Goal: Task Accomplishment & Management: Complete application form

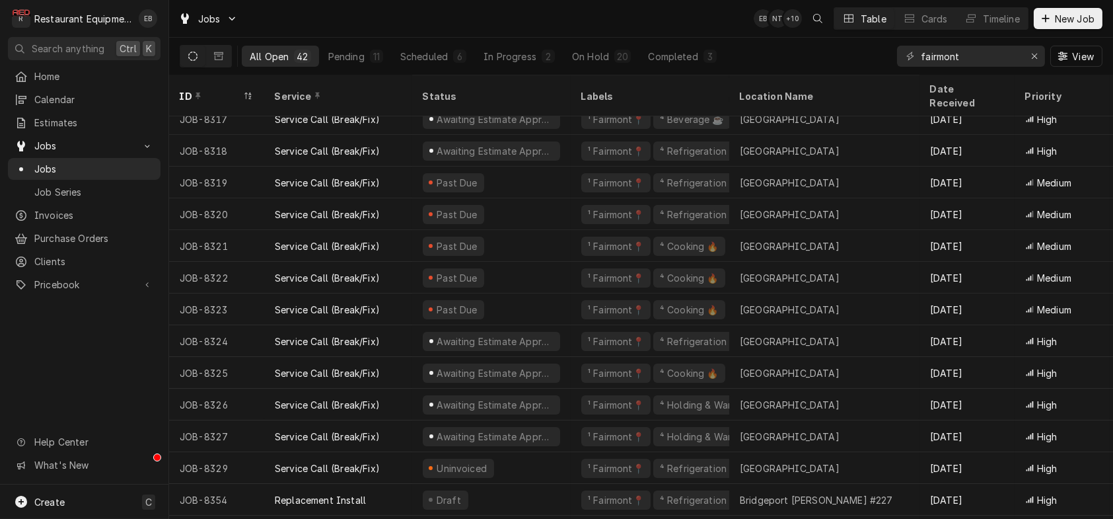
scroll to position [533, 0]
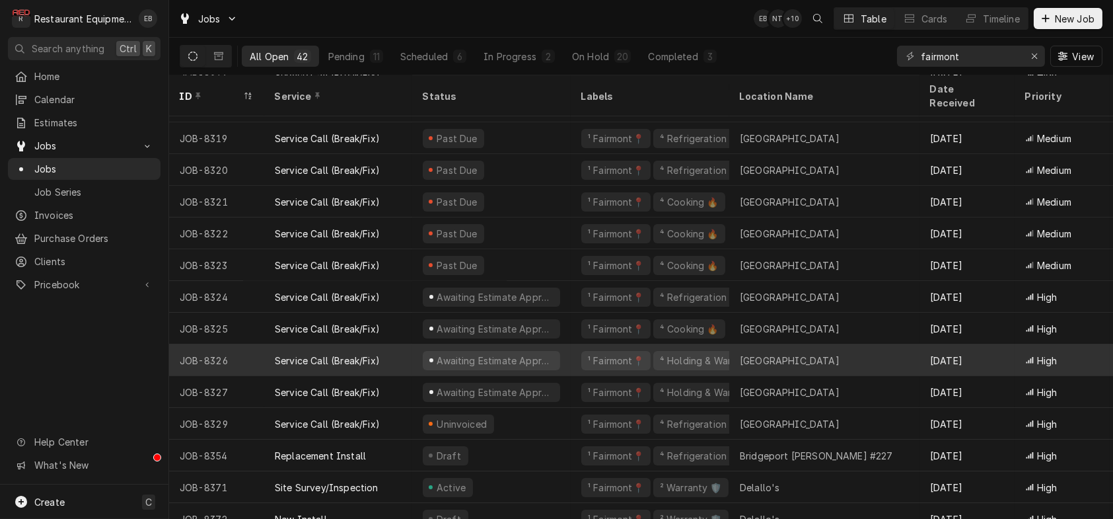
click at [283, 346] on div "Service Call (Break/Fix)" at bounding box center [338, 360] width 148 height 32
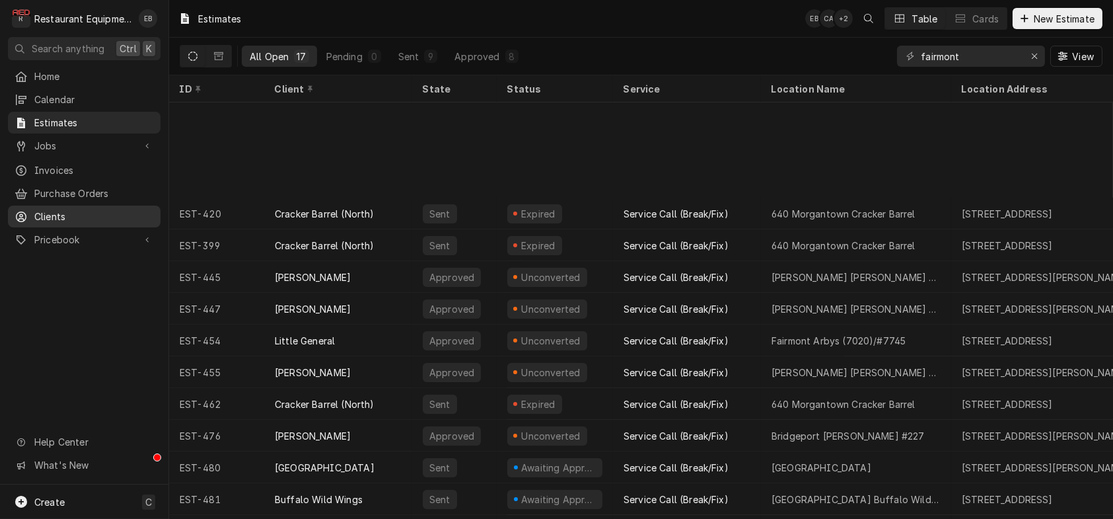
scroll to position [137, 0]
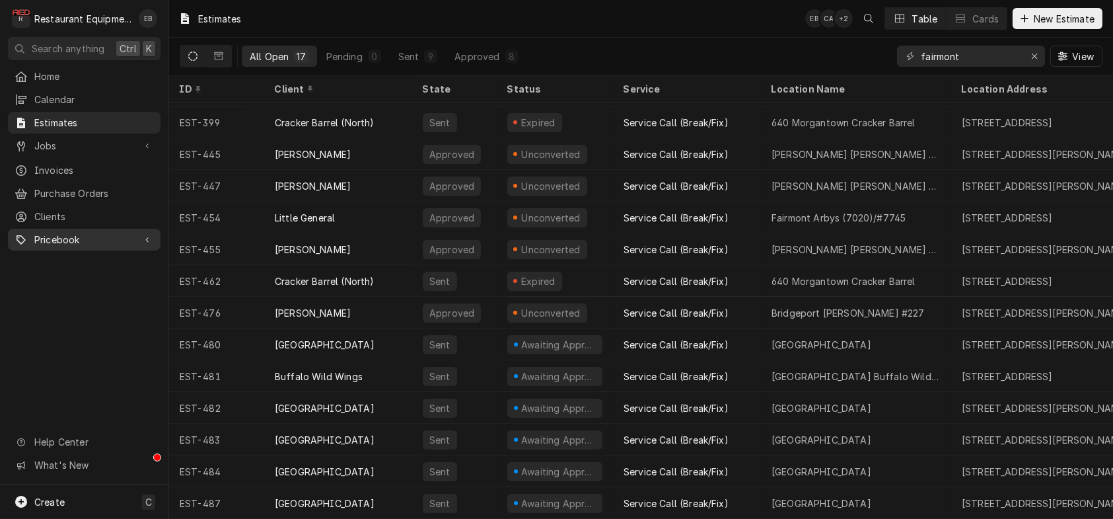
click at [120, 244] on span "Pricebook" at bounding box center [84, 240] width 100 height 14
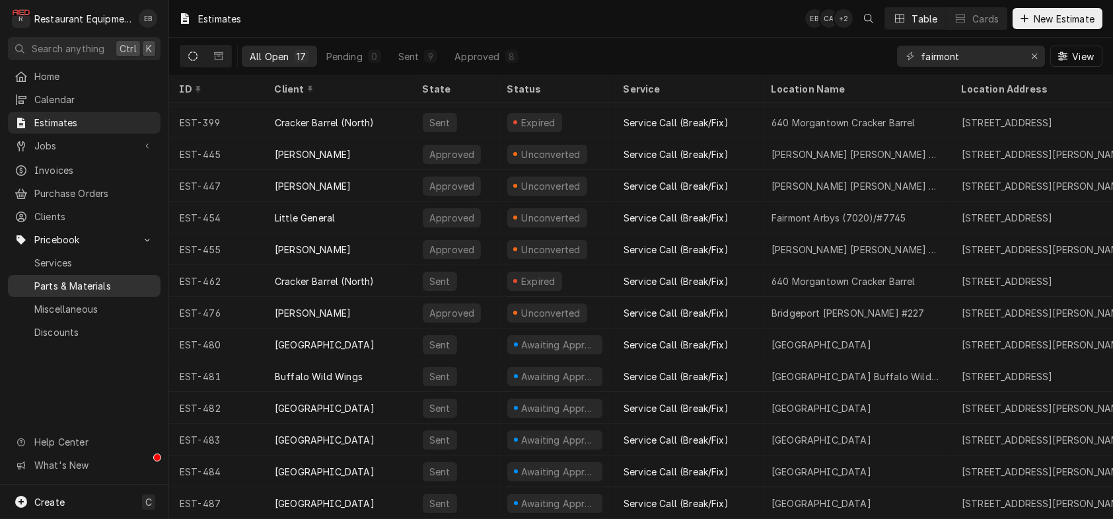
click at [106, 293] on span "Parts & Materials" at bounding box center [94, 286] width 120 height 14
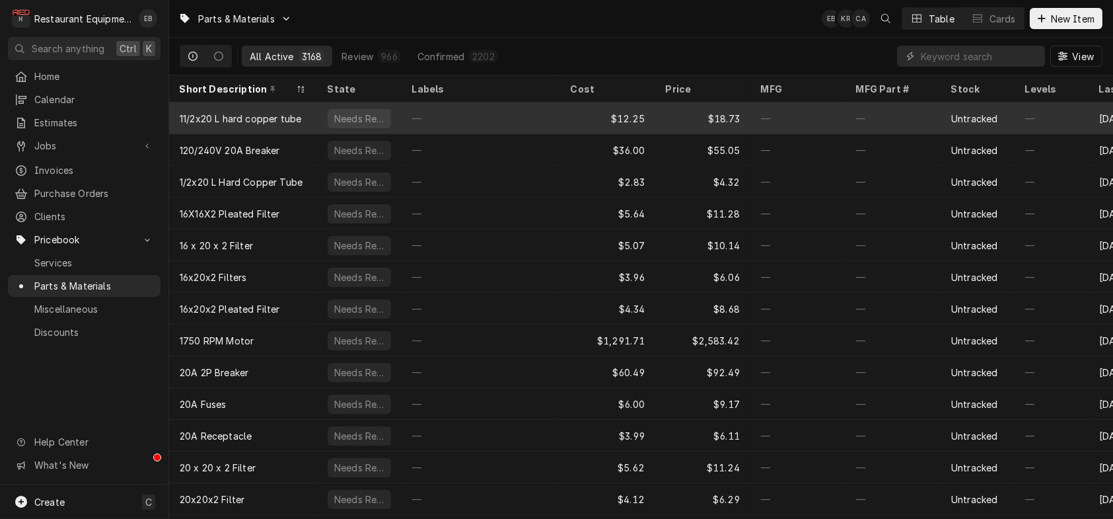
click at [903, 114] on div "—" at bounding box center [893, 118] width 95 height 32
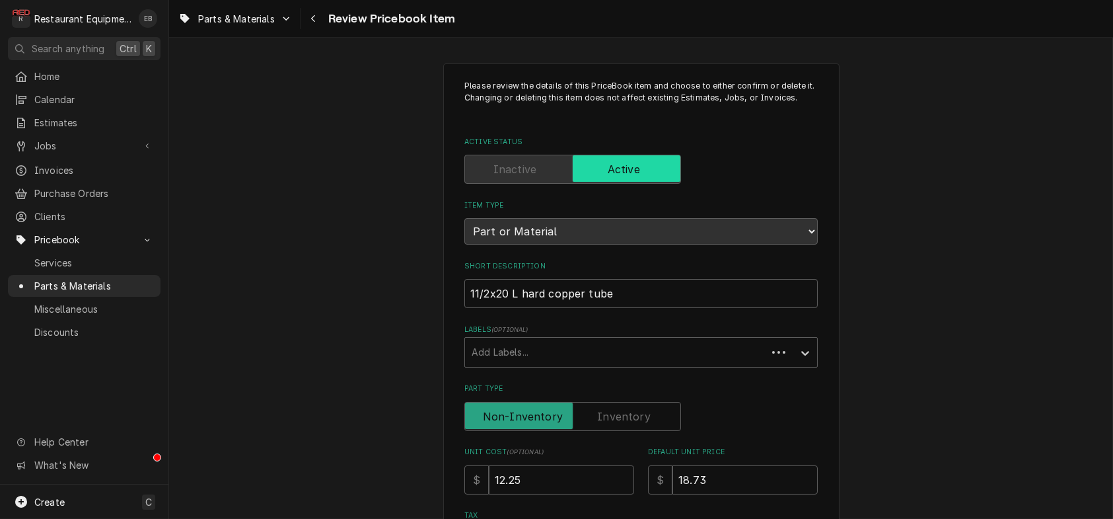
type textarea "x"
click at [317, 19] on icon "Navigate back" at bounding box center [314, 18] width 6 height 9
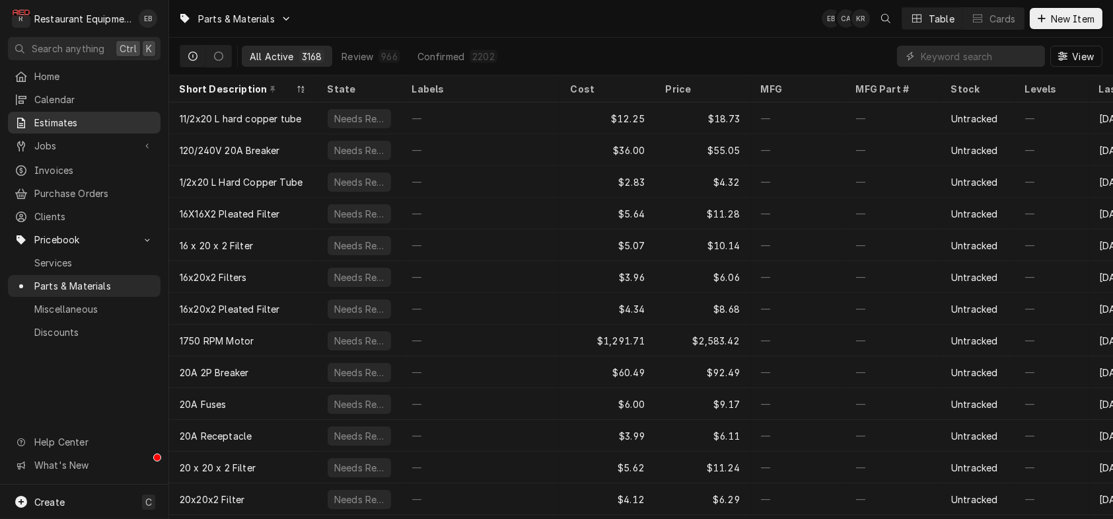
click at [114, 127] on span "Estimates" at bounding box center [94, 123] width 120 height 14
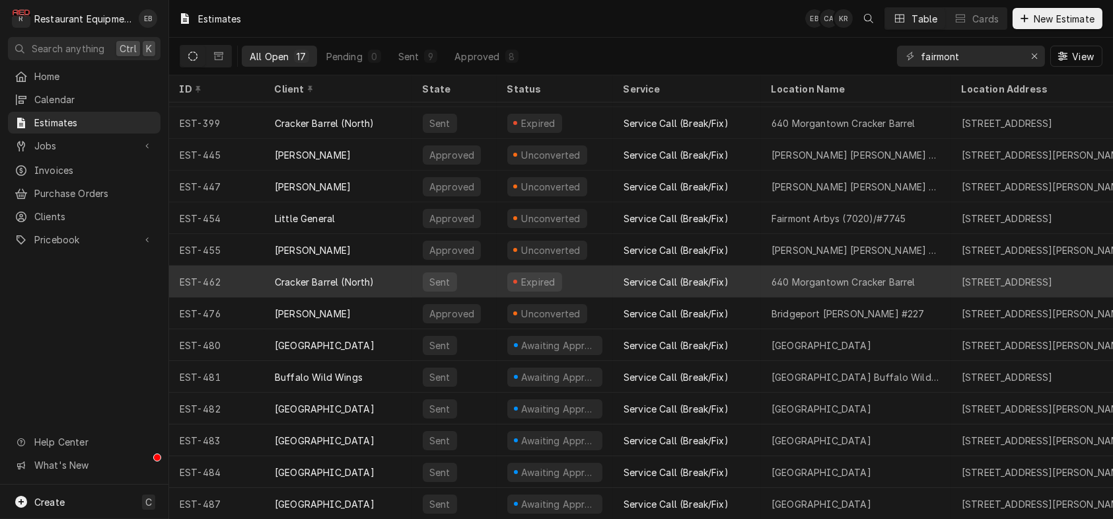
scroll to position [137, 0]
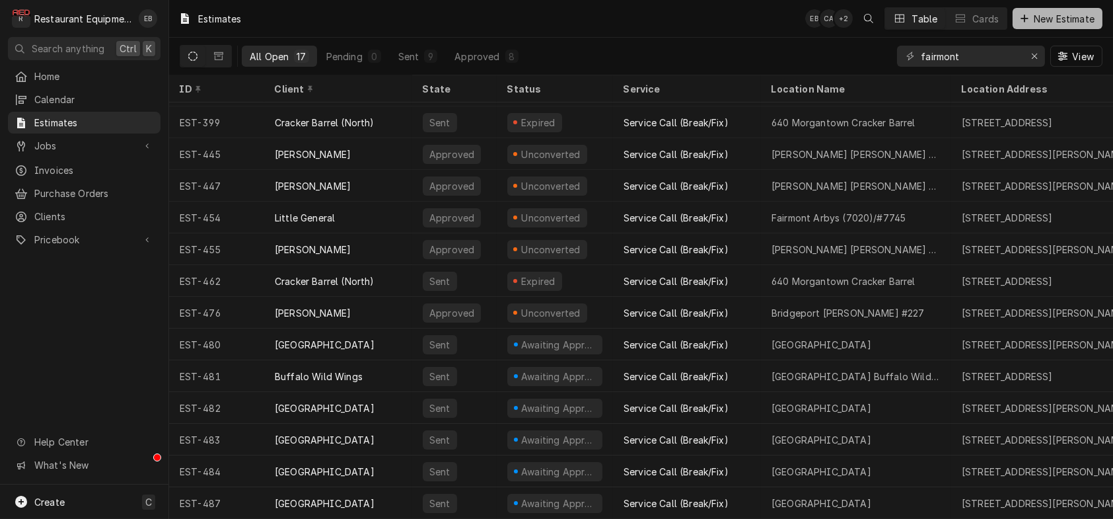
click at [1079, 23] on span "New Estimate" at bounding box center [1064, 19] width 66 height 14
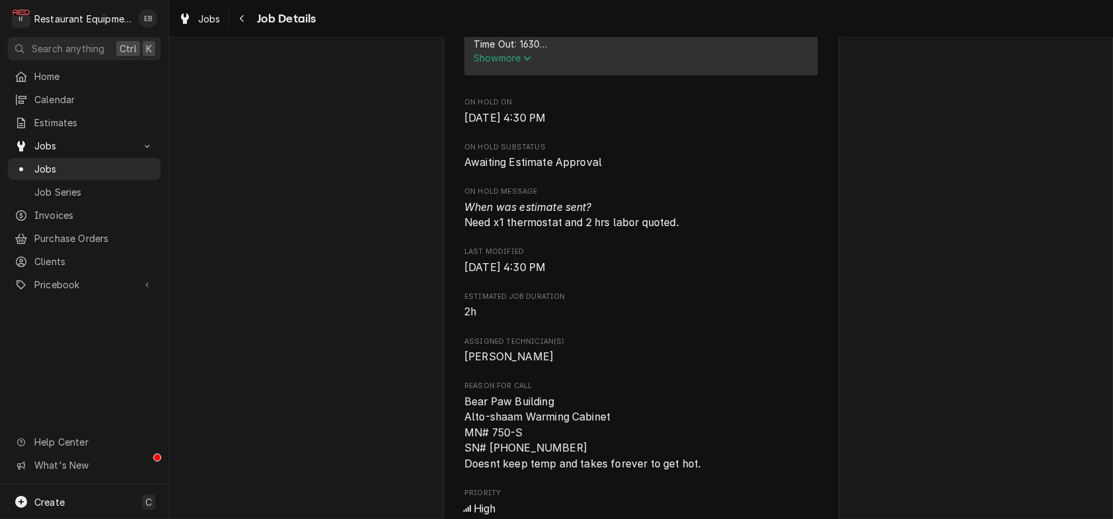
scroll to position [572, 0]
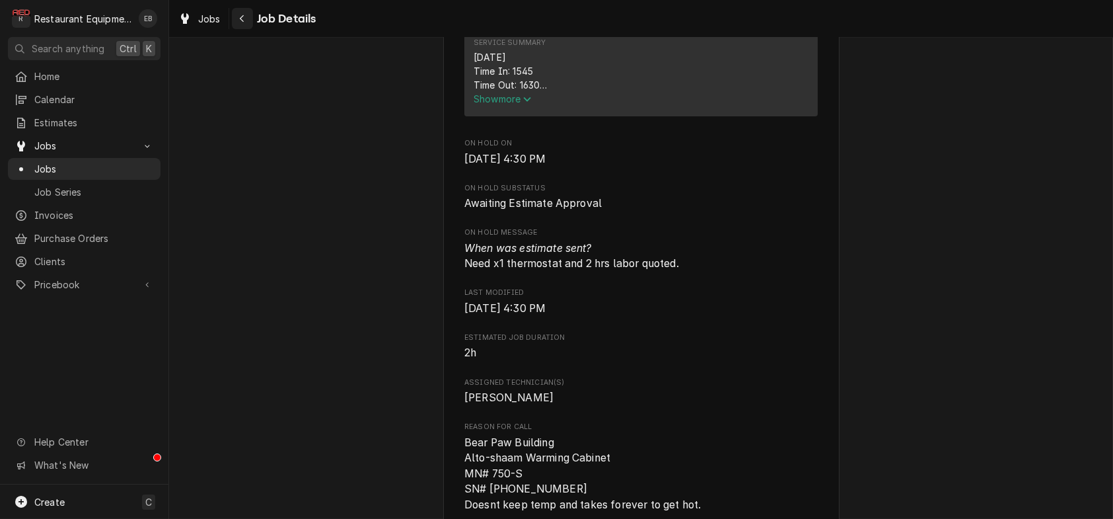
click at [244, 18] on icon "Navigate back" at bounding box center [242, 18] width 4 height 7
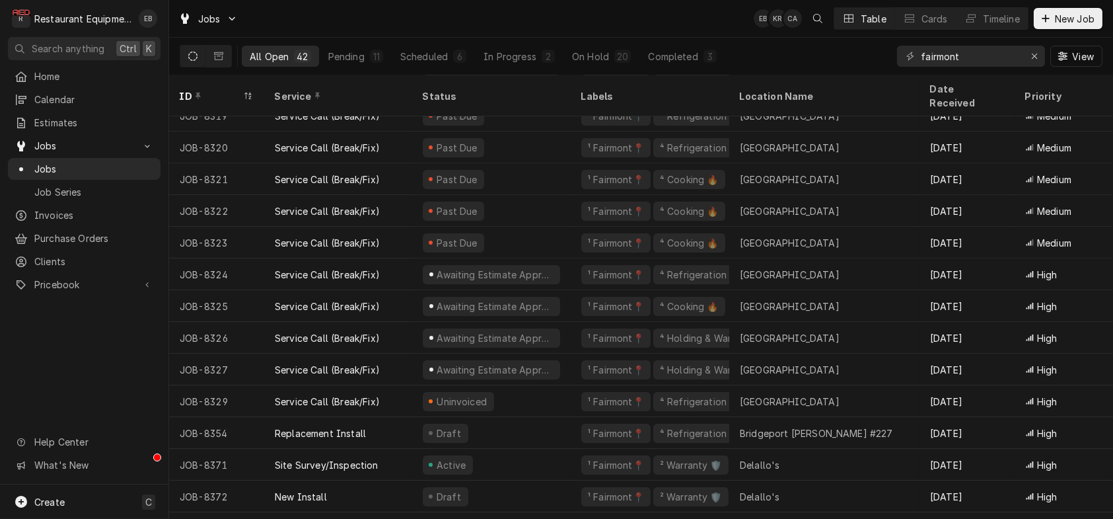
scroll to position [537, 0]
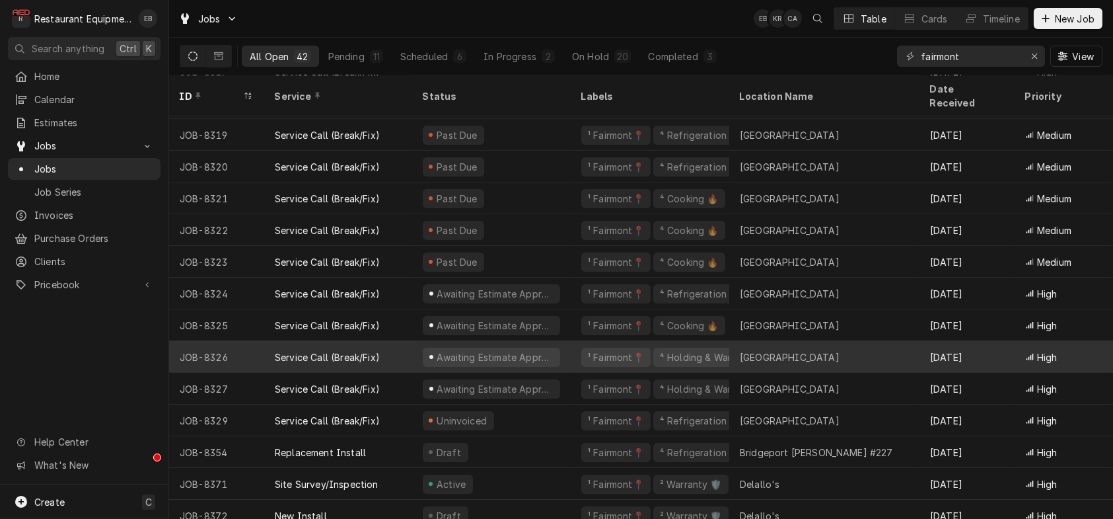
click at [424, 350] on div "Awaiting Estimate Approval" at bounding box center [491, 357] width 159 height 32
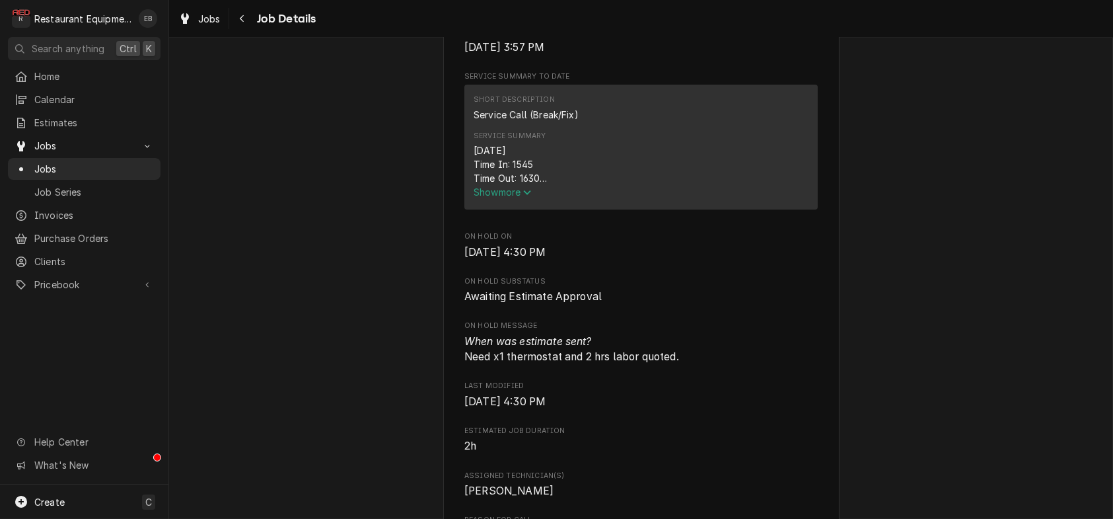
scroll to position [484, 0]
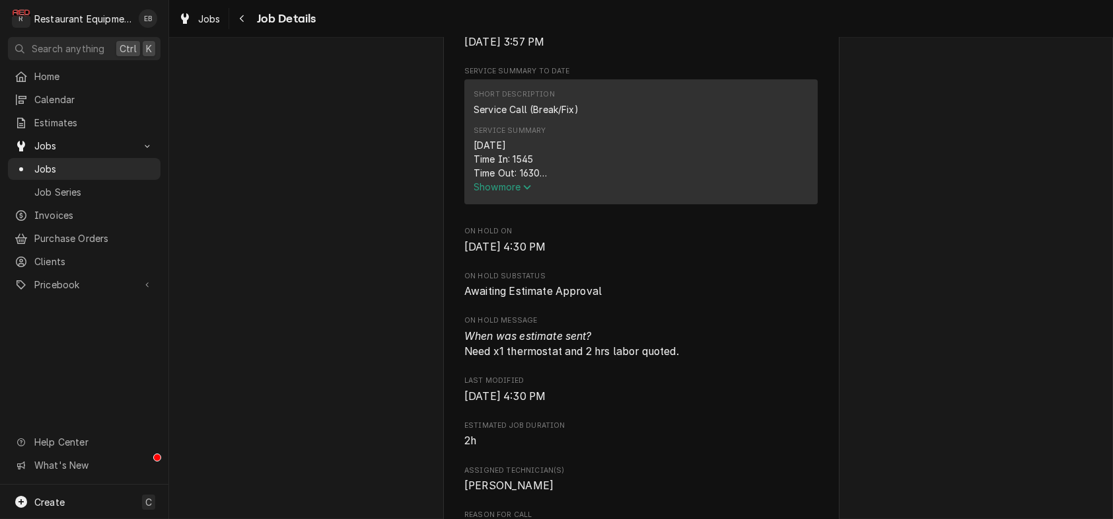
click at [492, 192] on span "Show more" at bounding box center [503, 186] width 58 height 11
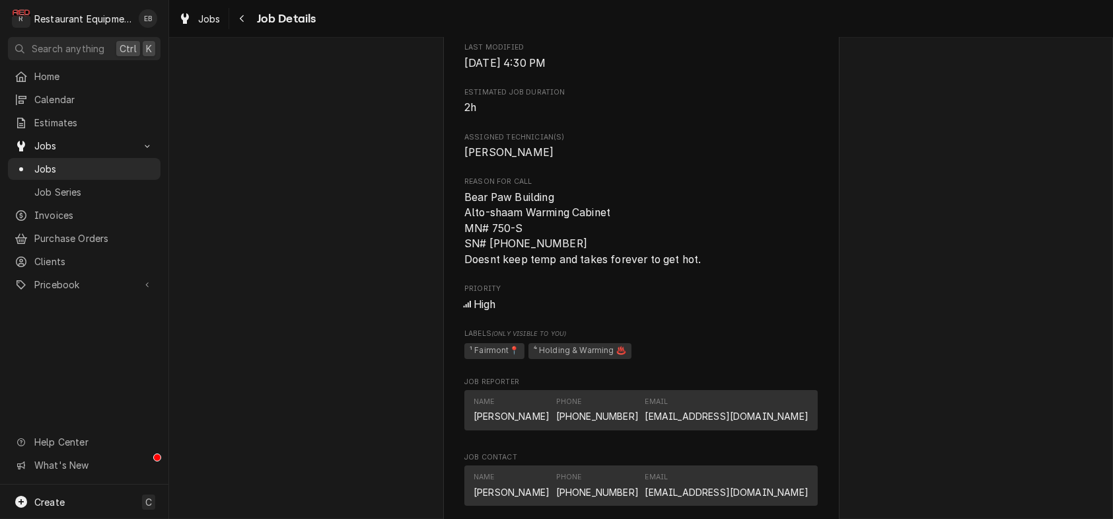
scroll to position [1013, 0]
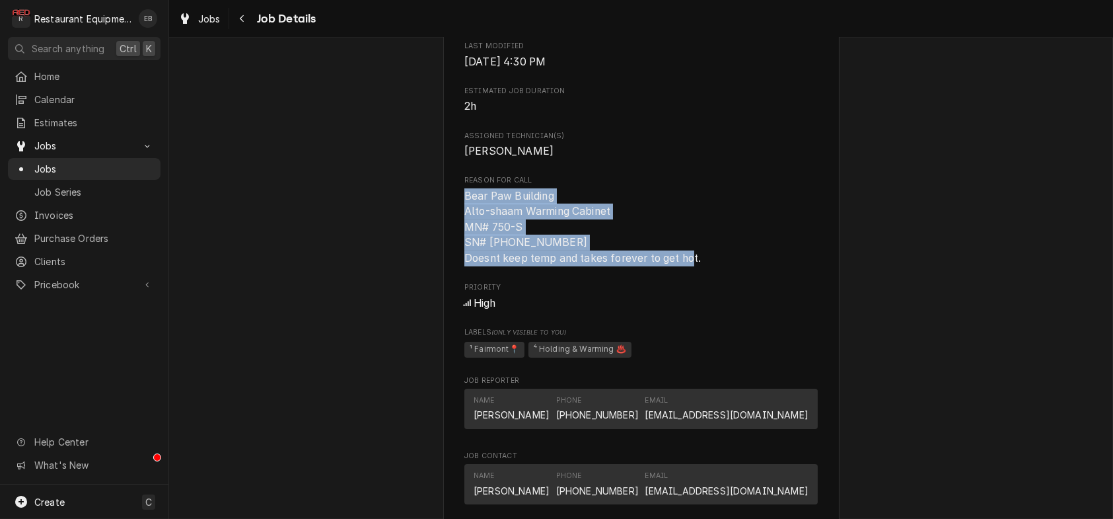
drag, startPoint x: 461, startPoint y: 365, endPoint x: 708, endPoint y: 434, distance: 256.7
click at [708, 266] on span "Bear Paw Building Alto-shaam Warming Cabinet MN# 750-S SN# [PHONE_NUMBER] Doesn…" at bounding box center [642, 227] width 354 height 78
copy span "Bear Paw Building Alto-shaam Warming Cabinet MN# 750-S SN# 5845-69-1094 Doesnt …"
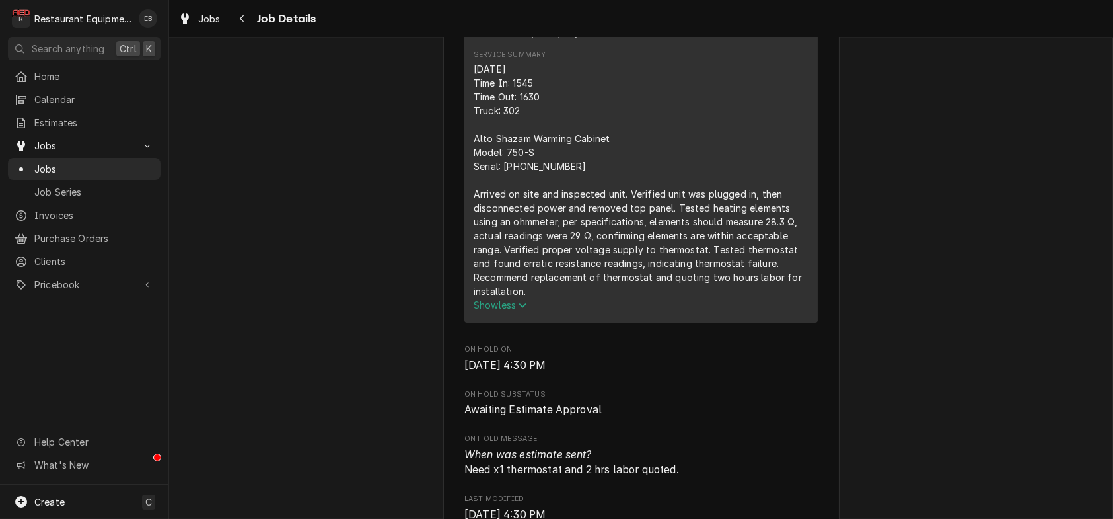
scroll to position [572, 0]
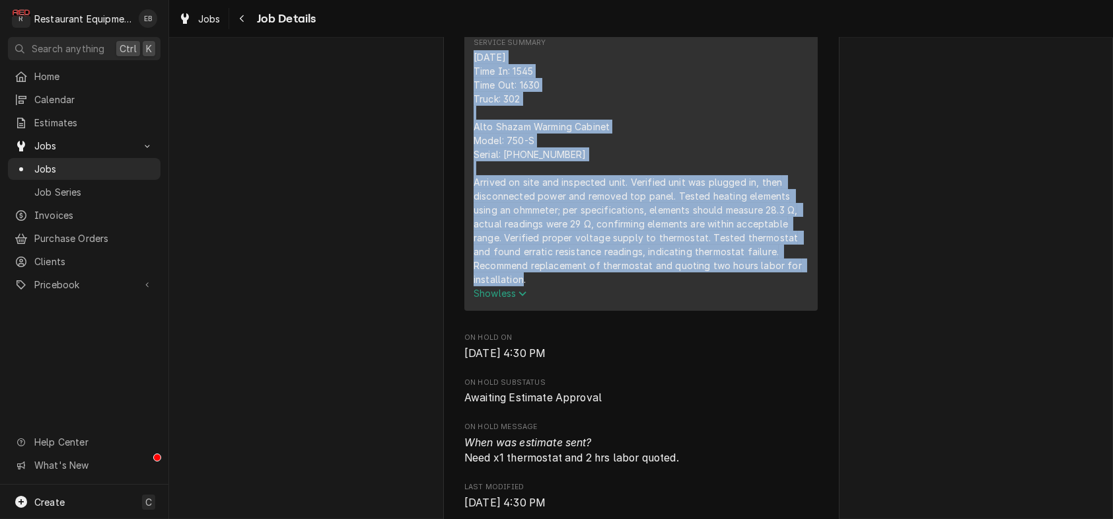
drag, startPoint x: 465, startPoint y: 159, endPoint x: 560, endPoint y: 396, distance: 255.8
click at [571, 286] on div "8/14/25 Time In: 1545 Time Out: 1630 Truck: 302 Alto Shazam Warming Cabinet Mod…" at bounding box center [641, 168] width 335 height 236
copy div "8/14/25 Time In: 1545 Time Out: 1630 Truck: 302 Alto Shazam Warming Cabinet Mod…"
click at [770, 185] on div "8/14/25 Time In: 1545 Time Out: 1630 Truck: 302 Alto Shazam Warming Cabinet Mod…" at bounding box center [641, 168] width 335 height 236
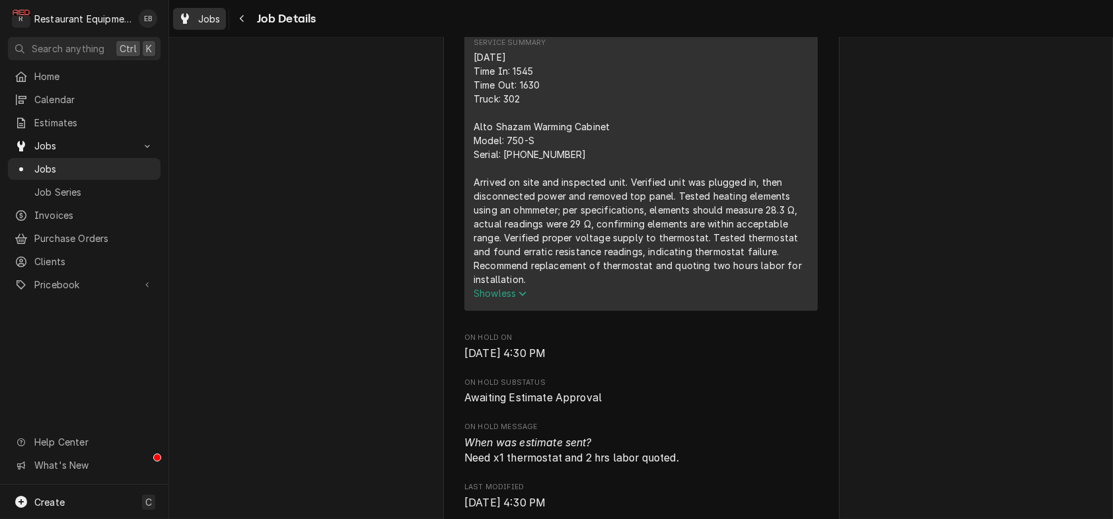
click at [221, 24] on span "Jobs" at bounding box center [209, 19] width 22 height 14
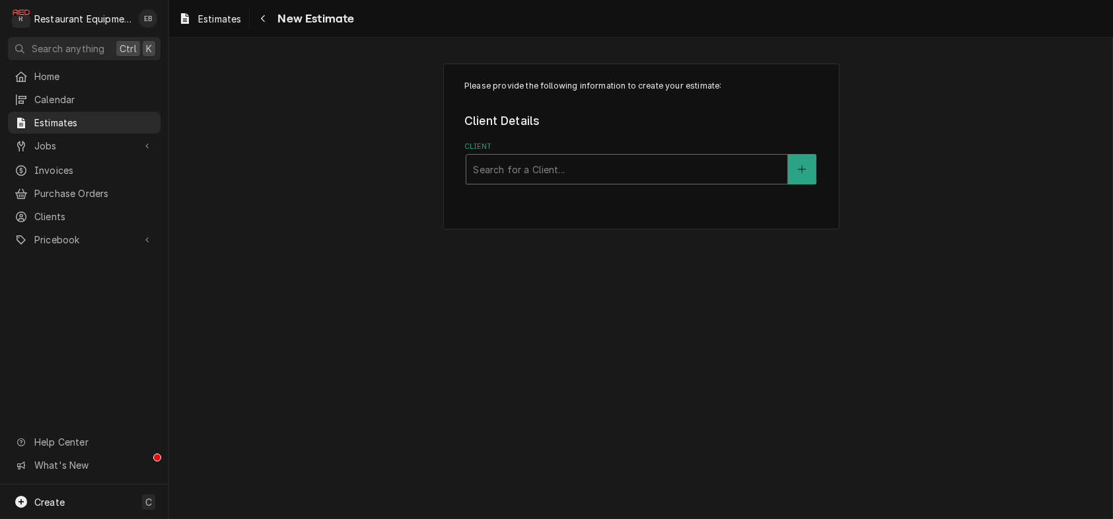
click at [656, 173] on div "Client" at bounding box center [627, 169] width 308 height 24
type input "canaan"
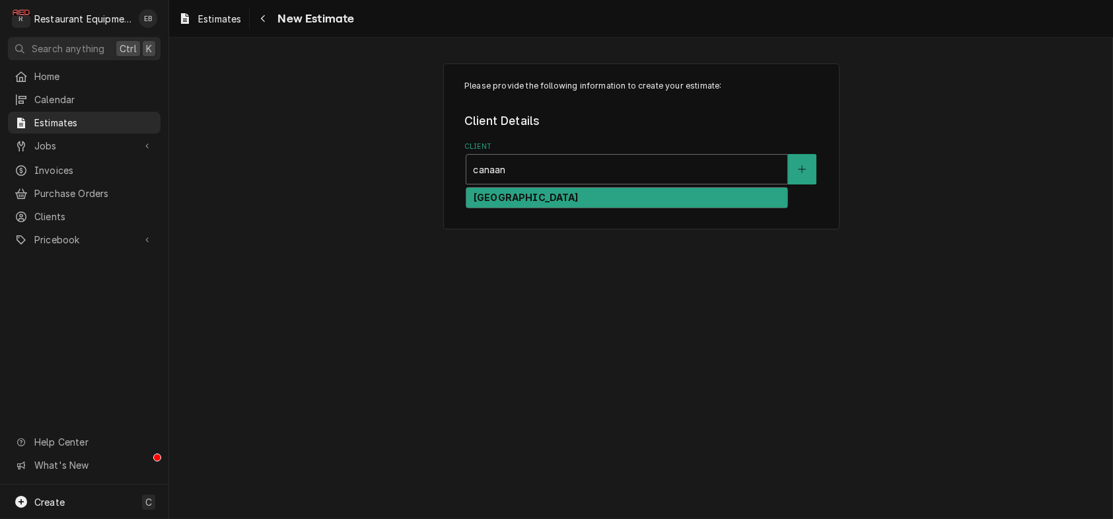
click at [654, 206] on div "[GEOGRAPHIC_DATA]" at bounding box center [626, 198] width 321 height 20
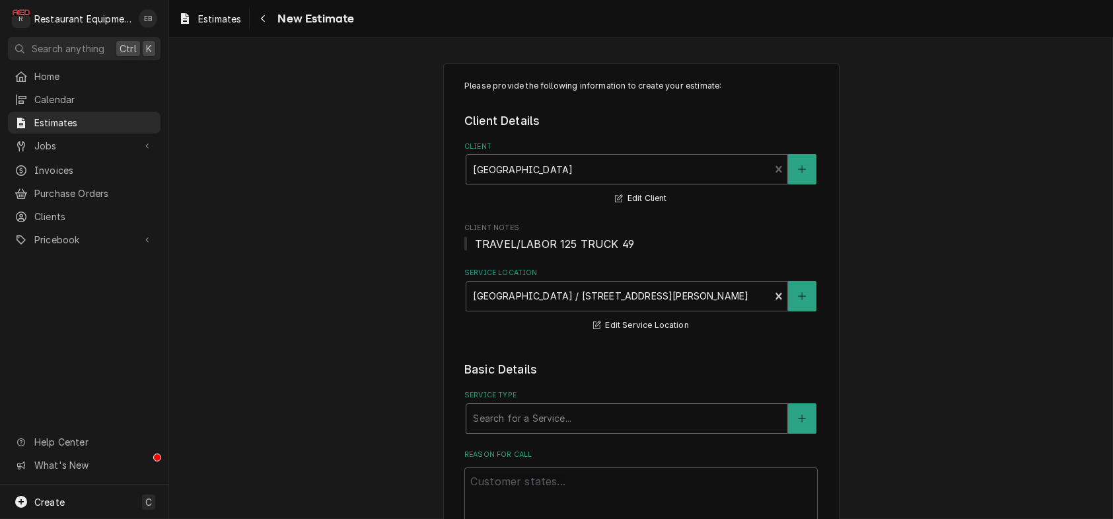
click at [540, 430] on div "Service Type" at bounding box center [627, 418] width 308 height 24
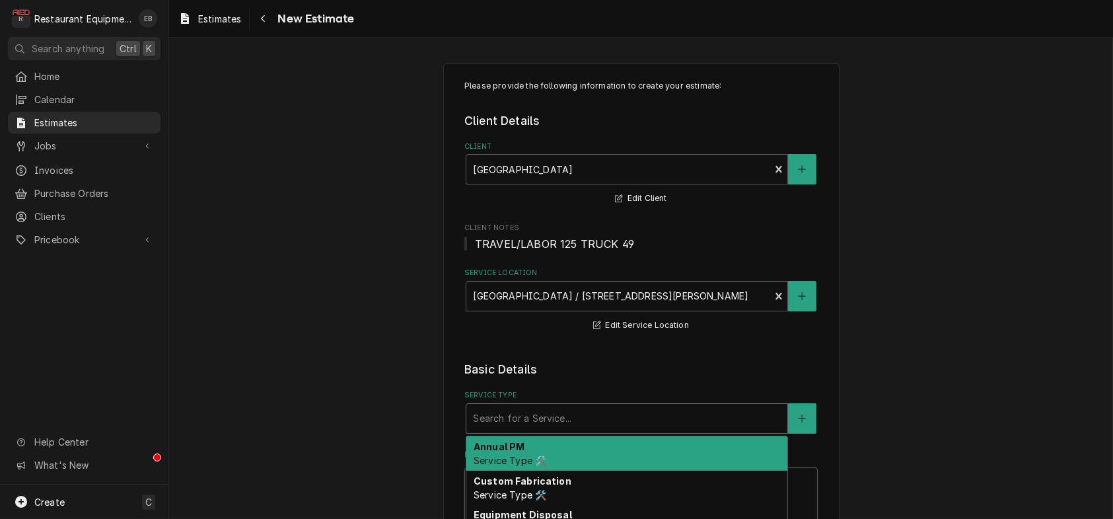
type textarea "x"
type input "b"
type textarea "x"
type input "br"
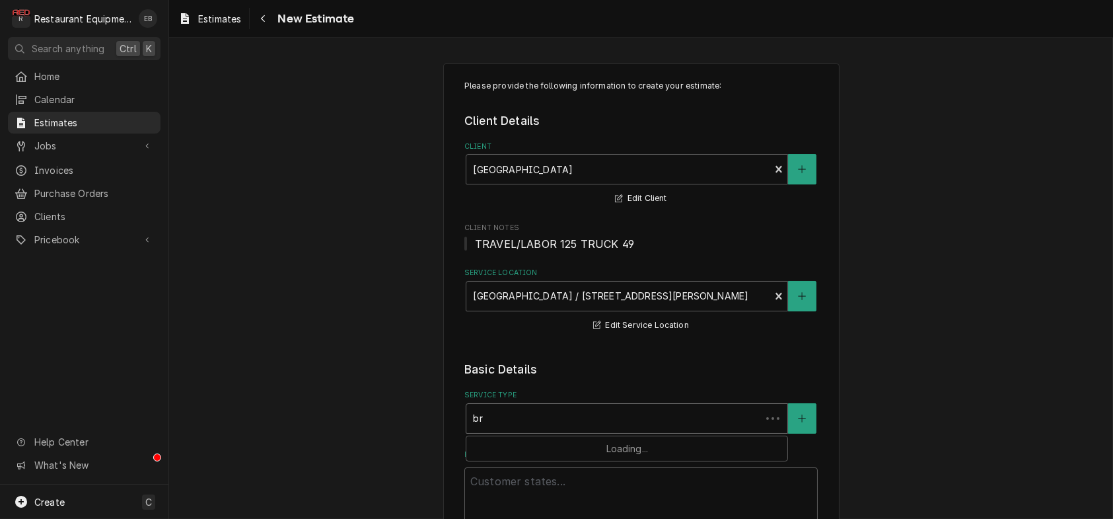
type textarea "x"
type input "bre"
drag, startPoint x: 543, startPoint y: 478, endPoint x: 544, endPoint y: 471, distance: 6.7
click at [542, 433] on div "Search for a Service..." at bounding box center [627, 418] width 322 height 30
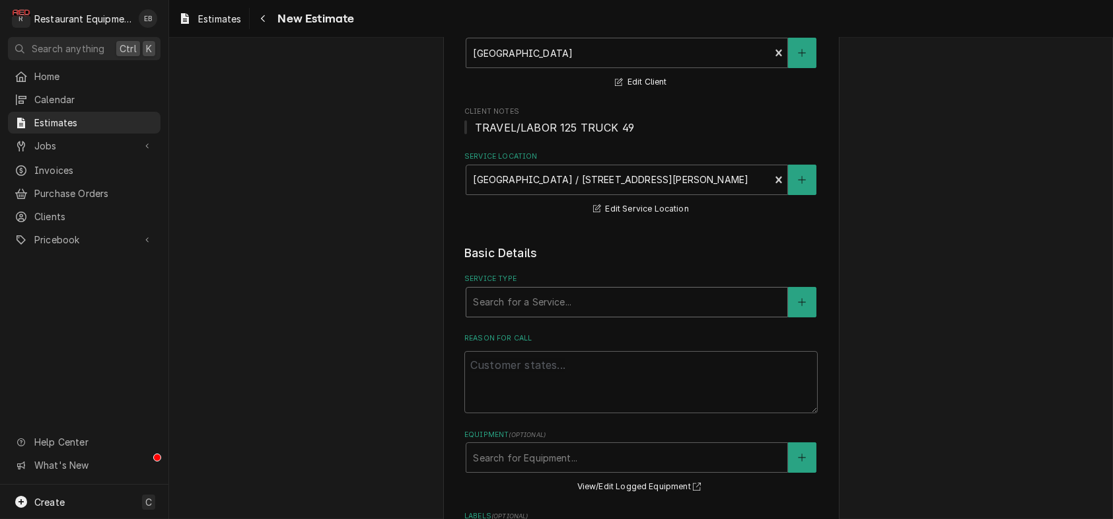
scroll to position [220, 0]
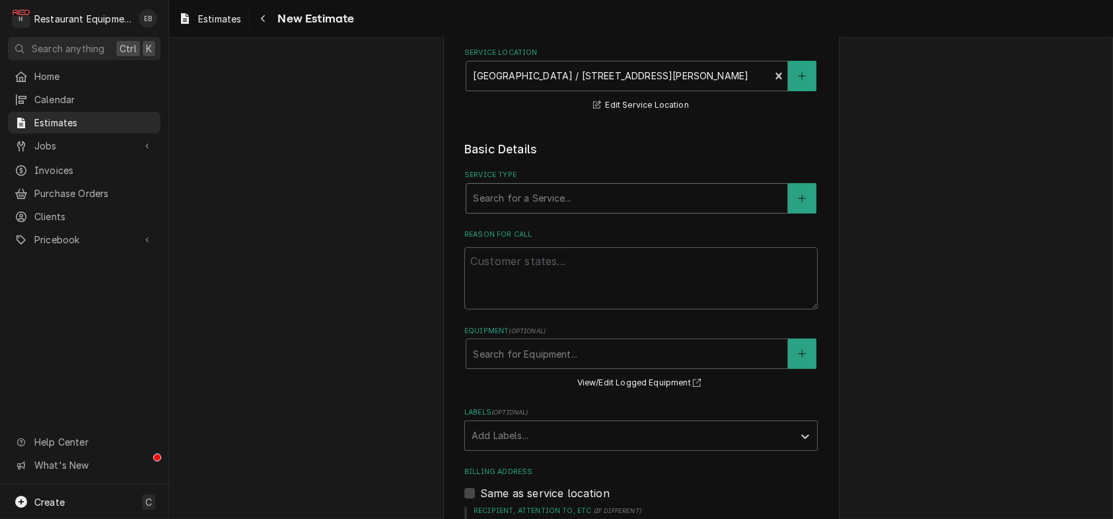
click at [569, 210] on div "Service Type" at bounding box center [627, 198] width 308 height 24
type textarea "x"
type input "b"
type textarea "x"
type input "br"
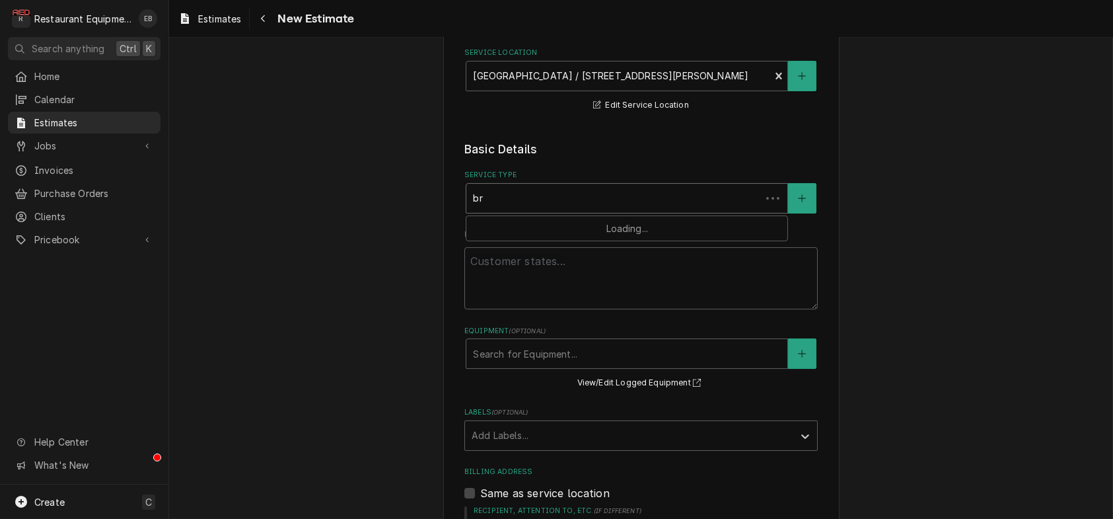
type textarea "x"
type input "bre"
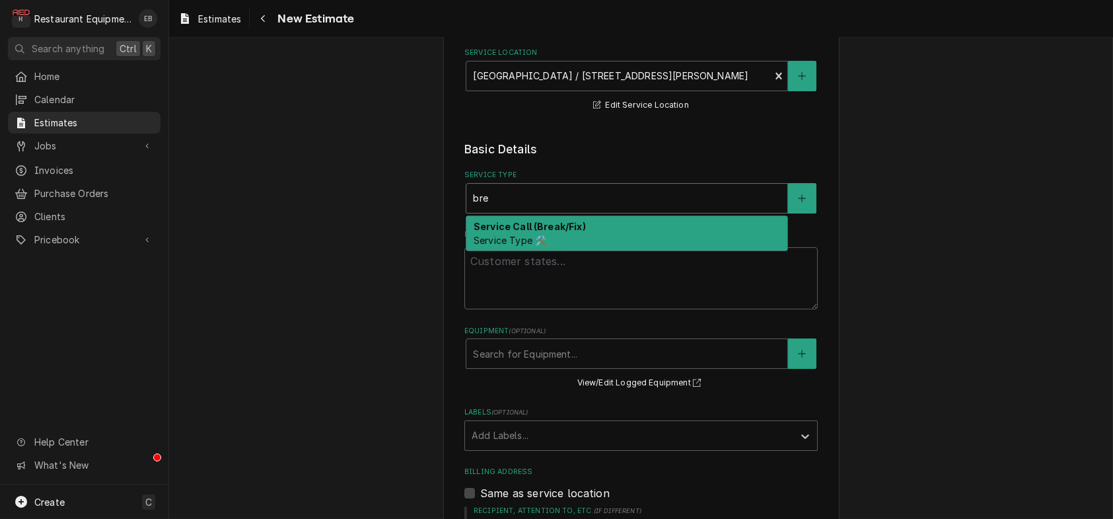
click at [570, 250] on div "Service Call (Break/Fix) Service Type 🛠️" at bounding box center [626, 233] width 321 height 34
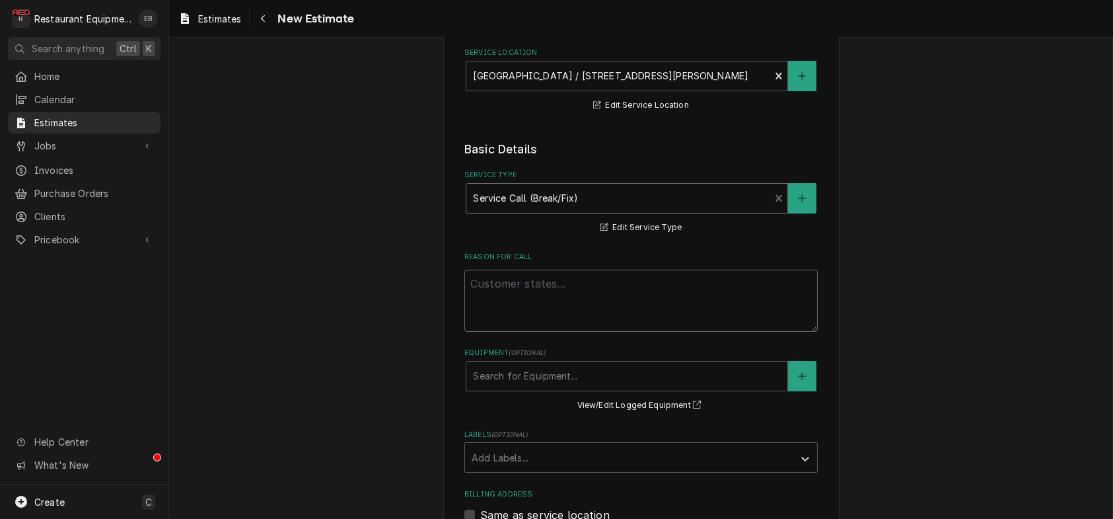
click at [568, 332] on textarea "Reason For Call" at bounding box center [642, 301] width 354 height 62
paste textarea "Bear Paw Building Alto-shaam Warming Cabinet MN# 750-S SN# 5845-69-1094 Doesnt …"
type textarea "x"
type textarea "Bear Paw Building Alto-shaam Warming Cabinet MN# 750-S SN# 5845-69-1094 Doesnt …"
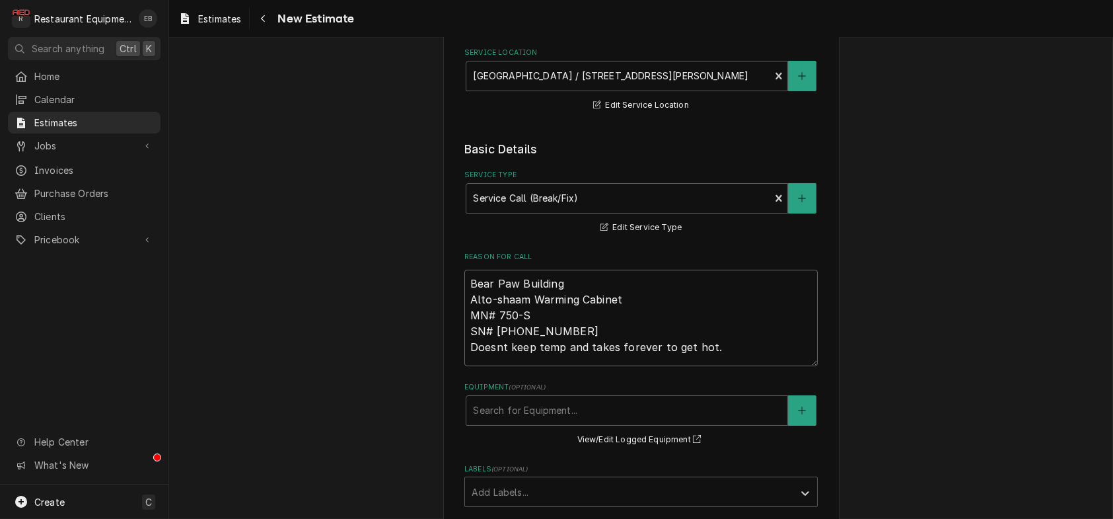
click at [465, 342] on textarea "Bear Paw Building Alto-shaam Warming Cabinet MN# 750-S SN# 5845-69-1094 Doesnt …" at bounding box center [642, 318] width 354 height 96
type textarea "x"
type textarea "Bear Paw Building Alto-shaam Warming Cabinet MN# 750-S SN# 5845-69-1094 Doesnt …"
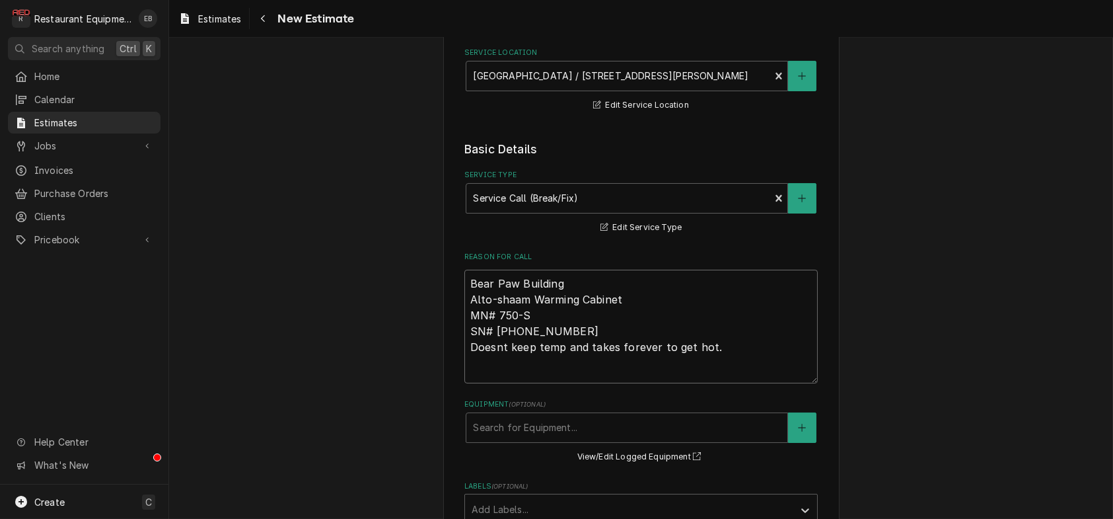
type textarea "x"
type textarea "R Bear Paw Building Alto-shaam Warming Cabinet MN# 750-S SN# 5845-69-1094 Doesn…"
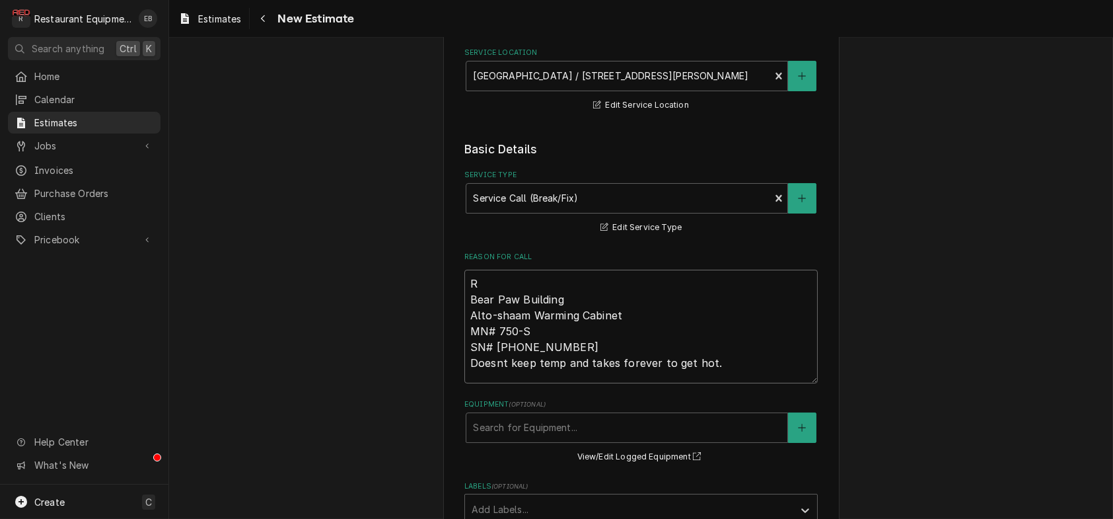
type textarea "x"
type textarea "Ro Bear Paw Building Alto-shaam Warming Cabinet MN# 750-S SN# 5845-69-1094 Does…"
type textarea "x"
type textarea "Roo Bear Paw Building Alto-shaam Warming Cabinet MN# 750-S SN# 5845-69-1094 Doe…"
type textarea "x"
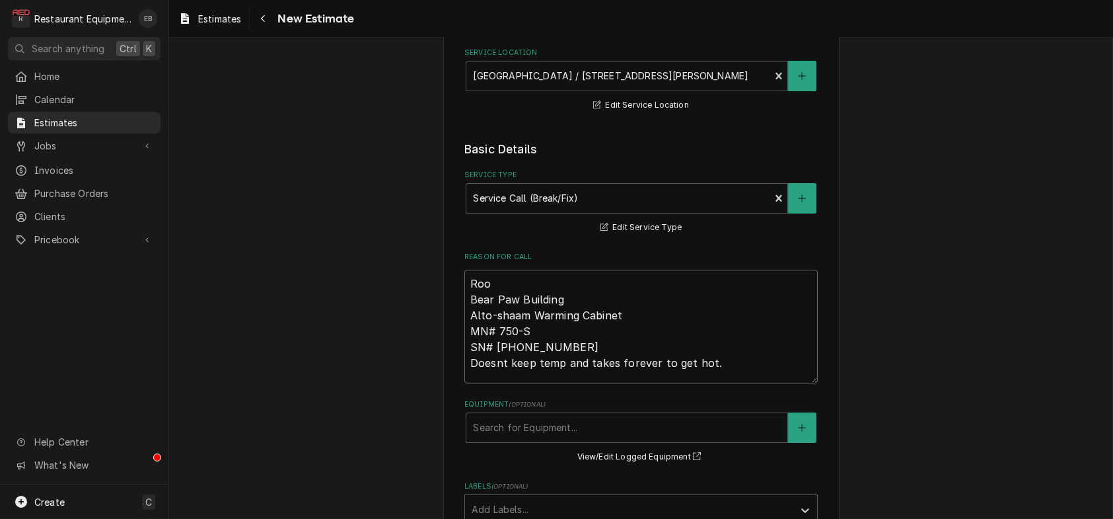
type textarea "Roo- Bear Paw Building Alto-shaam Warming Cabinet MN# 750-S SN# 5845-69-1094 Do…"
type textarea "x"
type textarea "Roo- Bear Paw Building Alto-shaam Warming Cabinet MN# 750-S SN# 5845-69-1094 Do…"
type textarea "x"
type textarea "Roo- 8 Bear Paw Building Alto-shaam Warming Cabinet MN# 750-S SN# 5845-69-1094 …"
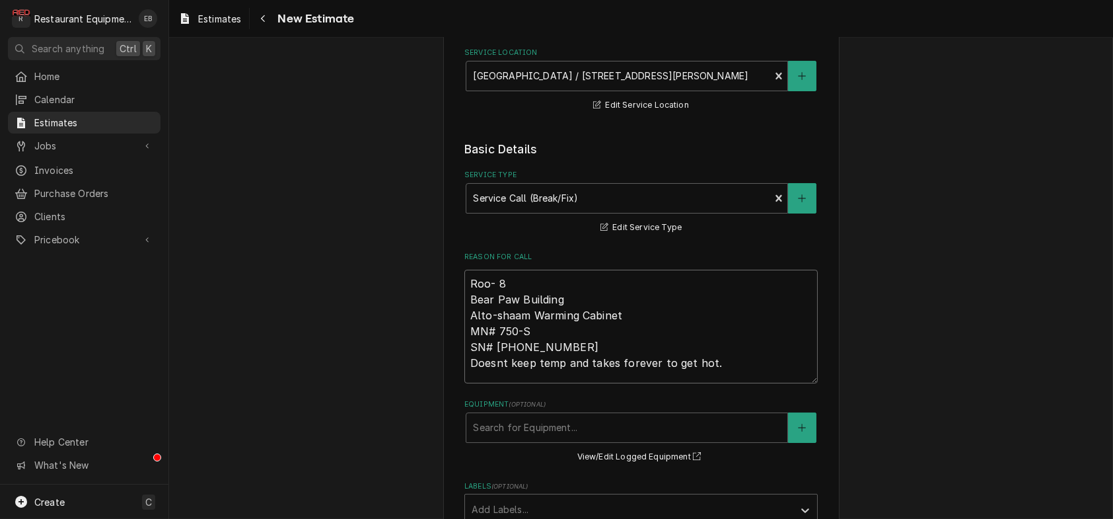
type textarea "x"
type textarea "Roo- 83 Bear Paw Building Alto-shaam Warming Cabinet MN# 750-S SN# 5845-69-1094…"
type textarea "x"
type textarea "Roo- 832 Bear Paw Building Alto-shaam Warming Cabinet MN# 750-S SN# 5845-69-109…"
type textarea "x"
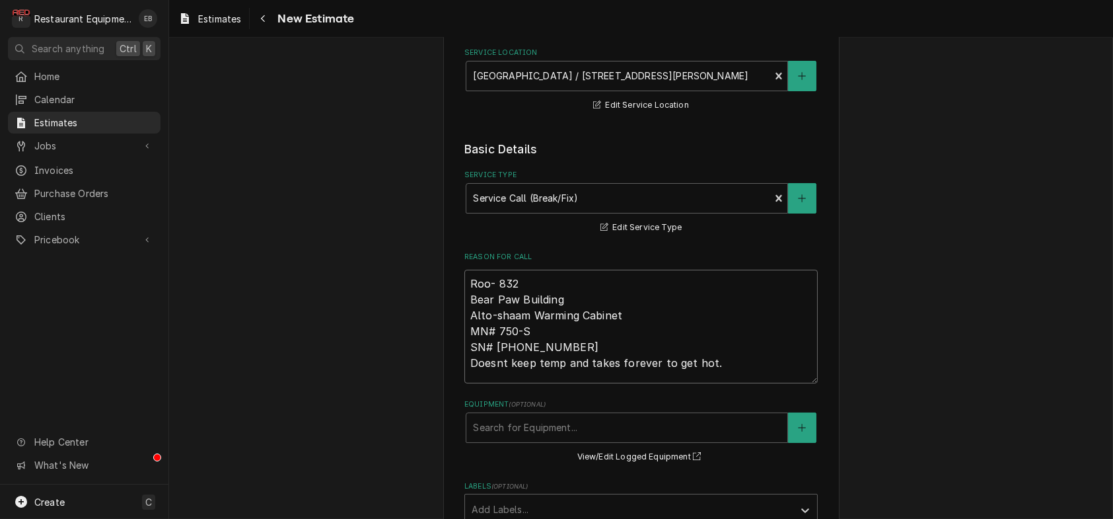
type textarea "Roo- 8326 Bear Paw Building Alto-shaam Warming Cabinet MN# 750-S SN# 5845-69-10…"
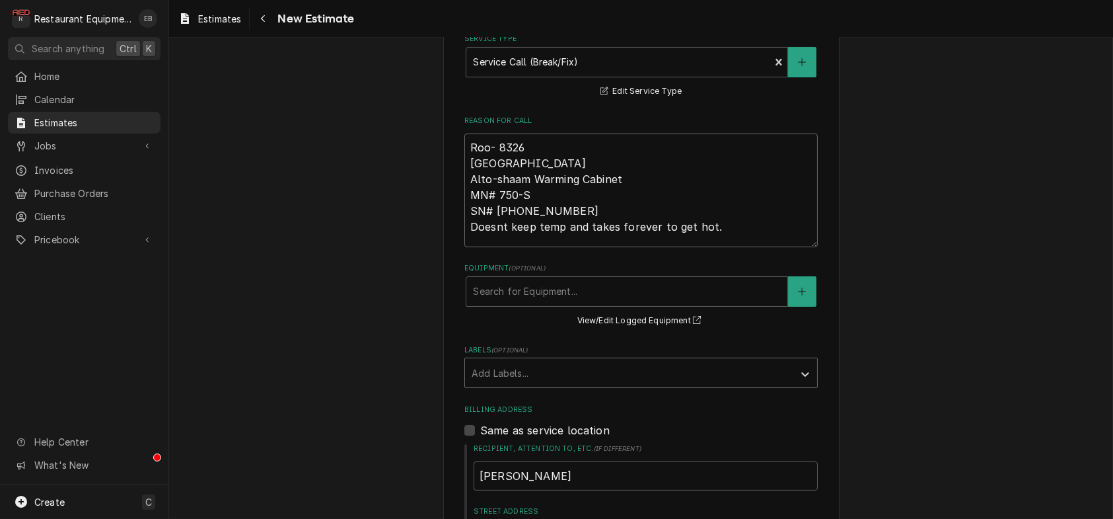
scroll to position [396, 0]
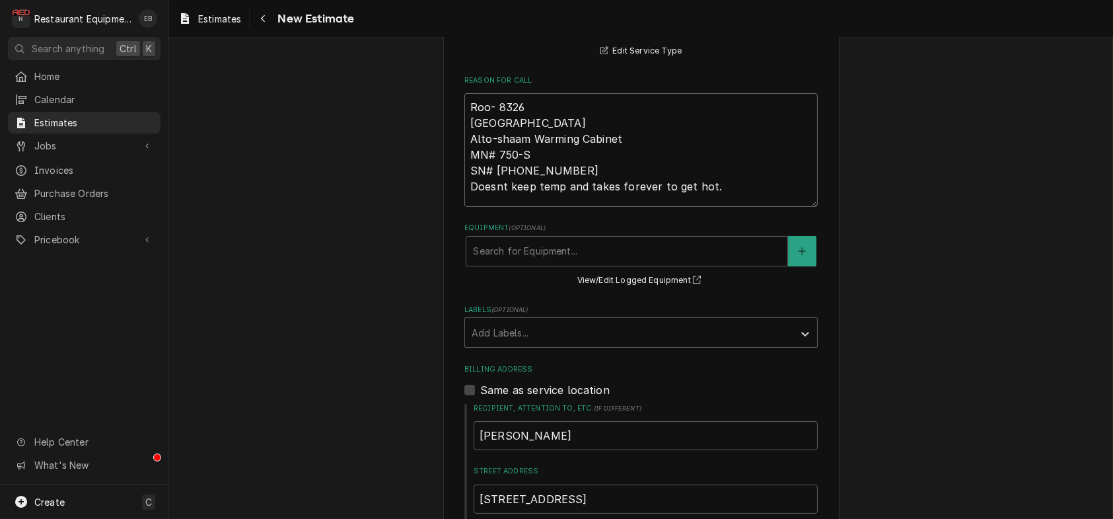
type textarea "x"
type textarea "Roo- 8326 Bear Paw Building Alto-shaam Warming Cabinet MN# 750-S SN# 5845-69-10…"
type textarea "x"
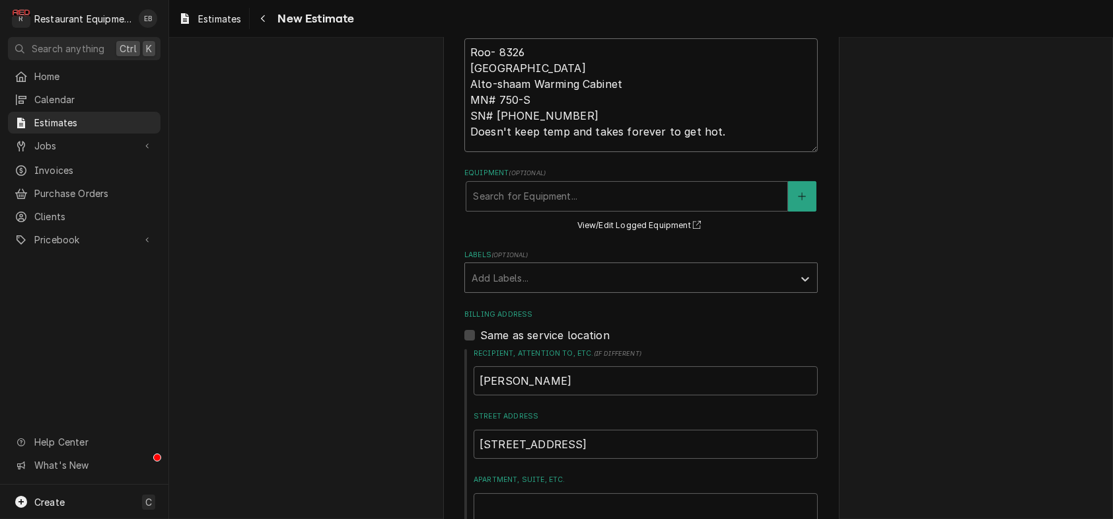
scroll to position [484, 0]
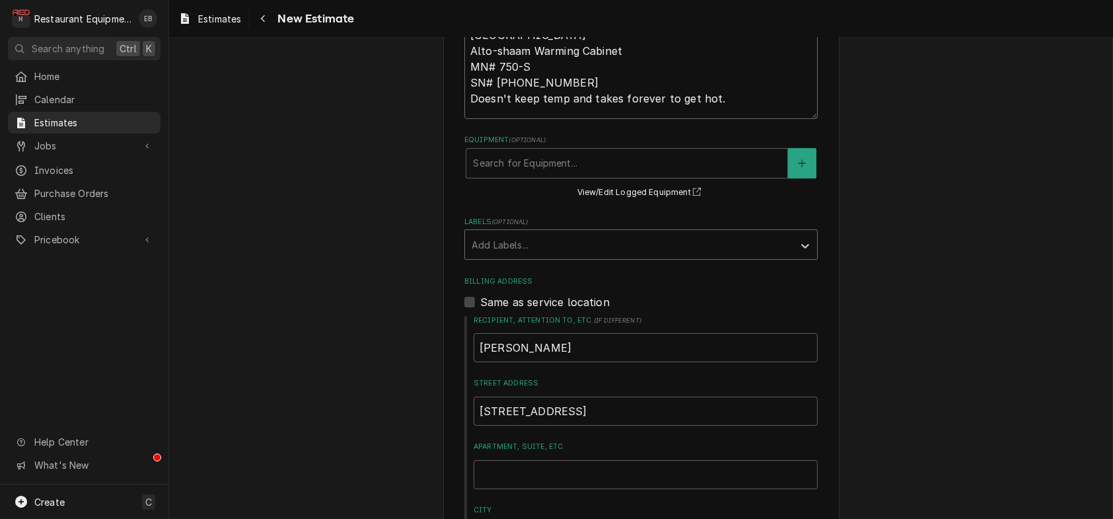
type textarea "Roo- 8326 Bear Paw Building Alto-shaam Warming Cabinet MN# 750-S SN# 5845-69-10…"
click at [616, 256] on div "Labels" at bounding box center [629, 245] width 315 height 24
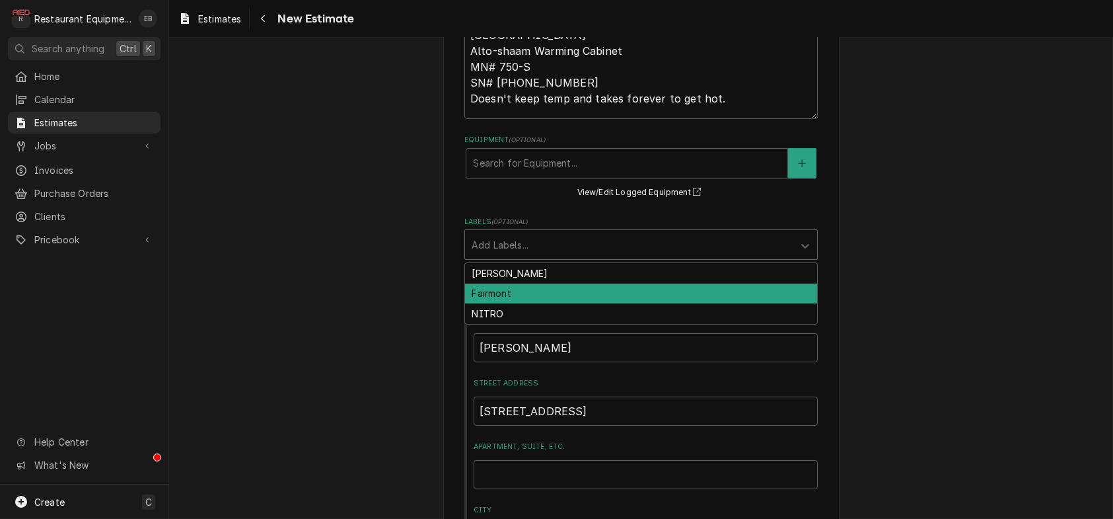
click at [515, 304] on div "Fairmont" at bounding box center [641, 293] width 352 height 20
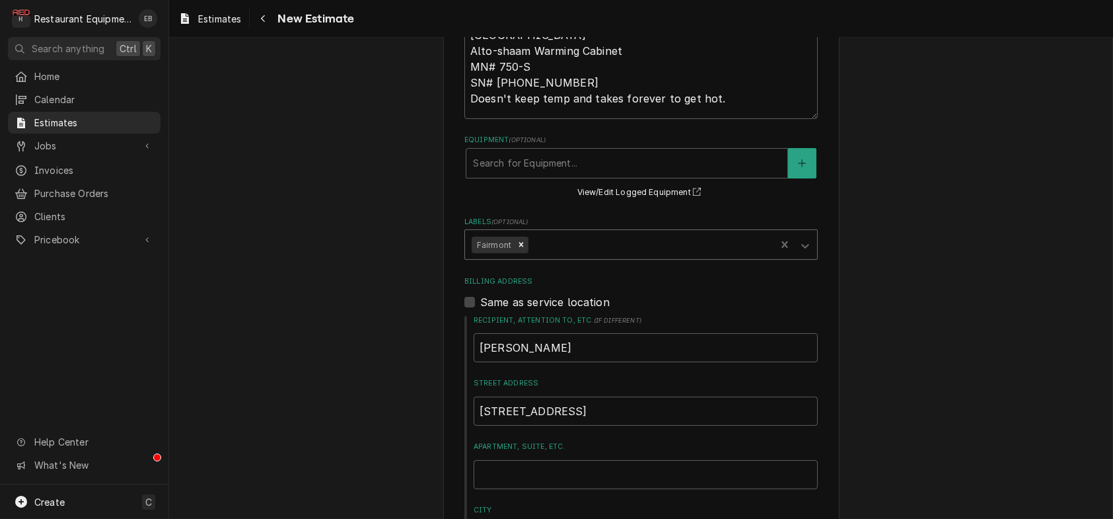
click at [747, 119] on textarea "Roo- 8326 Bear Paw Building Alto-shaam Warming Cabinet MN# 750-S SN# 5845-69-10…" at bounding box center [642, 62] width 354 height 114
type textarea "x"
type textarea "Roo- 8326 Bear Paw Building Alto-shaam Warming Cabinet MN# 750-S SN# 5845-69-10…"
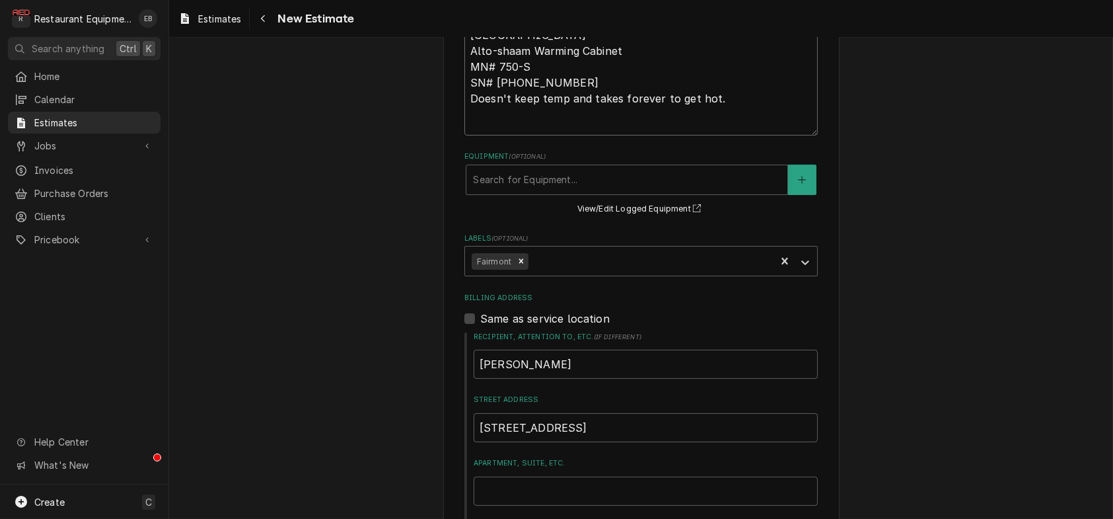
type textarea "x"
type textarea "Roo- 8326 Bear Paw Building Alto-shaam Warming Cabinet MN# 750-S SN# 5845-69-10…"
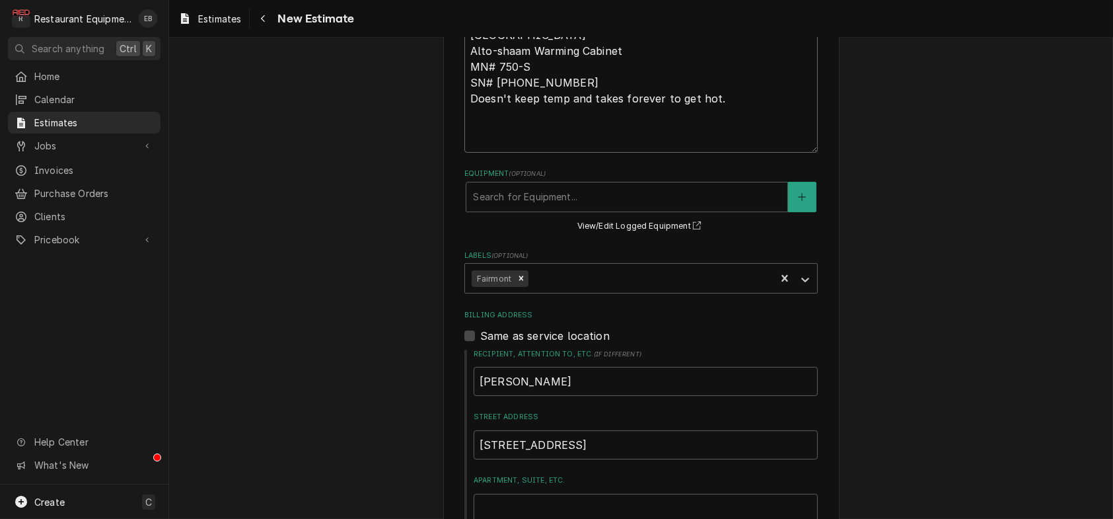
type textarea "x"
type textarea "Roo- 8326 Bear Paw Building Alto-shaam Warming Cabinet MN# 750-S SN# 5845-69-10…"
type textarea "x"
type textarea "Roo- 8326 Bear Paw Building Alto-shaam Warming Cabinet MN# 750-S SN# 5845-69-10…"
type textarea "x"
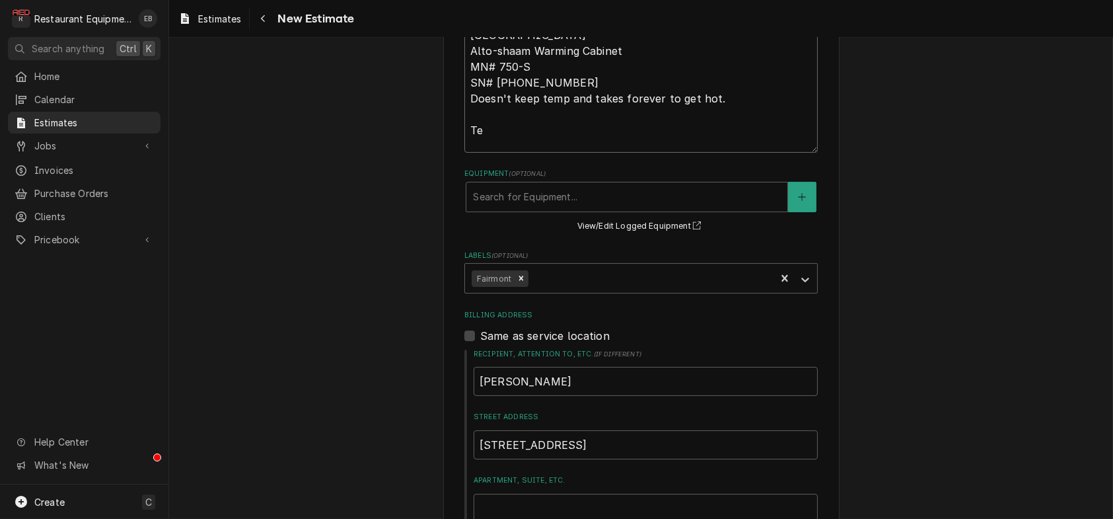
type textarea "Roo- 8326 Bear Paw Building Alto-shaam Warming Cabinet MN# 750-S SN# 5845-69-10…"
type textarea "x"
type textarea "Roo- 8326 Bear Paw Building Alto-shaam Warming Cabinet MN# 750-S SN# 5845-69-10…"
type textarea "x"
type textarea "Roo- 8326 Bear Paw Building Alto-shaam Warming Cabinet MN# 750-S SN# 5845-69-10…"
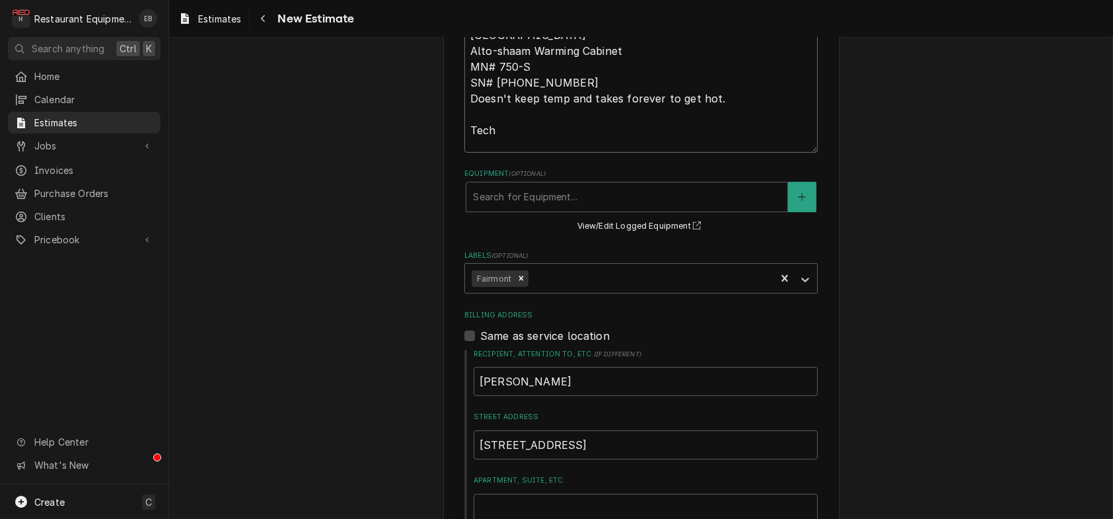
type textarea "x"
type textarea "Roo- 8326 Bear Paw Building Alto-shaam Warming Cabinet MN# 750-S SN# 5845-69-10…"
type textarea "x"
type textarea "Roo- 8326 Bear Paw Building Alto-shaam Warming Cabinet MN# 750-S SN# 5845-69-10…"
type textarea "x"
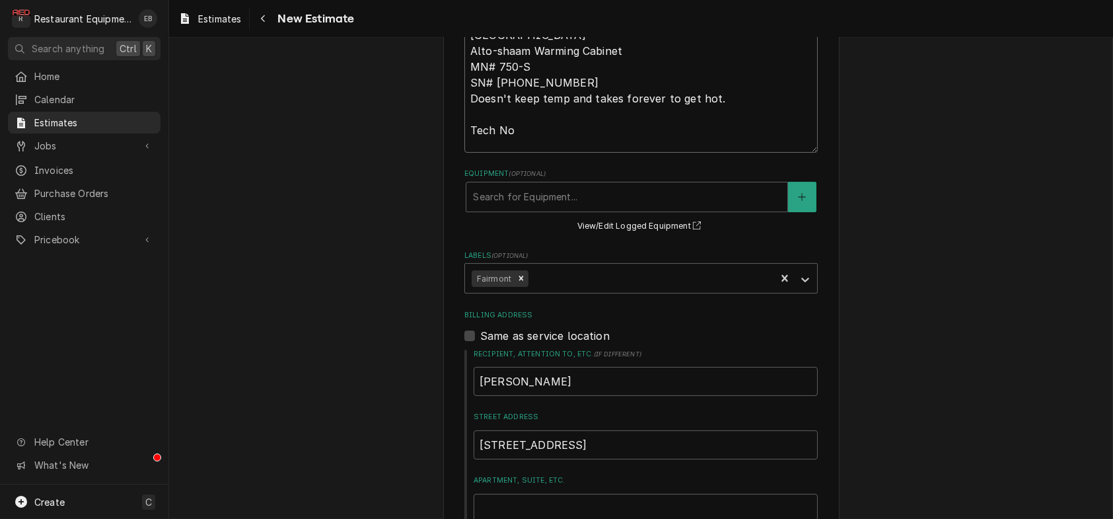
type textarea "Roo- 8326 Bear Paw Building Alto-shaam Warming Cabinet MN# 750-S SN# 5845-69-10…"
type textarea "x"
type textarea "Roo- 8326 Bear Paw Building Alto-shaam Warming Cabinet MN# 750-S SN# 5845-69-10…"
type textarea "x"
type textarea "Roo- 8326 Bear Paw Building Alto-shaam Warming Cabinet MN# 750-S SN# 5845-69-10…"
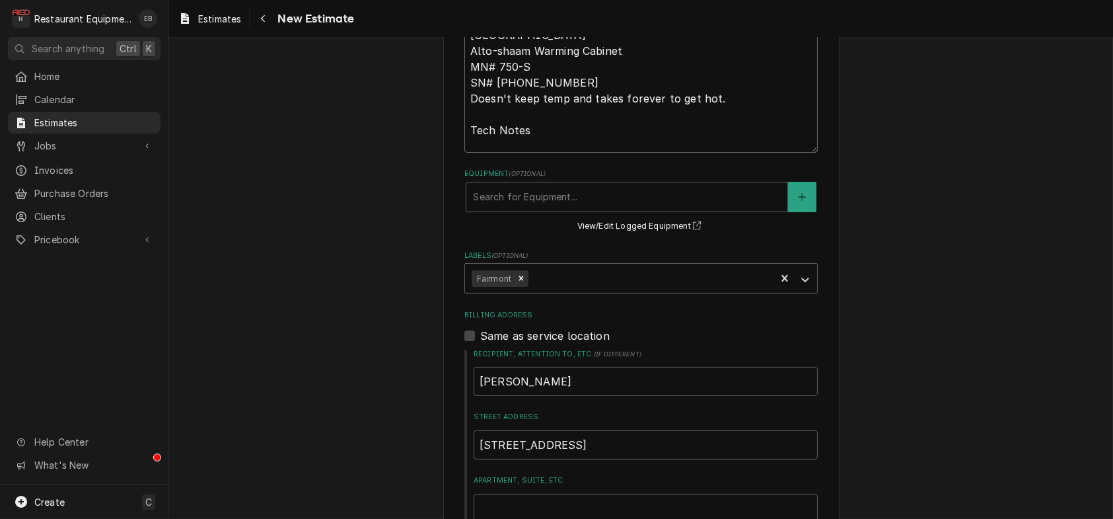
type textarea "x"
type textarea "Roo- 8326 Bear Paw Building Alto-shaam Warming Cabinet MN# 750-S SN# 5845-69-10…"
type textarea "x"
type textarea "Roo- 8326 Bear Paw Building Alto-shaam Warming Cabinet MN# 750-S SN# 5845-69-10…"
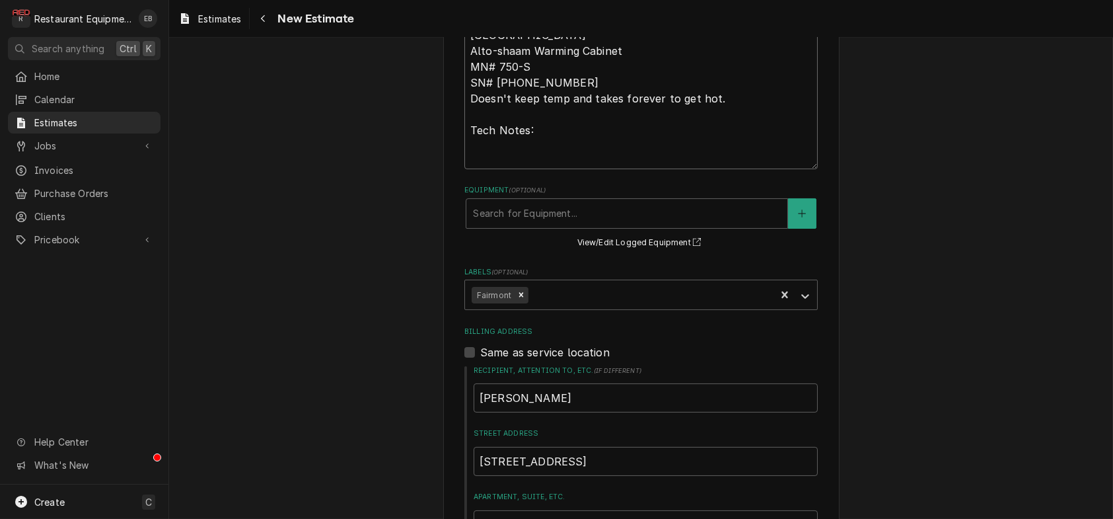
paste textarea "8/14/25 Time In: 1545 Time Out: 1630 Truck: 302 Alto Shazam Warming Cabinet Mod…"
type textarea "x"
type textarea "Roo- 8326 Bear Paw Building Alto-shaam Warming Cabinet MN# 750-S SN# 5845-69-10…"
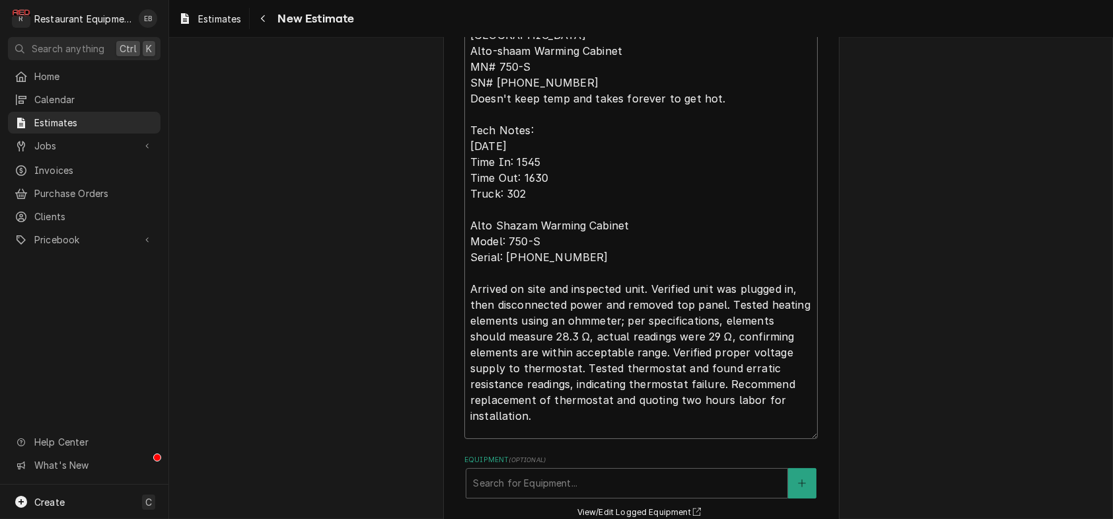
type textarea "x"
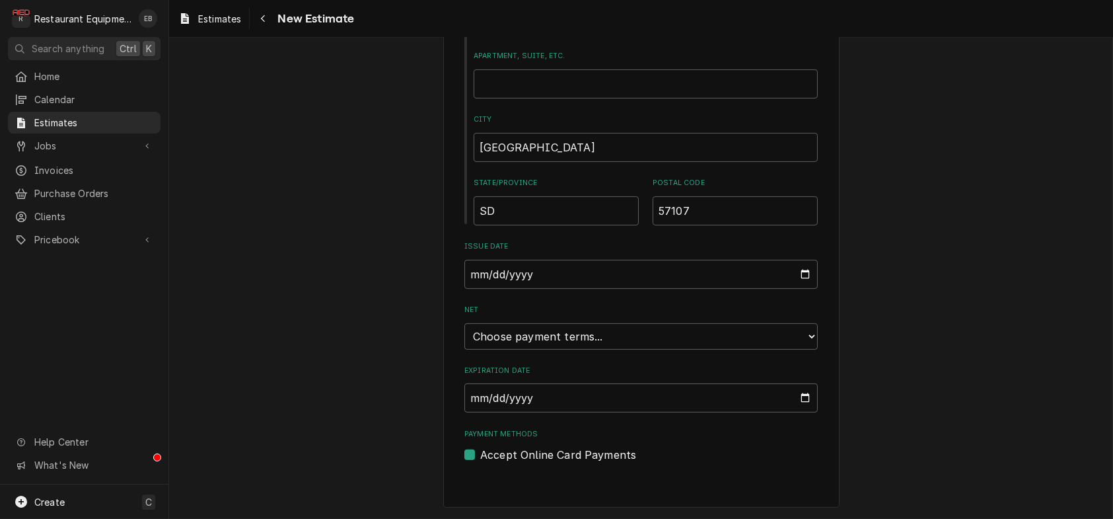
scroll to position [1344, 0]
type textarea "Roo- 8326 Bear Paw Building Alto-shaam Warming Cabinet MN# 750-S SN# 5845-69-10…"
click at [816, 387] on input "Expiration Date" at bounding box center [642, 397] width 354 height 29
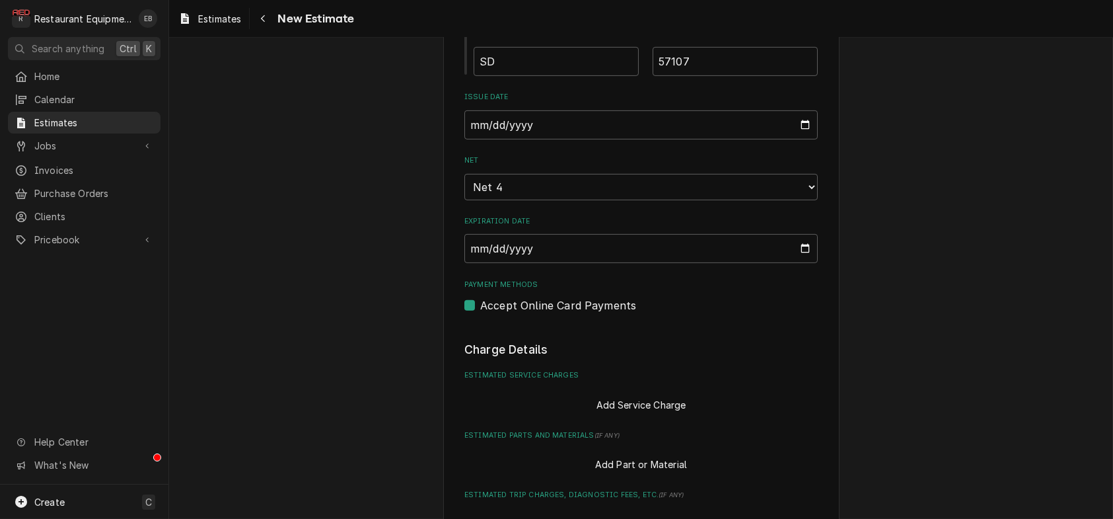
scroll to position [0, 0]
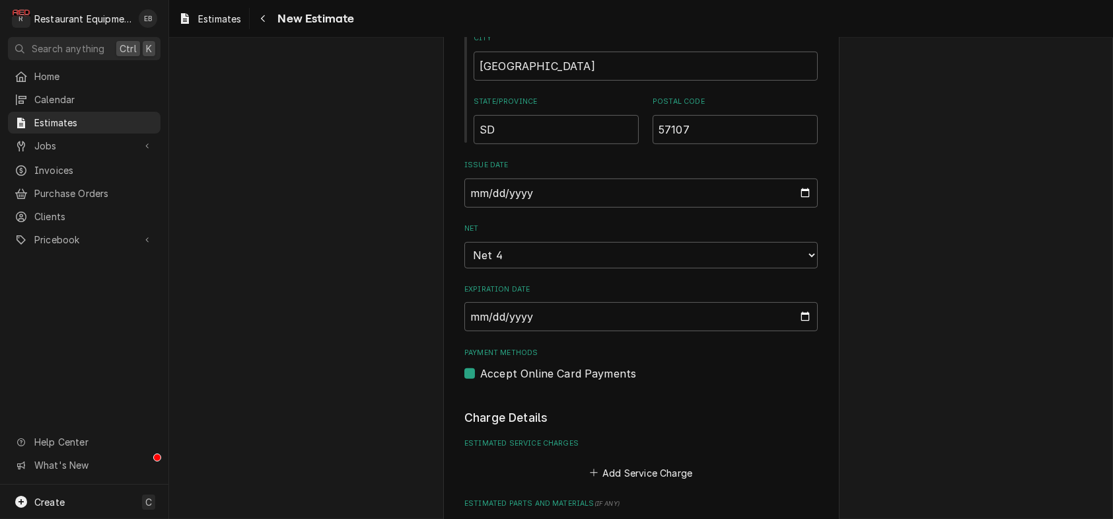
type textarea "x"
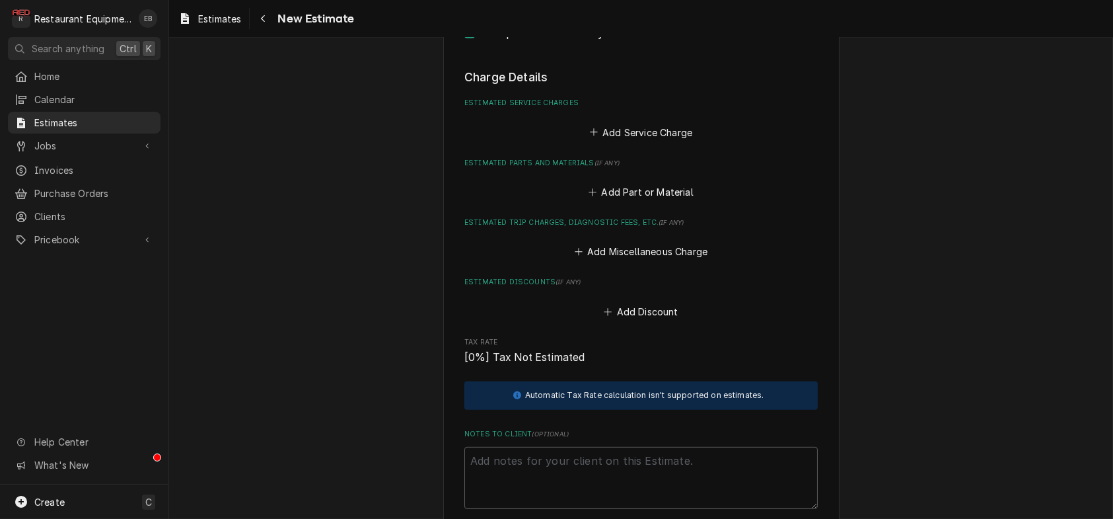
scroll to position [1628, 0]
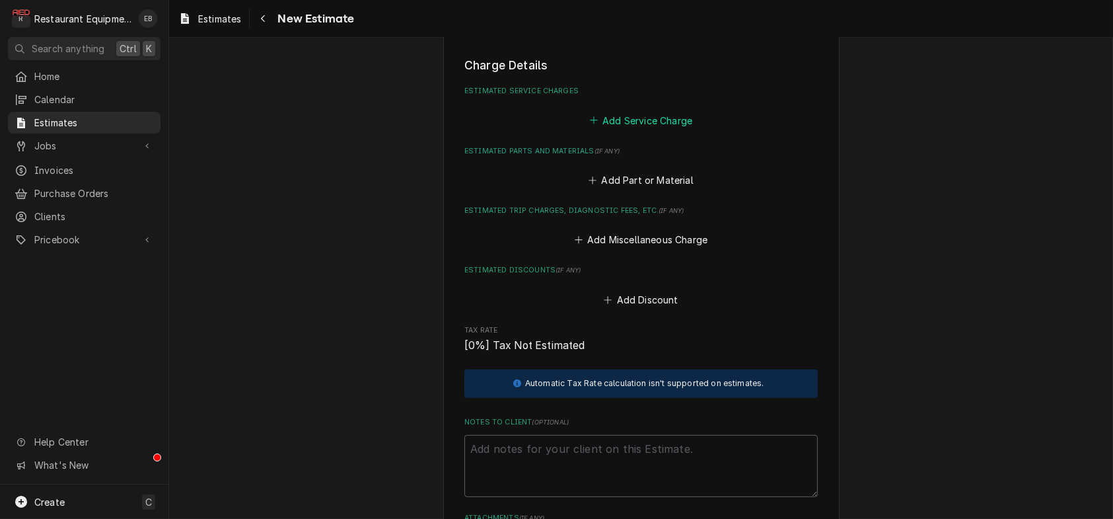
click at [648, 130] on button "Add Service Charge" at bounding box center [640, 120] width 107 height 19
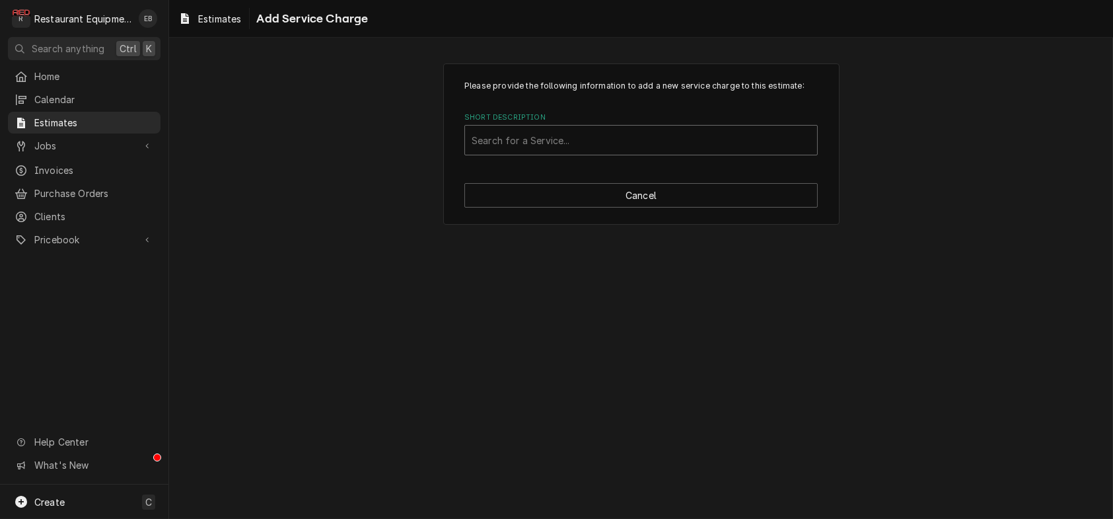
click at [659, 152] on div "Short Description" at bounding box center [641, 140] width 339 height 24
type input "labor"
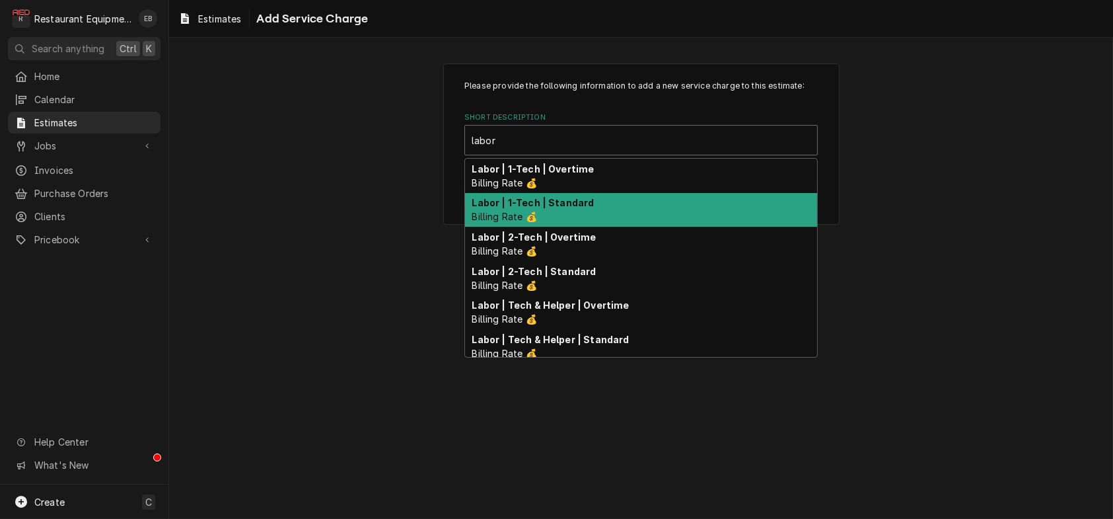
click at [715, 227] on div "Labor | 1-Tech | Standard Billing Rate 💰" at bounding box center [641, 210] width 352 height 34
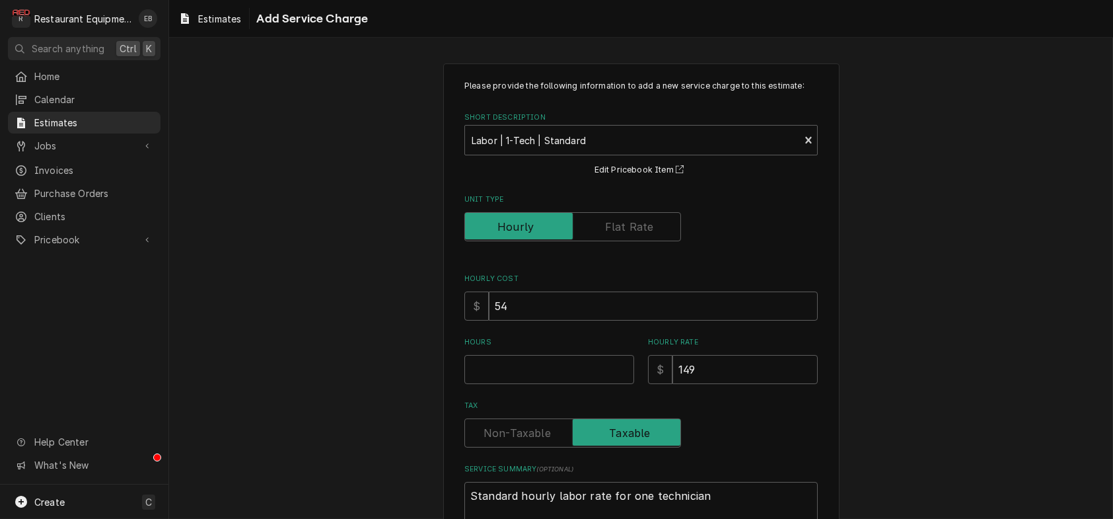
type textarea "x"
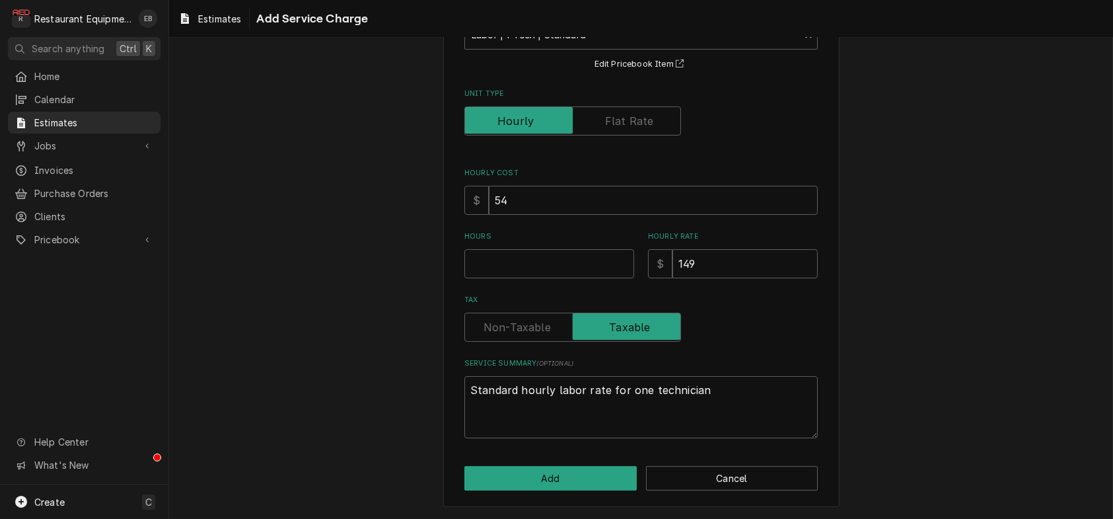
scroll to position [132, 0]
click at [552, 278] on input "Hours" at bounding box center [550, 263] width 170 height 29
click at [555, 249] on input "Hours" at bounding box center [550, 263] width 170 height 29
type input "2"
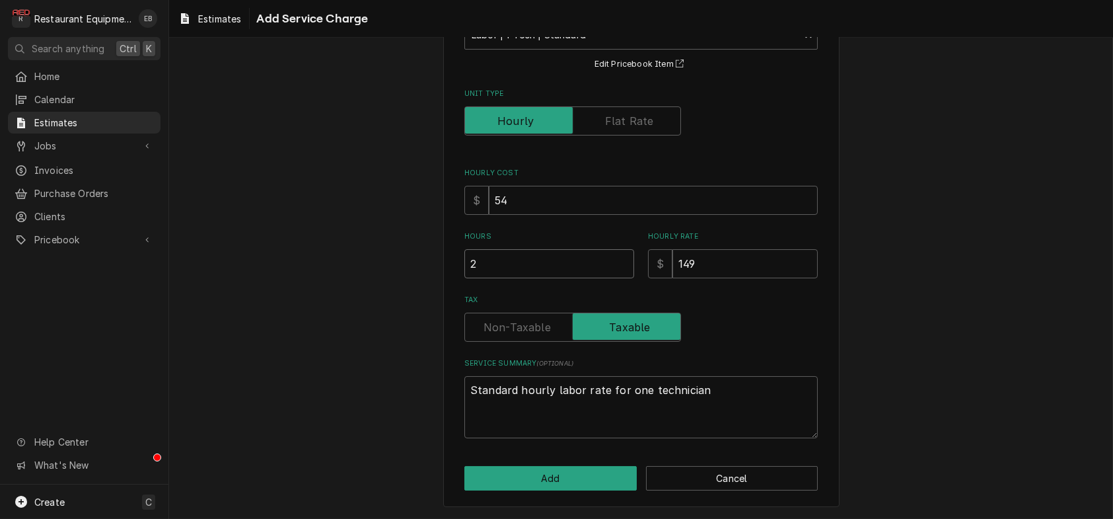
type textarea "x"
type input "2.7"
type textarea "x"
type input "2.75"
click at [607, 472] on button "Add" at bounding box center [551, 478] width 172 height 24
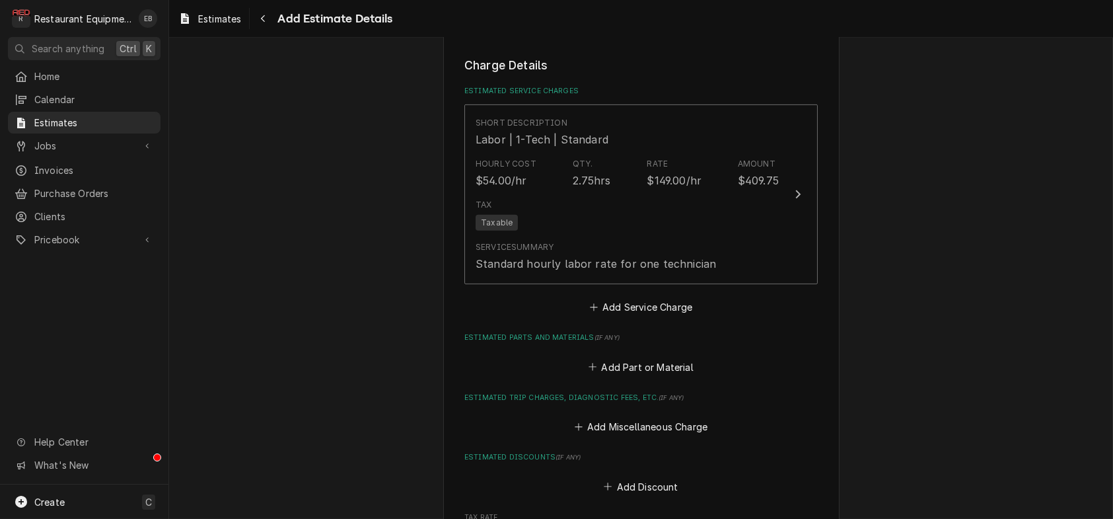
scroll to position [1610, 0]
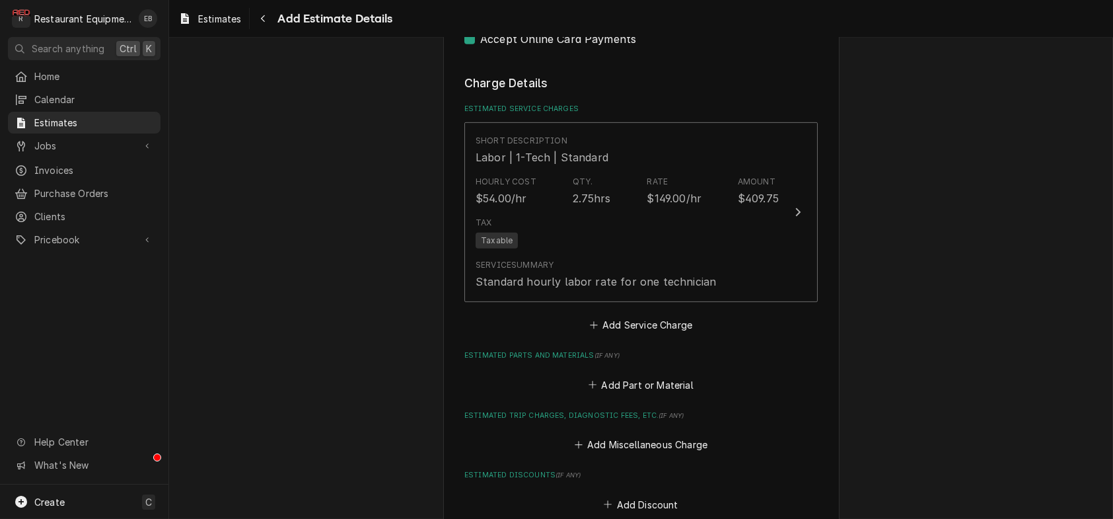
type textarea "x"
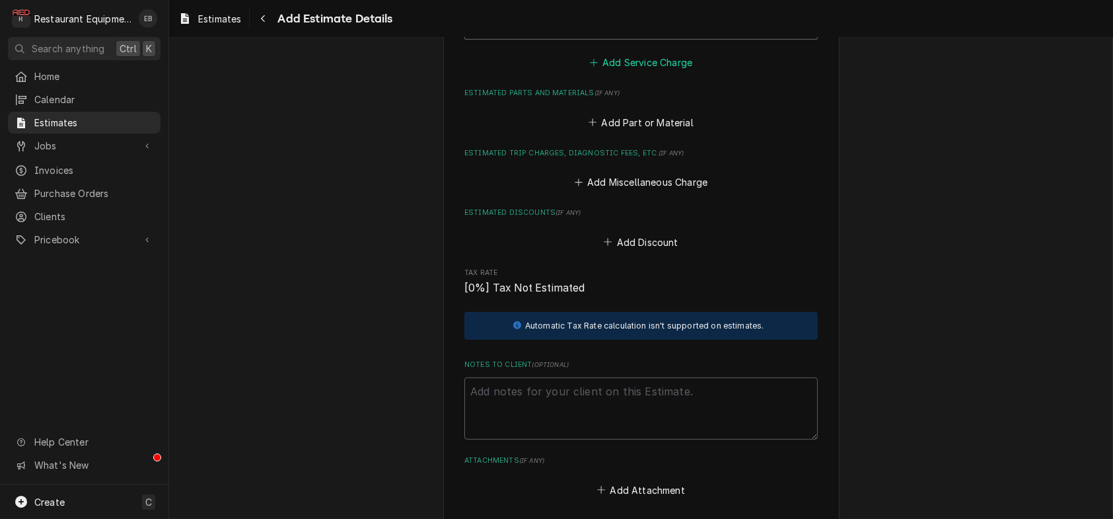
scroll to position [1875, 0]
click at [669, 130] on button "Add Part or Material" at bounding box center [641, 120] width 109 height 19
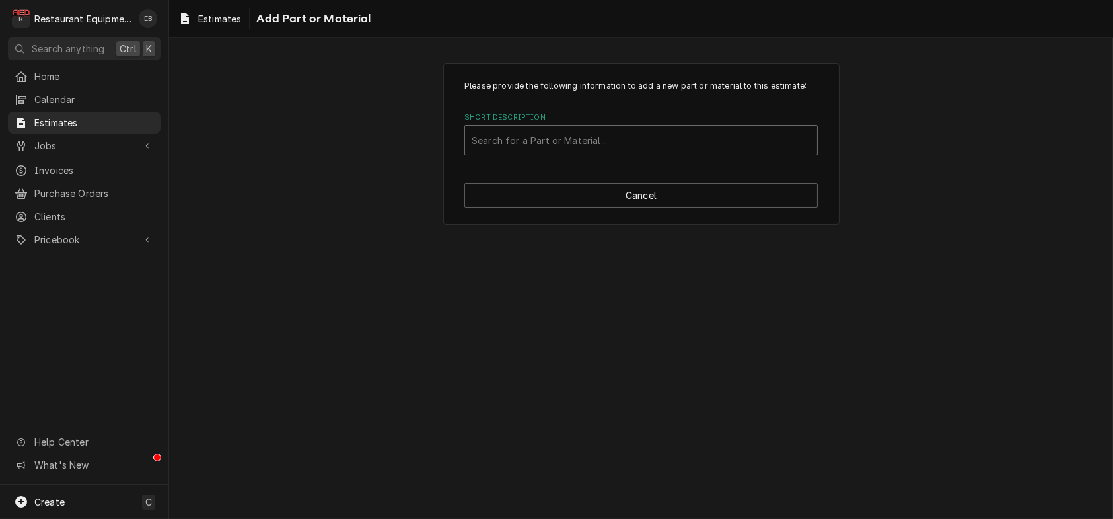
click at [552, 152] on div "Short Description" at bounding box center [641, 140] width 339 height 24
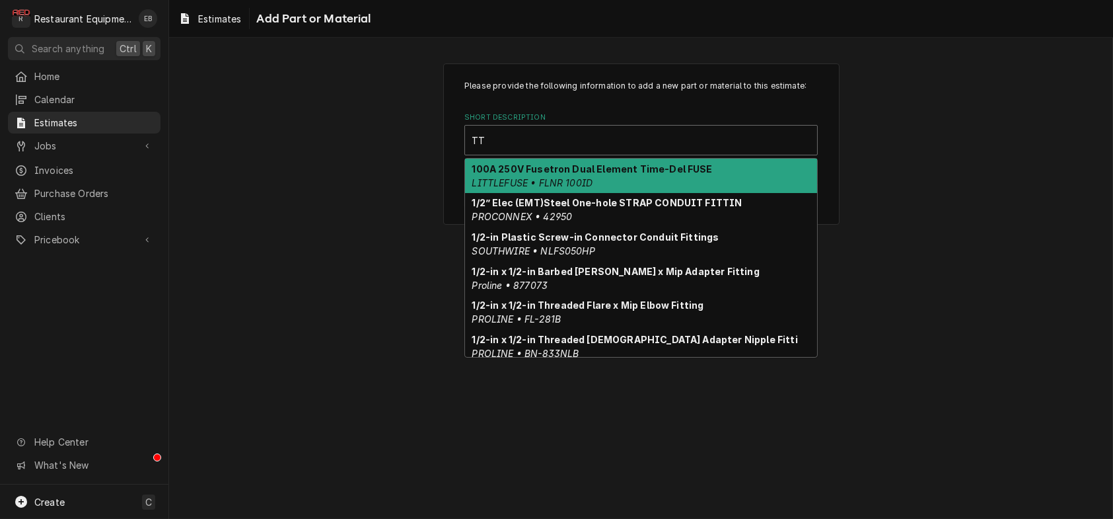
type input "T"
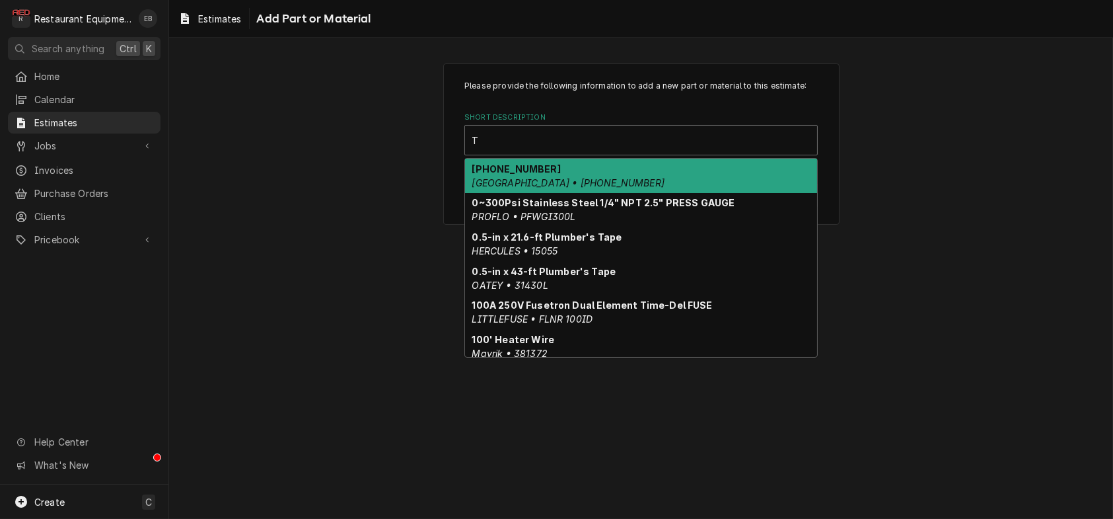
click at [552, 193] on div "00-112378-00050 Hobart • 00-112378-00050" at bounding box center [641, 176] width 352 height 34
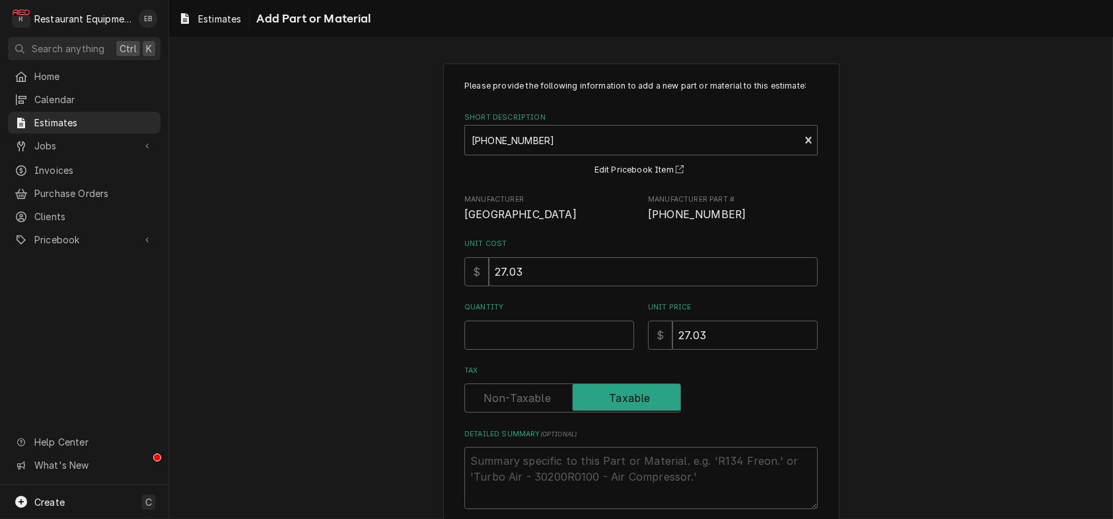
type textarea "x"
click at [640, 178] on button "Edit Pricebook Item" at bounding box center [642, 170] width 98 height 17
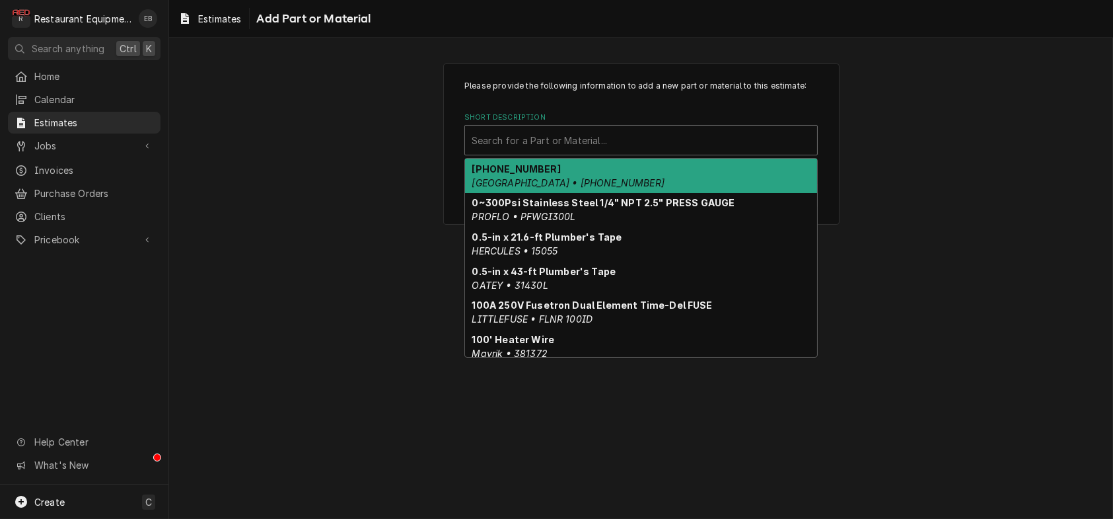
click at [597, 152] on div "Short Description" at bounding box center [641, 140] width 339 height 24
click at [538, 152] on div "Short Description" at bounding box center [641, 140] width 339 height 24
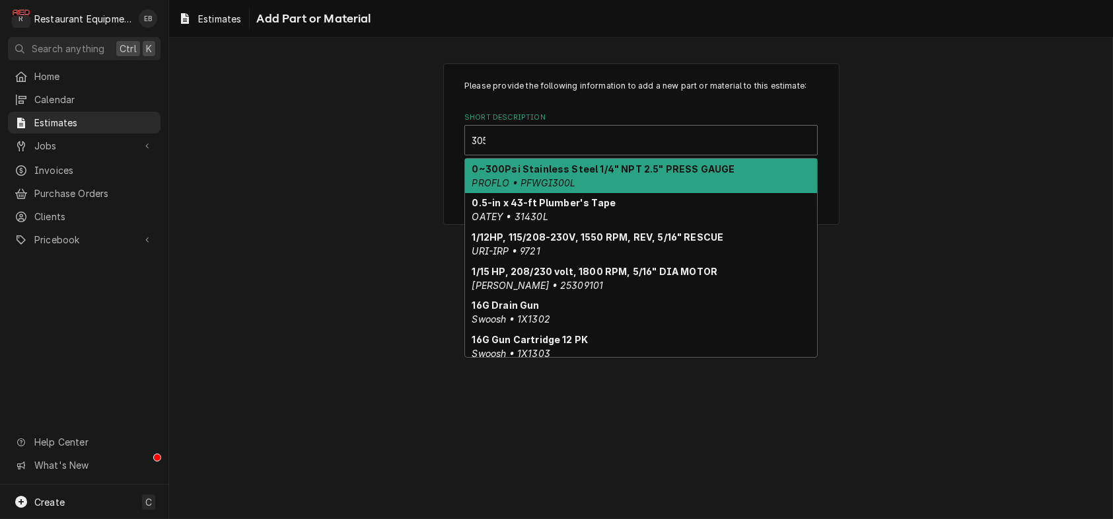
type input "3057"
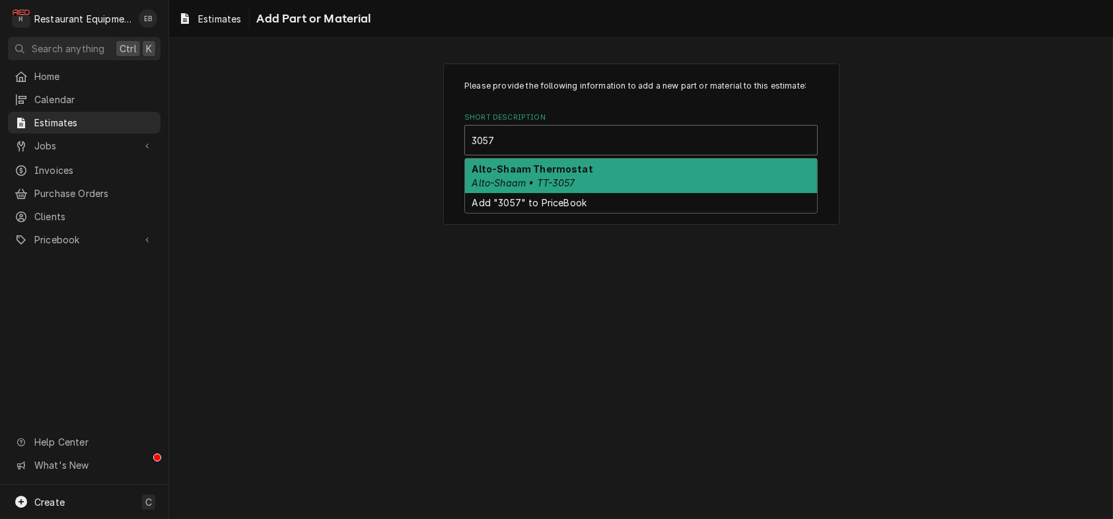
click at [570, 188] on em "Alto-Shaam • TT-3057" at bounding box center [523, 182] width 103 height 11
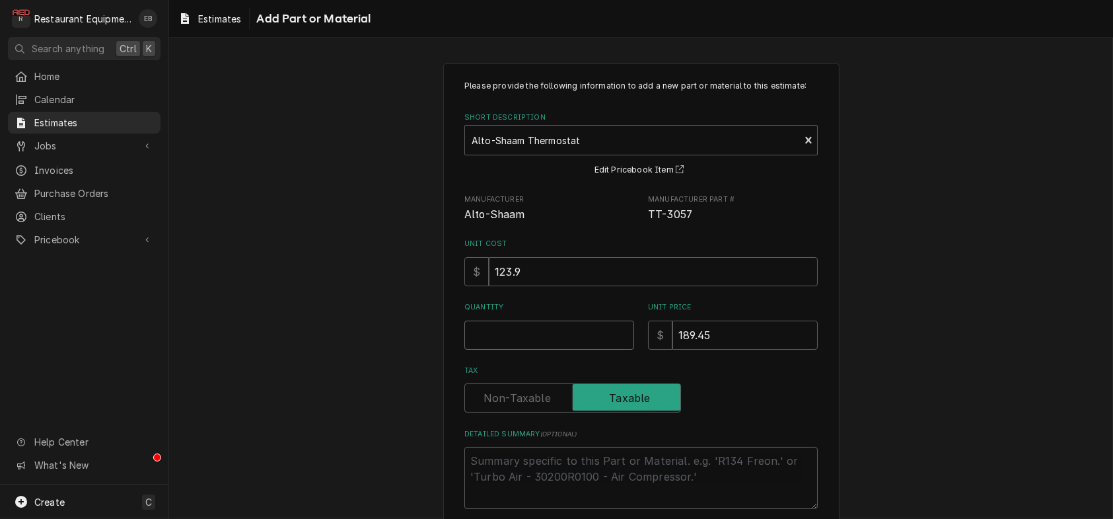
click at [549, 350] on input "Quantity" at bounding box center [550, 334] width 170 height 29
type textarea "x"
type input "1"
type textarea "x"
type input "1"
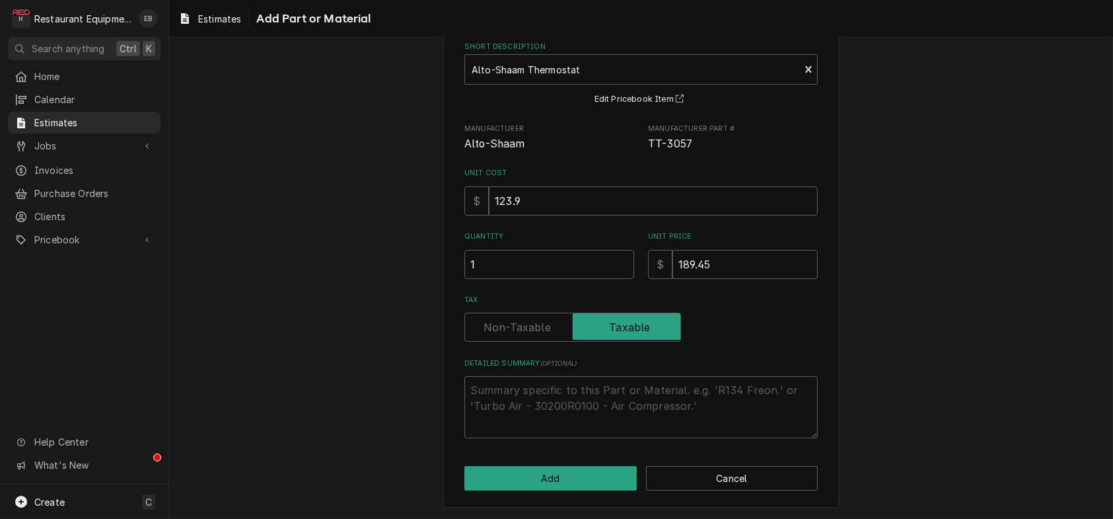
scroll to position [143, 0]
click at [588, 478] on button "Add" at bounding box center [551, 478] width 172 height 24
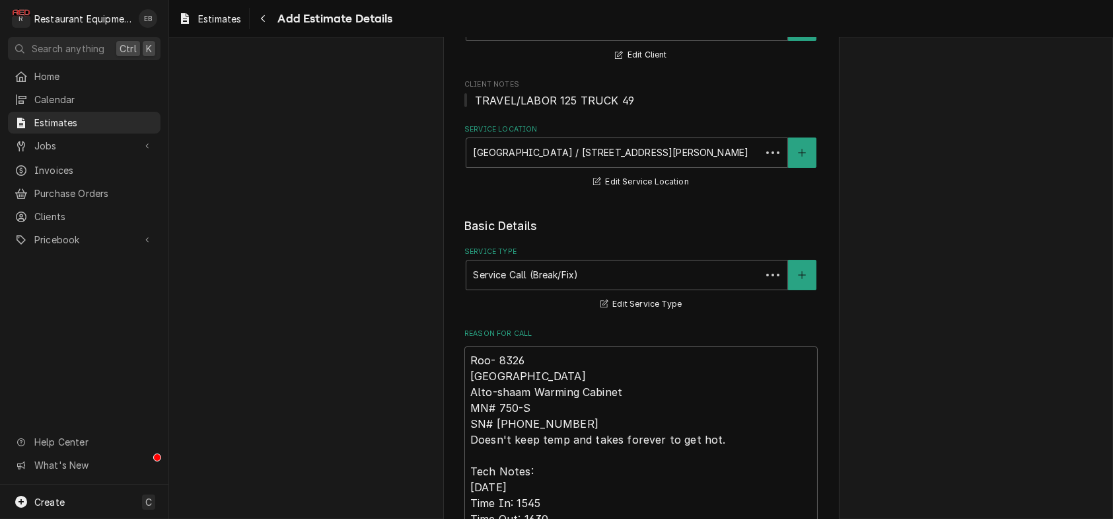
scroll to position [1857, 0]
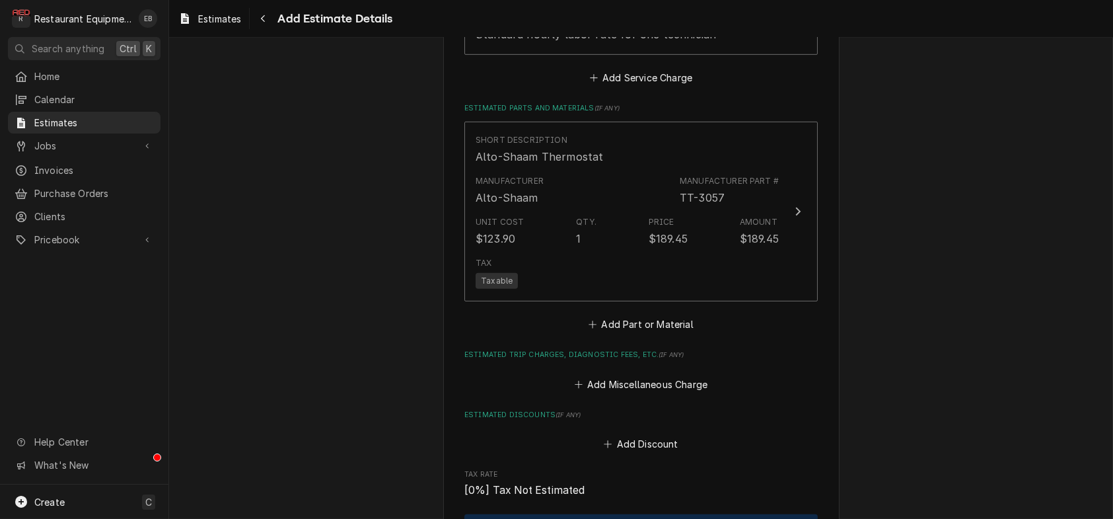
type textarea "x"
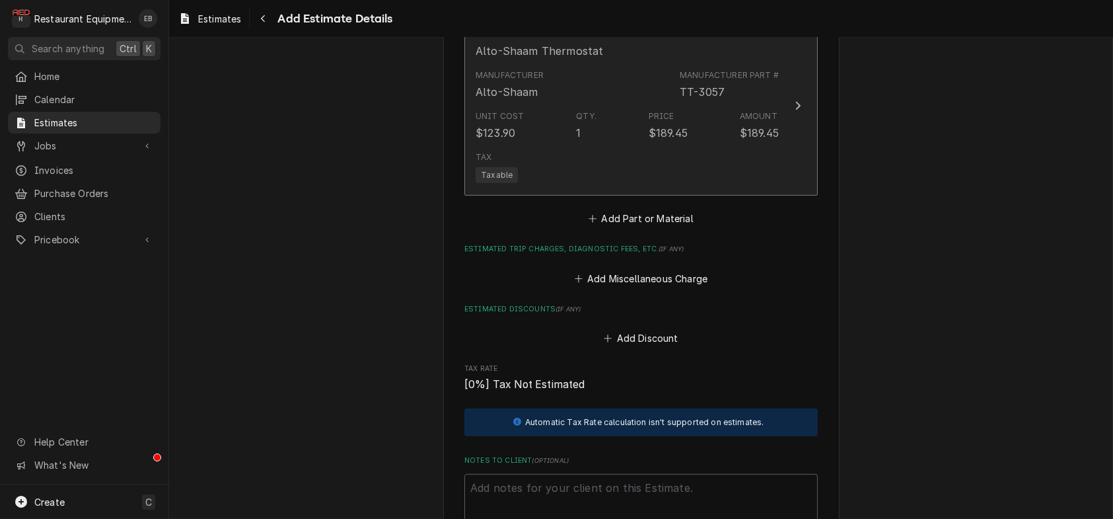
scroll to position [1990, 0]
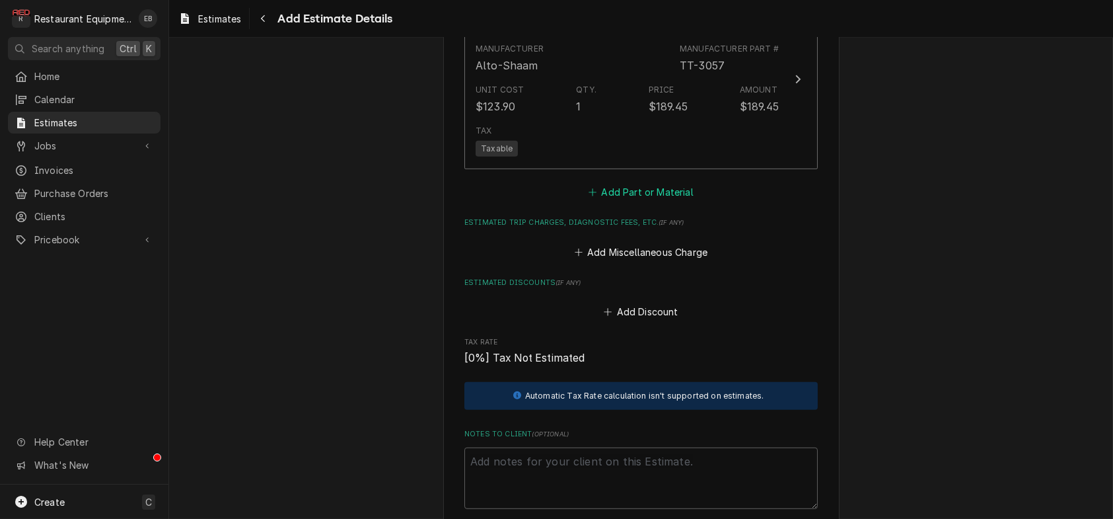
click at [667, 202] on button "Add Part or Material" at bounding box center [641, 192] width 109 height 19
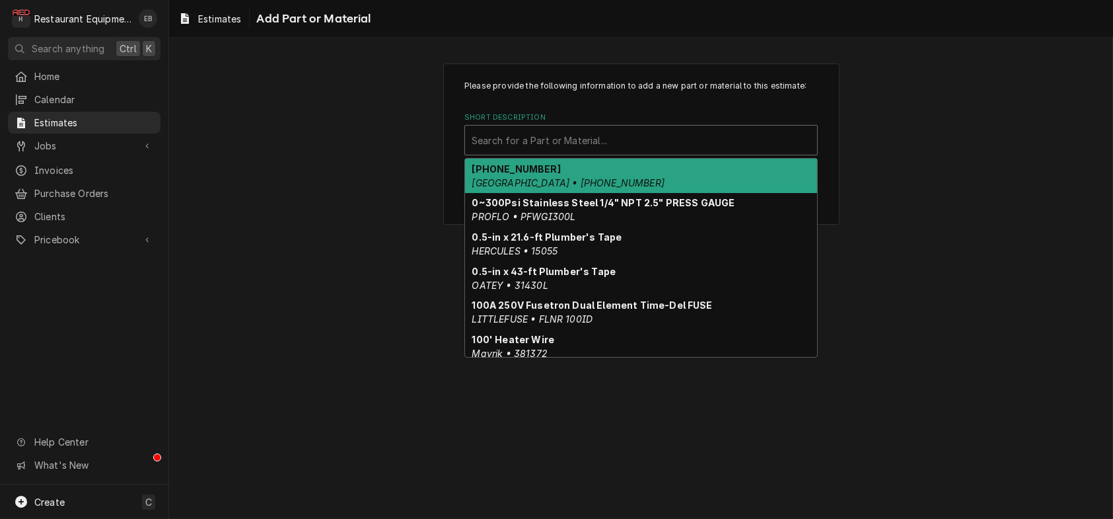
click at [605, 152] on div "Short Description" at bounding box center [641, 140] width 339 height 24
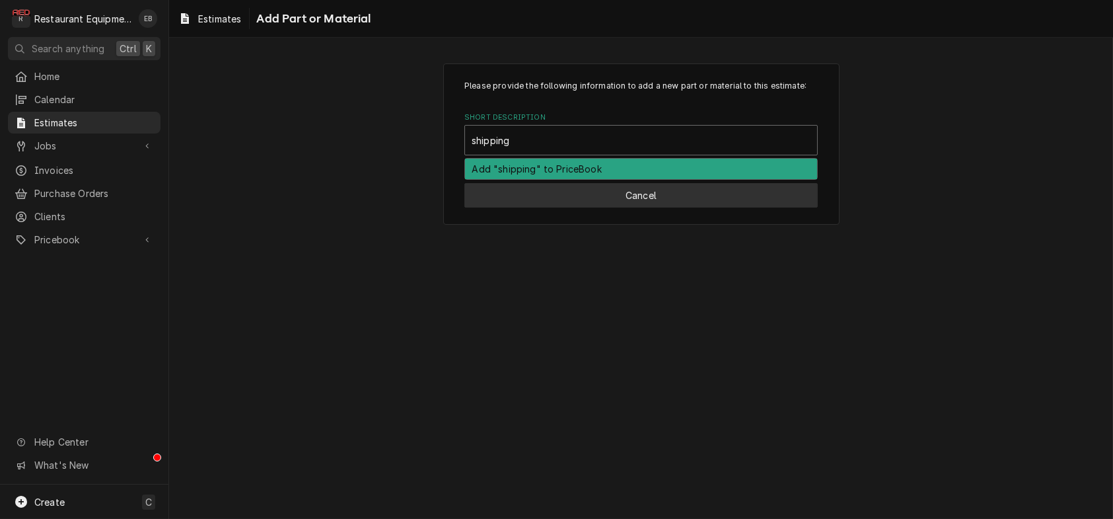
type input "shipping"
click at [588, 207] on button "Cancel" at bounding box center [642, 195] width 354 height 24
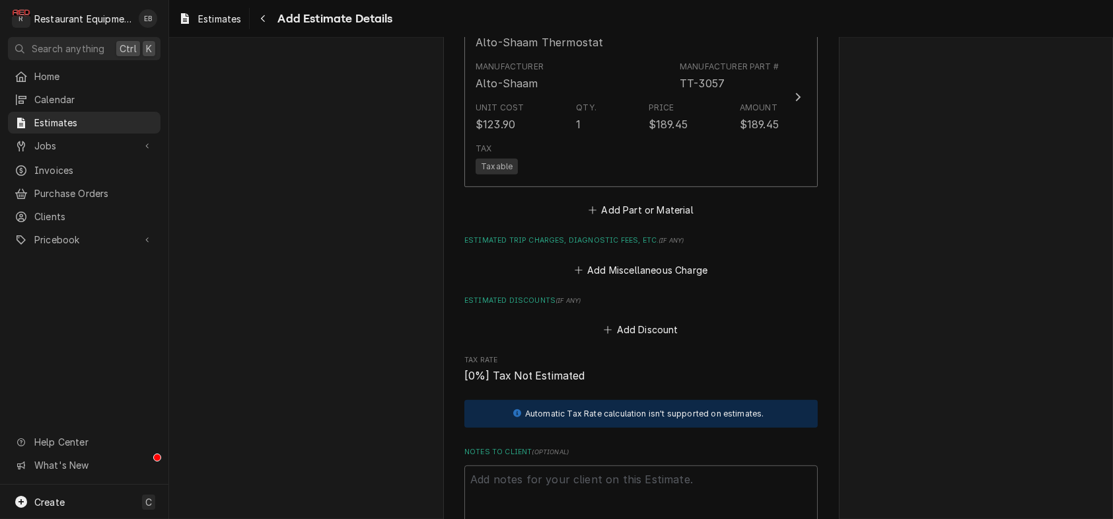
type textarea "x"
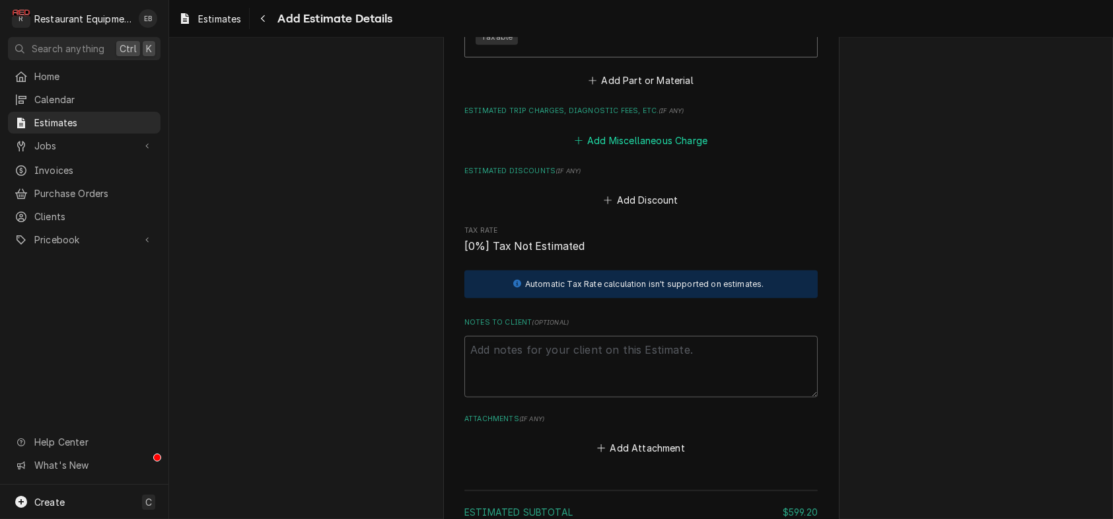
scroll to position [2104, 0]
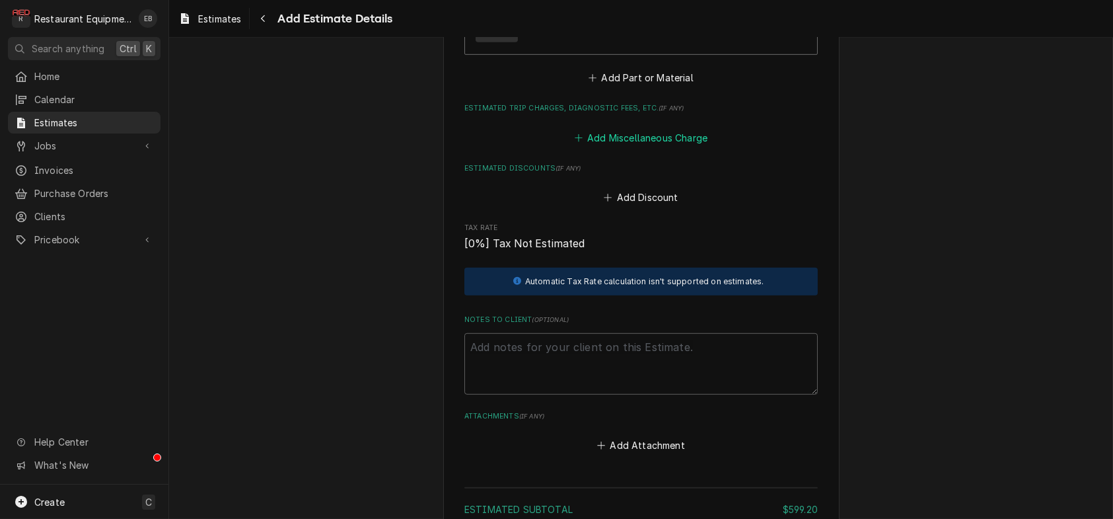
click at [654, 147] on button "Add Miscellaneous Charge" at bounding box center [640, 137] width 137 height 19
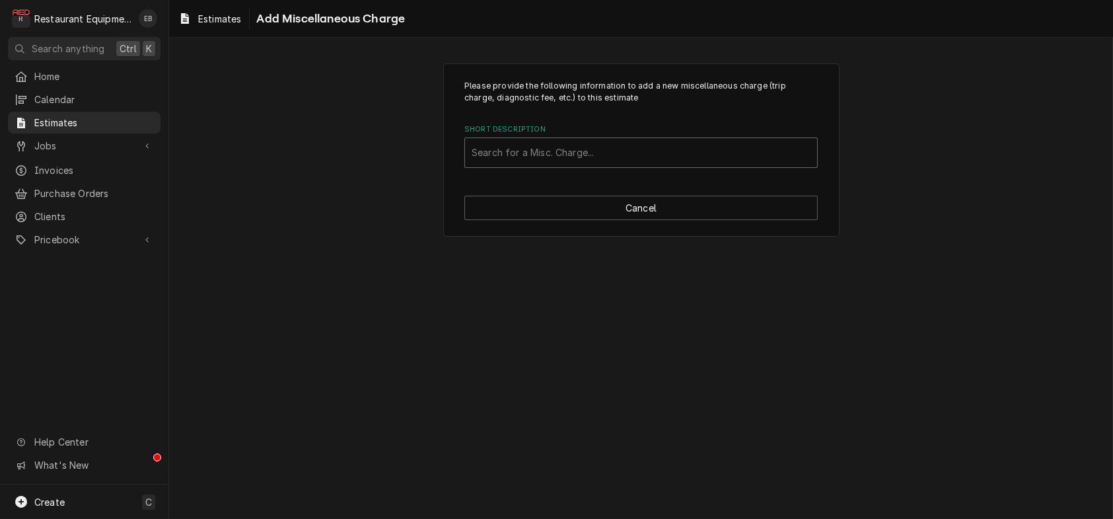
click at [615, 159] on div "Short Description" at bounding box center [641, 153] width 339 height 24
type input "shipping"
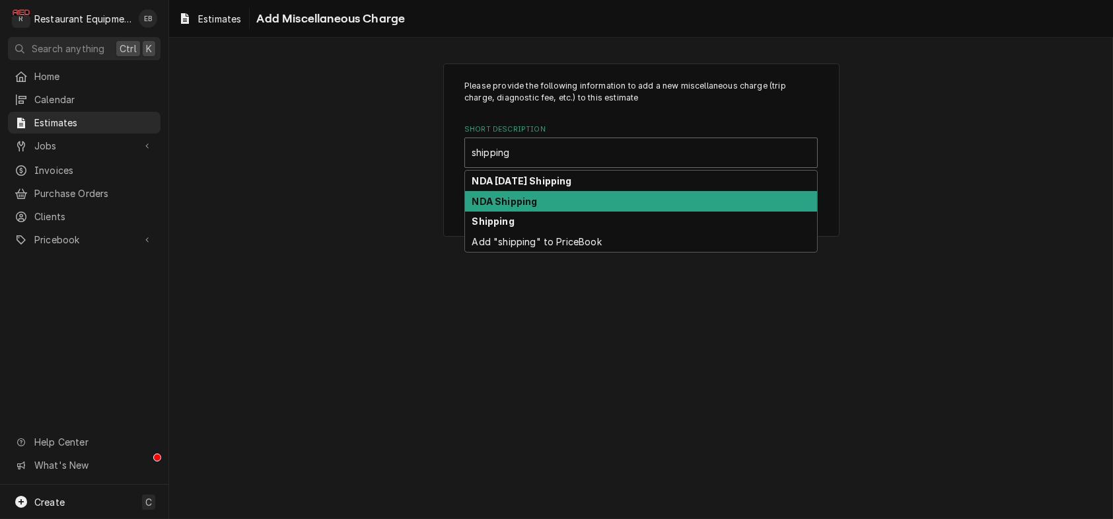
click at [631, 211] on div "NDA Shipping" at bounding box center [641, 201] width 352 height 20
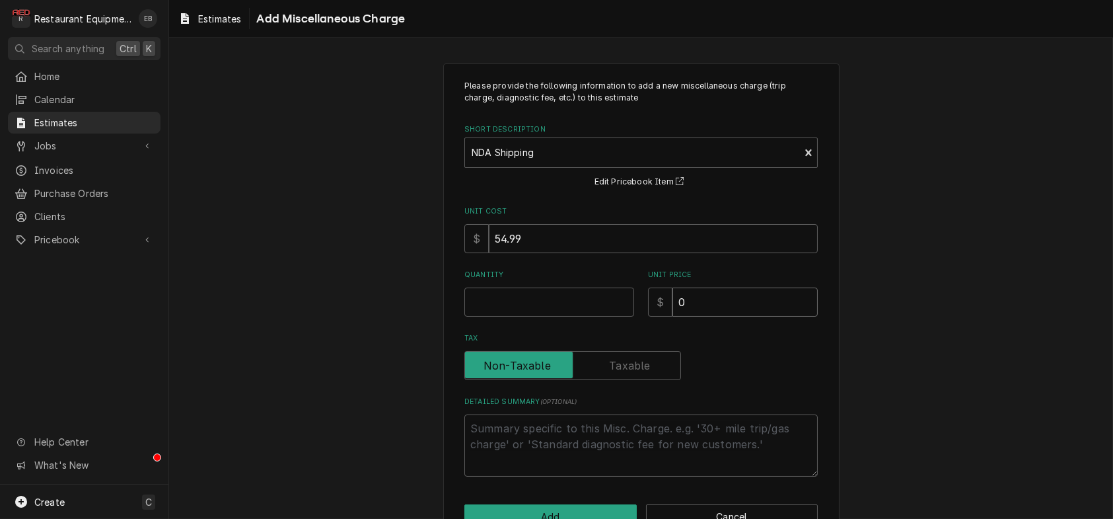
drag, startPoint x: 655, startPoint y: 351, endPoint x: 646, endPoint y: 354, distance: 10.4
click at [642, 354] on div "Please provide the following information to add a new miscellaneous charge (tri…" at bounding box center [642, 278] width 354 height 396
type textarea "x"
type input "5"
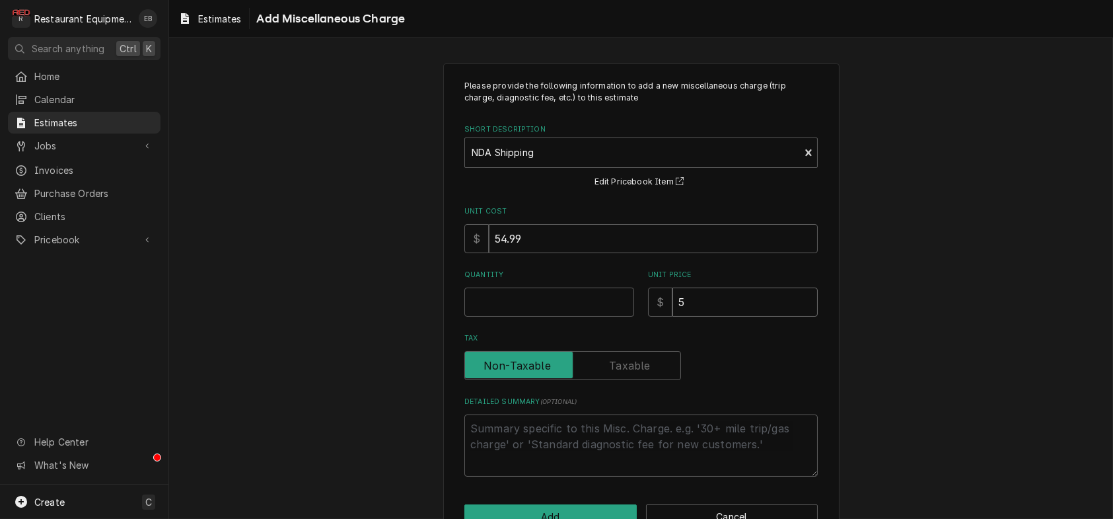
type textarea "x"
type input "54"
type textarea "x"
type input "54.9"
type textarea "x"
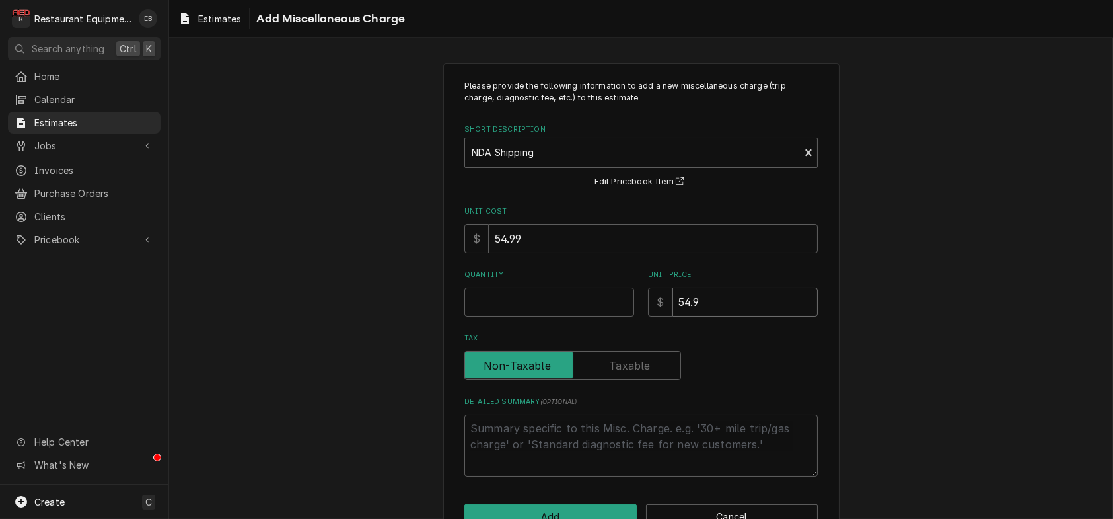
type input "54.99"
type textarea "x"
type input "54.99"
click at [542, 317] on input "Quantity" at bounding box center [550, 301] width 170 height 29
type textarea "x"
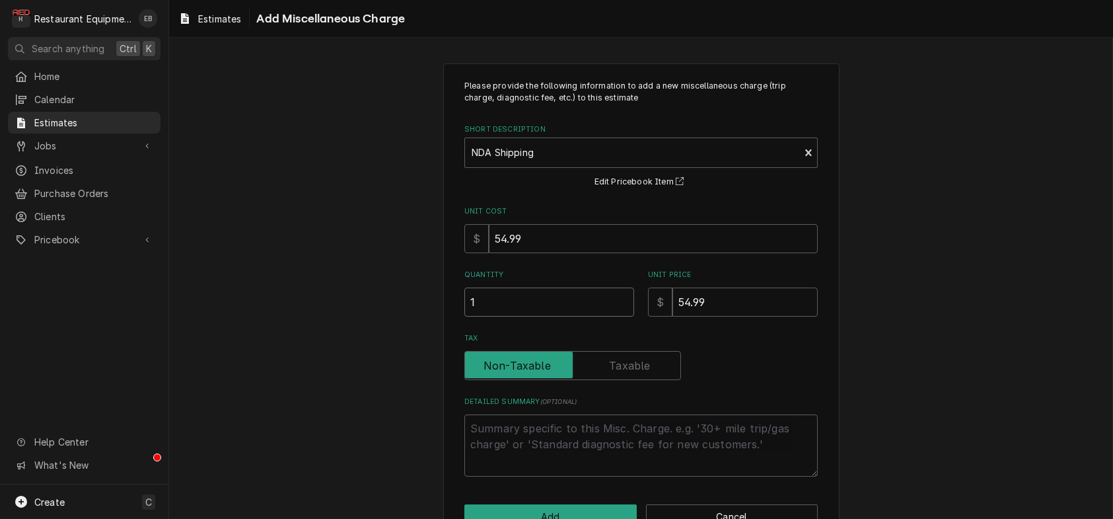
type input "1"
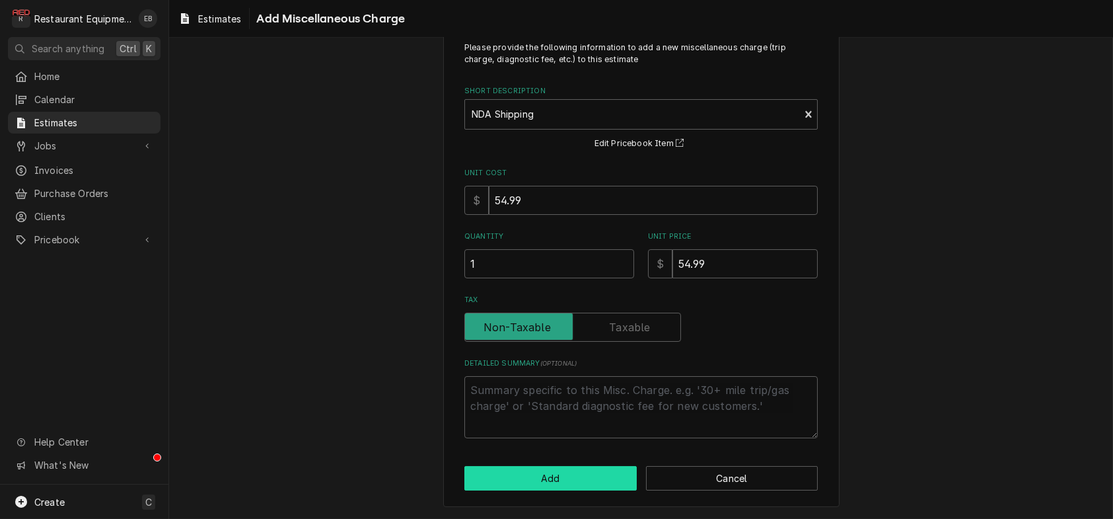
click at [586, 472] on button "Add" at bounding box center [551, 478] width 172 height 24
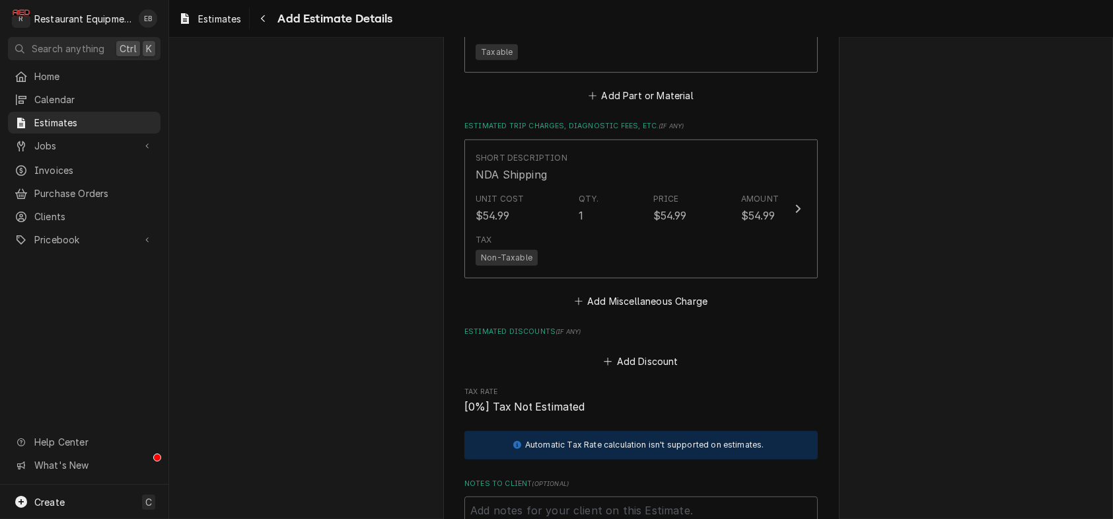
type textarea "x"
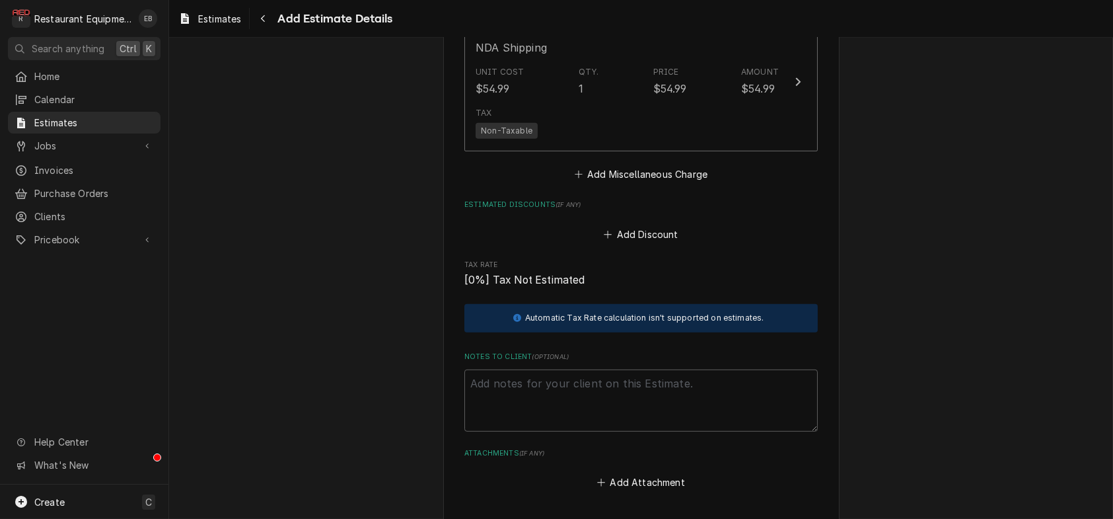
scroll to position [2218, 0]
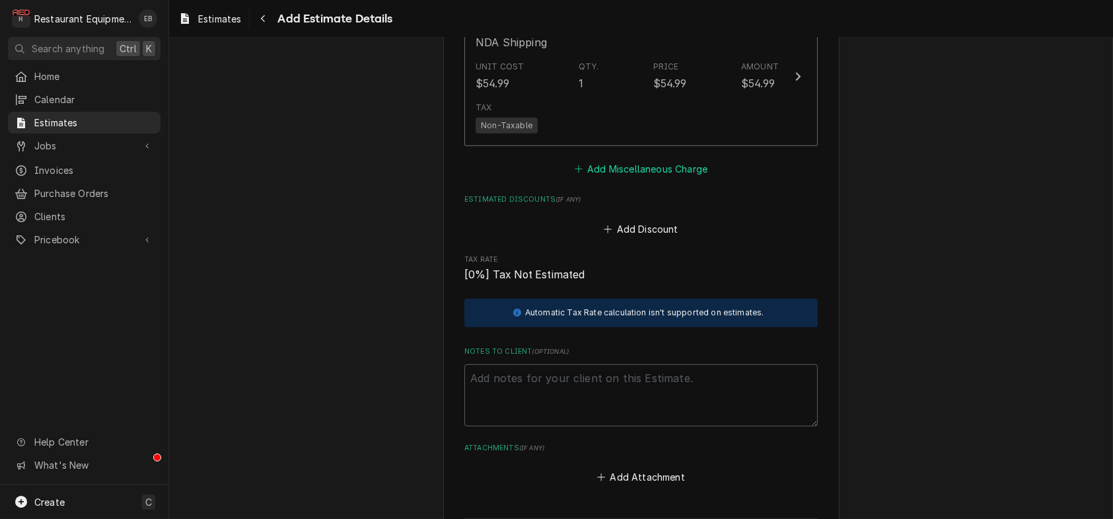
click at [677, 178] on button "Add Miscellaneous Charge" at bounding box center [640, 169] width 137 height 19
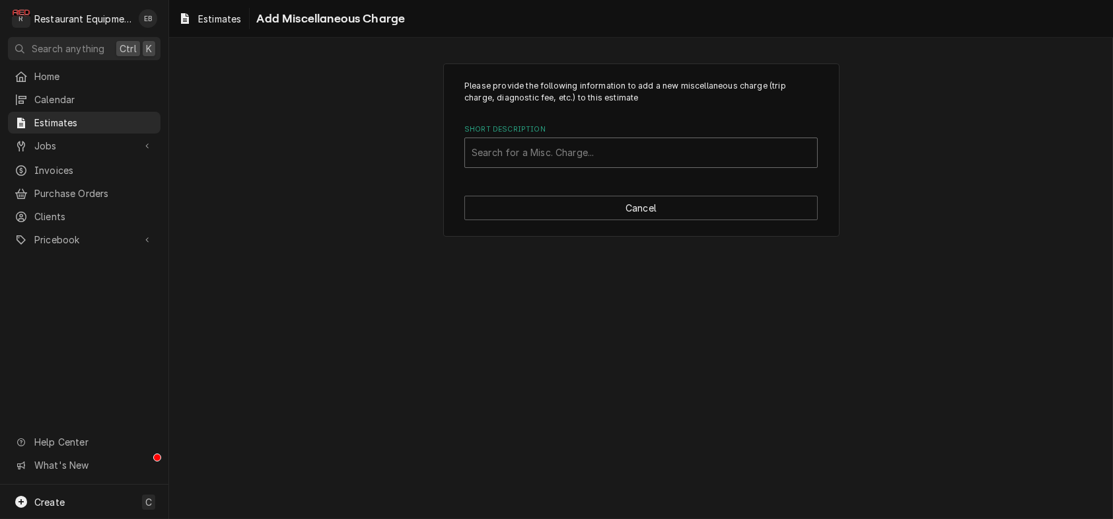
click at [620, 165] on div "Short Description" at bounding box center [641, 153] width 339 height 24
type input "Taxes"
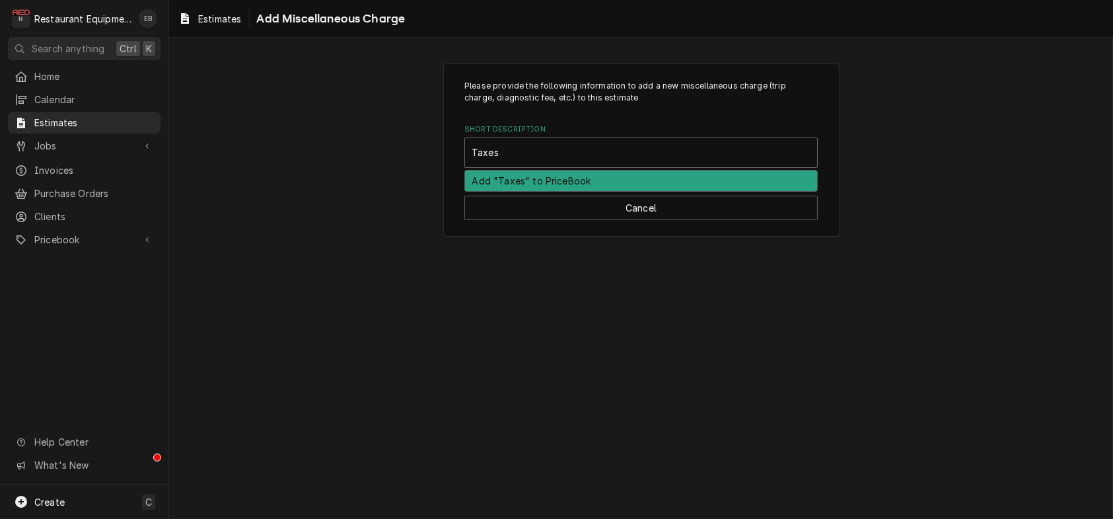
click at [700, 191] on div "Add "Taxes" to PriceBook" at bounding box center [641, 180] width 352 height 20
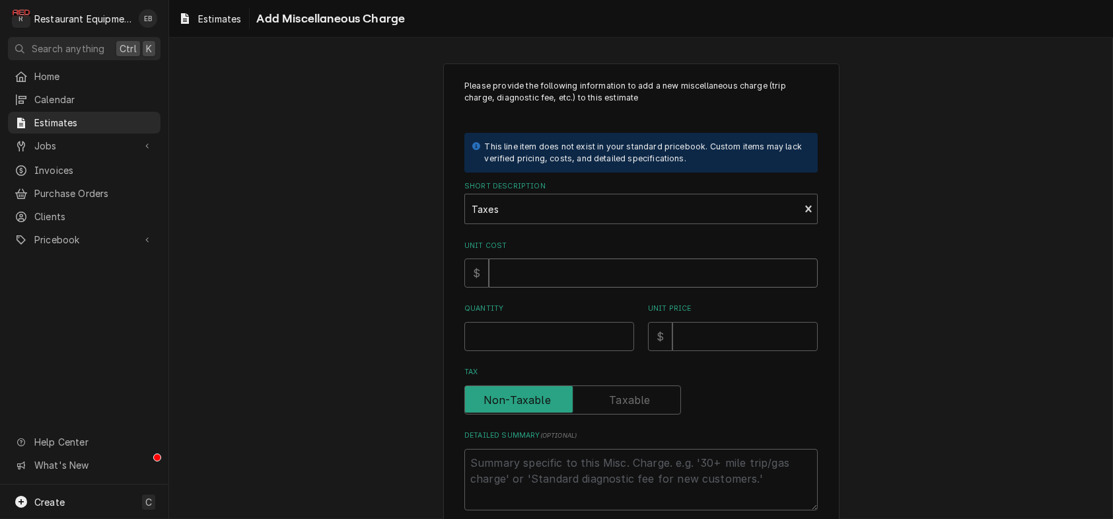
drag, startPoint x: 541, startPoint y: 311, endPoint x: 556, endPoint y: 311, distance: 15.2
click at [540, 287] on input "Unit Cost" at bounding box center [653, 272] width 329 height 29
type textarea "x"
type input "4"
type textarea "x"
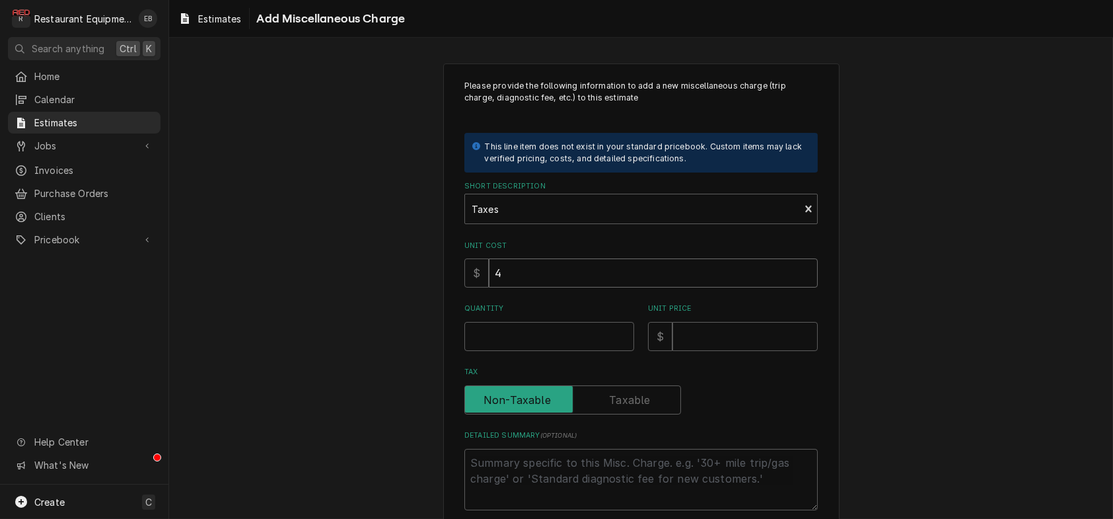
type input "41"
type textarea "x"
type input "41.9"
type textarea "x"
type input "41.95"
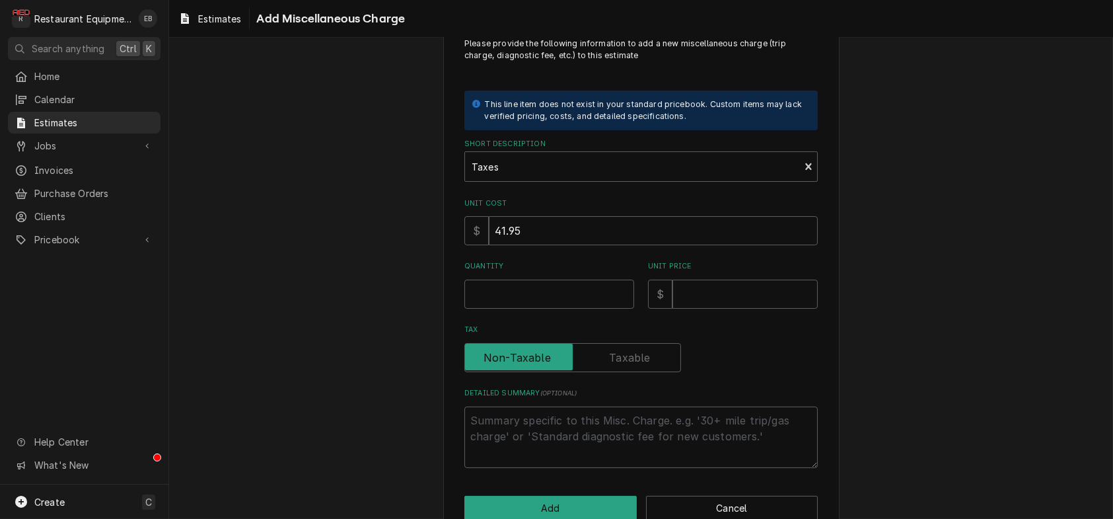
scroll to position [44, 0]
click at [580, 307] on input "Quantity" at bounding box center [550, 292] width 170 height 29
type textarea "x"
type input "1"
type textarea "x"
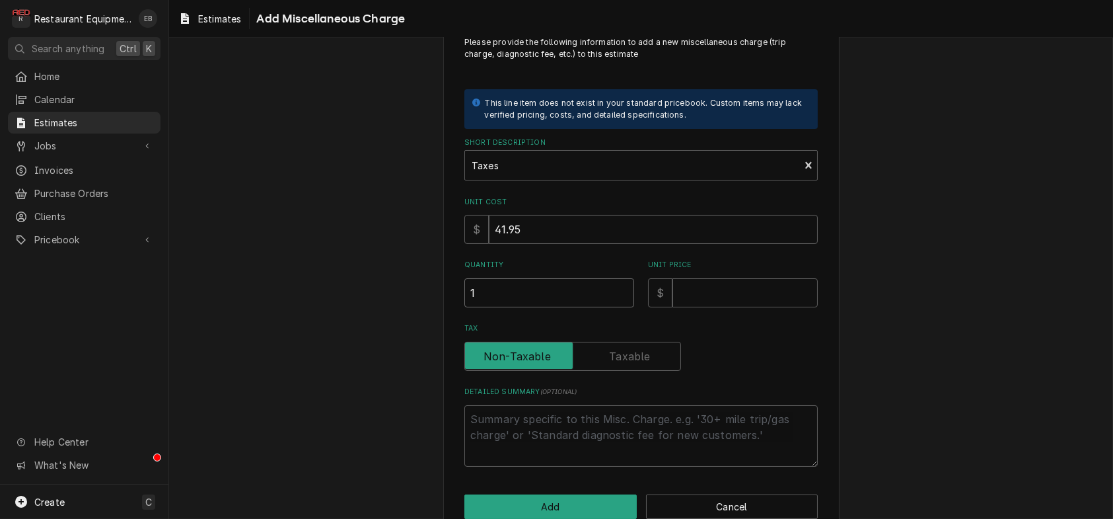
type input "11"
type textarea "x"
type input "1"
type textarea "x"
type input "1"
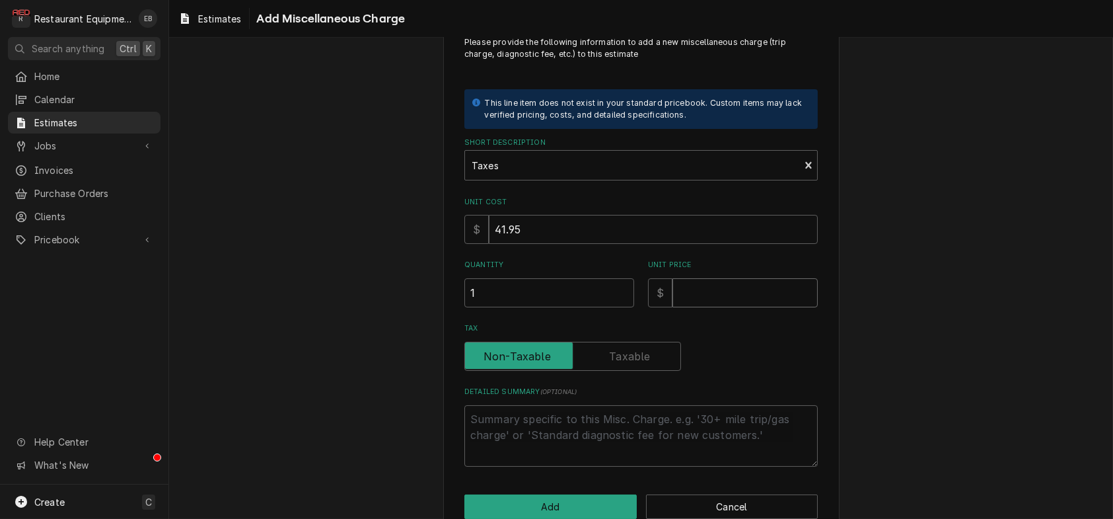
click at [698, 307] on input "Unit Price" at bounding box center [745, 292] width 145 height 29
type textarea "x"
type input "4"
type textarea "x"
type input "41"
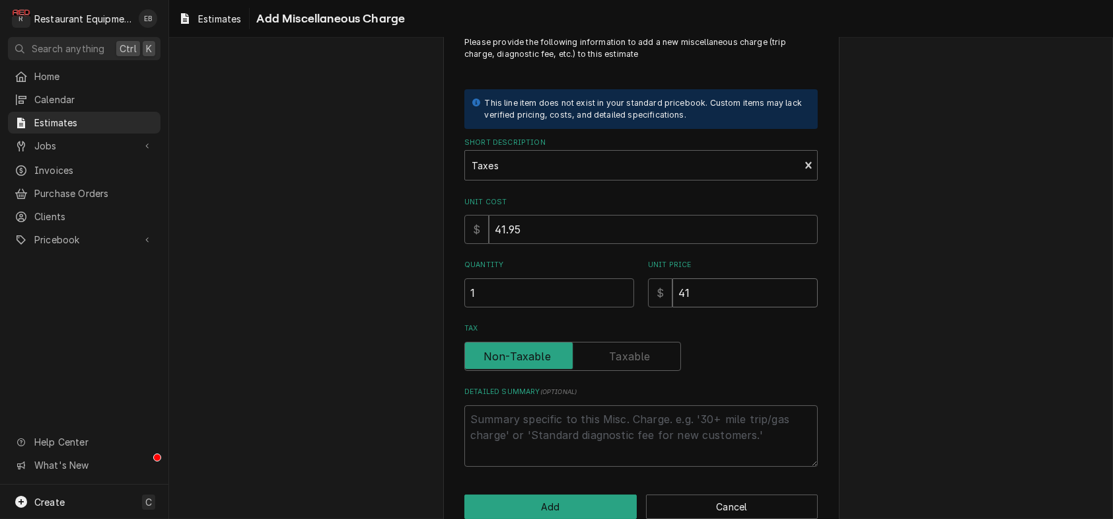
type textarea "x"
type input "41.9"
type textarea "x"
type input "41.95"
type textarea "x"
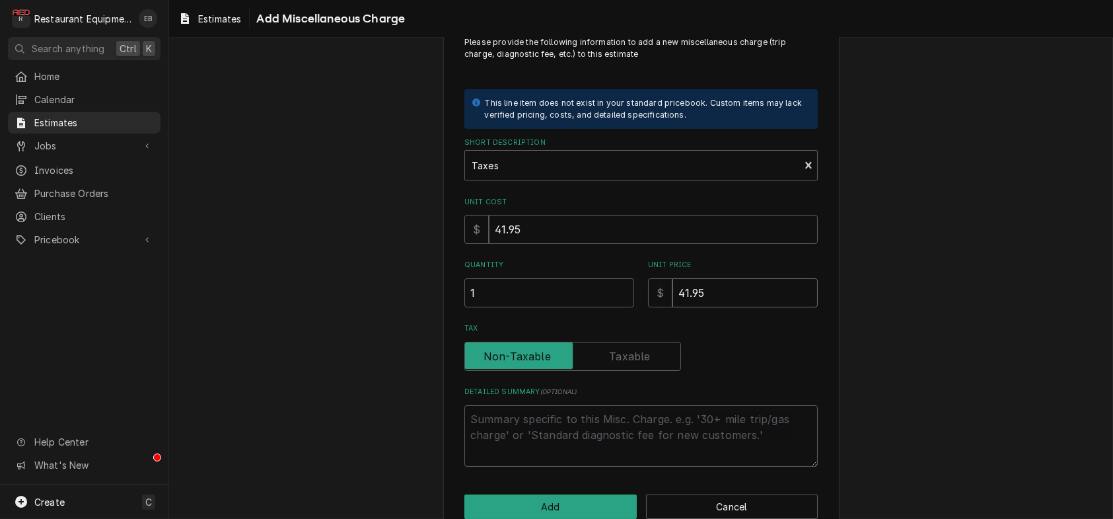
type input "41.9"
type textarea "x"
type input "41.94"
type textarea "x"
type input "41.94"
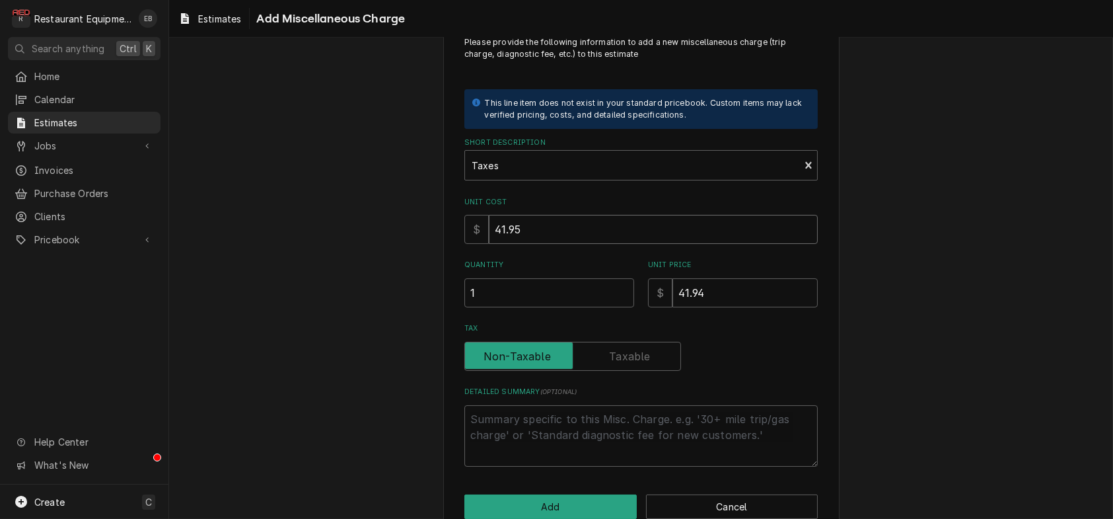
click at [607, 244] on input "41.95" at bounding box center [653, 229] width 329 height 29
type textarea "x"
type input "41.9"
type textarea "x"
type input "41.94"
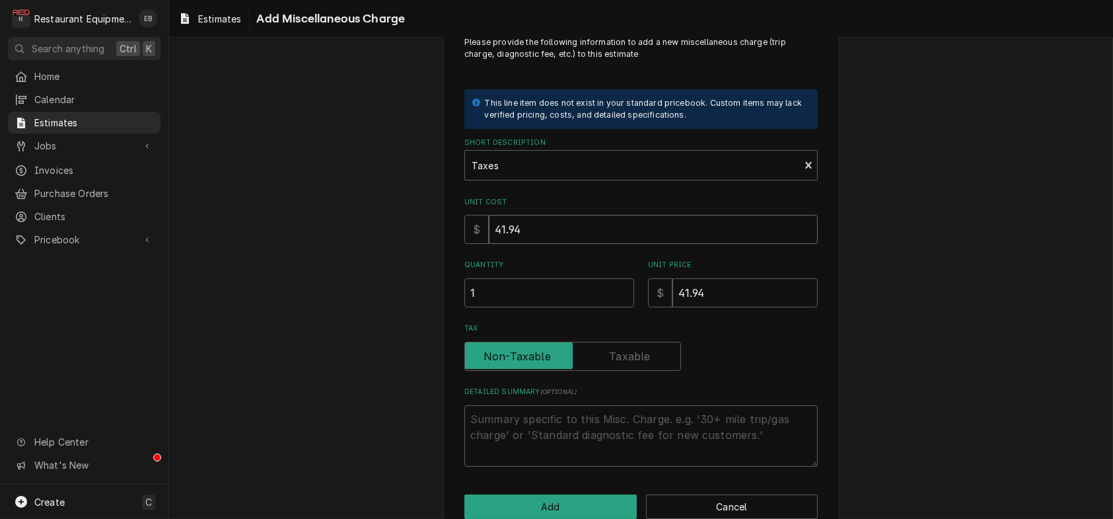
type textarea "x"
type input "41.94"
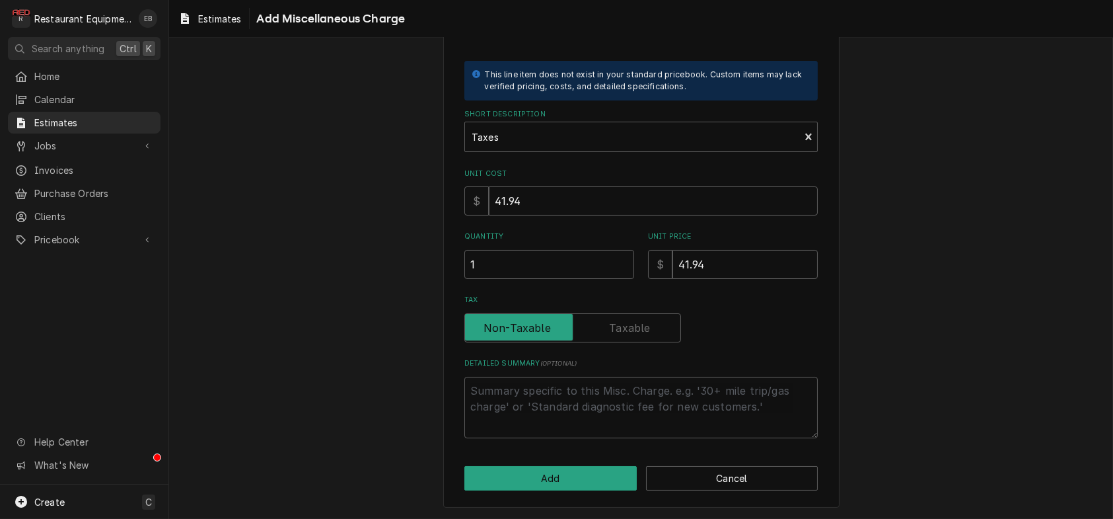
scroll to position [131, 0]
click at [597, 480] on button "Add" at bounding box center [551, 478] width 172 height 24
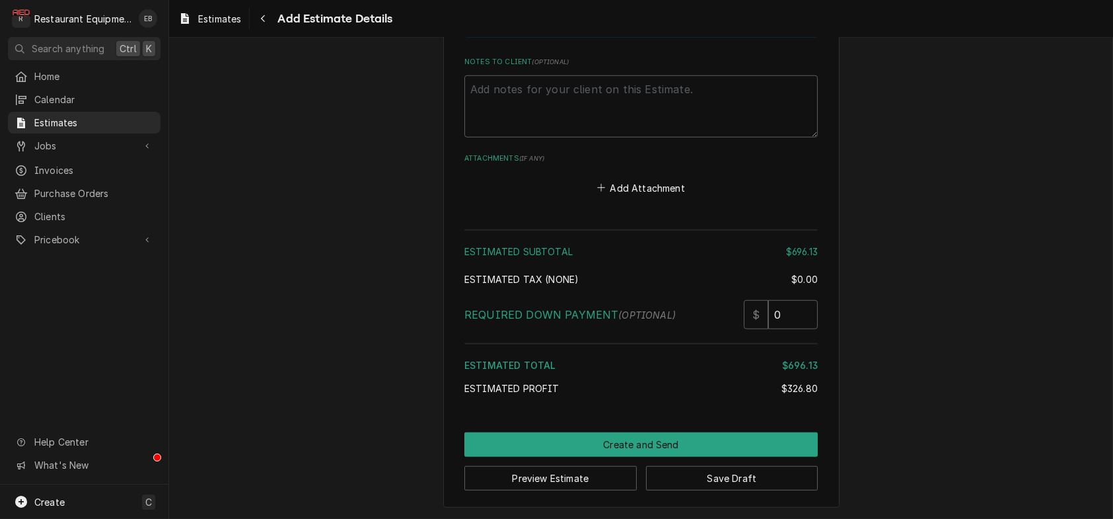
scroll to position [2863, 0]
click at [675, 197] on button "Add Attachment" at bounding box center [641, 187] width 93 height 19
type textarea "x"
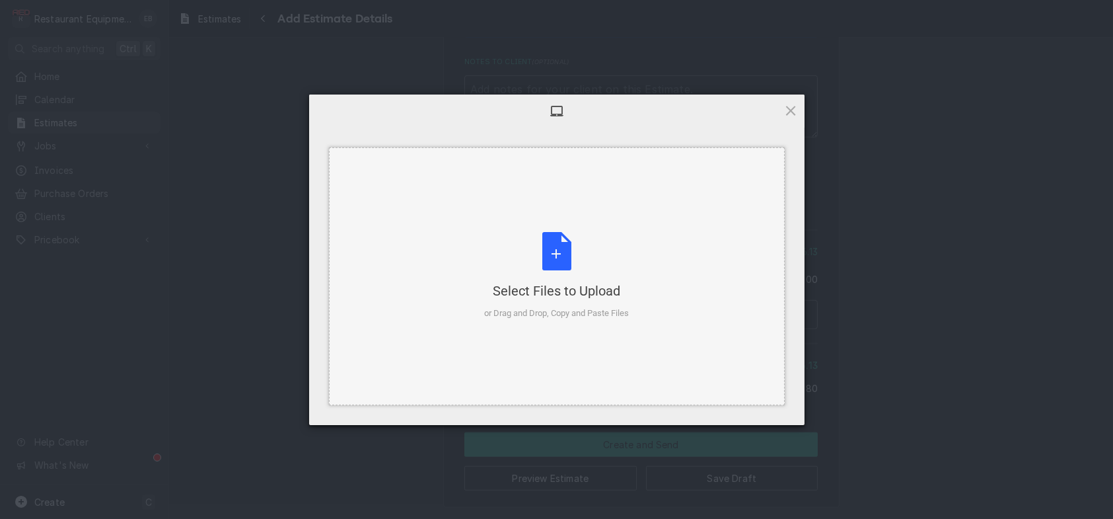
click at [550, 237] on div "Select Files to Upload or Drag and Drop, Copy and Paste Files" at bounding box center [556, 276] width 145 height 88
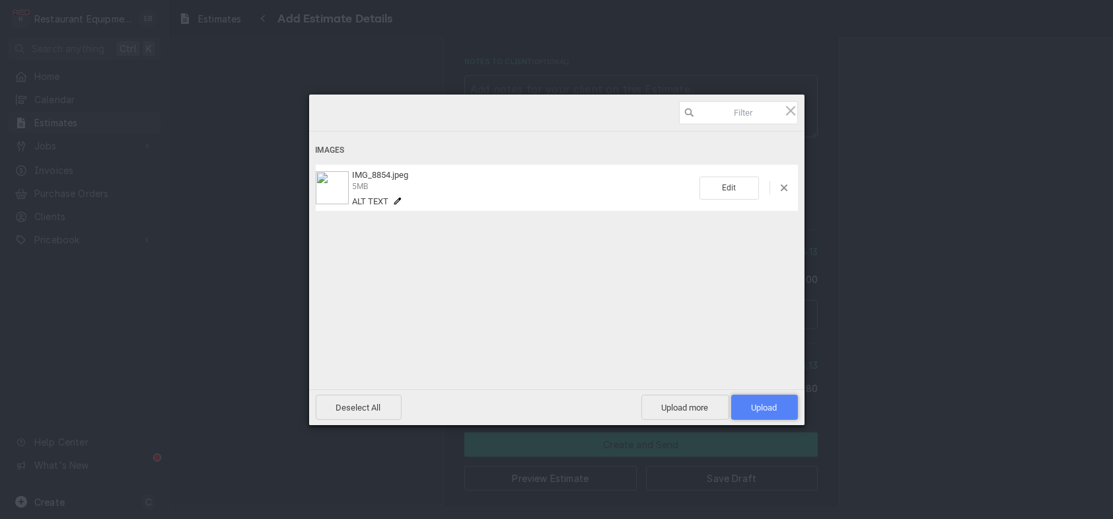
click at [755, 406] on span "Upload 1" at bounding box center [765, 407] width 26 height 10
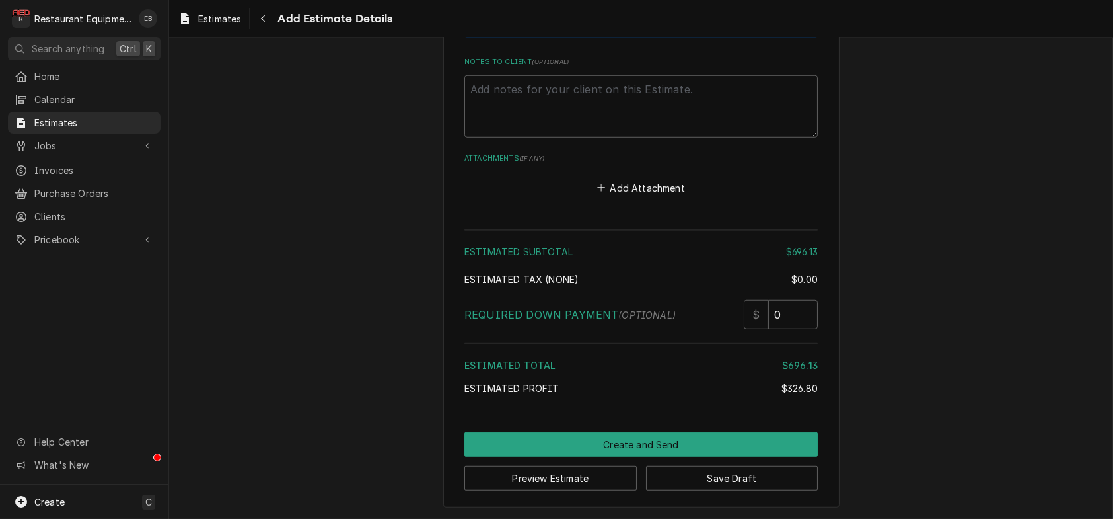
scroll to position [3044, 0]
click at [719, 472] on button "Save Draft" at bounding box center [732, 478] width 172 height 24
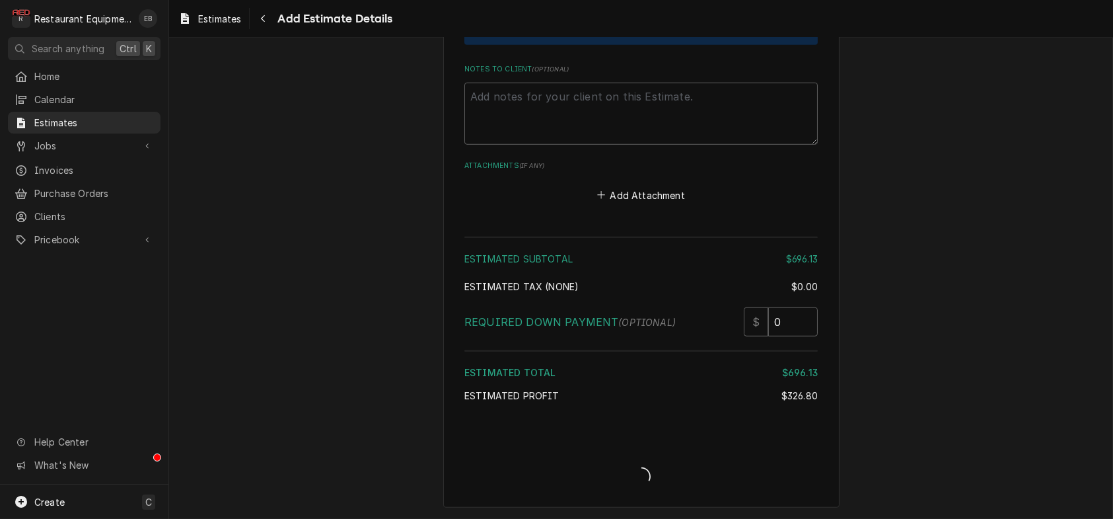
scroll to position [3036, 0]
type textarea "x"
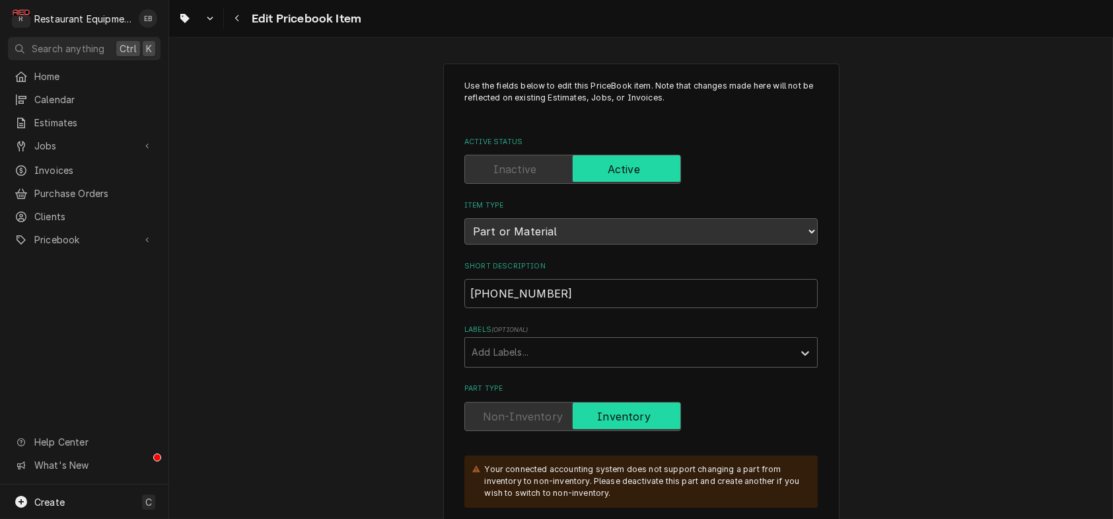
type textarea "x"
click at [241, 11] on button "Navigate back" at bounding box center [237, 18] width 21 height 21
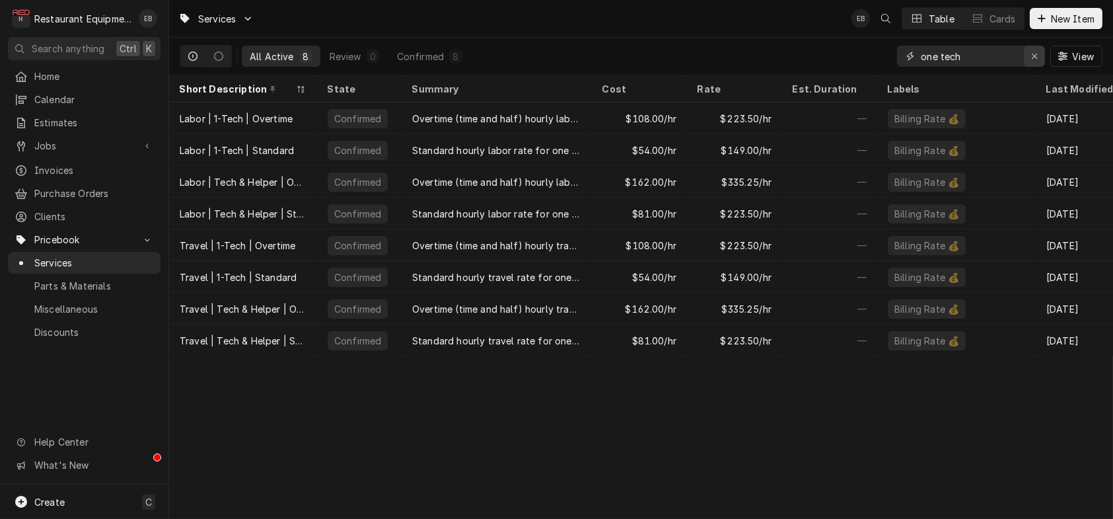
click at [1028, 59] on div "Erase input" at bounding box center [1034, 56] width 13 height 13
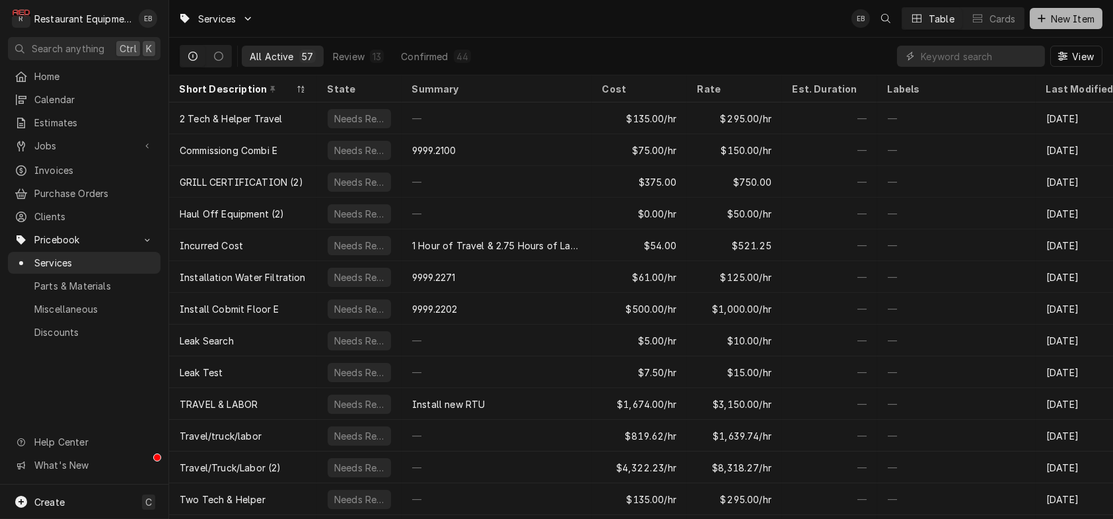
click at [1058, 17] on span "New Item" at bounding box center [1073, 19] width 49 height 14
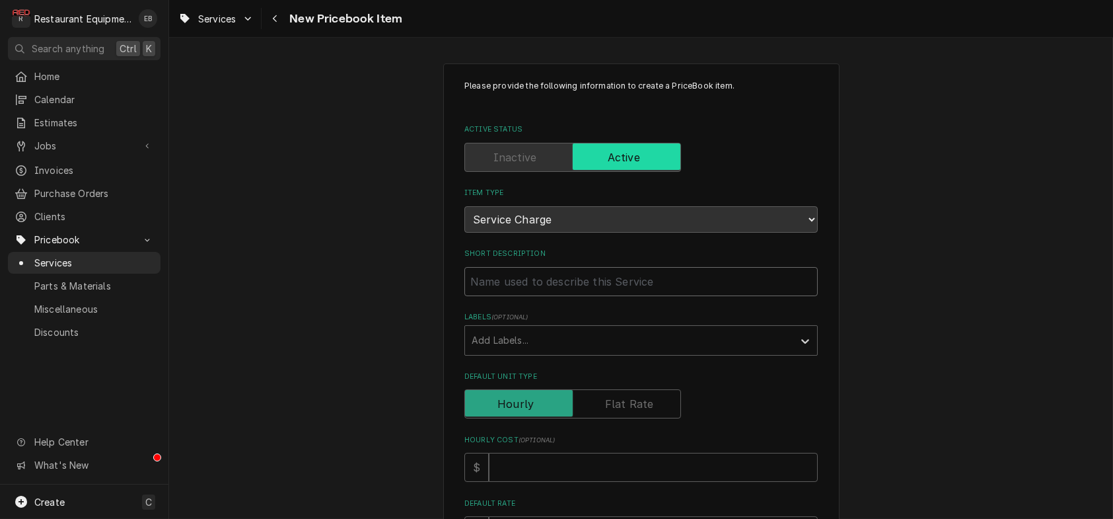
drag, startPoint x: 625, startPoint y: 309, endPoint x: 678, endPoint y: 313, distance: 53.0
click at [625, 296] on input "Short Description" at bounding box center [642, 281] width 354 height 29
type textarea "x"
type input "A"
type textarea "x"
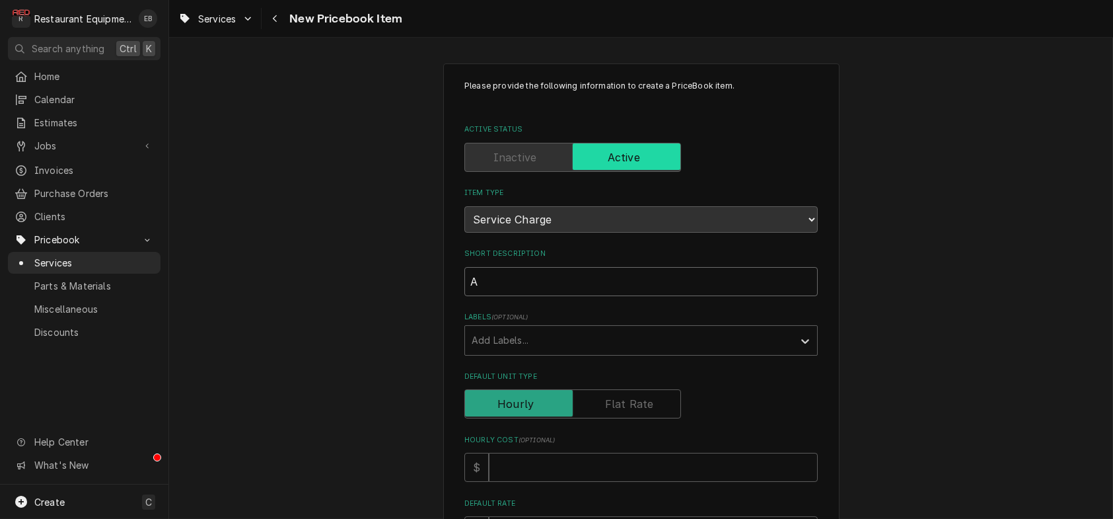
type input "AL"
type textarea "x"
type input "A"
type textarea "x"
type input "Al"
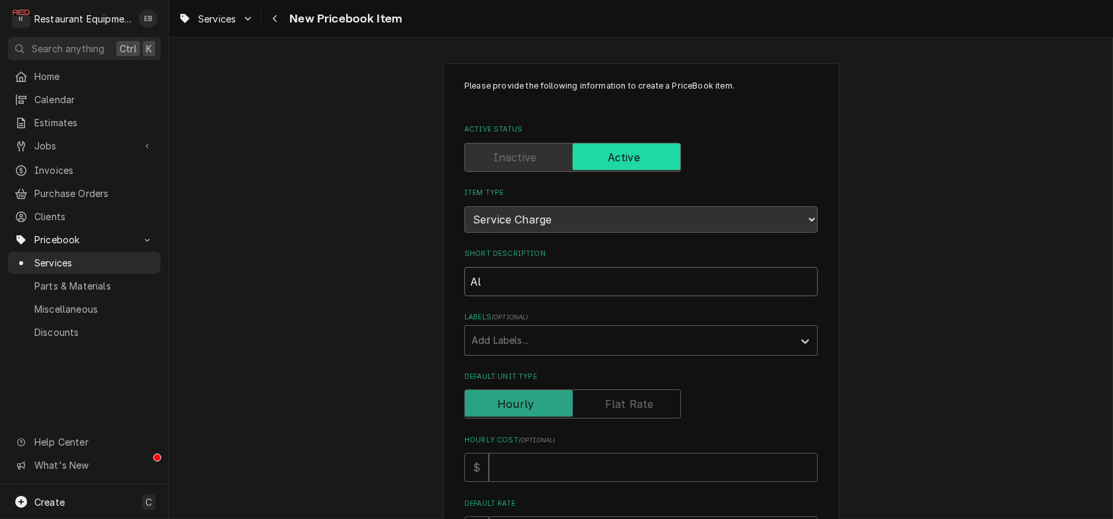
type textarea "x"
type input "Alt"
type textarea "x"
type input "Alto"
type textarea "x"
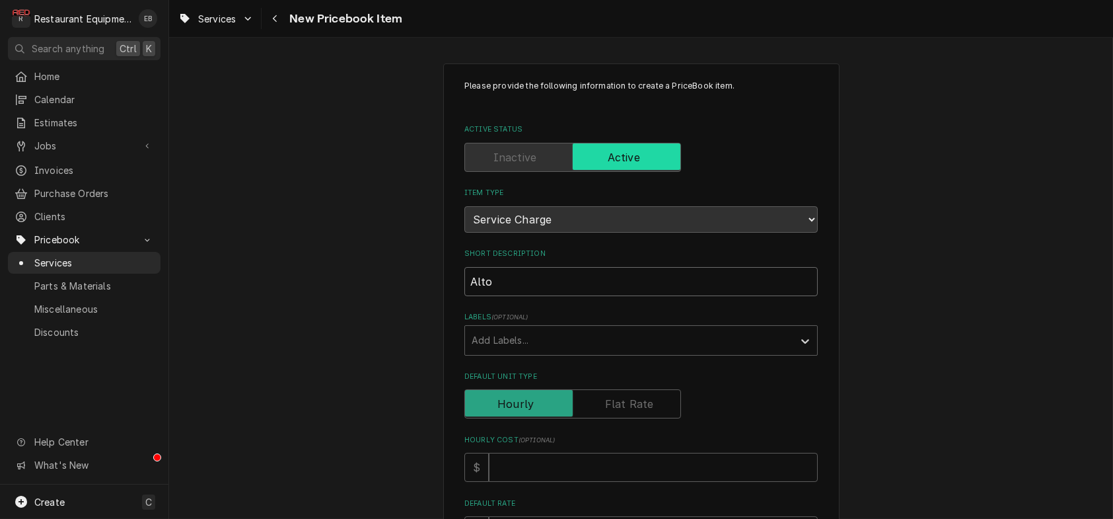
type input "Alto-"
type textarea "x"
type input "Alto-S"
type textarea "x"
type input "Alto-Sh"
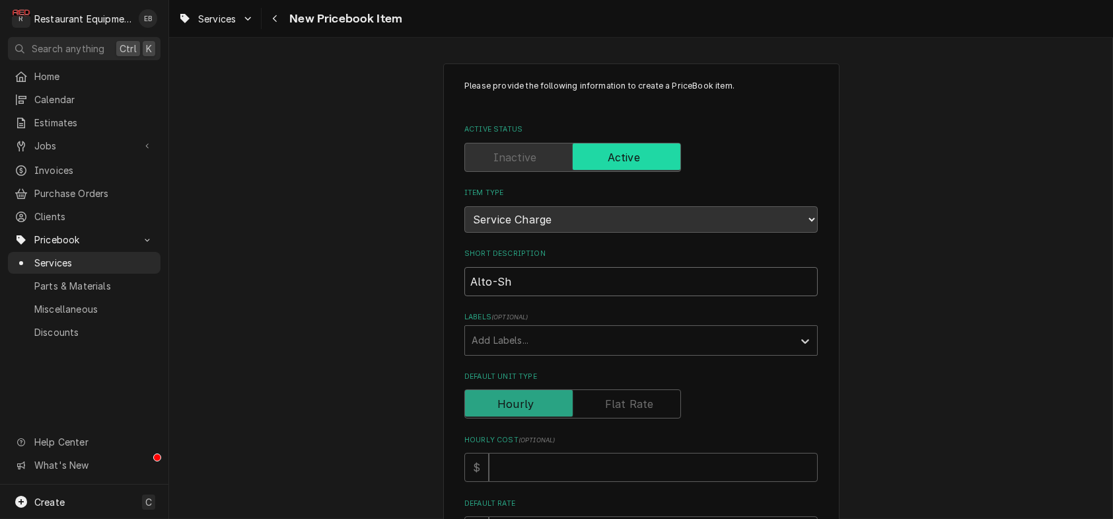
type textarea "x"
type input "Alto-Sha"
type textarea "x"
type input "Alto-Shaa"
type textarea "x"
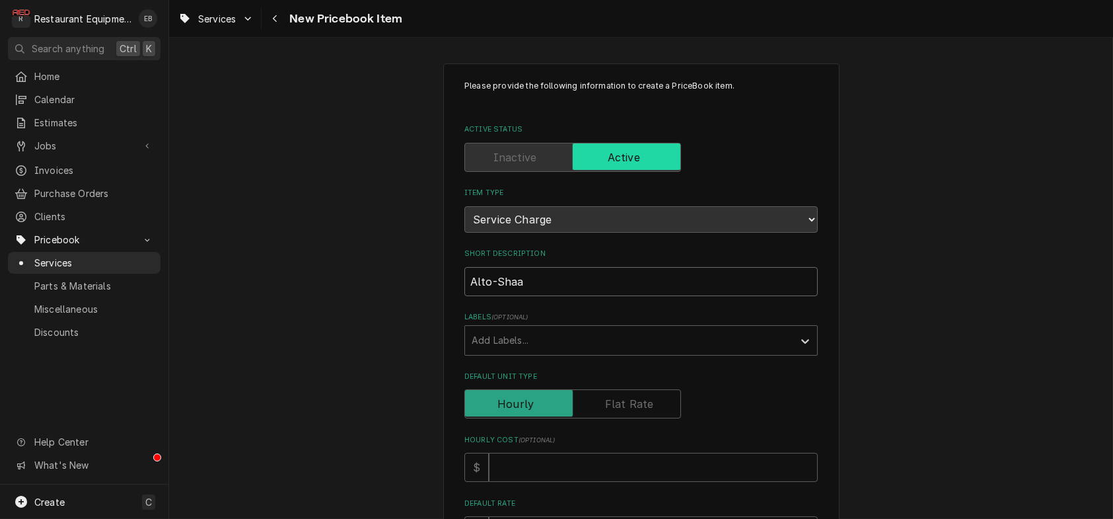
type input "Alto-Shaam"
type textarea "x"
type input "Alto-Shaam"
type textarea "x"
type input "Alto-Shaam T"
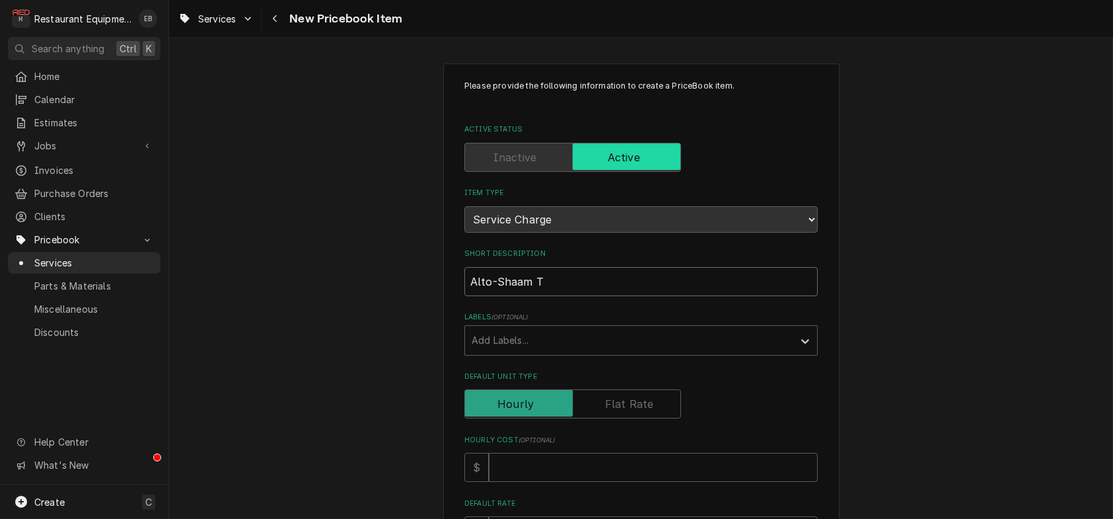
type textarea "x"
type input "Alto-Shaam Th"
type textarea "x"
type input "Alto-Shaam The"
type textarea "x"
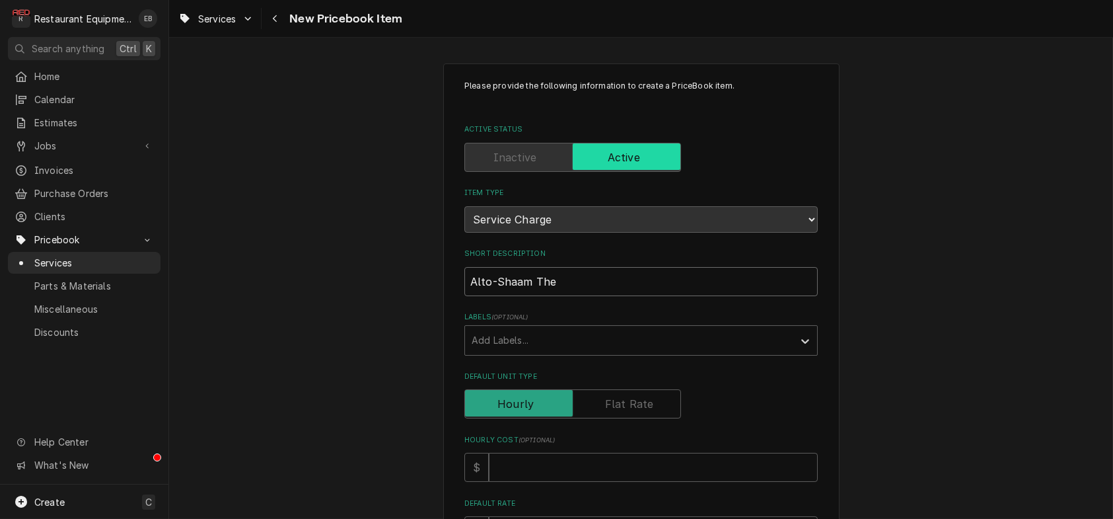
type input "Alto-Shaam Ther"
type textarea "x"
type input "Alto-Shaam Therm"
type textarea "x"
type input "Alto-Shaam Thermo"
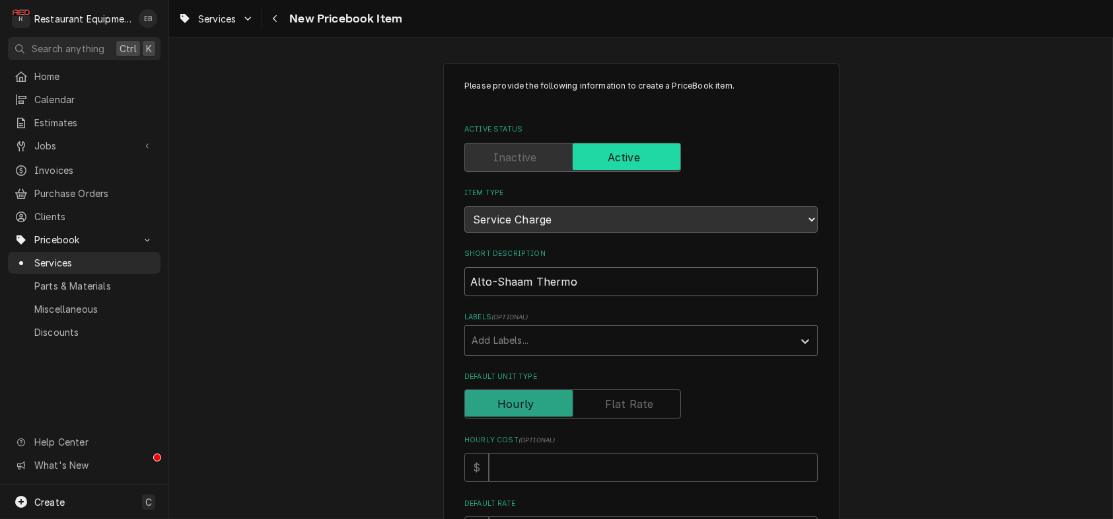
type textarea "x"
type input "Alto-Shaam Thermos"
type textarea "x"
type input "Alto-Shaam Thermost"
type textarea "x"
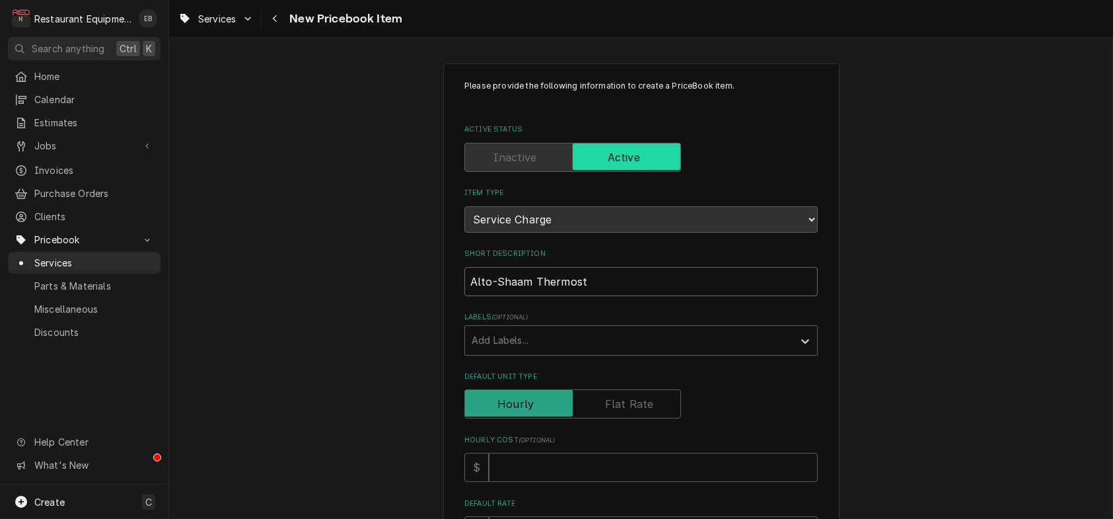
type input "Alto-Shaam Thermosta"
type textarea "x"
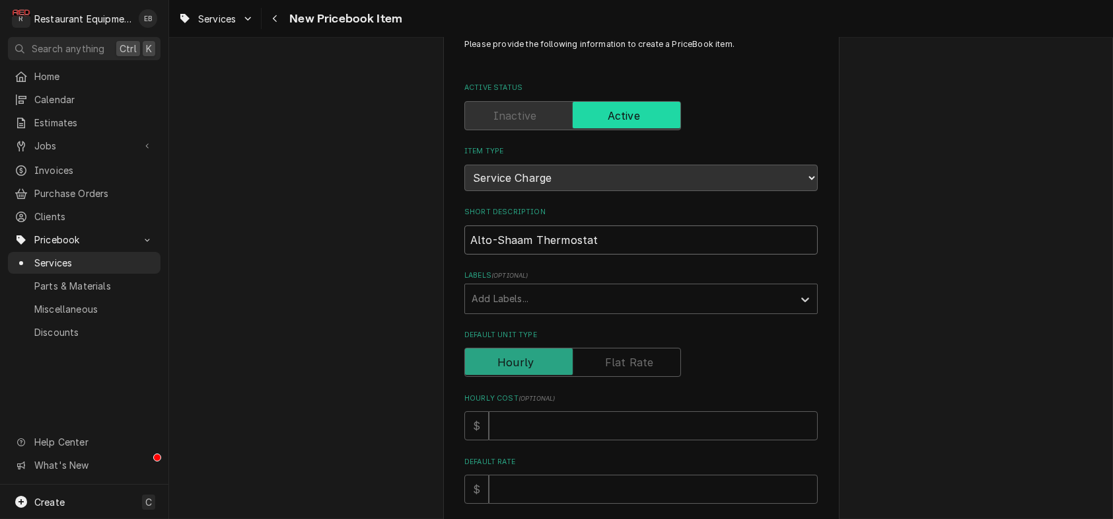
scroll to position [44, 0]
type input "Alto-Shaam Thermostat"
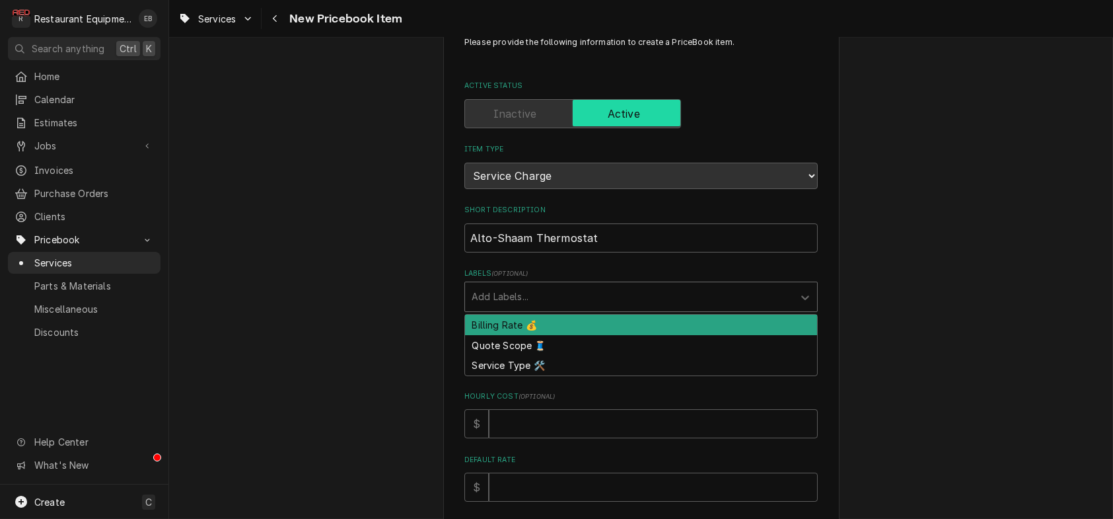
click at [572, 309] on div "Labels" at bounding box center [629, 297] width 315 height 24
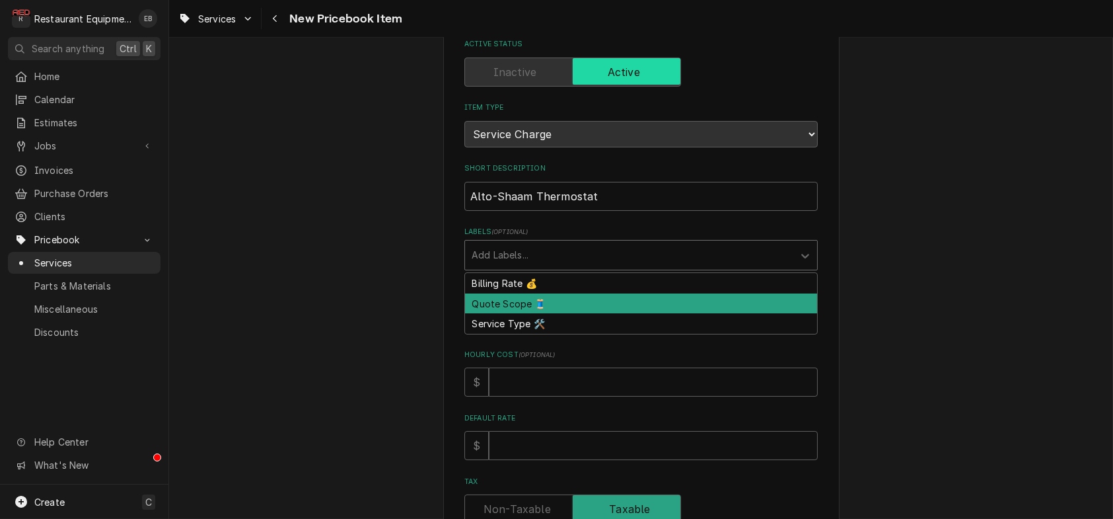
scroll to position [88, 0]
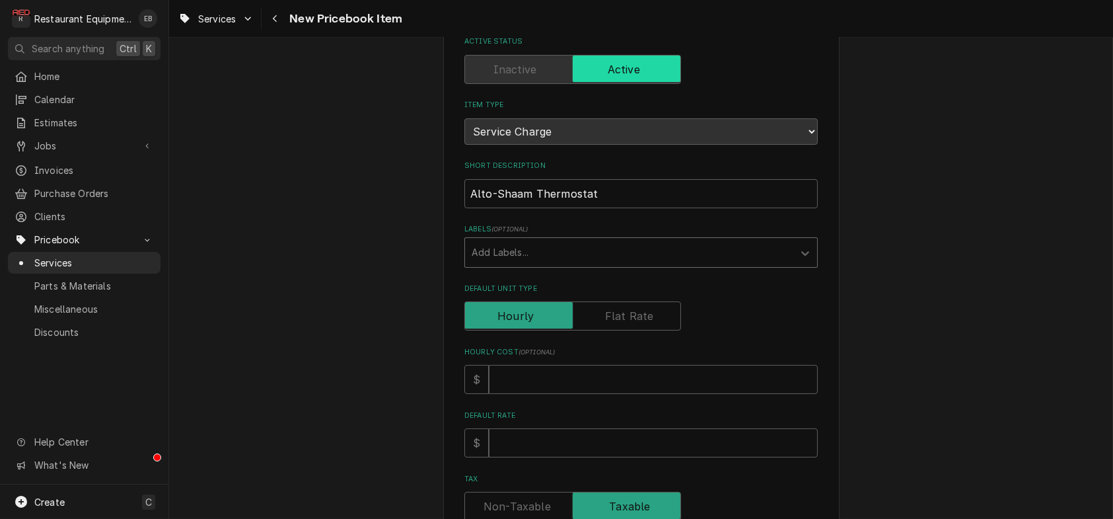
click at [794, 267] on div "Add Labels..." at bounding box center [629, 252] width 328 height 29
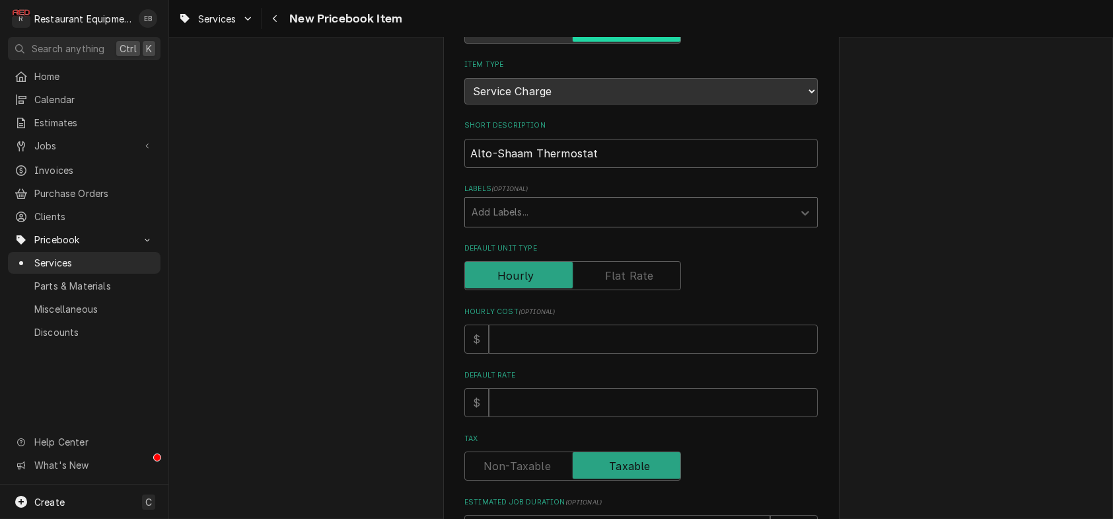
scroll to position [0, 0]
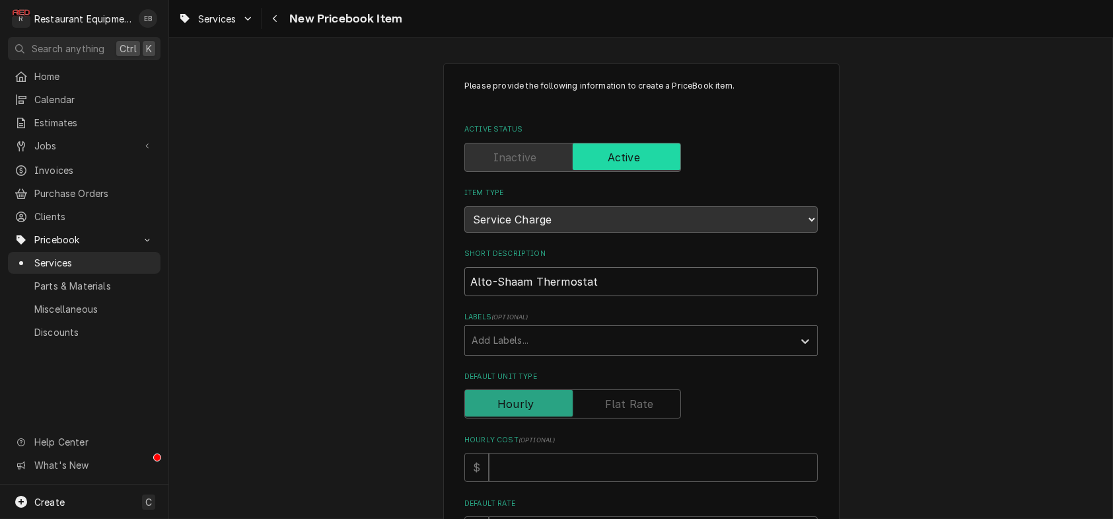
drag, startPoint x: 628, startPoint y: 305, endPoint x: 400, endPoint y: 317, distance: 228.9
click at [396, 317] on div "Please provide the following information to create a PriceBook item. Active Sta…" at bounding box center [641, 499] width 944 height 894
type textarea "x"
click at [281, 17] on div "Navigate back" at bounding box center [274, 18] width 13 height 13
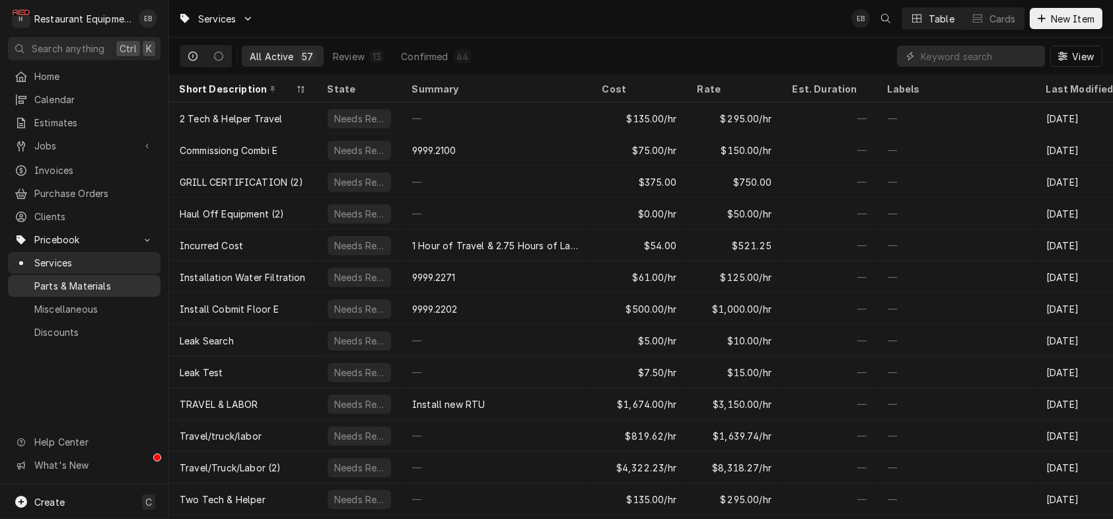
click at [115, 289] on span "Parts & Materials" at bounding box center [94, 286] width 120 height 14
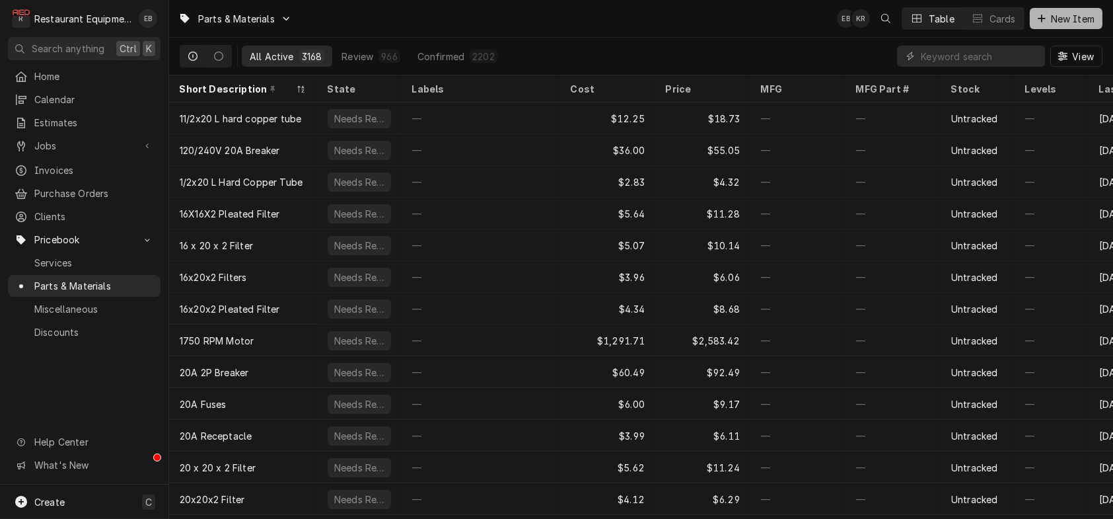
click at [1057, 19] on span "New Item" at bounding box center [1073, 19] width 49 height 14
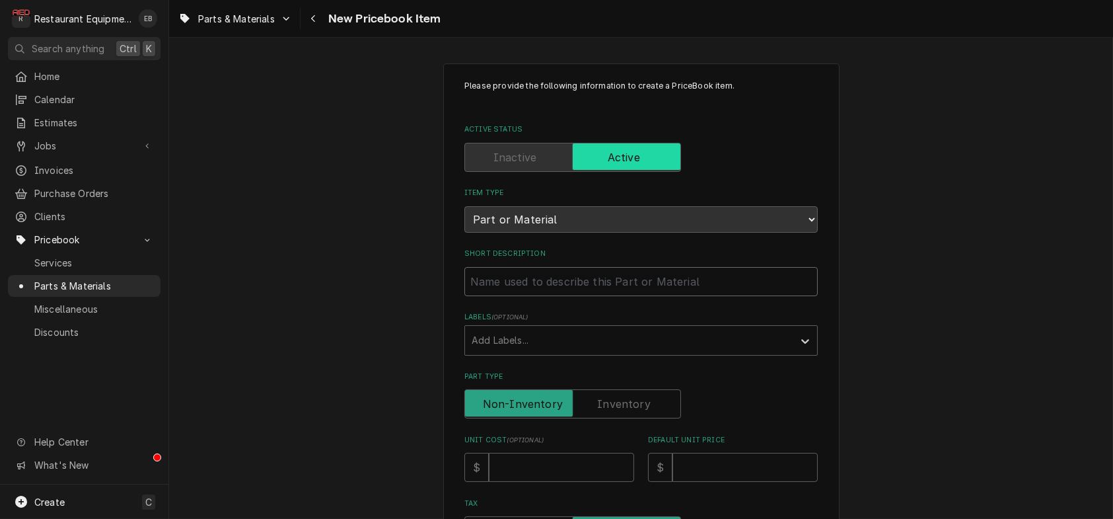
click at [591, 296] on input "Short Description" at bounding box center [642, 281] width 354 height 29
type textarea "x"
type input "A"
type textarea "x"
type input "Al"
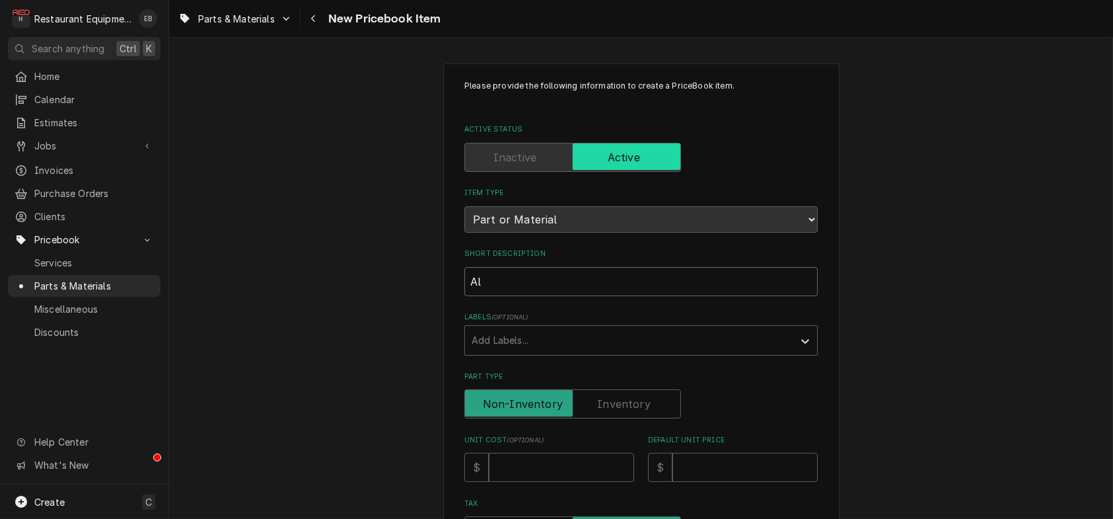
type textarea "x"
type input "Alt"
type textarea "x"
type input "Alto"
type textarea "x"
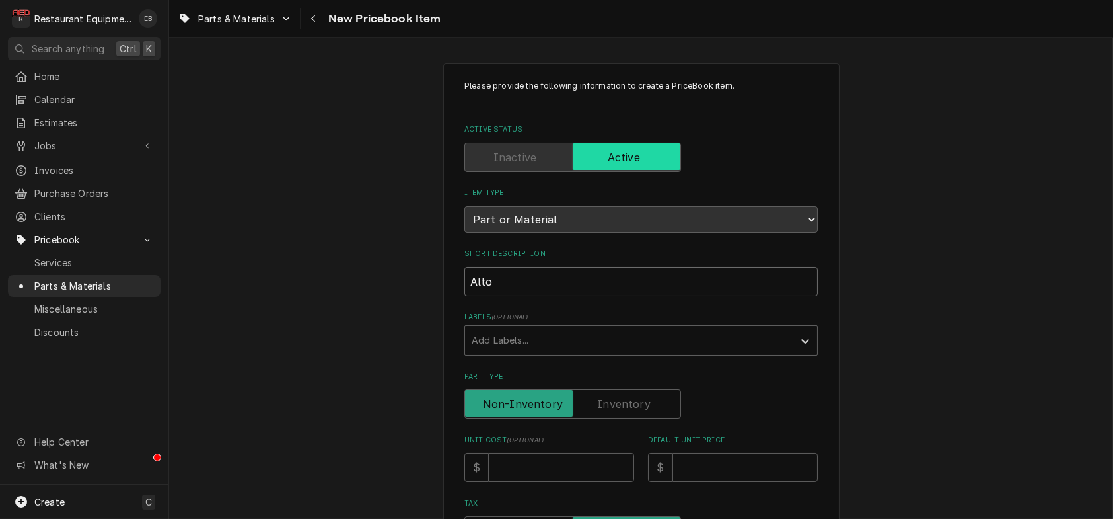
type input "Alto-"
type textarea "x"
type input "Alto-S"
type textarea "x"
type input "Alto-Sh"
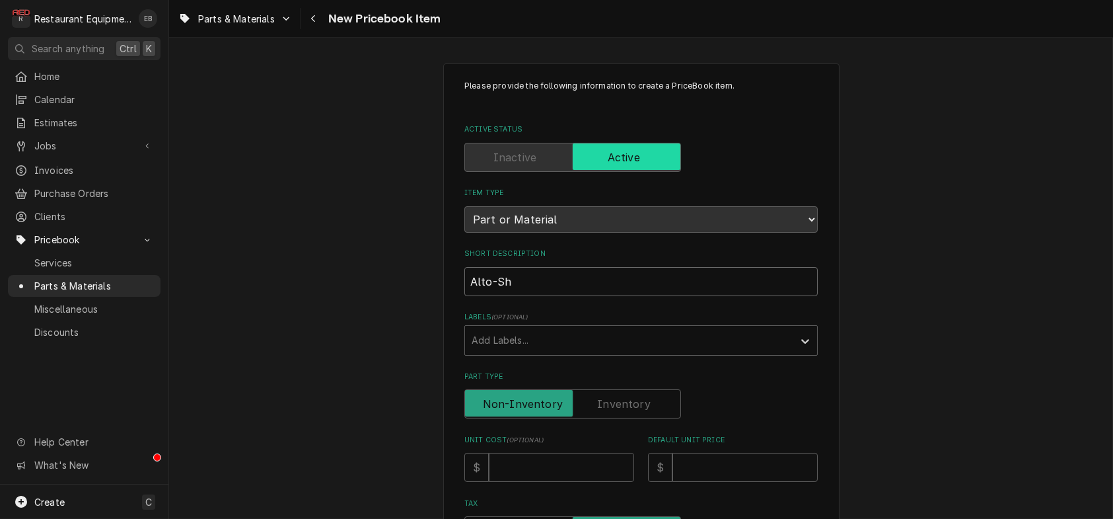
type textarea "x"
type input "Alto-Sha"
type textarea "x"
type input "Alto-Shaa"
type textarea "x"
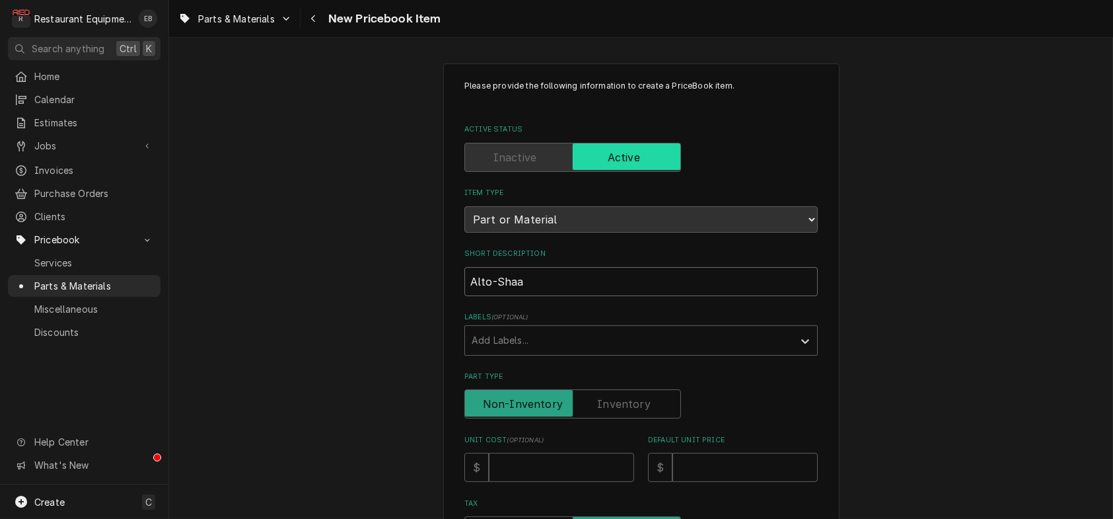
type input "Alto-Shaam"
type textarea "x"
type input "Alto-Shaam"
type textarea "x"
type input "Alto-Shaam T"
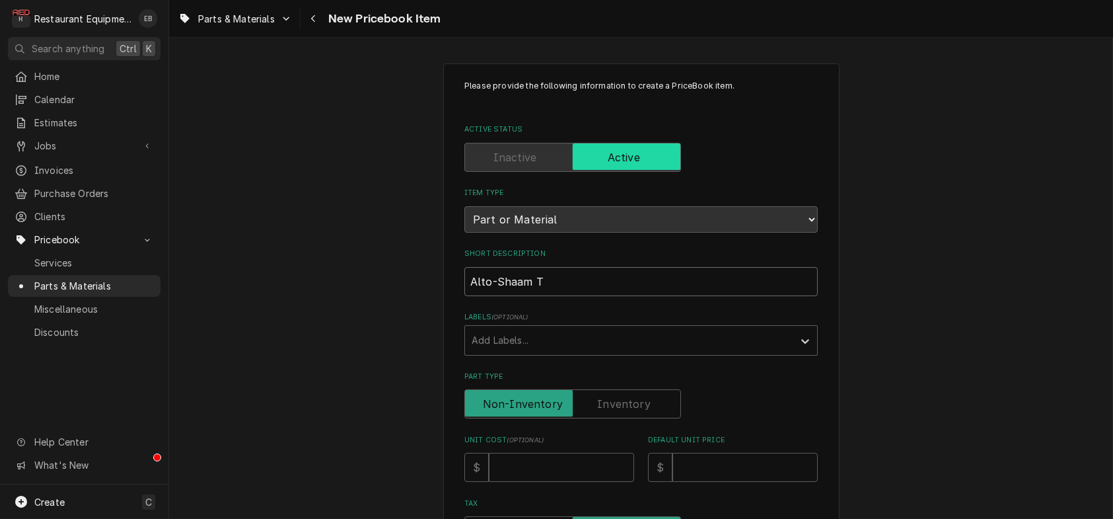
type textarea "x"
type input "Alto-Shaam Th"
type textarea "x"
type input "Alto-Shaam The"
type textarea "x"
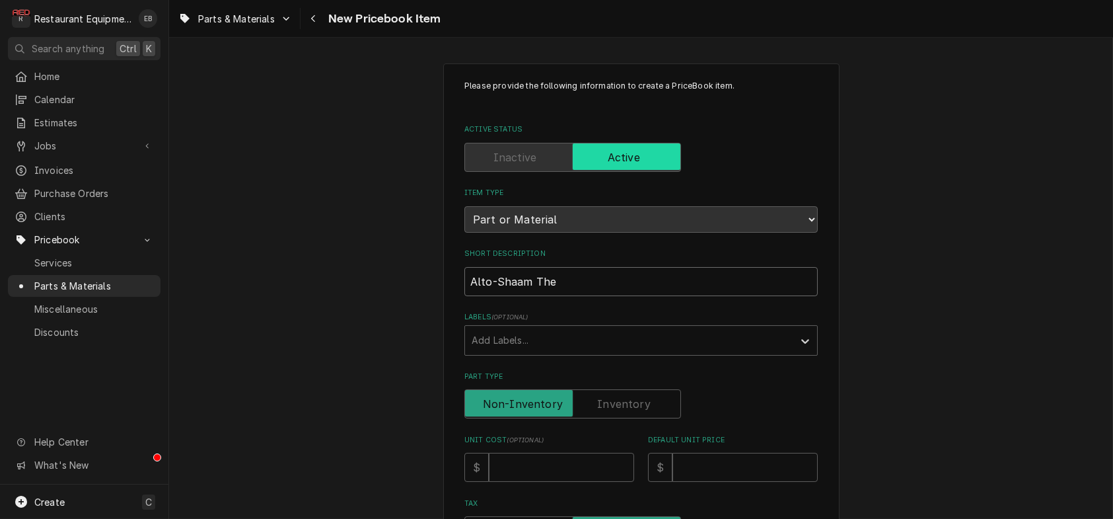
type input "Alto-Shaam Ther"
type textarea "x"
type input "Alto-Shaam Therm"
type textarea "x"
type input "Alto-Shaam Thermo"
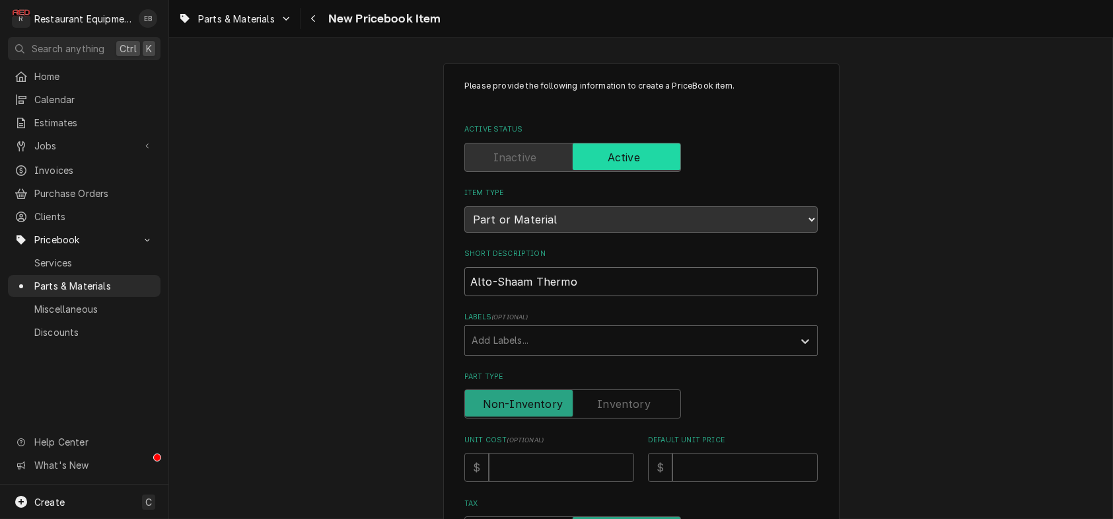
type textarea "x"
type input "Alto-Shaam Thermos"
type textarea "x"
type input "Alto-Shaam Thermost"
type textarea "x"
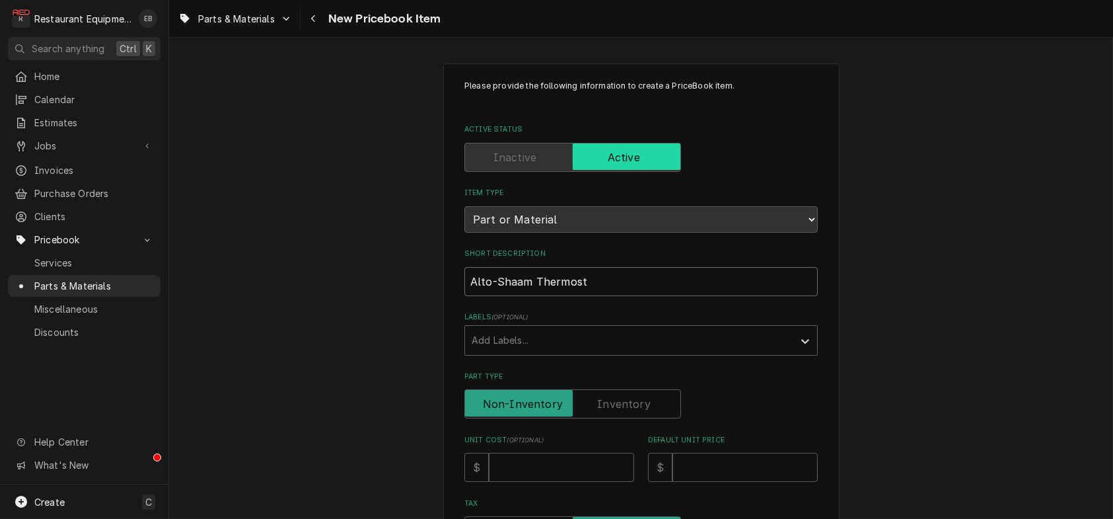
type input "Alto-Shaam Thermosta"
type textarea "x"
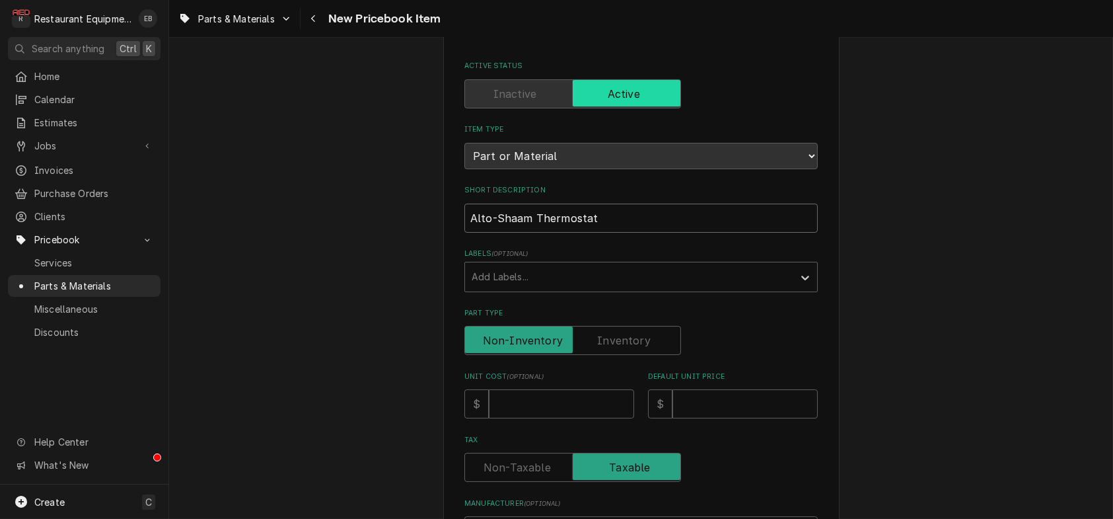
scroll to position [88, 0]
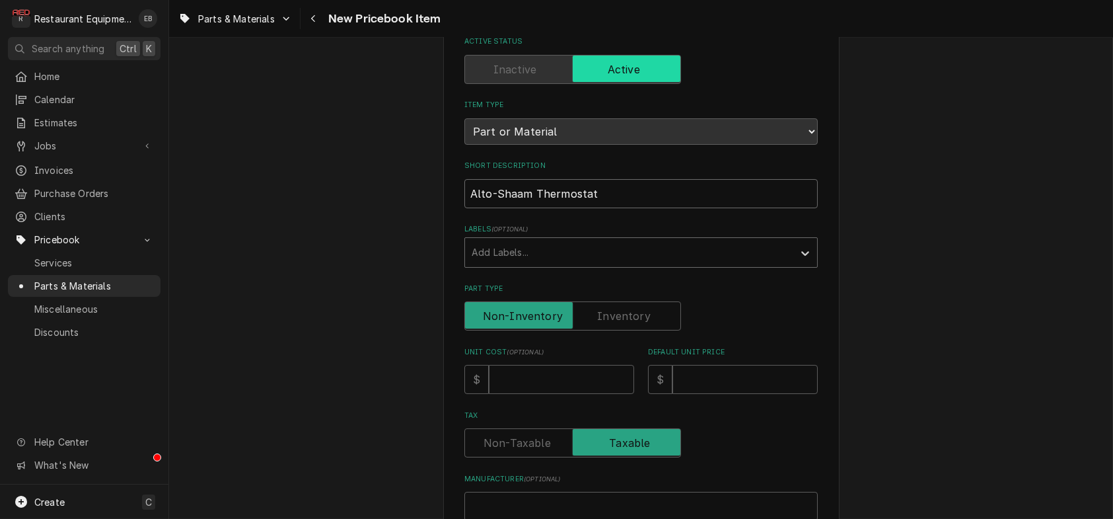
type input "Alto-Shaam Thermostat"
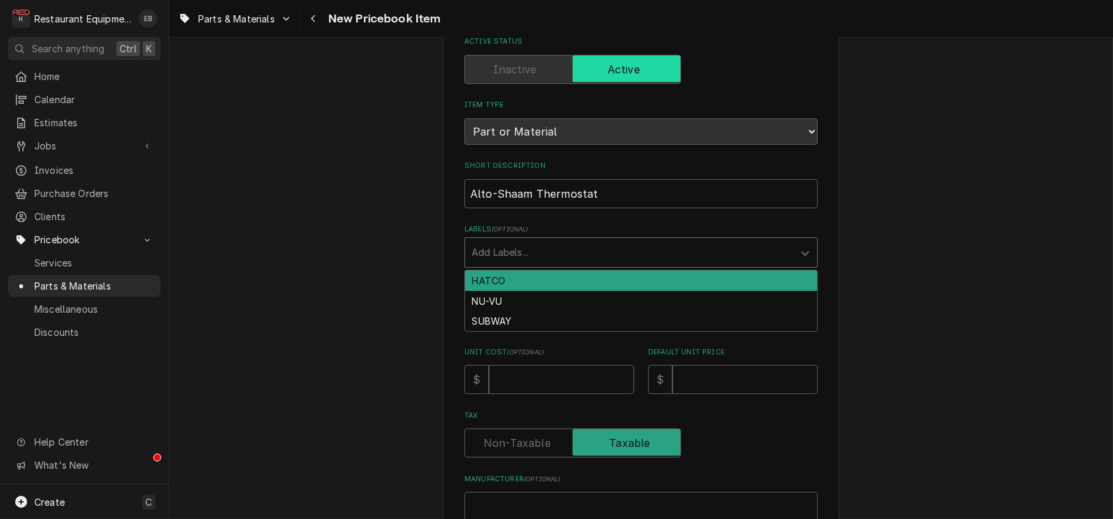
click at [689, 264] on div "Labels" at bounding box center [629, 253] width 315 height 24
click at [722, 264] on div "Labels" at bounding box center [629, 253] width 315 height 24
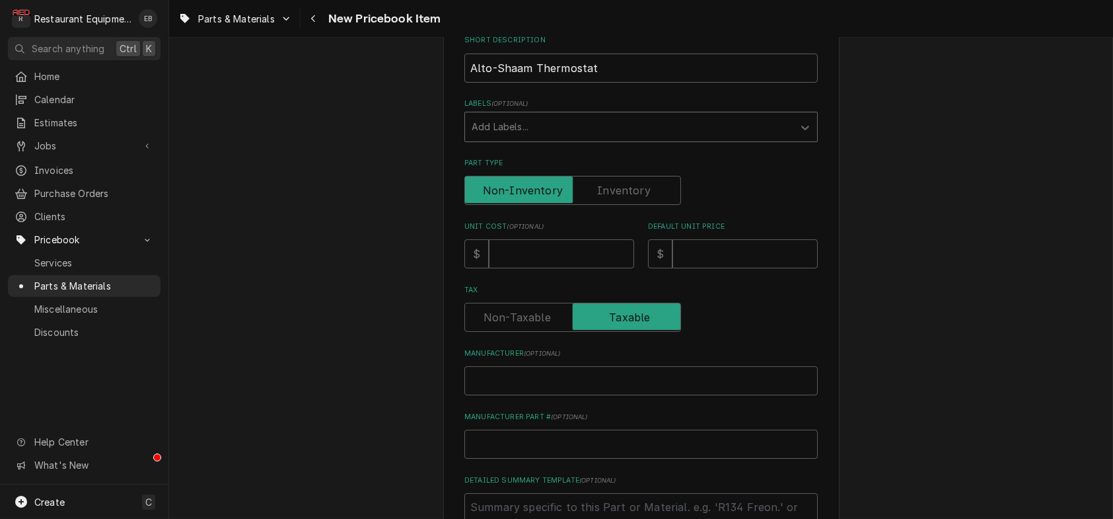
scroll to position [220, 0]
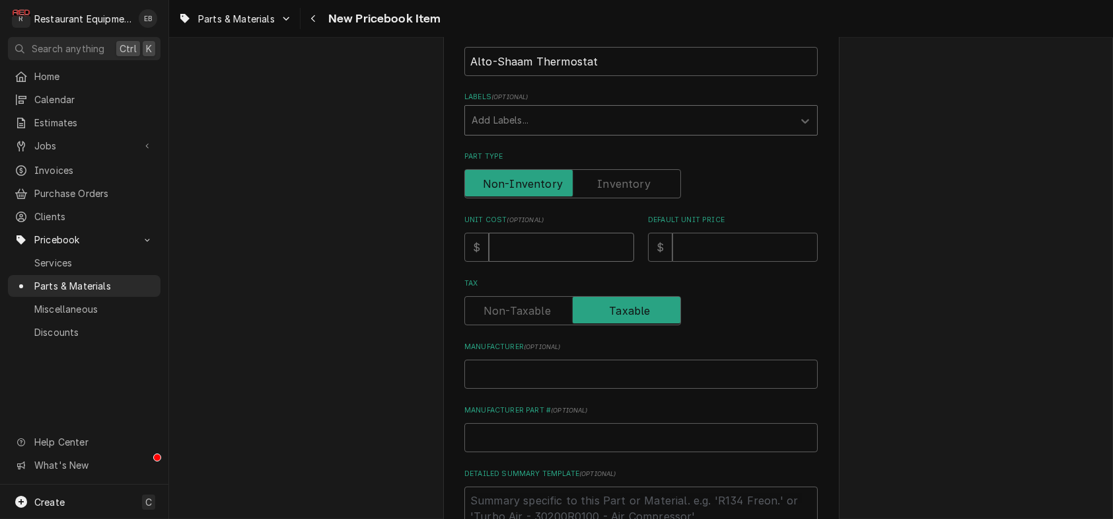
click at [552, 262] on input "Unit Cost ( optional )" at bounding box center [561, 247] width 145 height 29
click at [579, 262] on input "Unit Cost ( optional )" at bounding box center [561, 247] width 145 height 29
type textarea "x"
type input "1"
type textarea "x"
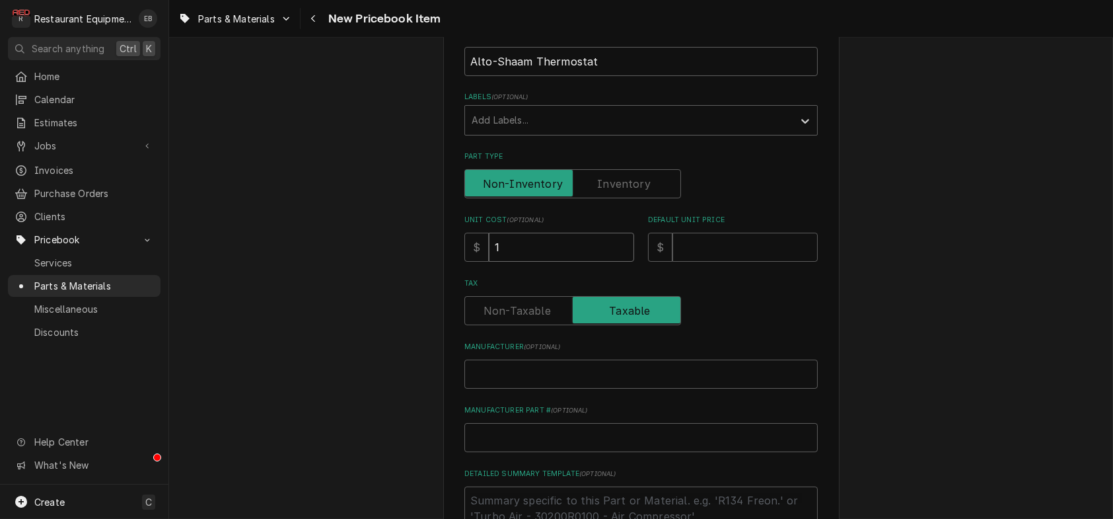
type input "12"
type textarea "x"
type input "123"
type textarea "x"
type input "123.9"
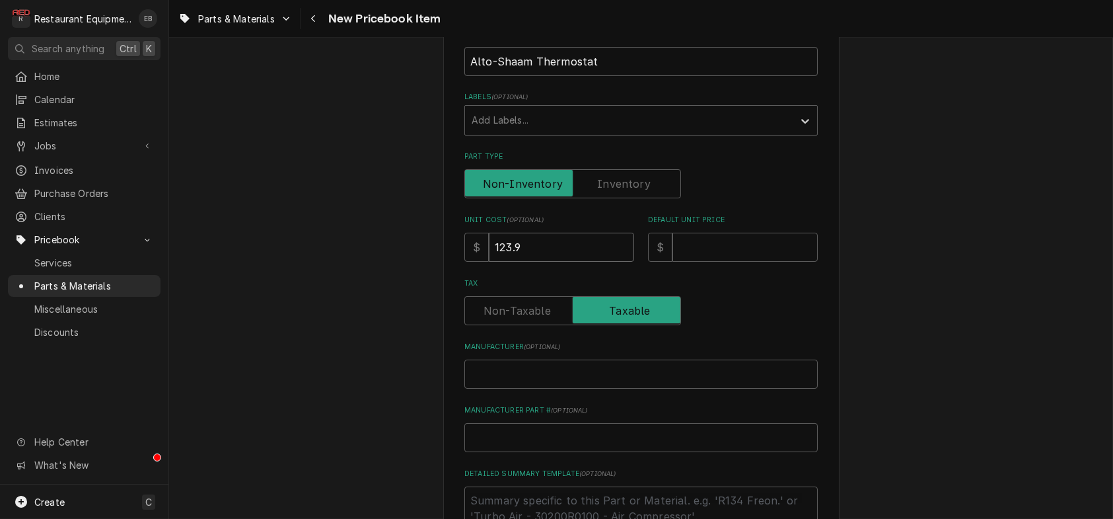
type textarea "x"
type input "123.90"
click at [698, 262] on input "Default Unit Price" at bounding box center [745, 247] width 145 height 29
type textarea "x"
type input "1"
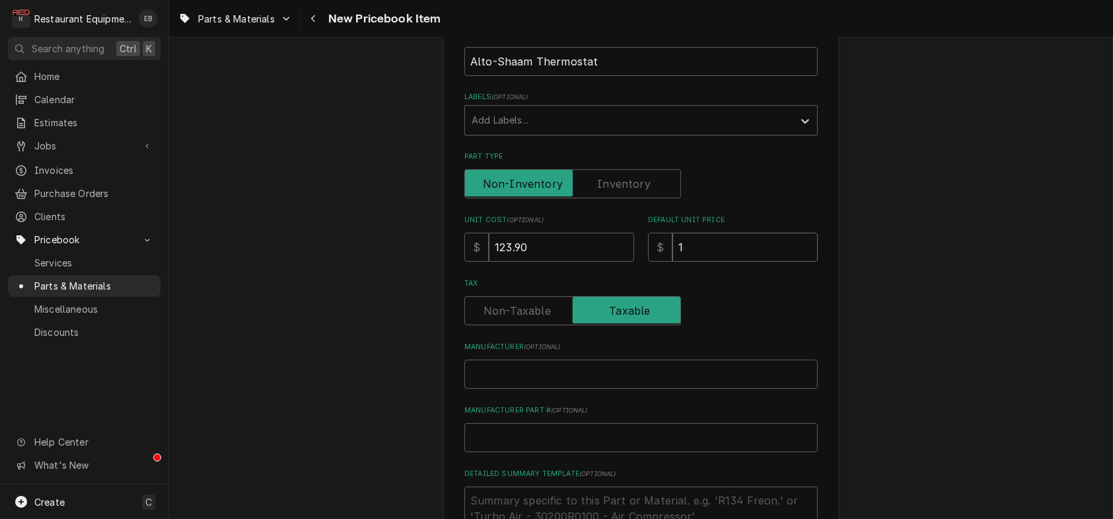
type textarea "x"
type input "18"
type textarea "x"
type input "189"
type textarea "x"
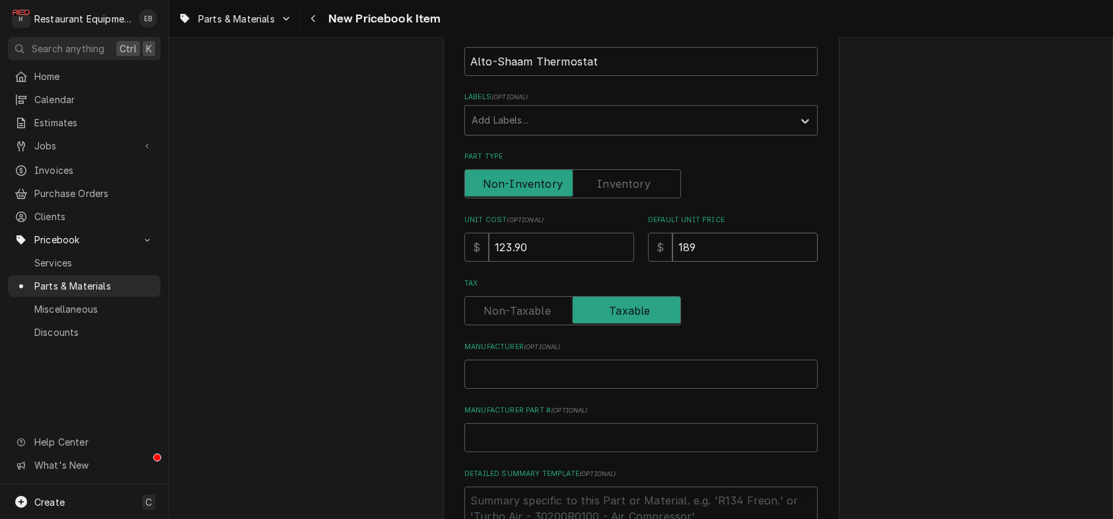
type input "189.4"
type textarea "x"
type input "189.45"
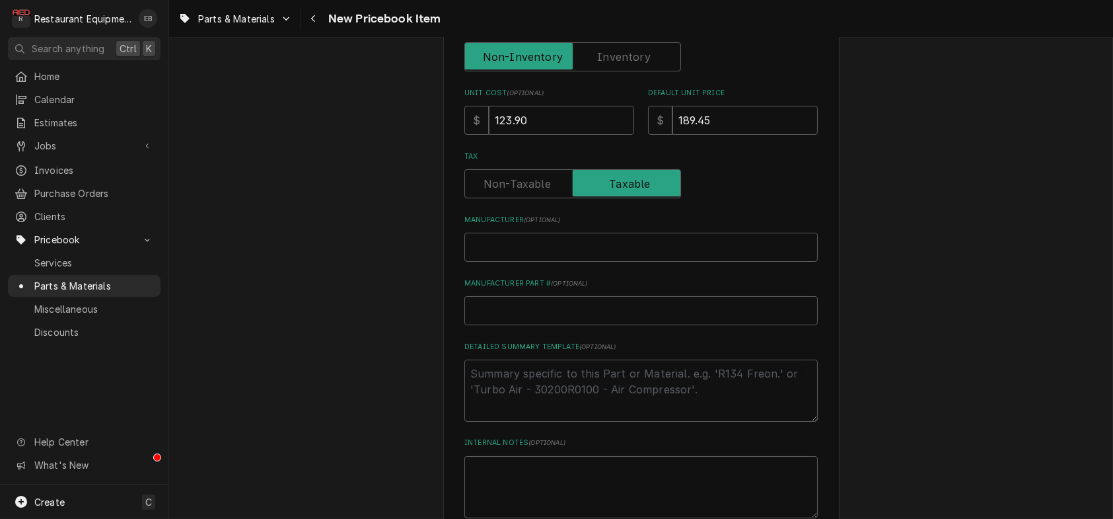
scroll to position [352, 0]
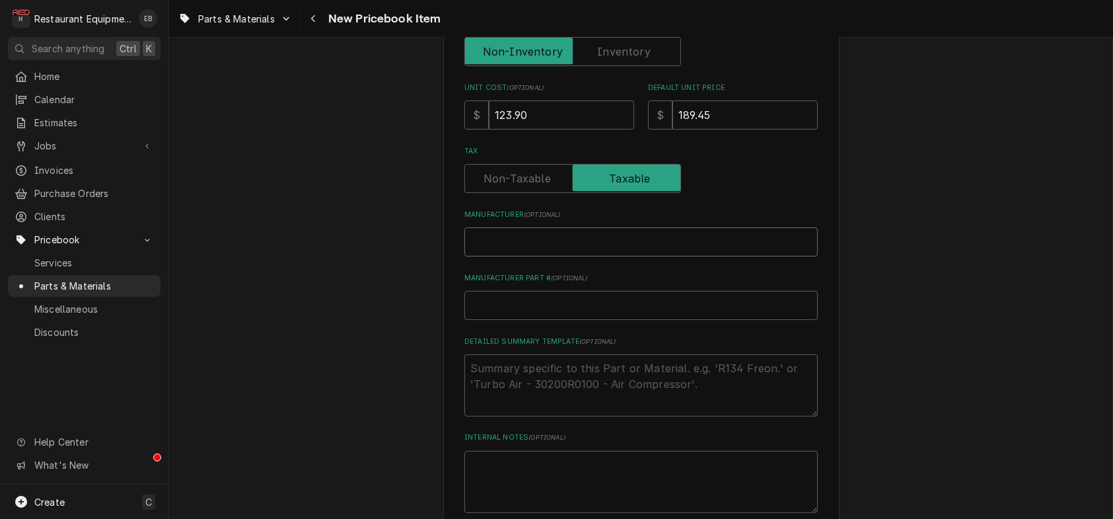
click at [616, 256] on input "Manufacturer ( optional )" at bounding box center [642, 241] width 354 height 29
type textarea "x"
type input "A"
type textarea "x"
type input "Al"
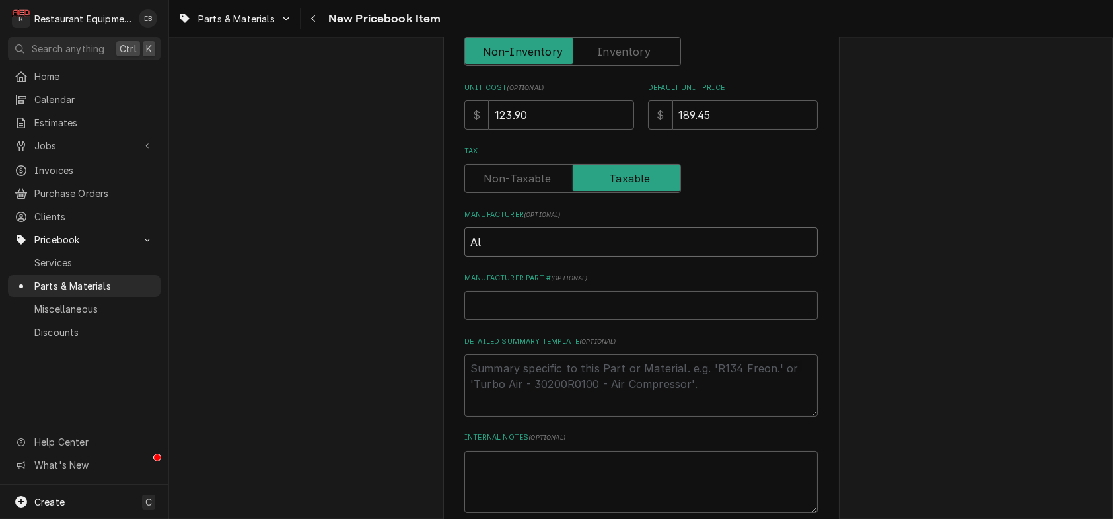
type textarea "x"
type input "Alt"
type textarea "x"
type input "Alto"
type textarea "x"
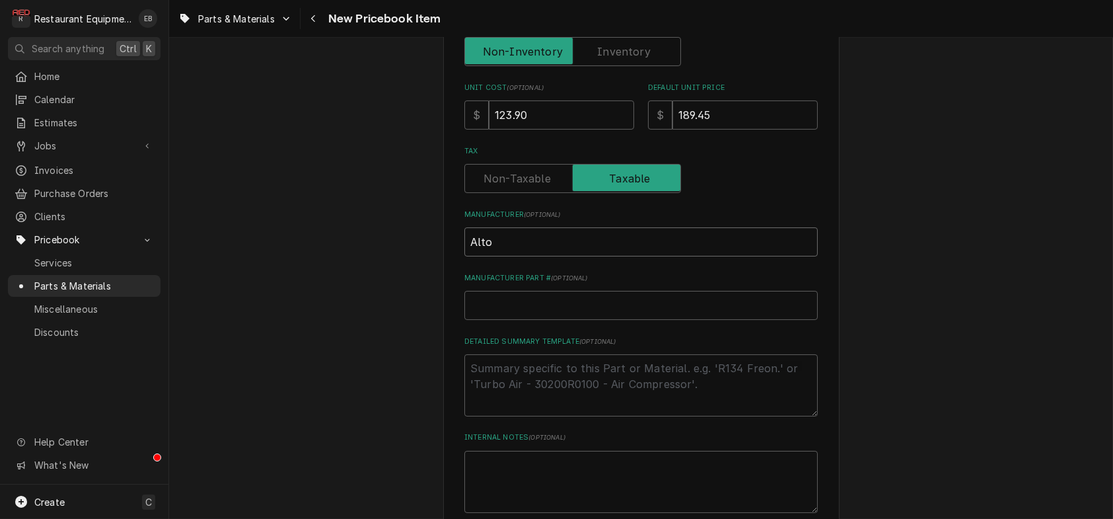
type input "Alto-"
type textarea "x"
type input "Alto-S"
type textarea "x"
type input "Alto-Sh"
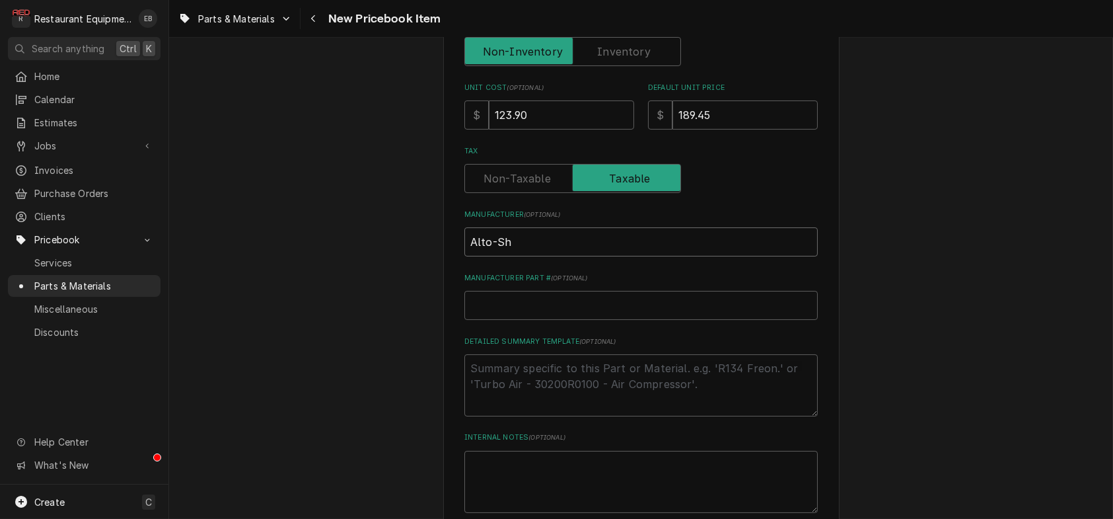
type textarea "x"
type input "Alto-Sha"
type textarea "x"
type input "Alto-Shaa"
type textarea "x"
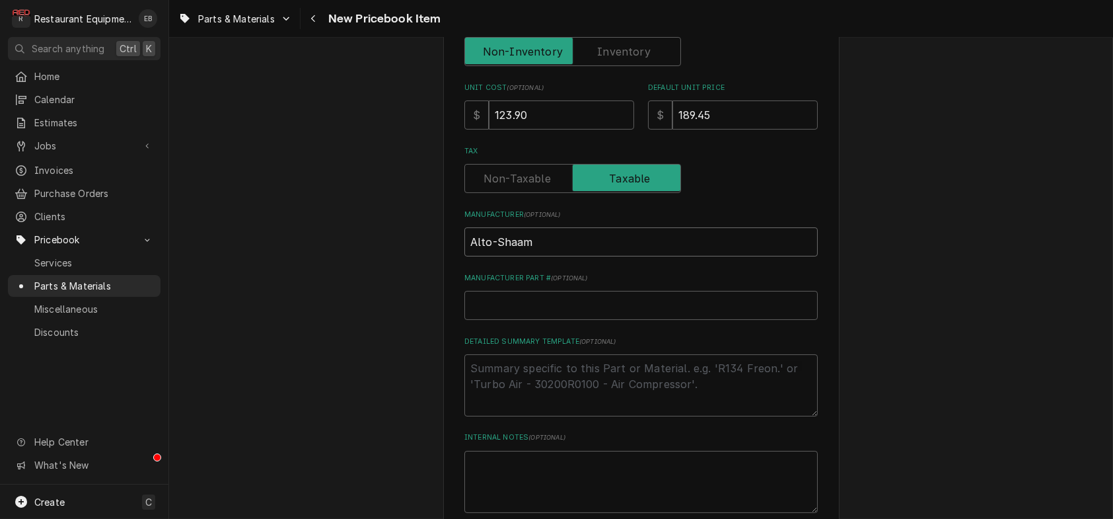
type input "Alto-Shaam"
click at [504, 320] on input "Manufacturer Part # ( optional )" at bounding box center [642, 305] width 354 height 29
paste input "TT-3057"
type textarea "x"
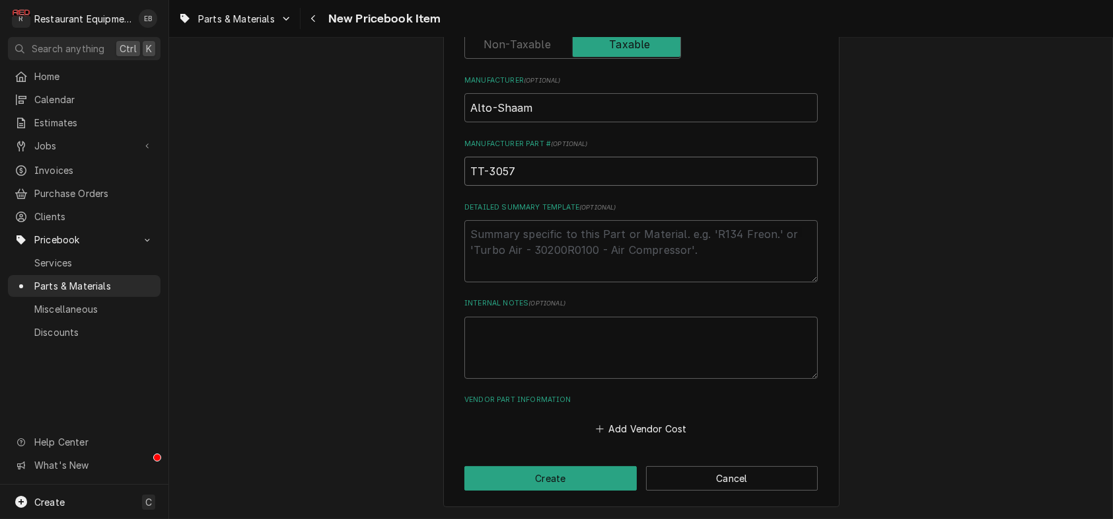
scroll to position [589, 0]
type input "TT-3057"
click at [641, 425] on button "Add Vendor Cost" at bounding box center [641, 429] width 96 height 19
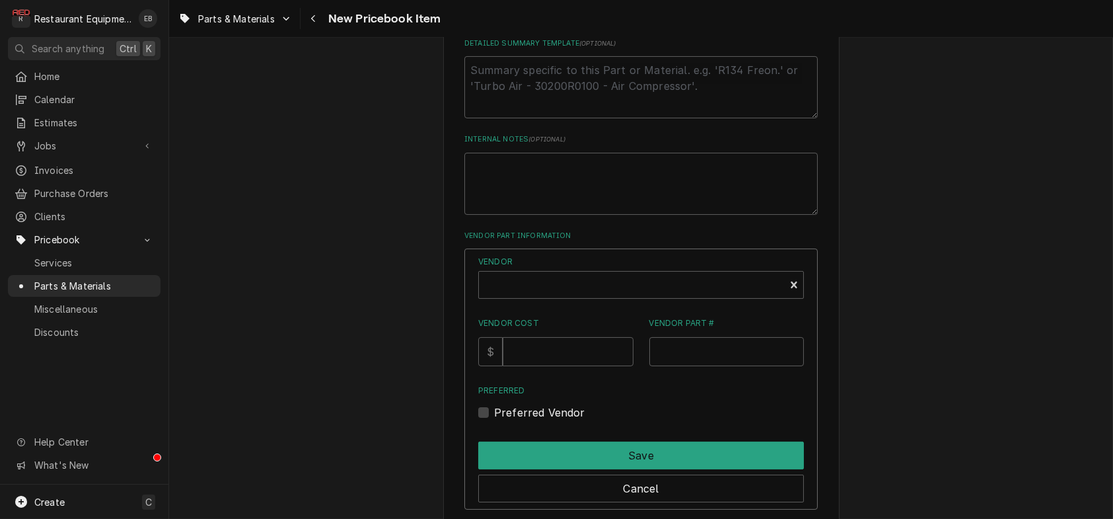
scroll to position [721, 0]
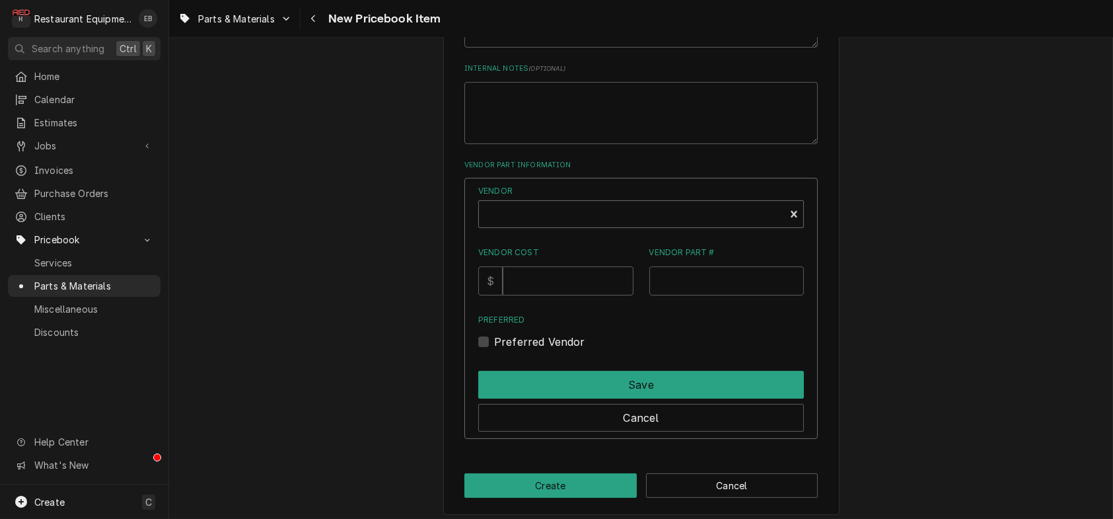
type textarea "x"
click at [585, 235] on div "Vendor" at bounding box center [632, 220] width 293 height 32
type input "parts town"
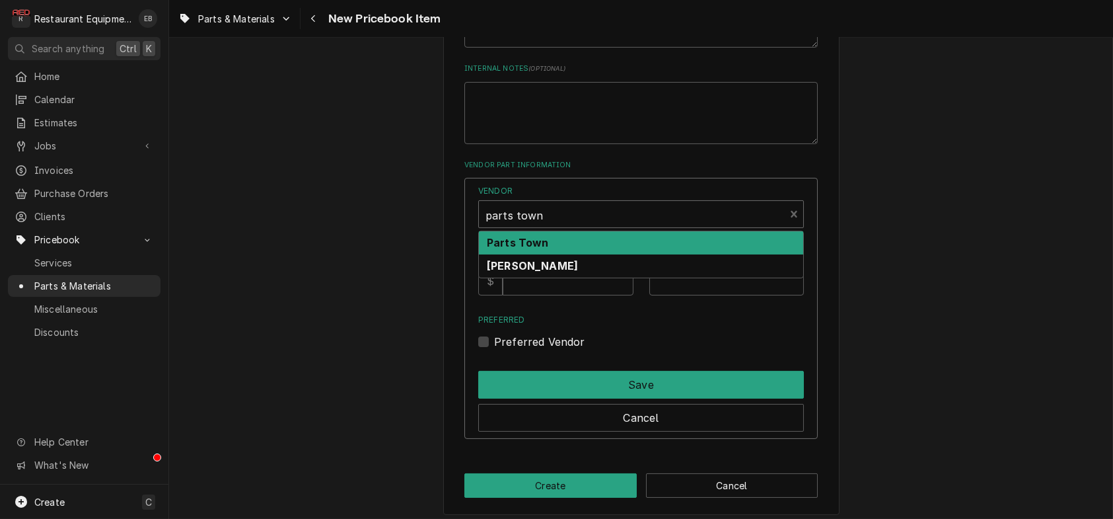
click at [585, 254] on div "Parts Town" at bounding box center [641, 242] width 324 height 23
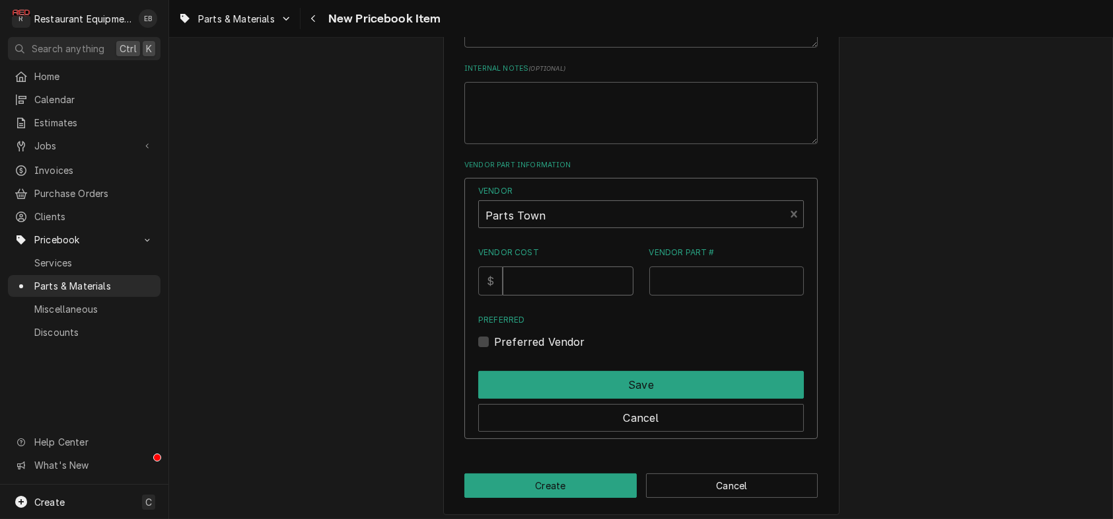
drag, startPoint x: 569, startPoint y: 394, endPoint x: 564, endPoint y: 385, distance: 10.7
click at [569, 295] on input "Vendor Cost" at bounding box center [568, 280] width 130 height 29
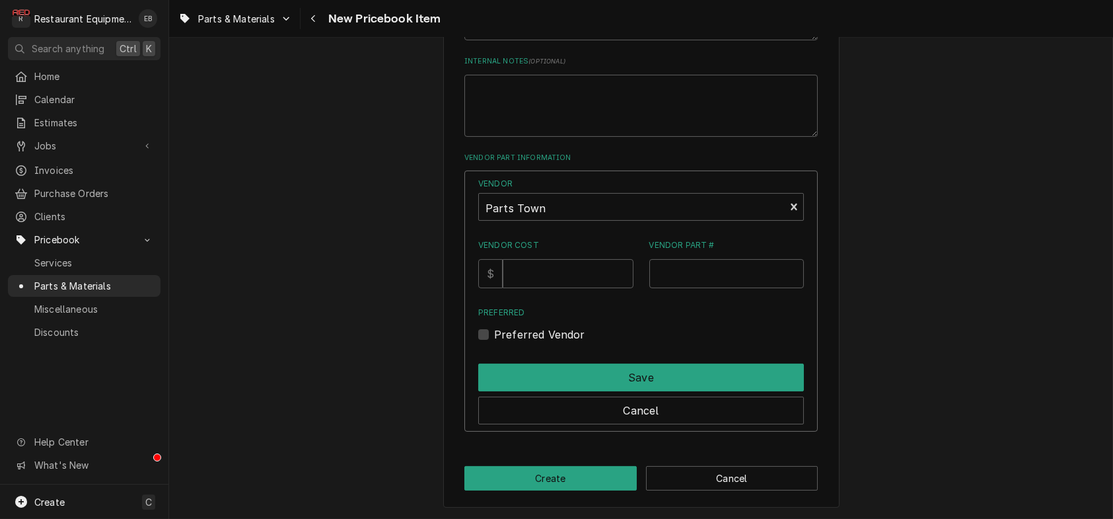
scroll to position [809, 0]
click at [556, 288] on input "Vendor Cost" at bounding box center [568, 273] width 130 height 29
type input "123.90"
click at [750, 288] on input "Vendor Part #" at bounding box center [727, 273] width 155 height 29
paste input "TT-3057"
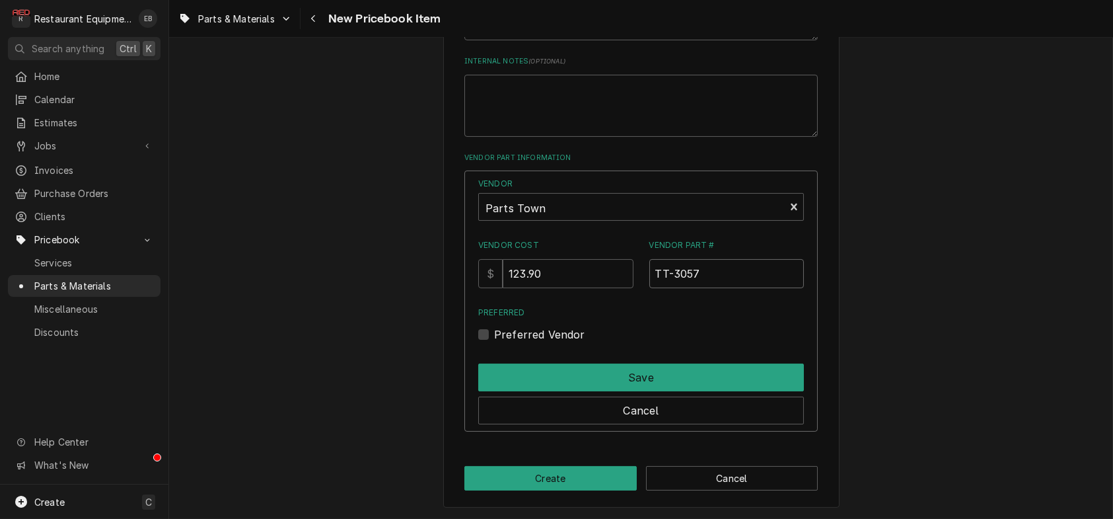
type input "TT-3057"
drag, startPoint x: 487, startPoint y: 362, endPoint x: 496, endPoint y: 377, distance: 17.5
click at [494, 342] on label "Preferred Vendor" at bounding box center [539, 334] width 91 height 16
click at [494, 355] on input "Preferred" at bounding box center [657, 340] width 326 height 29
checkbox input "true"
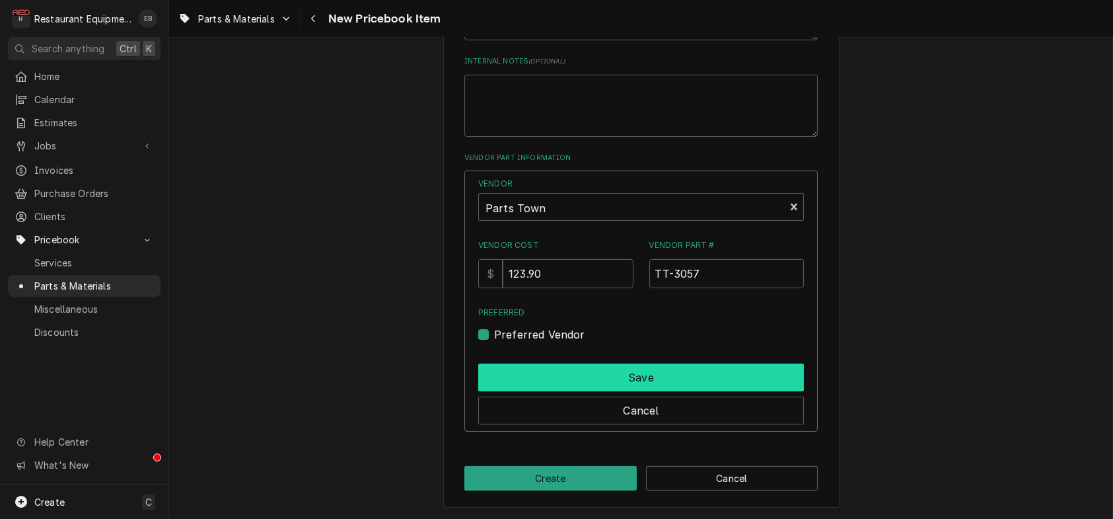
click at [529, 391] on button "Save" at bounding box center [641, 377] width 326 height 28
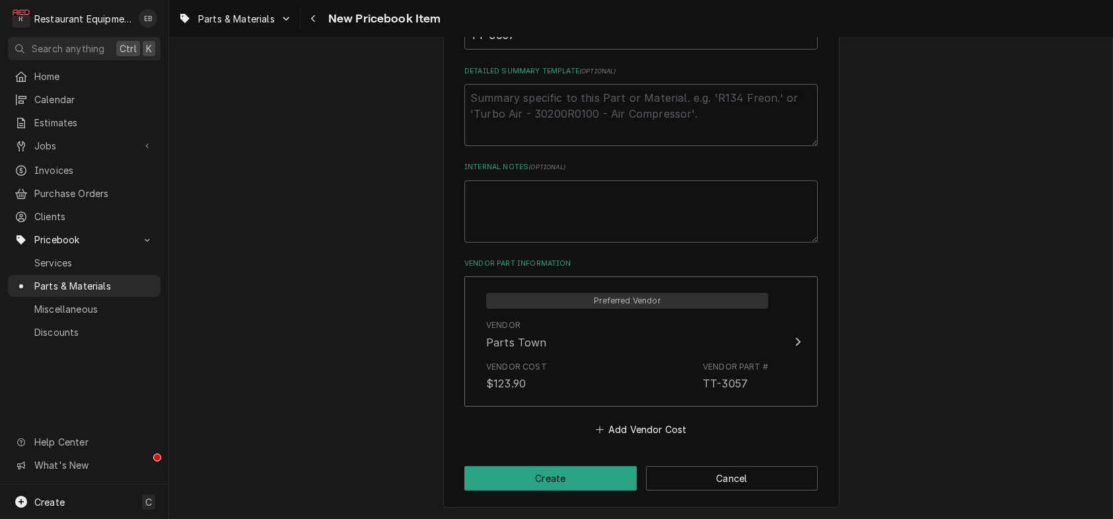
scroll to position [739, 0]
click at [586, 475] on button "Create" at bounding box center [551, 478] width 172 height 24
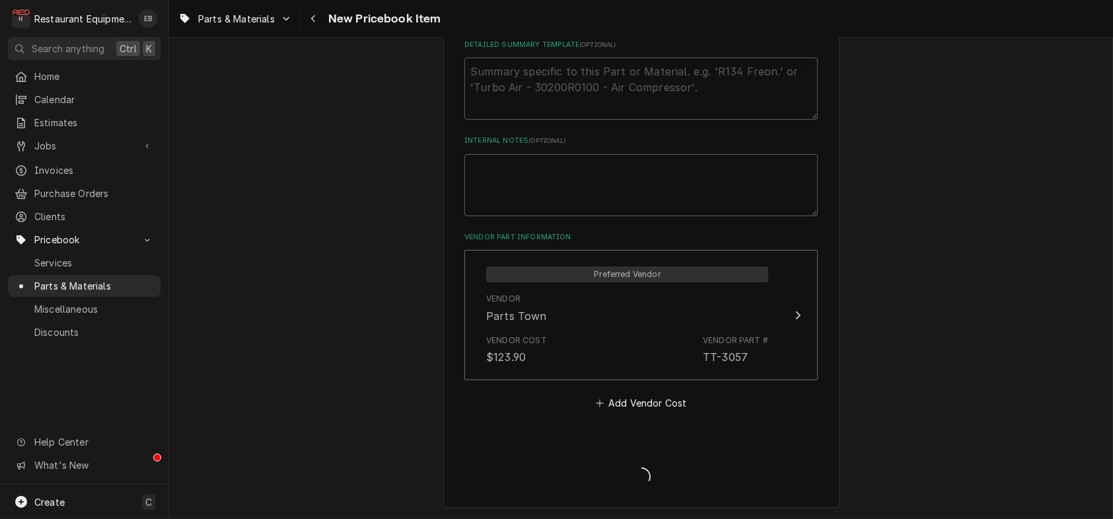
type textarea "x"
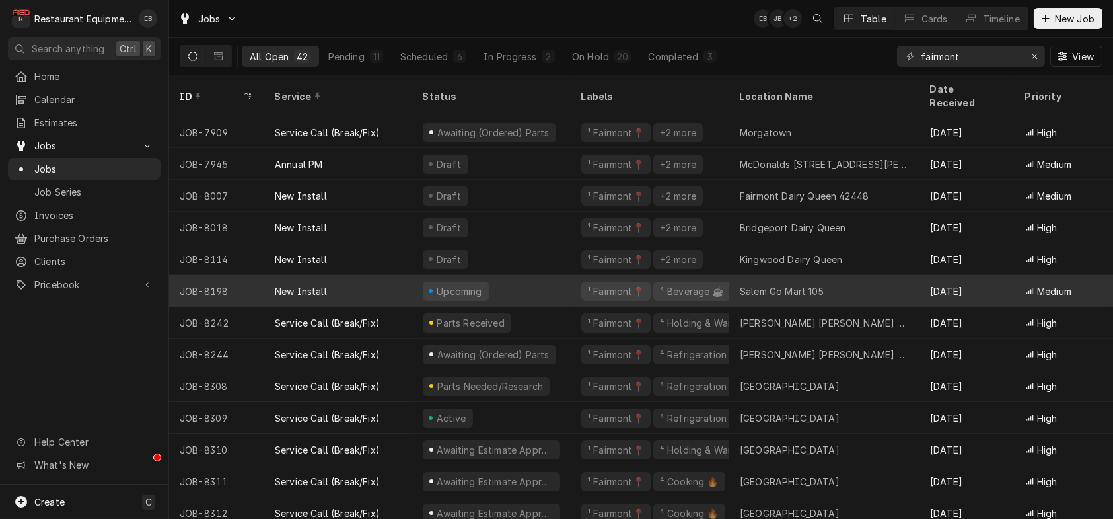
click at [562, 283] on div "Upcoming" at bounding box center [491, 291] width 159 height 32
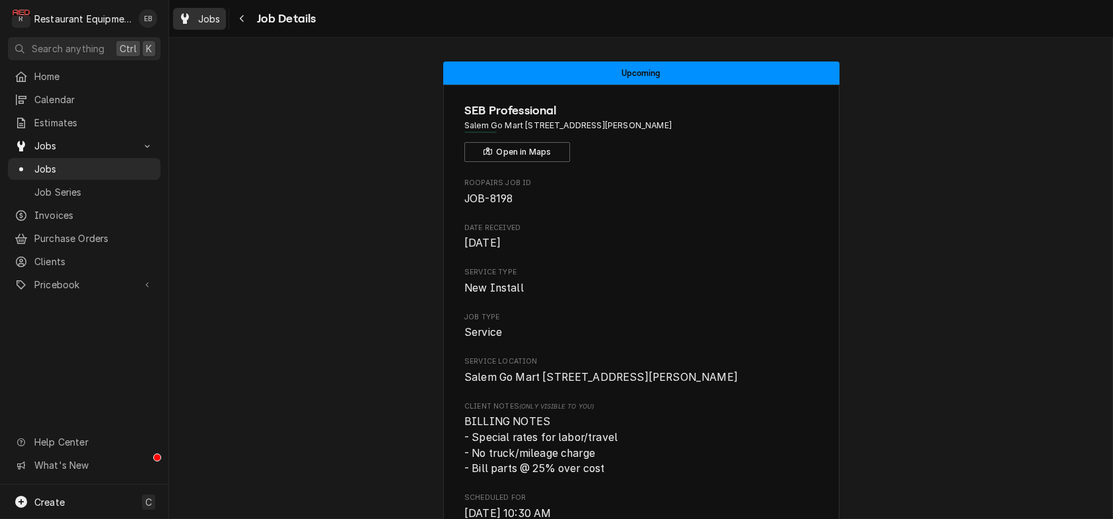
click at [217, 18] on span "Jobs" at bounding box center [209, 19] width 22 height 14
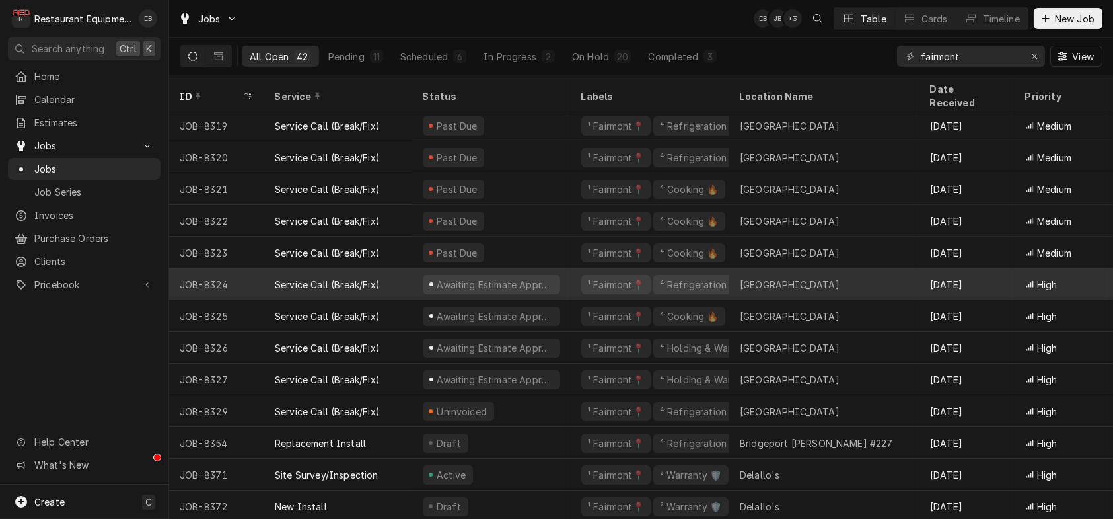
scroll to position [547, 0]
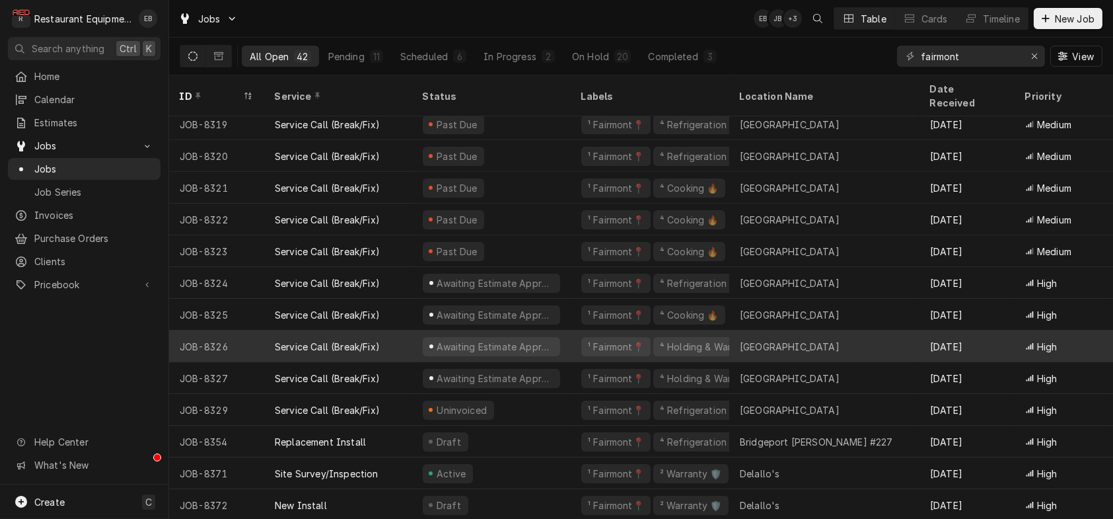
click at [412, 338] on div "Service Call (Break/Fix)" at bounding box center [338, 346] width 148 height 32
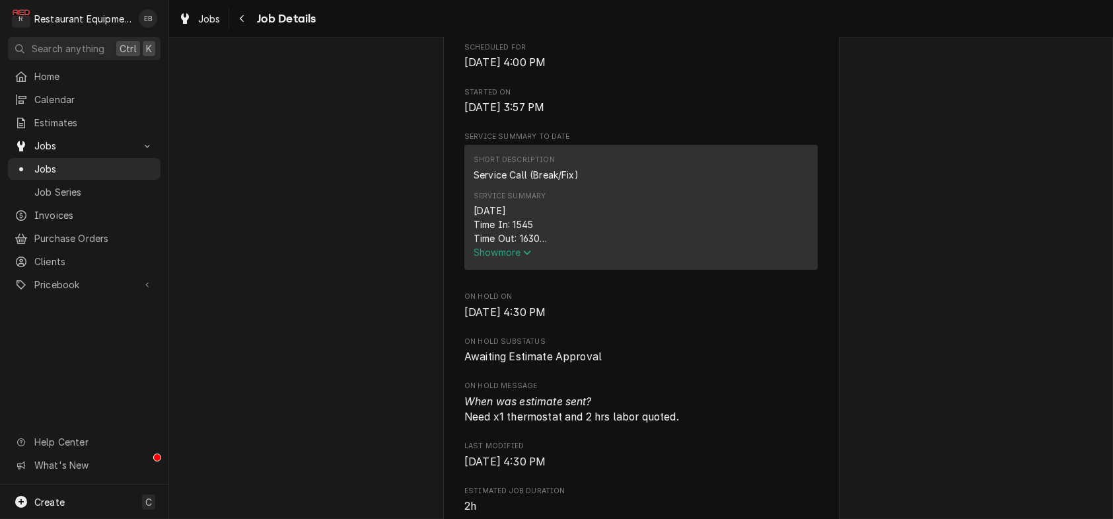
scroll to position [440, 0]
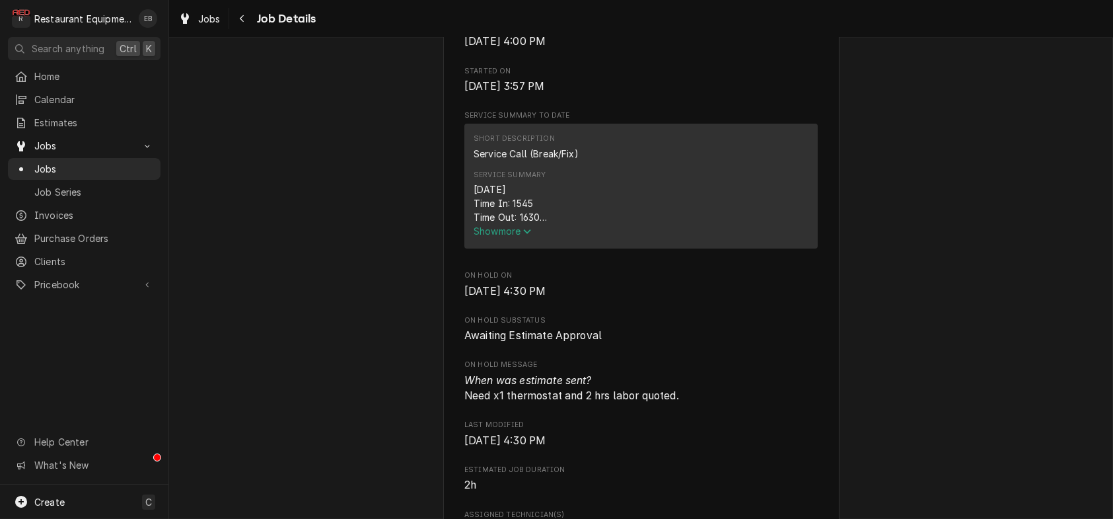
click at [508, 237] on span "Show more" at bounding box center [503, 230] width 58 height 11
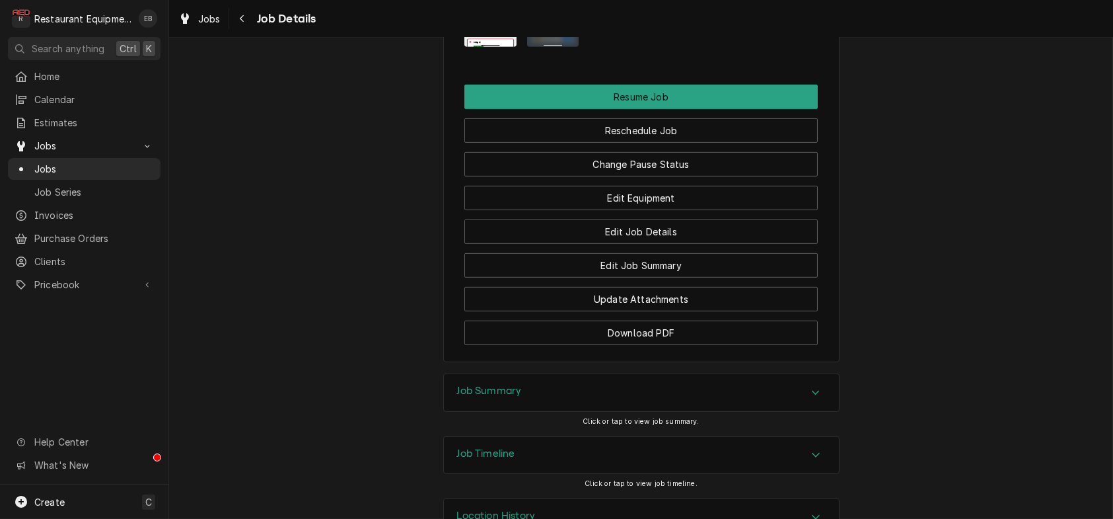
scroll to position [1762, 0]
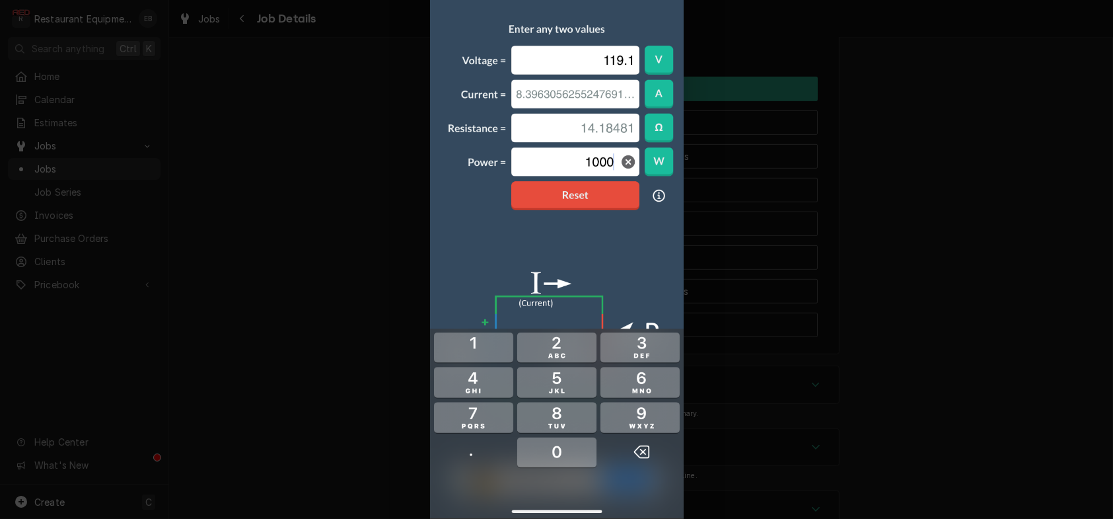
click at [929, 241] on div at bounding box center [556, 259] width 1113 height 519
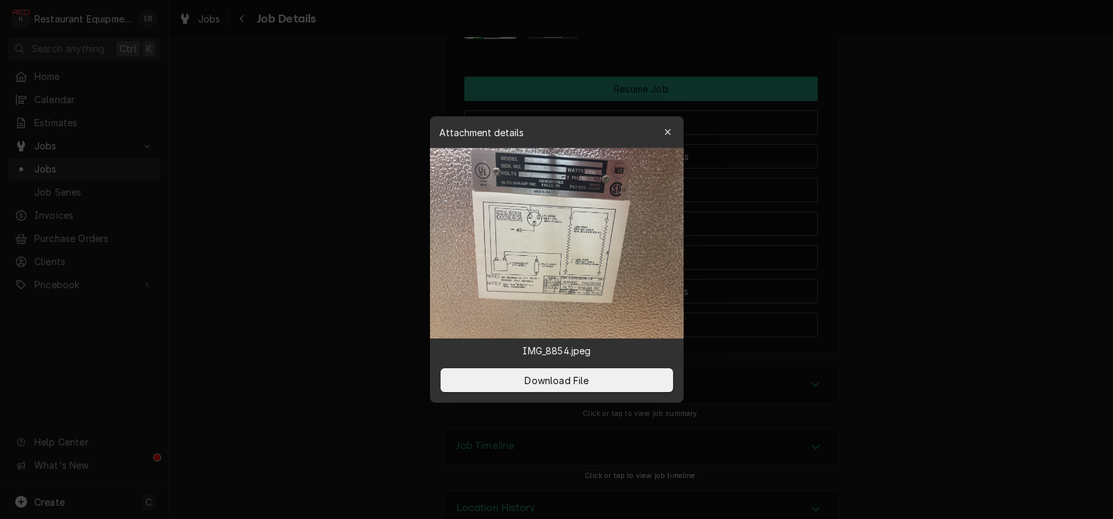
click at [835, 235] on div at bounding box center [556, 259] width 1113 height 519
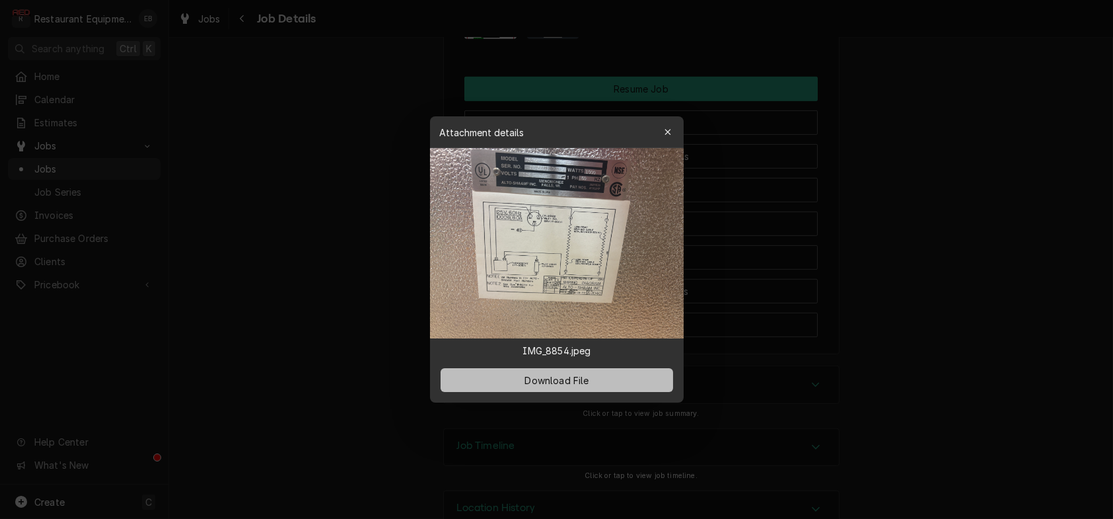
click at [584, 387] on span "Download File" at bounding box center [556, 380] width 69 height 14
click at [671, 128] on icon "button" at bounding box center [667, 132] width 7 height 9
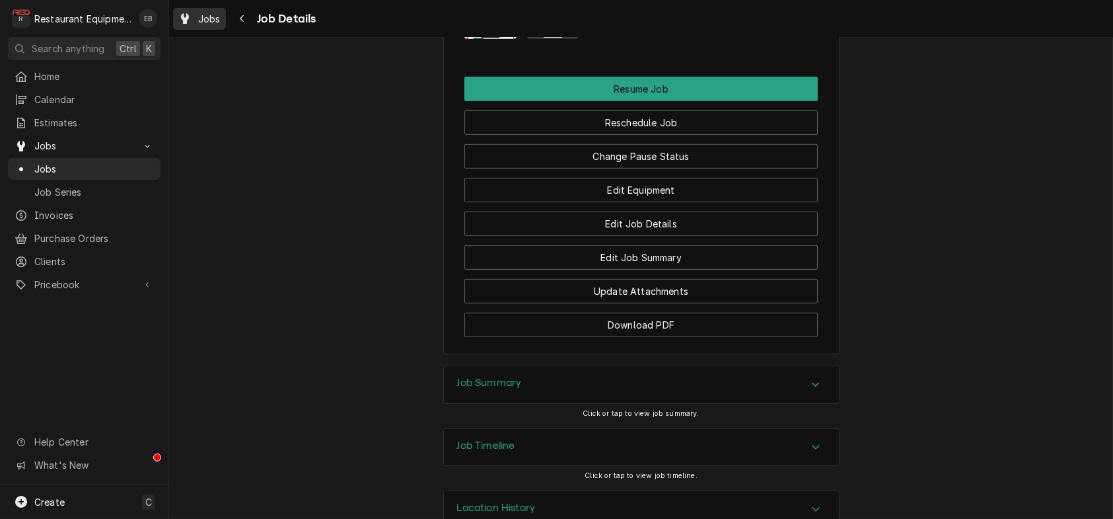
click at [215, 22] on span "Jobs" at bounding box center [209, 19] width 22 height 14
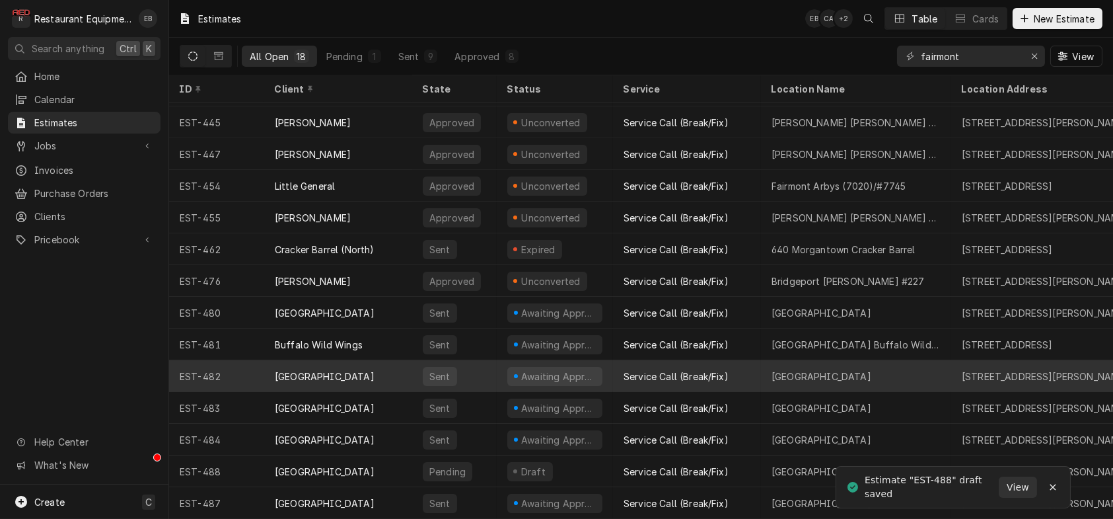
scroll to position [168, 0]
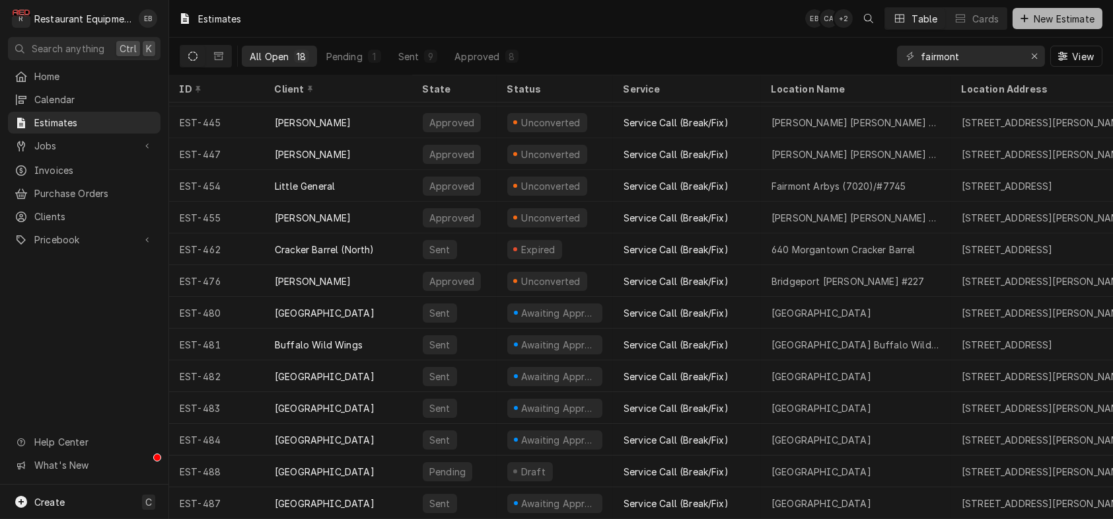
click at [1074, 21] on span "New Estimate" at bounding box center [1064, 19] width 66 height 14
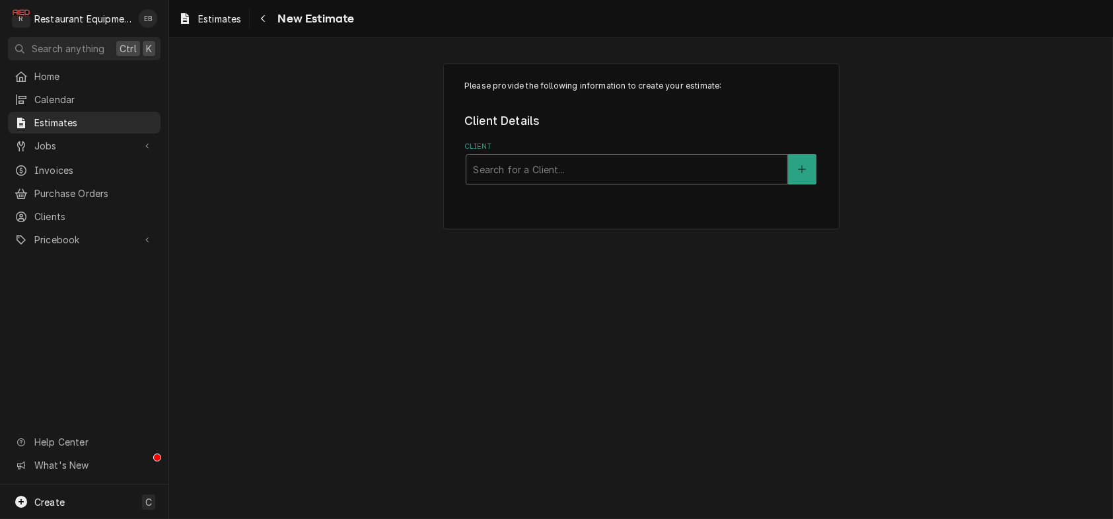
click at [572, 181] on div "Client" at bounding box center [627, 169] width 308 height 24
type input "canaan"
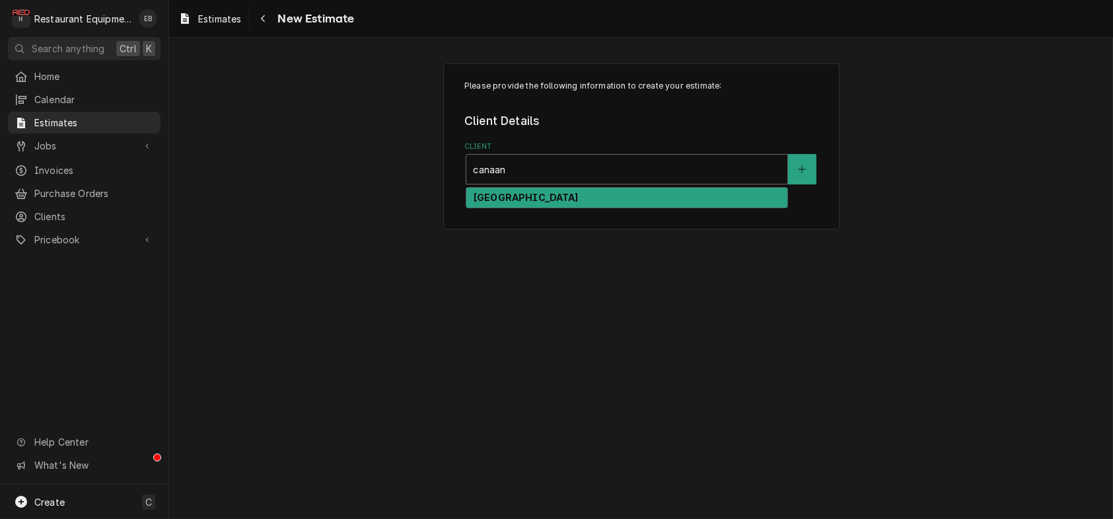
click at [629, 208] on div "Canaan Valley Resort" at bounding box center [626, 198] width 321 height 20
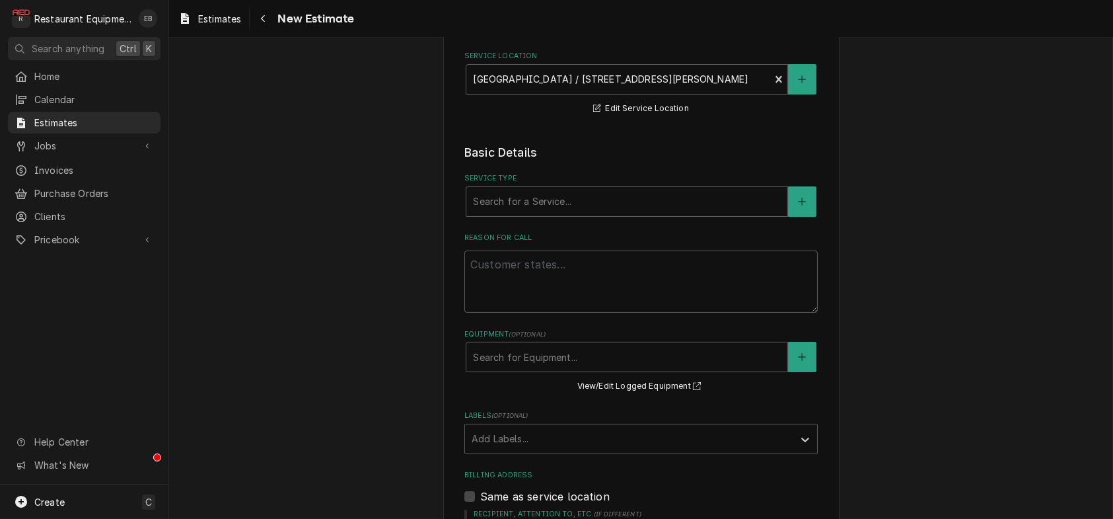
scroll to position [220, 0]
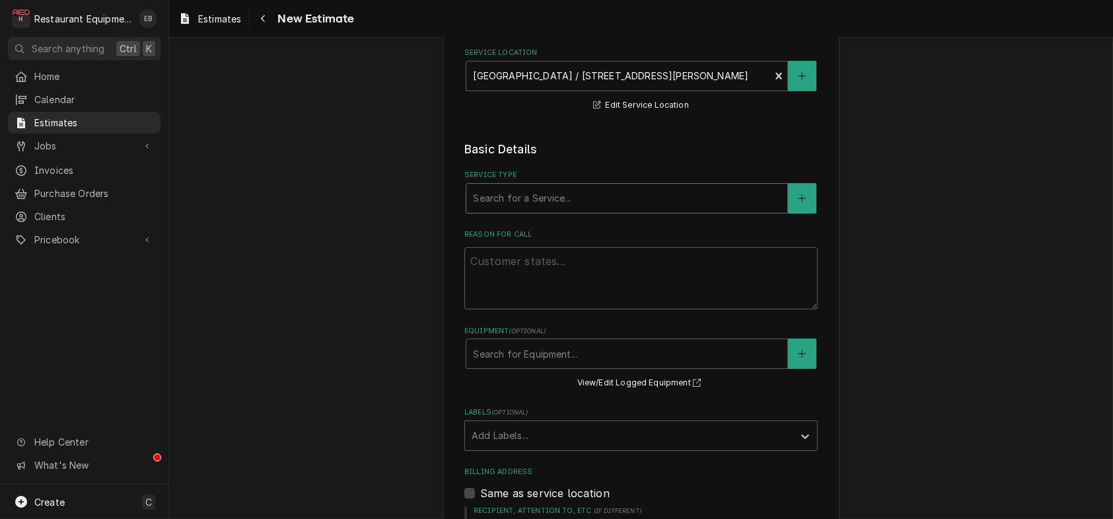
click at [582, 210] on div "Service Type" at bounding box center [627, 198] width 308 height 24
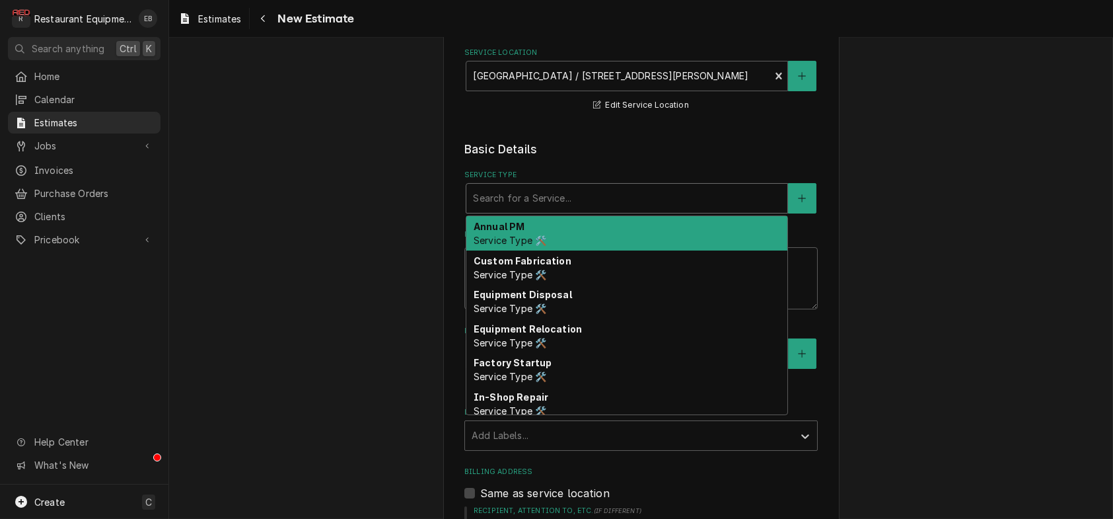
type textarea "x"
type input "b"
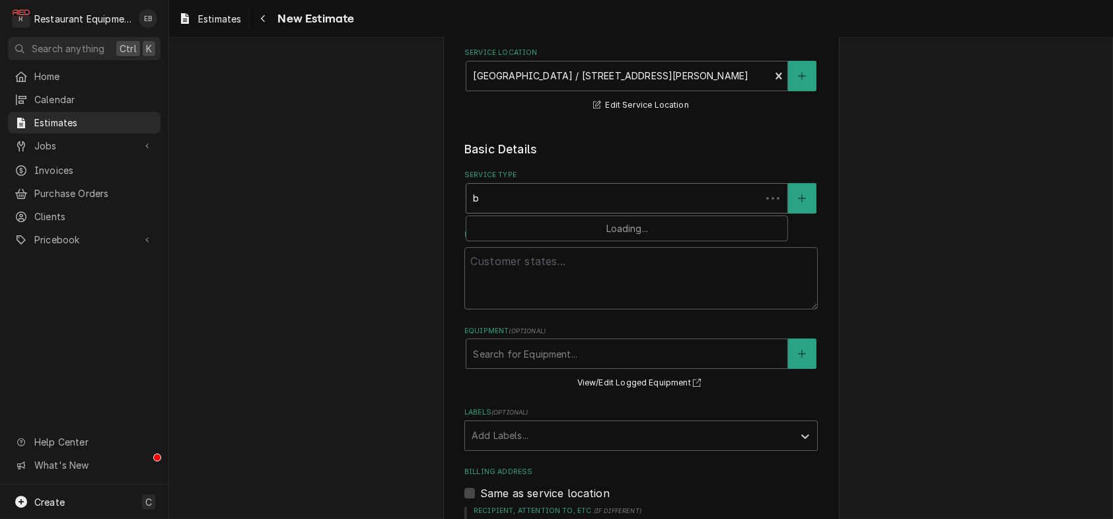
type textarea "x"
type input "br"
type textarea "x"
type input "bre"
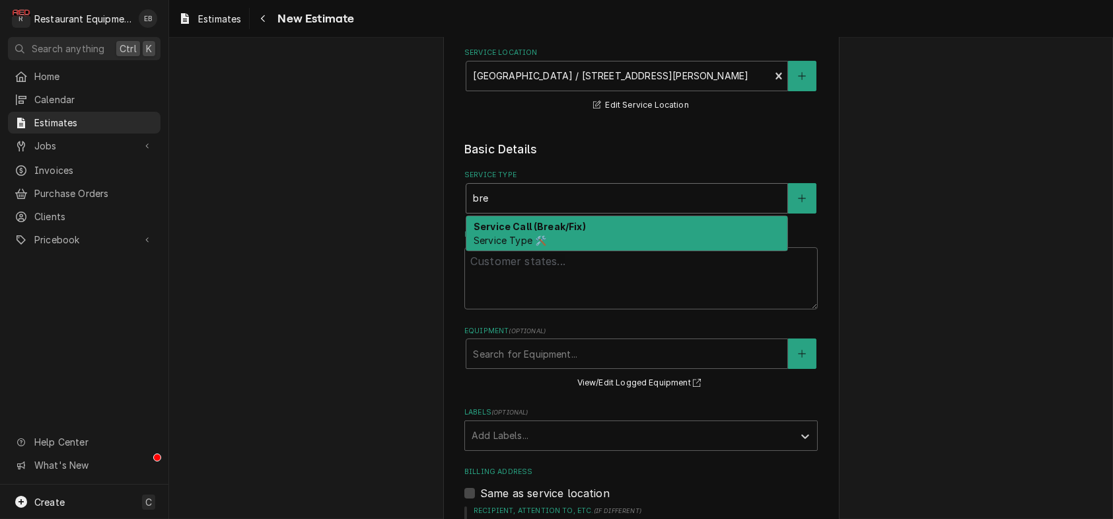
click at [538, 232] on strong "Service Call (Break/Fix)" at bounding box center [530, 226] width 112 height 11
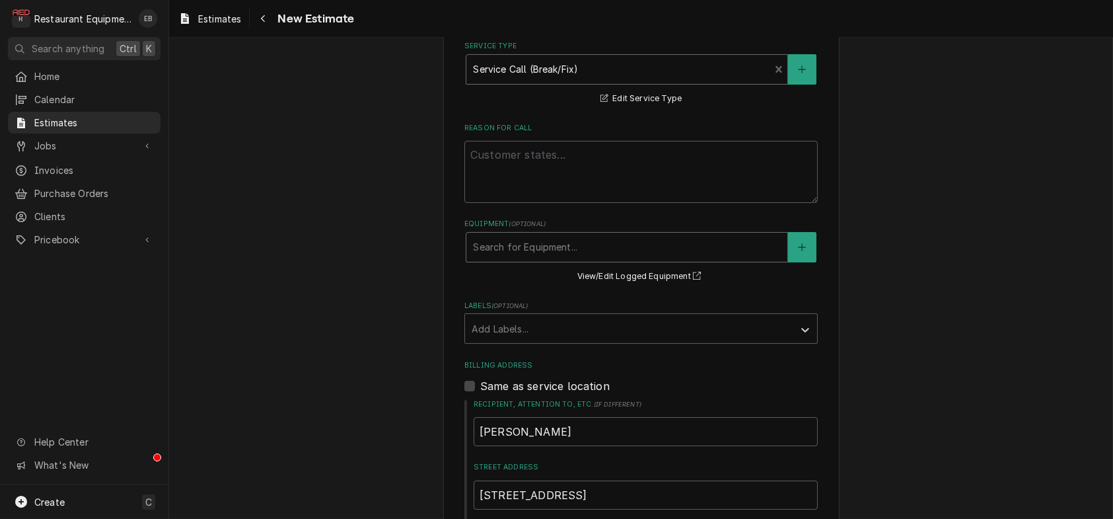
scroll to position [352, 0]
click at [568, 200] on textarea "Reason For Call" at bounding box center [642, 168] width 354 height 62
paste textarea "8/13/25 Time in 1530 Time out 1615 Truck 302 Alto Shamm bottom(resort) M-? S-? …"
type textarea "x"
type textarea "8/13/25 Time in 1530 Time out 1615 Truck 302 Alto Shamm bottom(resort) M-? S-? …"
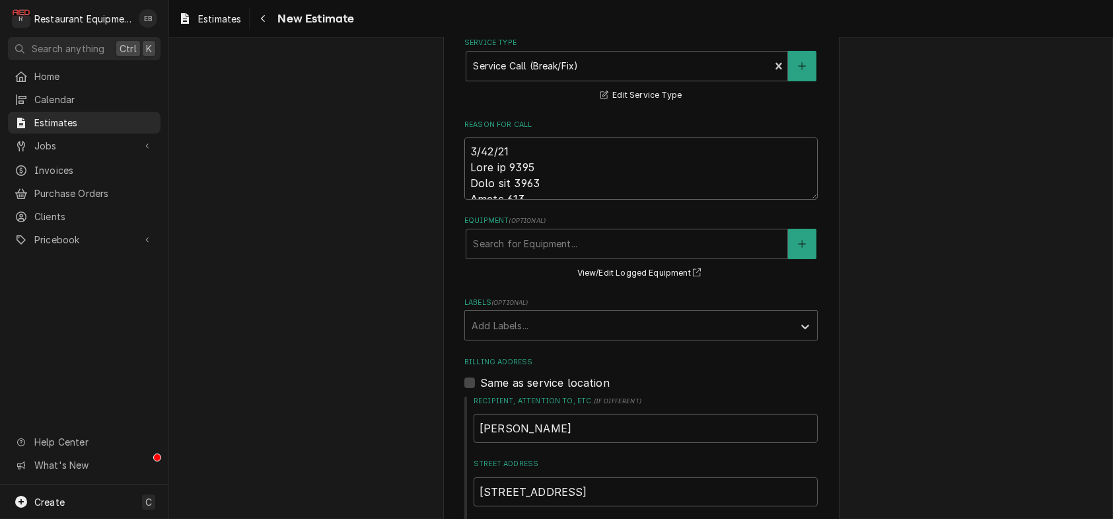
scroll to position [755, 0]
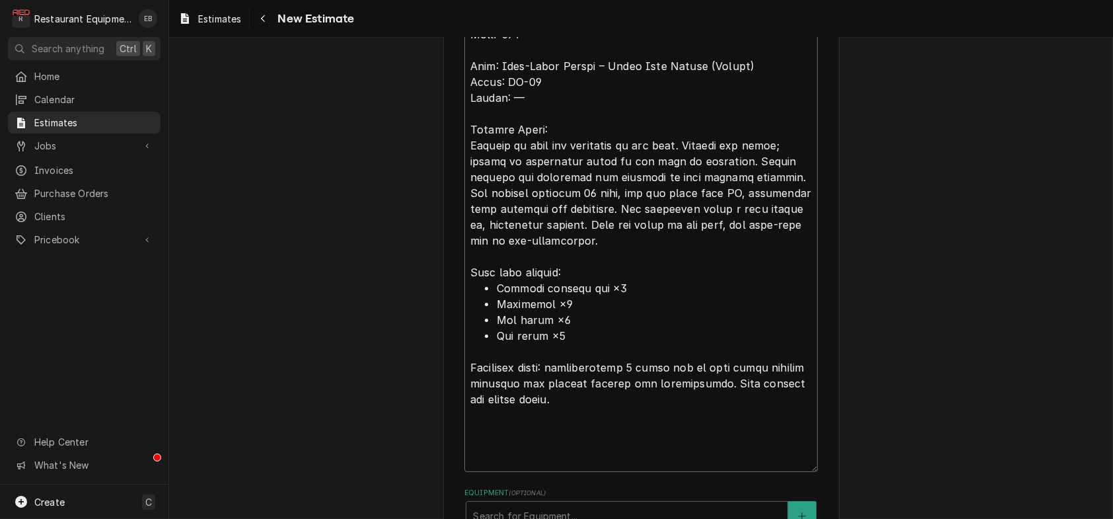
type textarea "x"
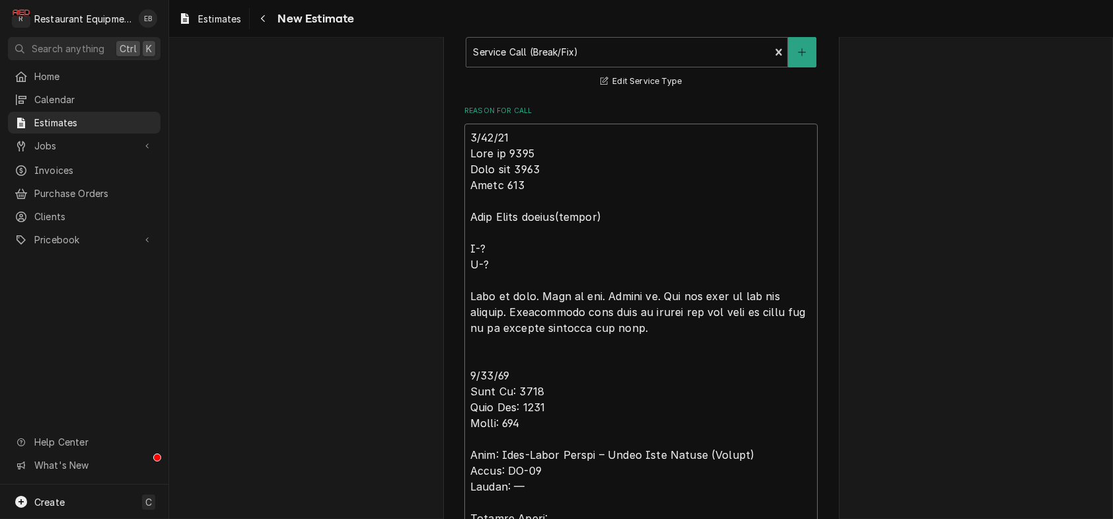
scroll to position [358, 0]
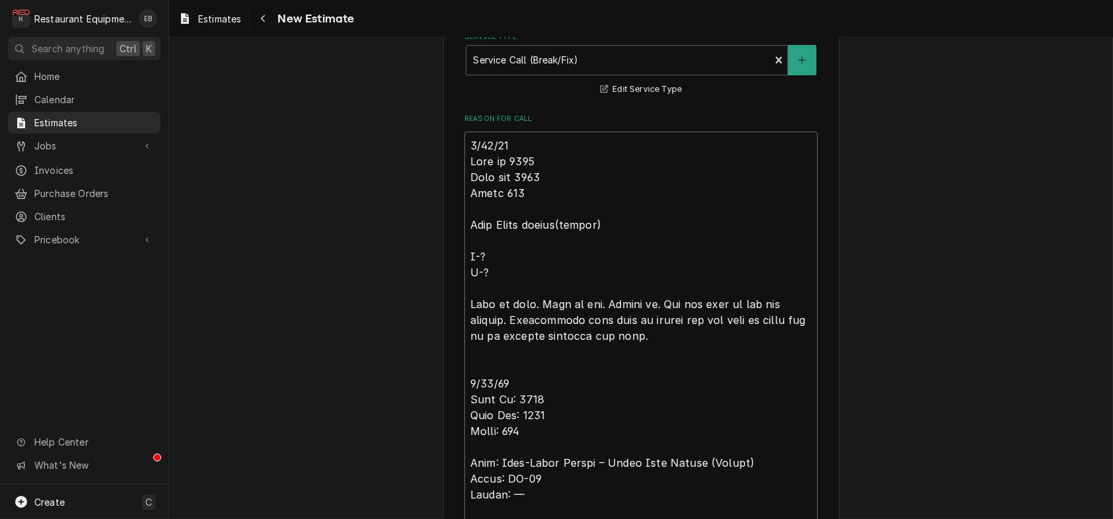
click at [465, 203] on textarea "Reason For Call" at bounding box center [642, 499] width 354 height 737
type textarea "8/13/25 Time in 1530 Time out 1615 Truck 302 Alto Shamm bottom(resort) M-? S-? …"
type textarea "x"
type textarea "T 8/13/25 Time in 1530 Time out 1615 Truck 302 Alto Shamm bottom(resort) M-? S-…"
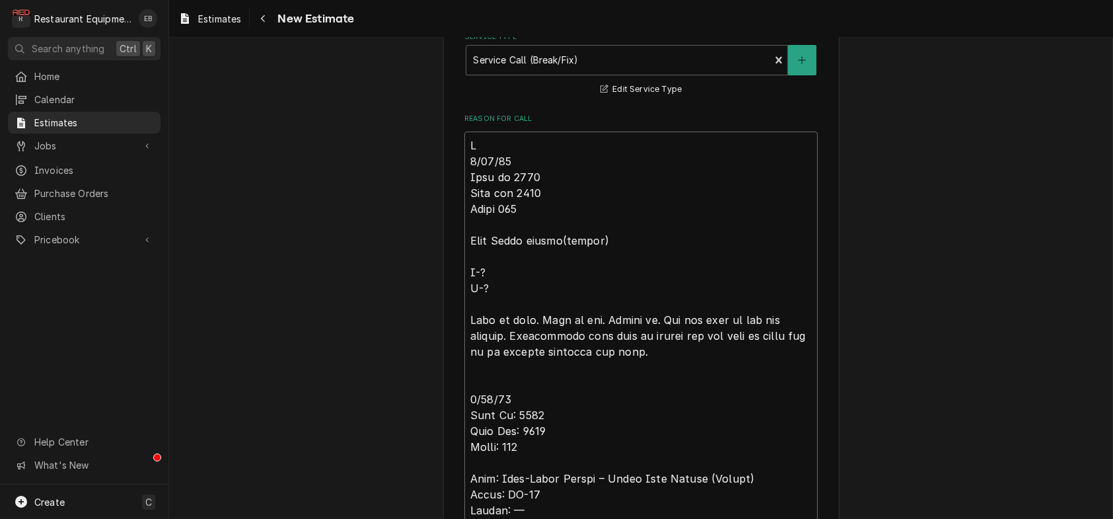
type textarea "x"
type textarea "Te 8/13/25 Time in 1530 Time out 1615 Truck 302 Alto Shamm bottom(resort) M-? S…"
type textarea "x"
type textarea "Tec 8/13/25 Time in 1530 Time out 1615 Truck 302 Alto Shamm bottom(resort) M-? …"
type textarea "x"
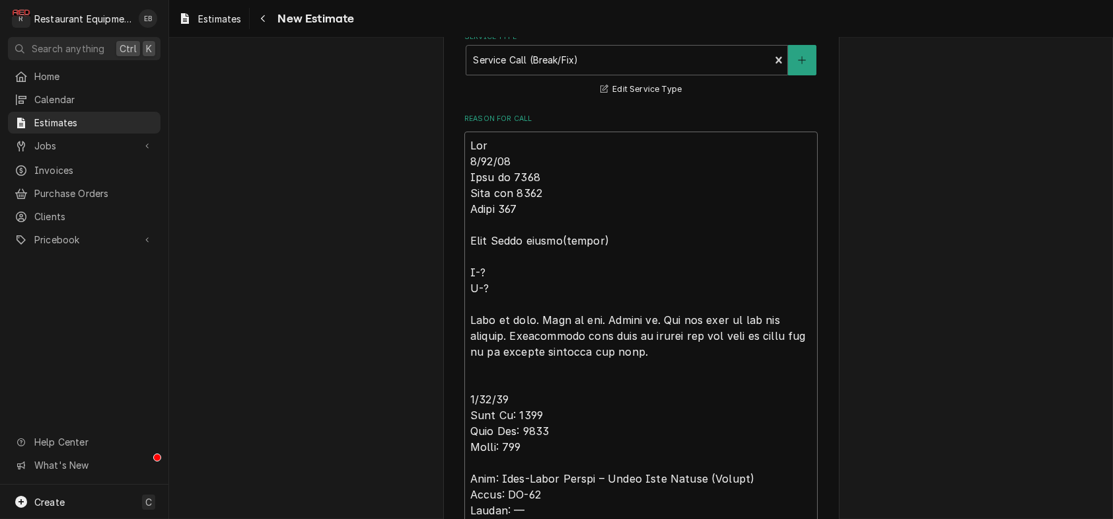
type textarea "Tech 8/13/25 Time in 1530 Time out 1615 Truck 302 Alto Shamm bottom(resort) M-?…"
type textarea "x"
type textarea "Tech 8/13/25 Time in 1530 Time out 1615 Truck 302 Alto Shamm bottom(resort) M-?…"
type textarea "x"
type textarea "Tech N 8/13/25 Time in 1530 Time out 1615 Truck 302 Alto Shamm bottom(resort) M…"
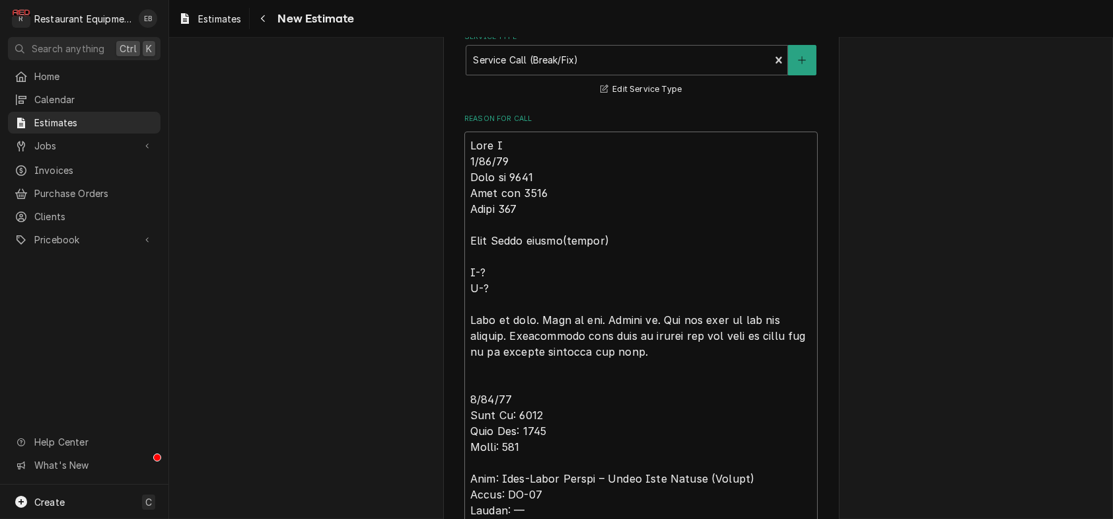
type textarea "x"
type textarea "Tech Nt 8/13/25 Time in 1530 Time out 1615 Truck 302 Alto Shamm bottom(resort) …"
type textarea "x"
type textarea "Tech Nto 8/13/25 Time in 1530 Time out 1615 Truck 302 Alto Shamm bottom(resort)…"
type textarea "x"
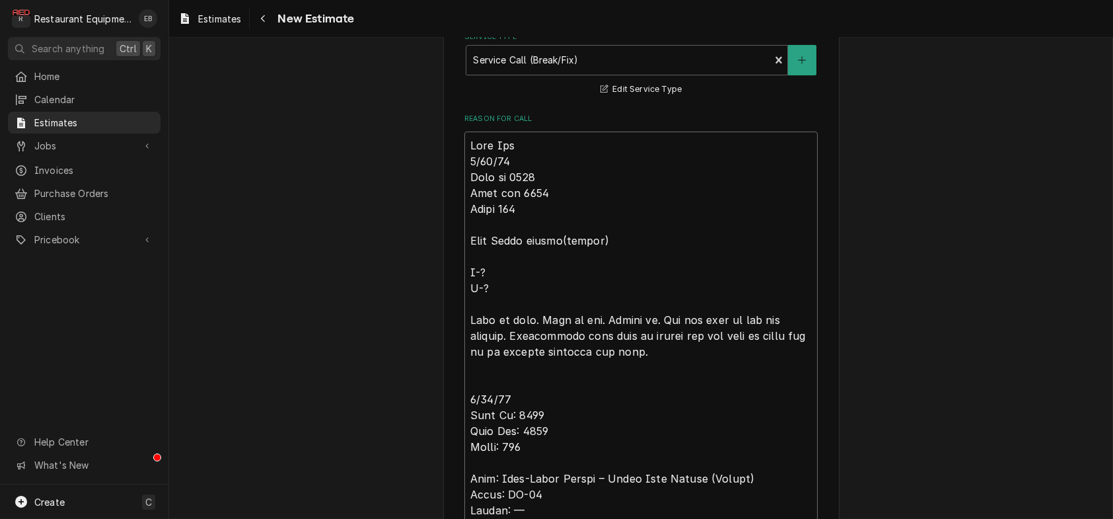
type textarea "Tech Nt 8/13/25 Time in 1530 Time out 1615 Truck 302 Alto Shamm bottom(resort) …"
type textarea "x"
type textarea "Tech N 8/13/25 Time in 1530 Time out 1615 Truck 302 Alto Shamm bottom(resort) M…"
type textarea "x"
type textarea "Tech No 8/13/25 Time in 1530 Time out 1615 Truck 302 Alto Shamm bottom(resort) …"
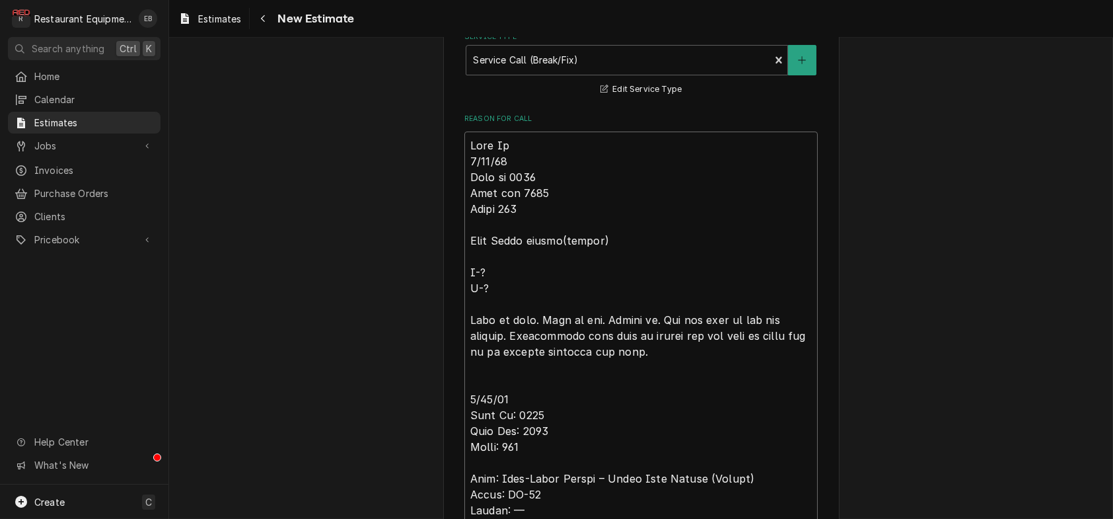
type textarea "x"
type textarea "Tech Not 8/13/25 Time in 1530 Time out 1615 Truck 302 Alto Shamm bottom(resort)…"
type textarea "x"
type textarea "Tech Note 8/13/25 Time in 1530 Time out 1615 Truck 302 Alto Shamm bottom(resort…"
type textarea "x"
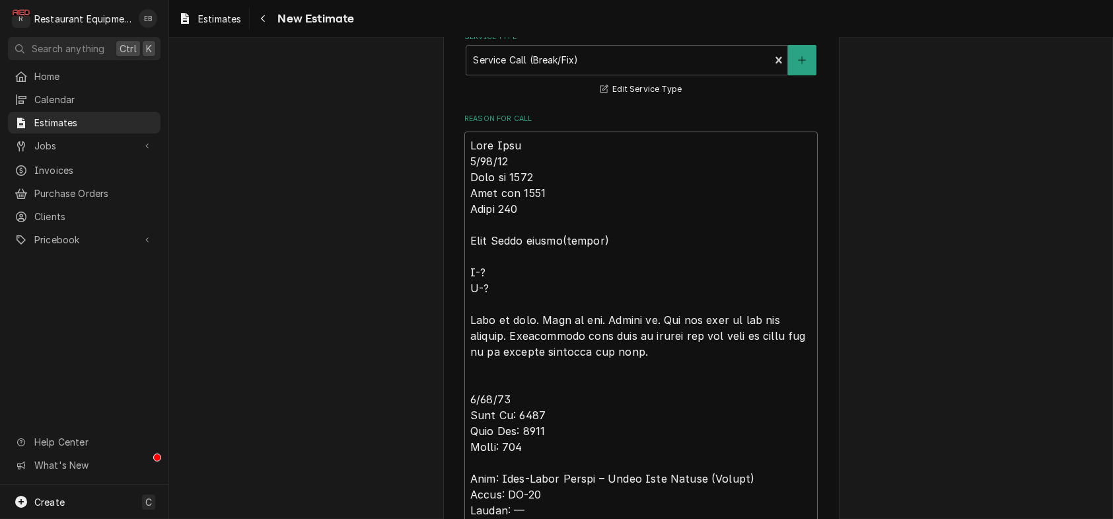
type textarea "Tech Notes 8/13/25 Time in 1530 Time out 1615 Truck 302 Alto Shamm bottom(resor…"
type textarea "x"
type textarea "Tech Notes: 8/13/25 Time in 1530 Time out 1615 Truck 302 Alto Shamm bottom(reso…"
type textarea "x"
type textarea "Tech Notes: 8/13/25 Time in 1530 Time out 1615 Truck 302 Alto Shamm bottom(reso…"
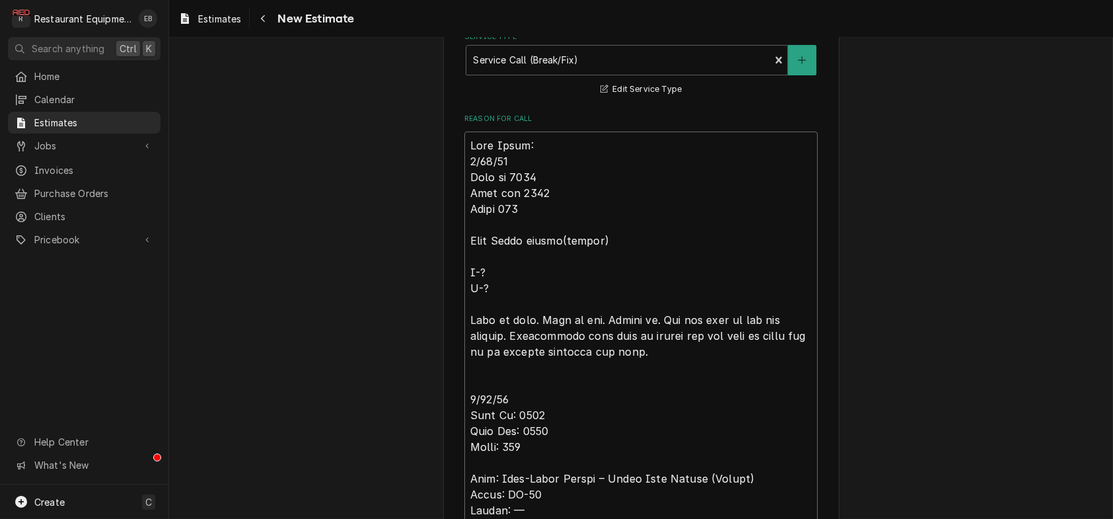
type textarea "x"
type textarea "Tech Notes: 8/13/25 Time in 1530 Time out 1615 Truck 302 Alto Shamm bottom(reso…"
type textarea "x"
type textarea "R Tech Notes: 8/13/25 Time in 1530 Time out 1615 Truck 302 Alto Shamm bottom(re…"
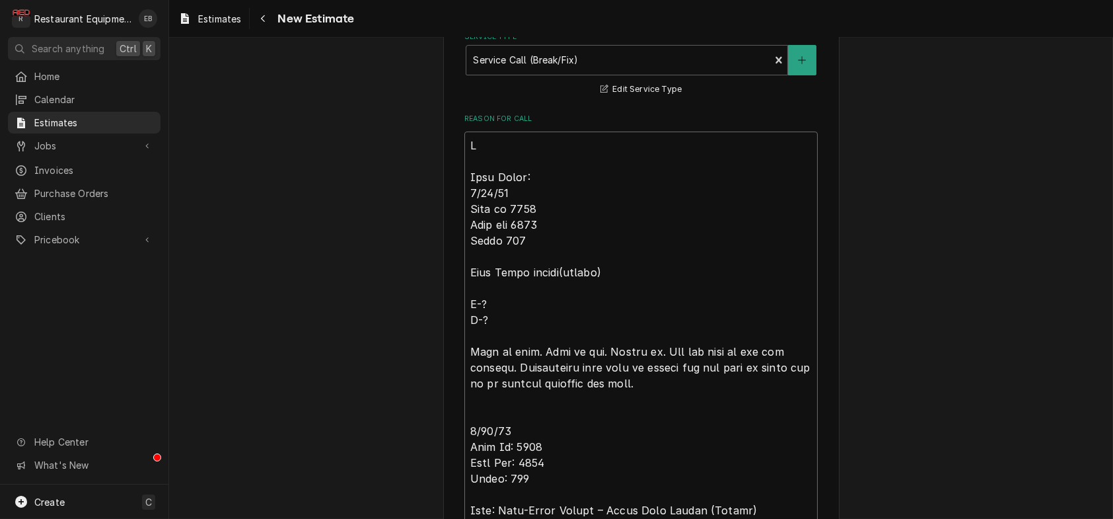
type textarea "x"
type textarea "Ro Tech Notes: 8/13/25 Time in 1530 Time out 1615 Truck 302 Alto Shamm bottom(r…"
type textarea "x"
type textarea "Roo Tech Notes: 8/13/25 Time in 1530 Time out 1615 Truck 302 Alto Shamm bottom(…"
type textarea "x"
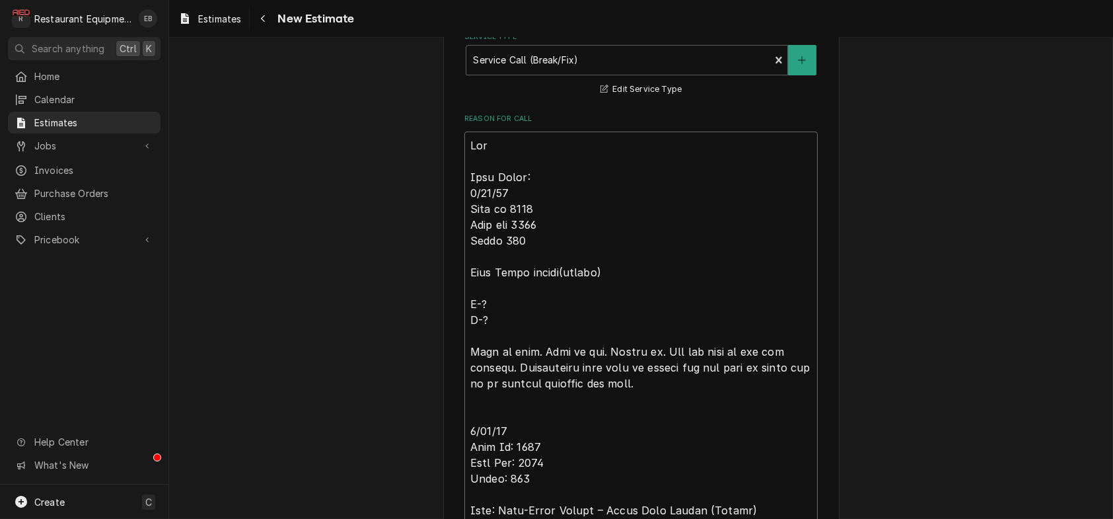
type textarea "Roo- Tech Notes: 8/13/25 Time in 1530 Time out 1615 Truck 302 Alto Shamm bottom…"
type textarea "x"
type textarea "Roo-8 Tech Notes: 8/13/25 Time in 1530 Time out 1615 Truck 302 Alto Shamm botto…"
type textarea "x"
type textarea "Roo-83 Tech Notes: 8/13/25 Time in 1530 Time out 1615 Truck 302 Alto Shamm bott…"
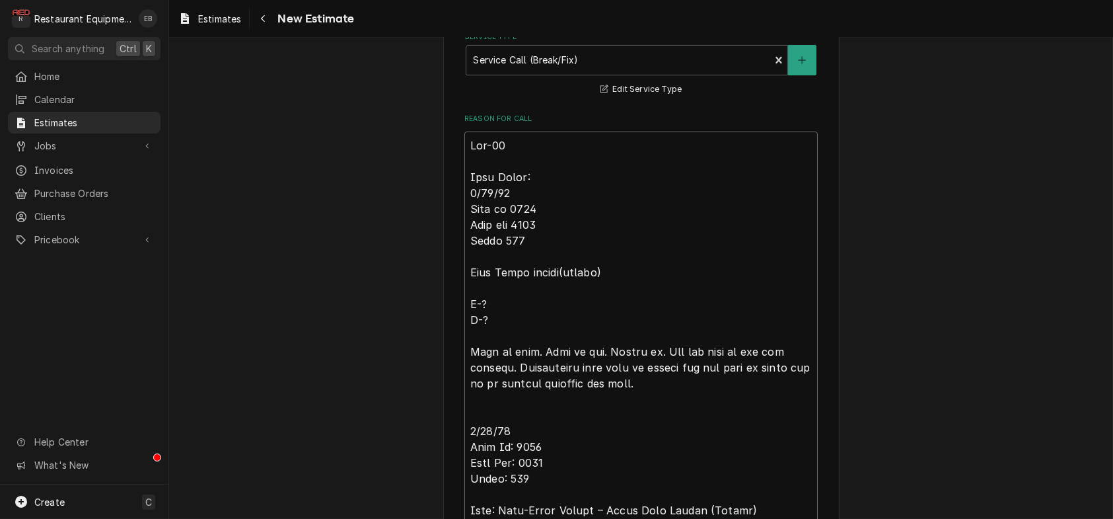
type textarea "x"
type textarea "Roo-831 Tech Notes: 8/13/25 Time in 1530 Time out 1615 Truck 302 Alto Shamm bot…"
type textarea "x"
type textarea "Roo-8310 Tech Notes: 8/13/25 Time in 1530 Time out 1615 Truck 302 Alto Shamm bo…"
type textarea "x"
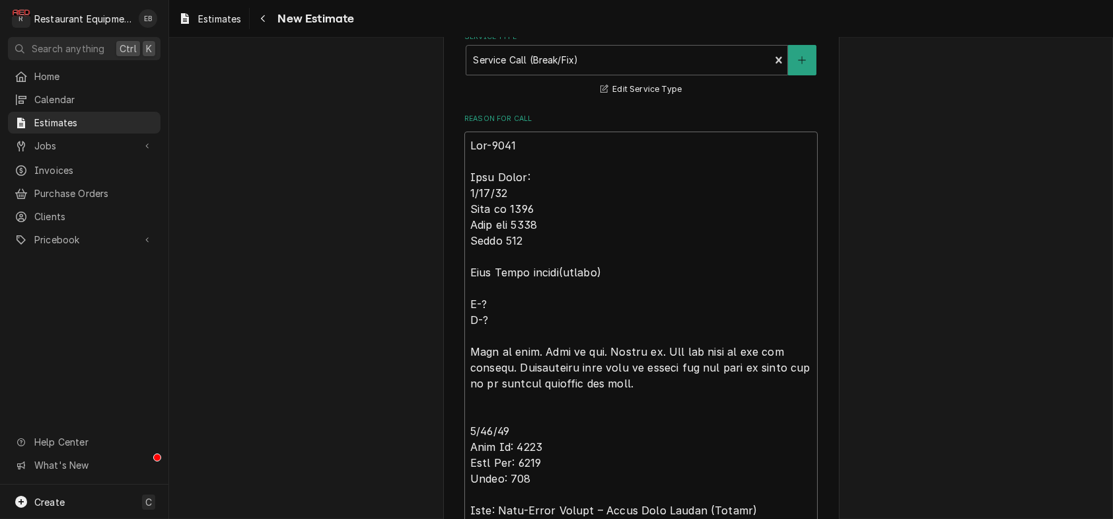
type textarea "Roo-8310 Tech Notes: 8/13/25 Time in 1530 Time out 1615 Truck 302 Alto Shamm bo…"
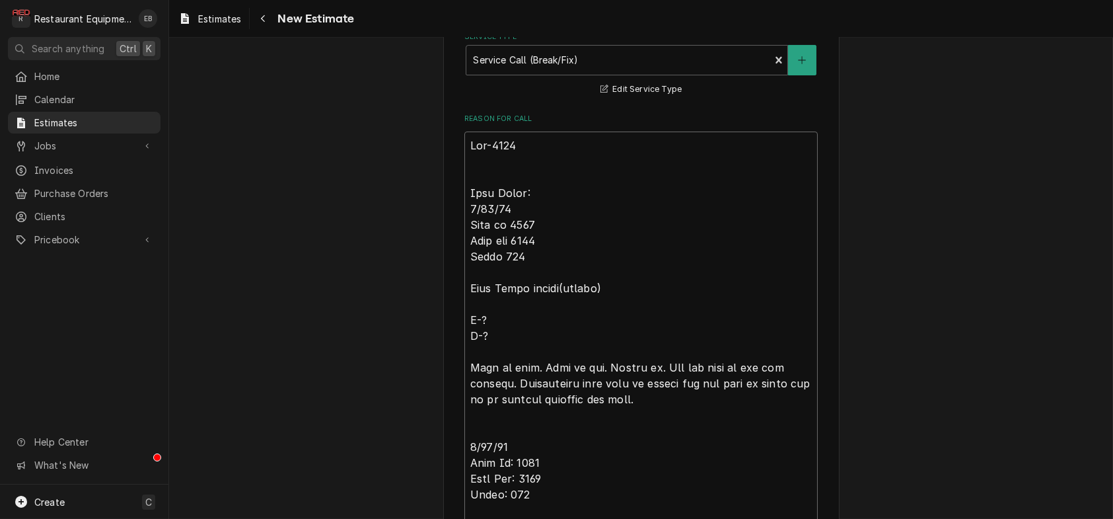
type textarea "x"
type textarea "Roo-8310 Tech Notes: 8/13/25 Time in 1530 Time out 1615 Truck 302 Alto Shamm bo…"
paste textarea "Resort Building Alto-sham, Bottom, Front-line. Not operational at all."
type textarea "x"
type textarea "Roo-8310 Resort Building Alto-sham, Bottom, Front-line. Not operational at all.…"
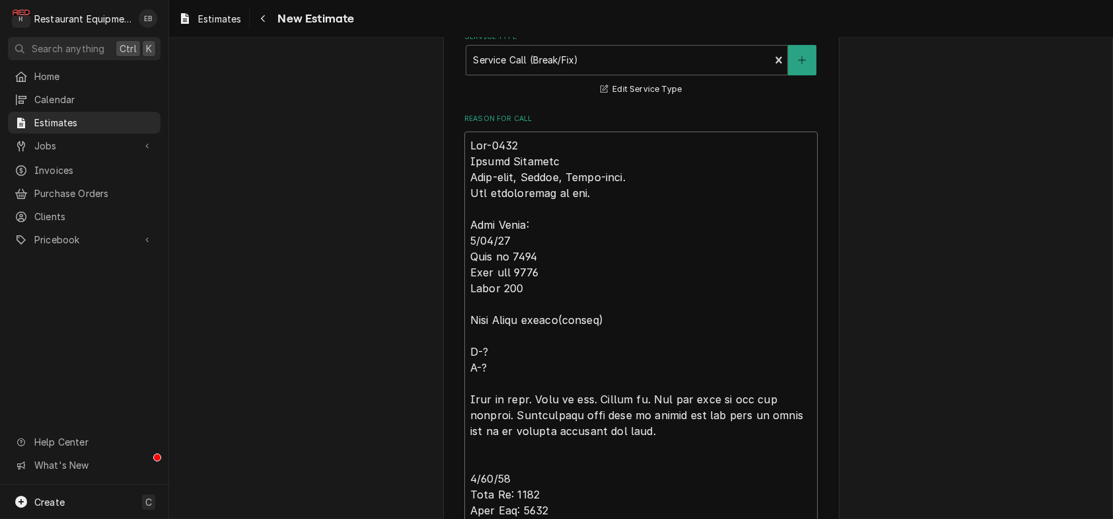
type textarea "x"
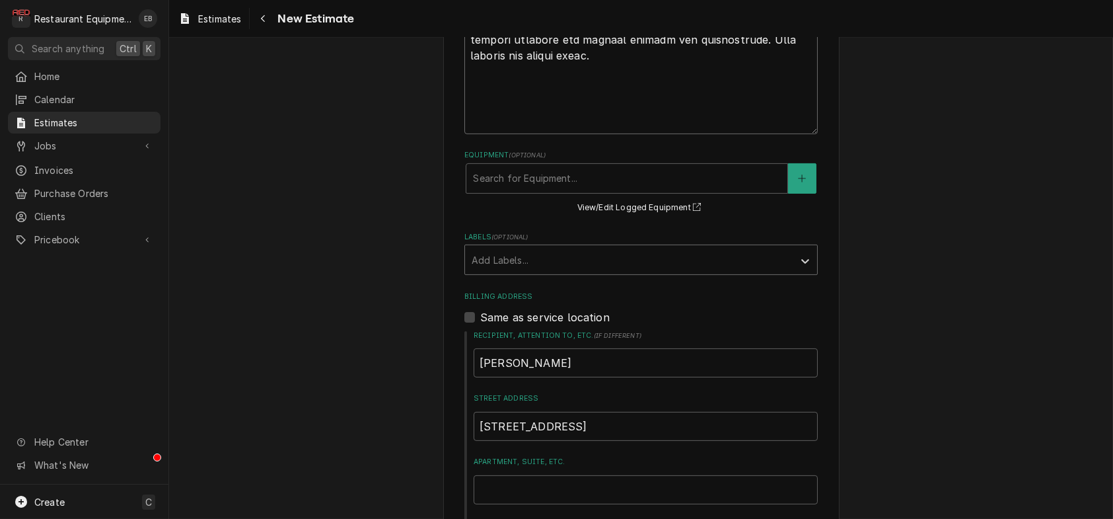
scroll to position [1195, 0]
type textarea "Roo-8310 Resort Building Alto-sham, Bottom, Front-line. Not operational at all.…"
click at [645, 270] on div "Labels" at bounding box center [629, 258] width 315 height 24
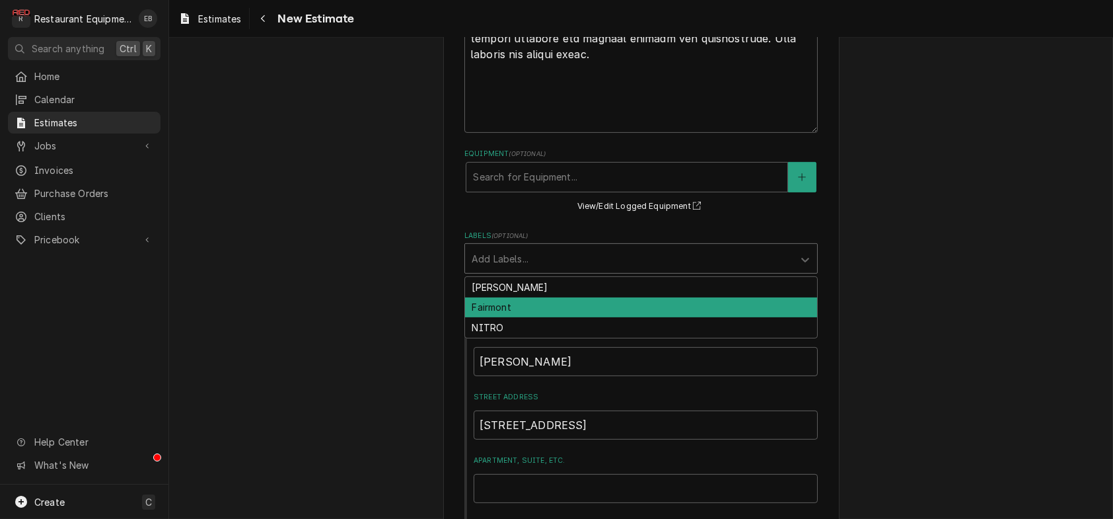
click at [546, 318] on div "Fairmont" at bounding box center [641, 307] width 352 height 20
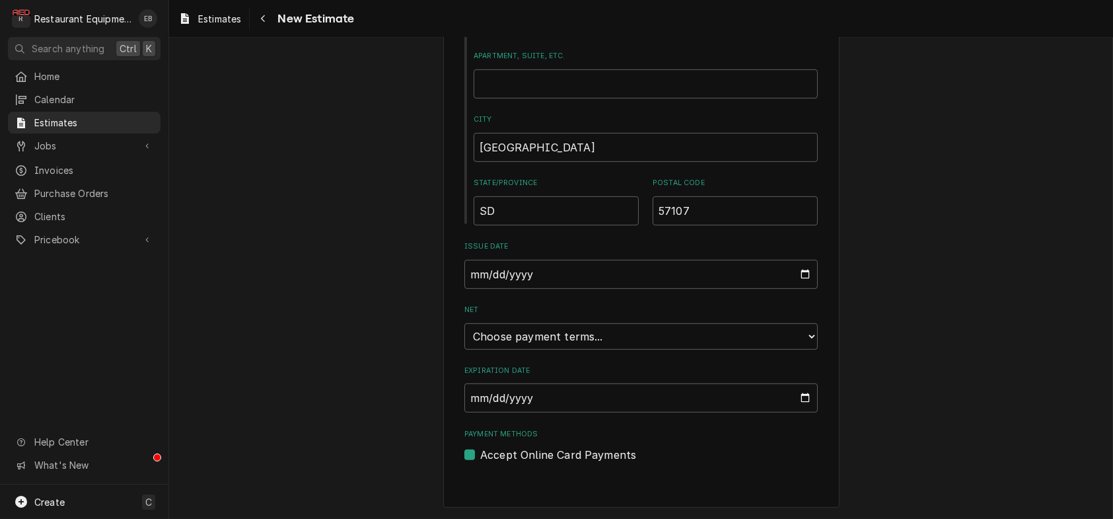
scroll to position [1748, 0]
click at [818, 389] on input "Expiration Date" at bounding box center [642, 397] width 354 height 29
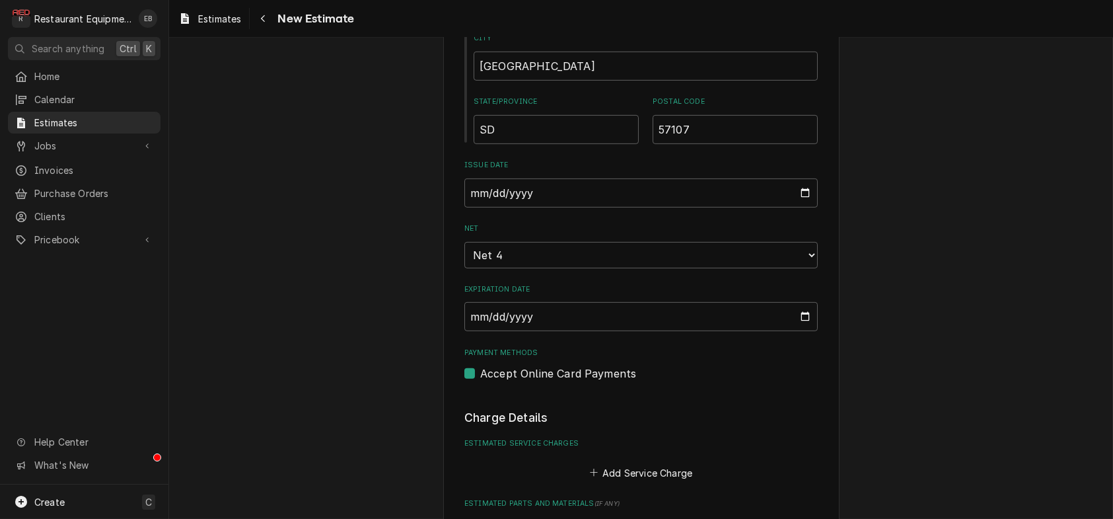
type textarea "x"
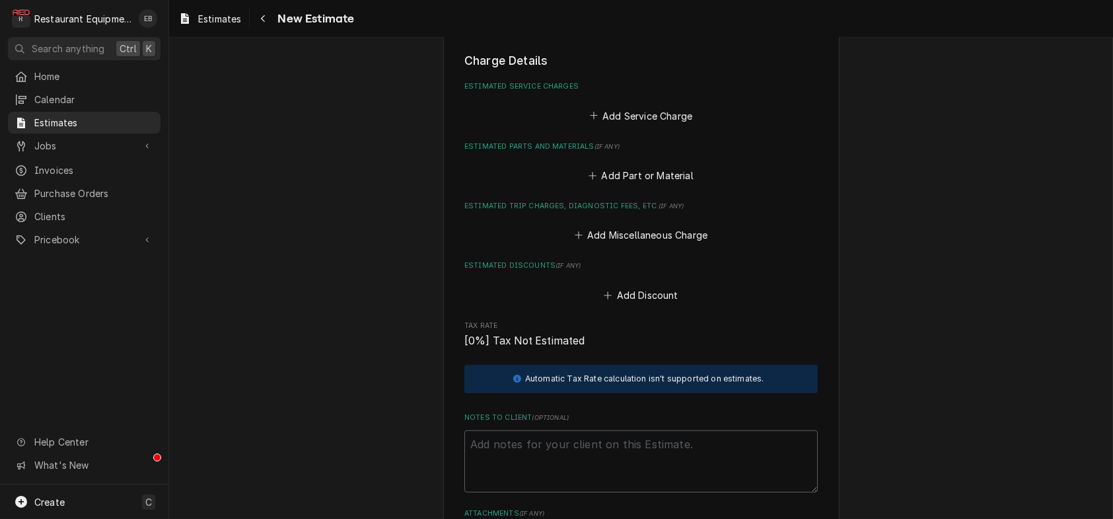
scroll to position [2077, 0]
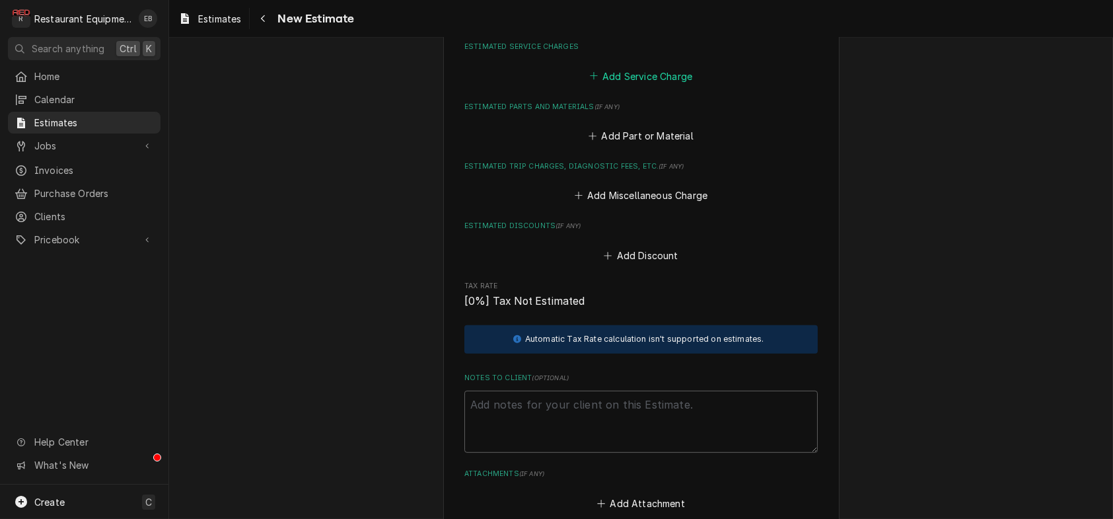
click at [621, 85] on button "Add Service Charge" at bounding box center [640, 76] width 107 height 19
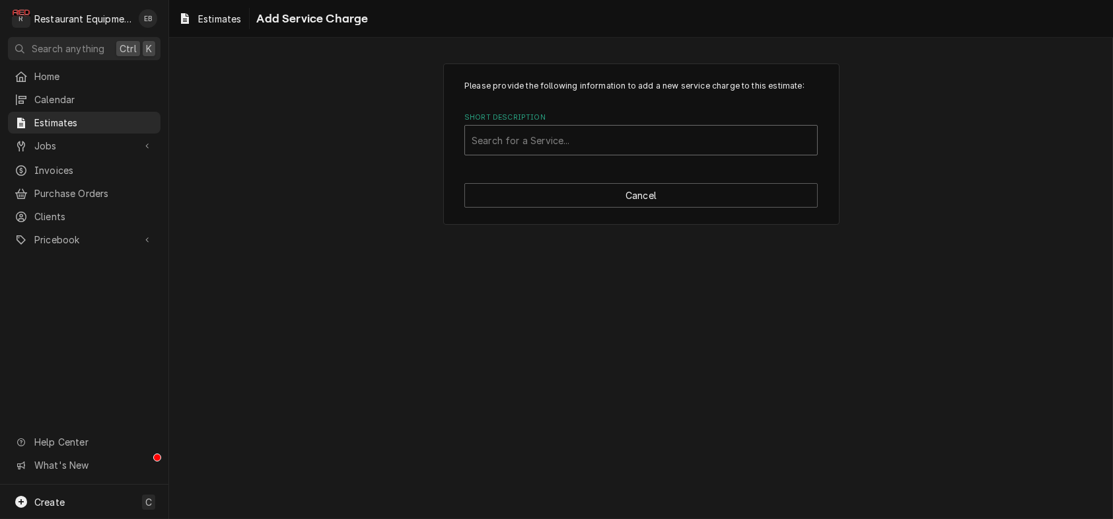
click at [578, 152] on div "Short Description" at bounding box center [641, 140] width 339 height 24
type input "labor"
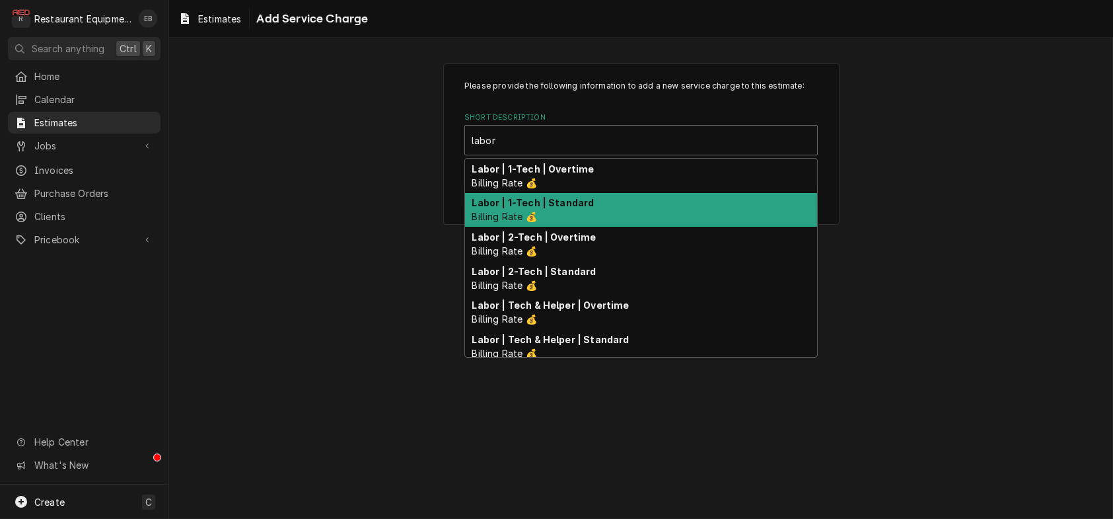
click at [585, 208] on strong "Labor | 1-Tech | Standard" at bounding box center [533, 202] width 122 height 11
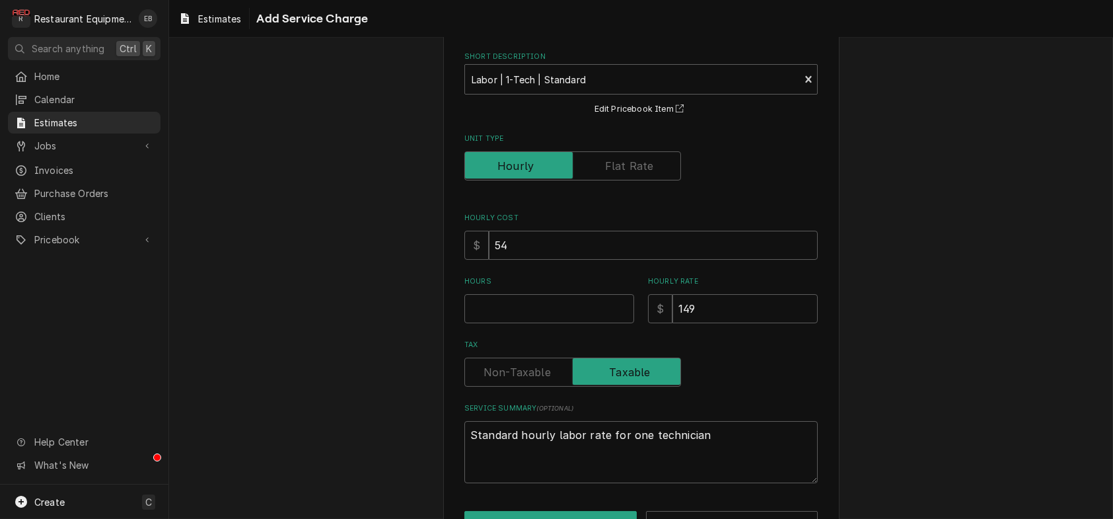
scroll to position [132, 0]
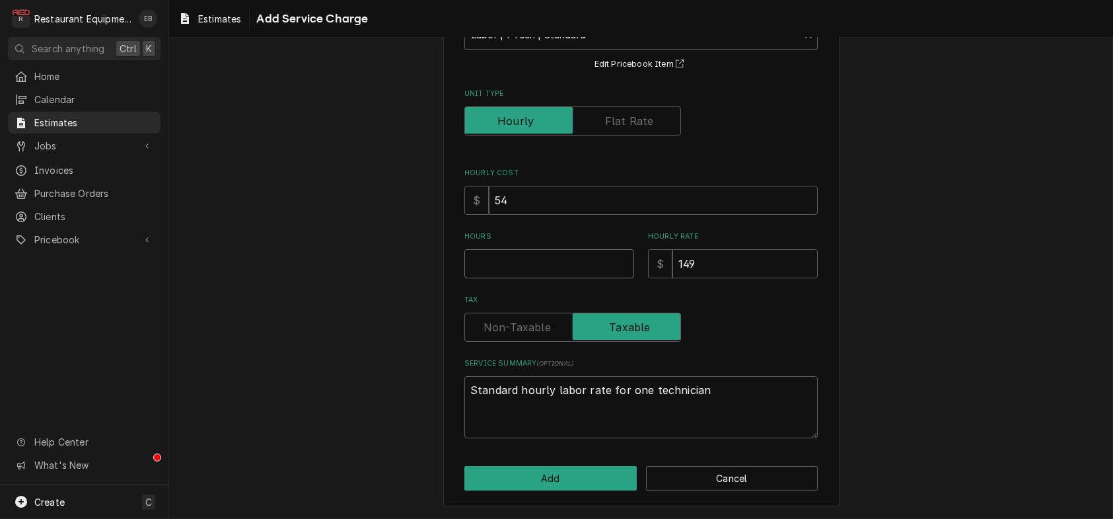
click at [579, 278] on input "Hours" at bounding box center [550, 263] width 170 height 29
type textarea "x"
type input "0.5"
click at [621, 278] on input "0.5" at bounding box center [550, 263] width 170 height 29
type textarea "x"
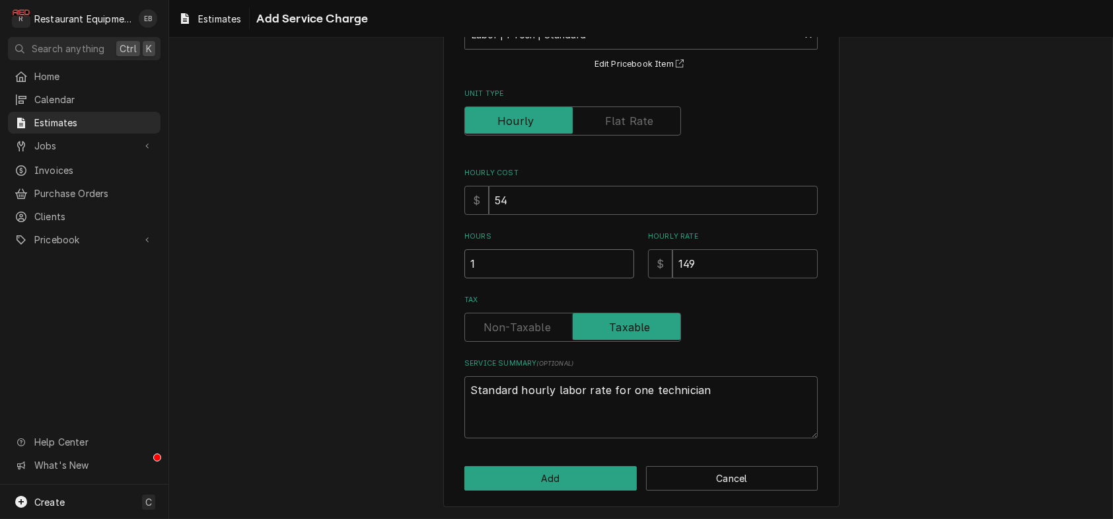
type input "1"
click at [621, 278] on input "1" at bounding box center [550, 263] width 170 height 29
type textarea "x"
type input "1.5"
click at [624, 278] on input "1.5" at bounding box center [550, 263] width 170 height 29
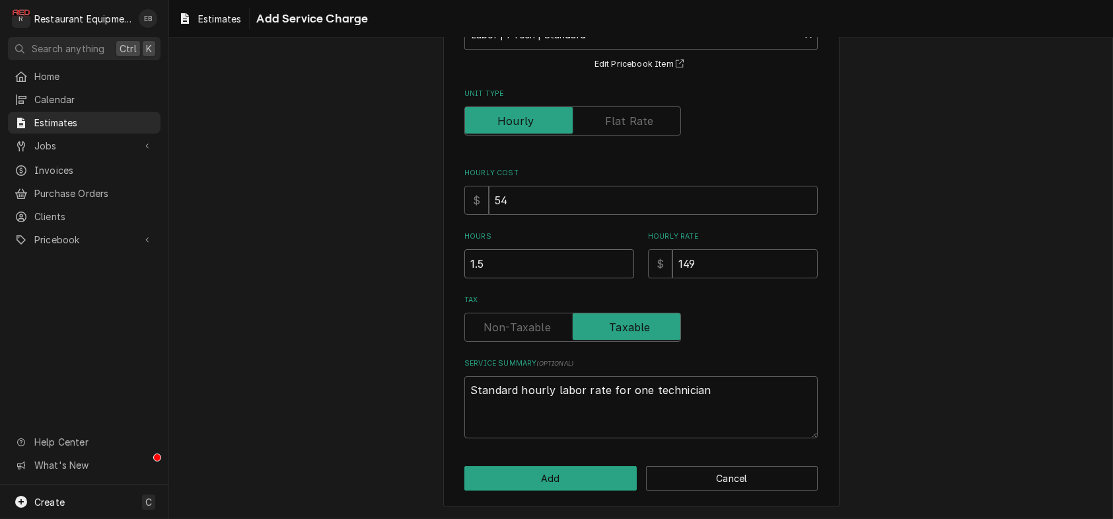
type textarea "x"
type input "2"
click at [624, 278] on input "2" at bounding box center [550, 263] width 170 height 29
type textarea "x"
type input "2.5"
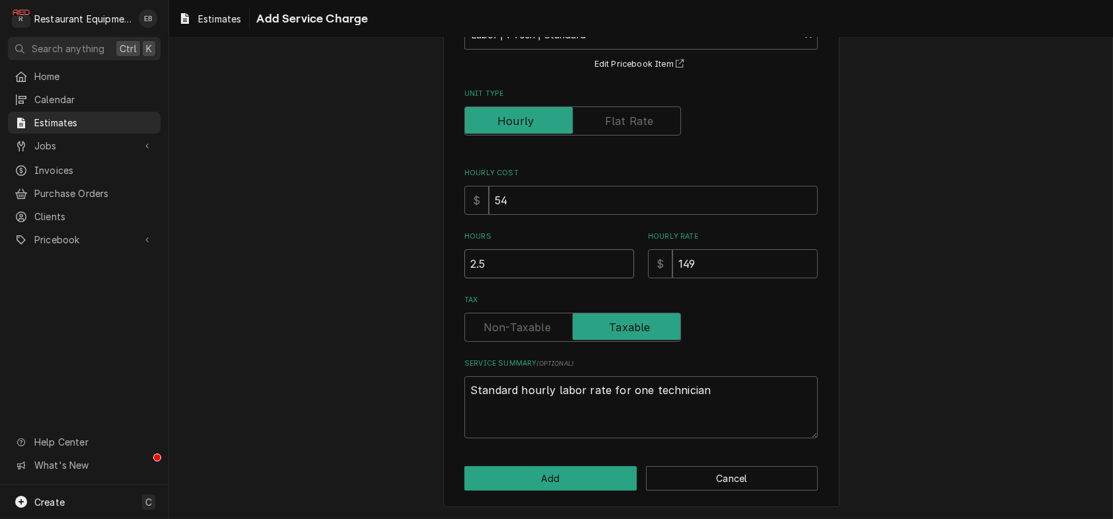
click at [624, 278] on input "2.5" at bounding box center [550, 263] width 170 height 29
drag, startPoint x: 331, startPoint y: 275, endPoint x: 354, endPoint y: 276, distance: 22.5
click at [324, 274] on div "Please provide the following information to add a new service charge to this es…" at bounding box center [641, 232] width 944 height 573
type textarea "x"
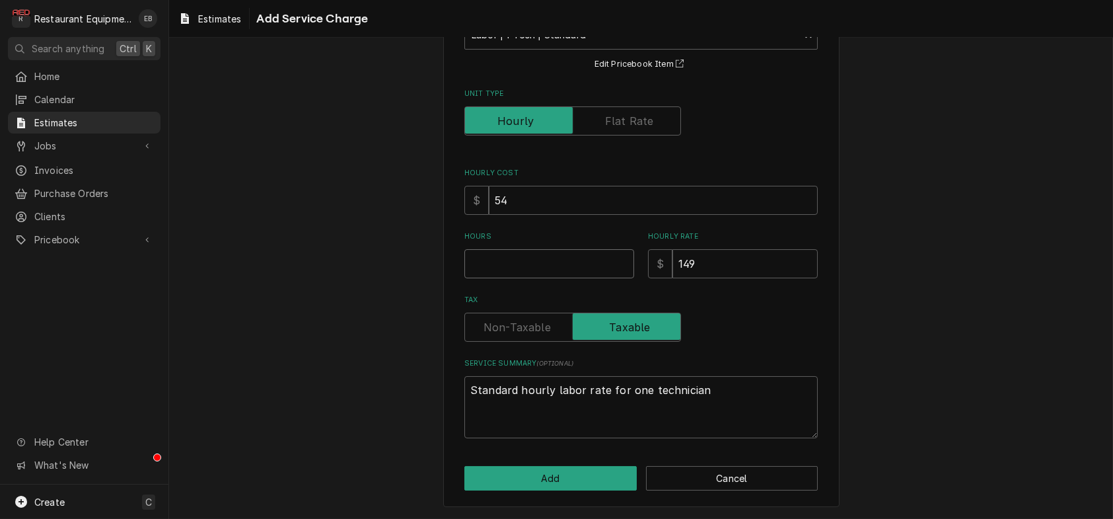
type input "9"
type textarea "x"
type input "9.5"
type textarea "x"
type input "9.5"
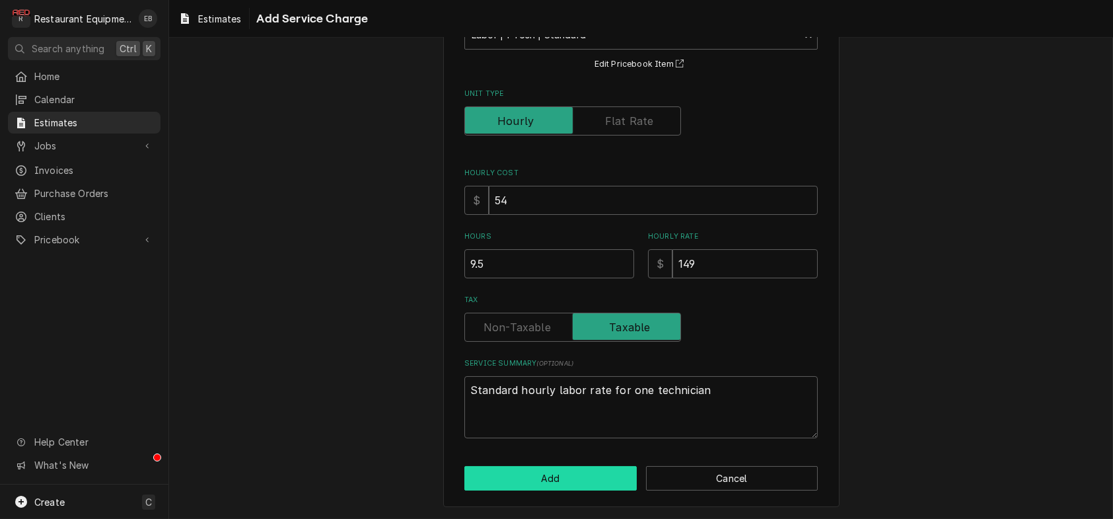
click at [604, 466] on button "Add" at bounding box center [551, 478] width 172 height 24
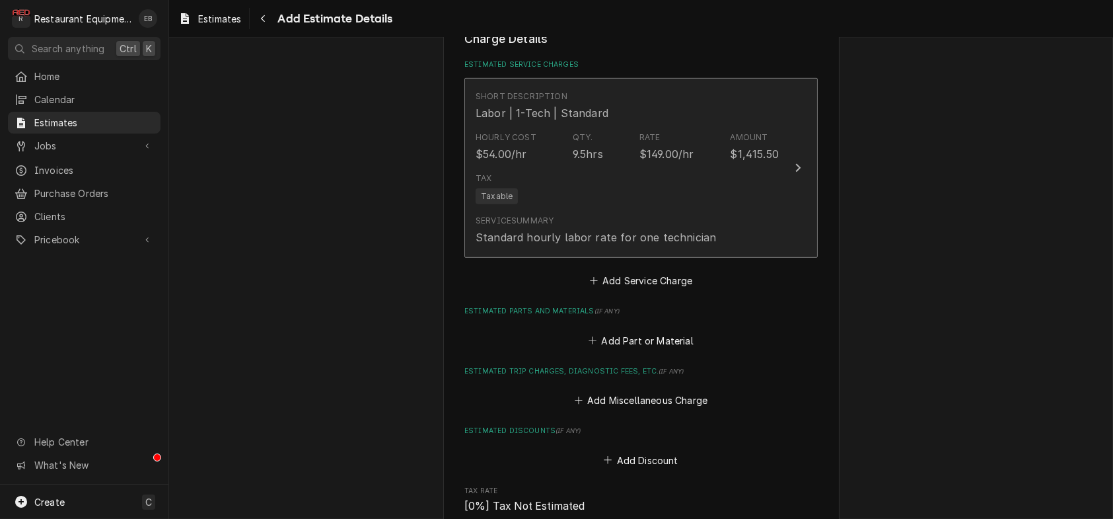
type textarea "x"
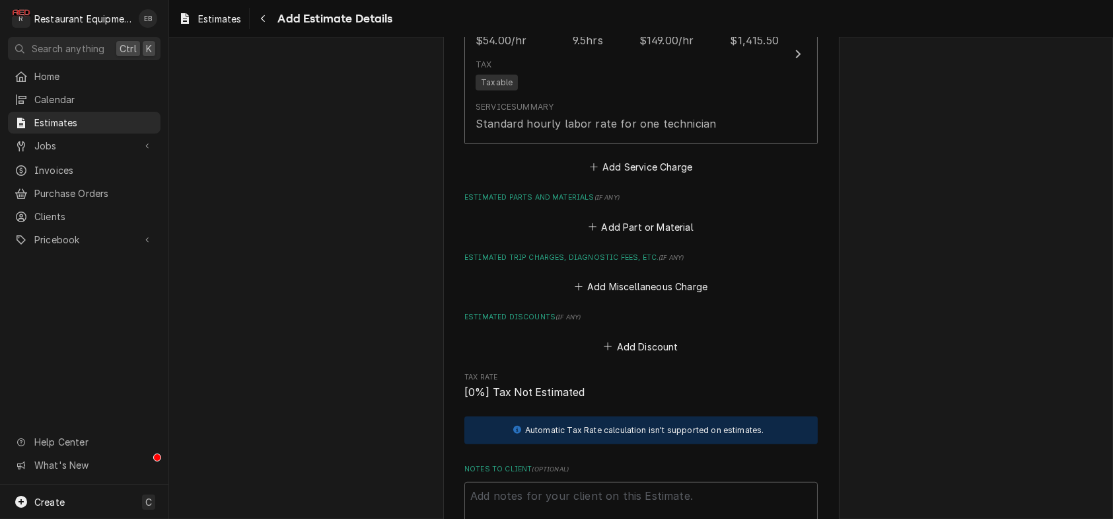
scroll to position [2191, 0]
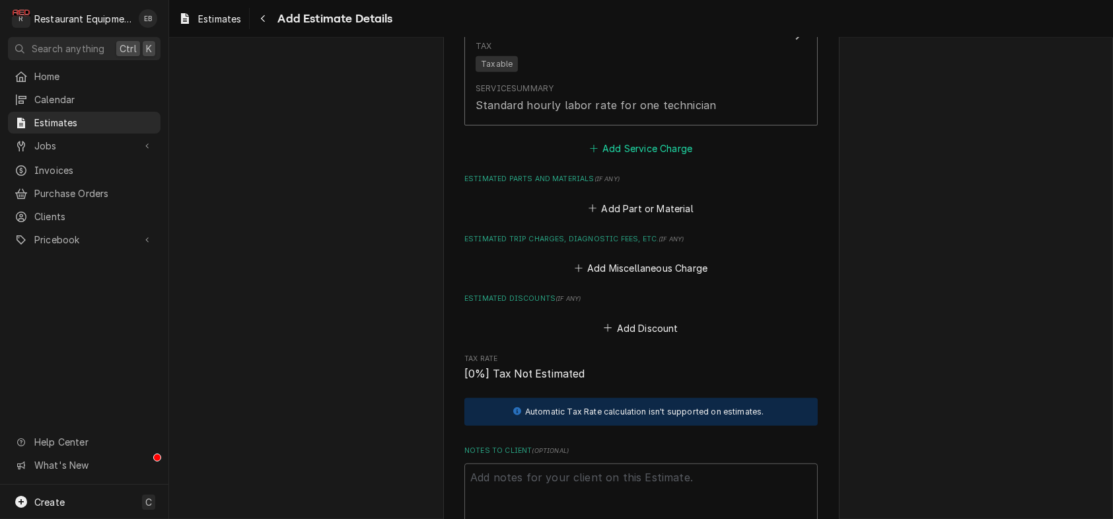
click at [653, 158] on button "Add Service Charge" at bounding box center [640, 148] width 107 height 19
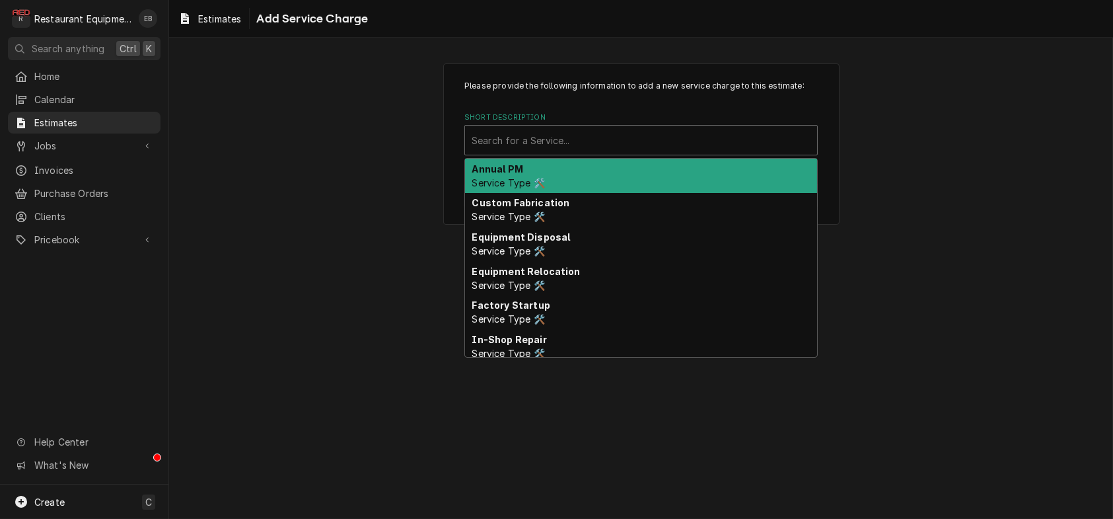
click at [586, 152] on div "Short Description" at bounding box center [641, 140] width 339 height 24
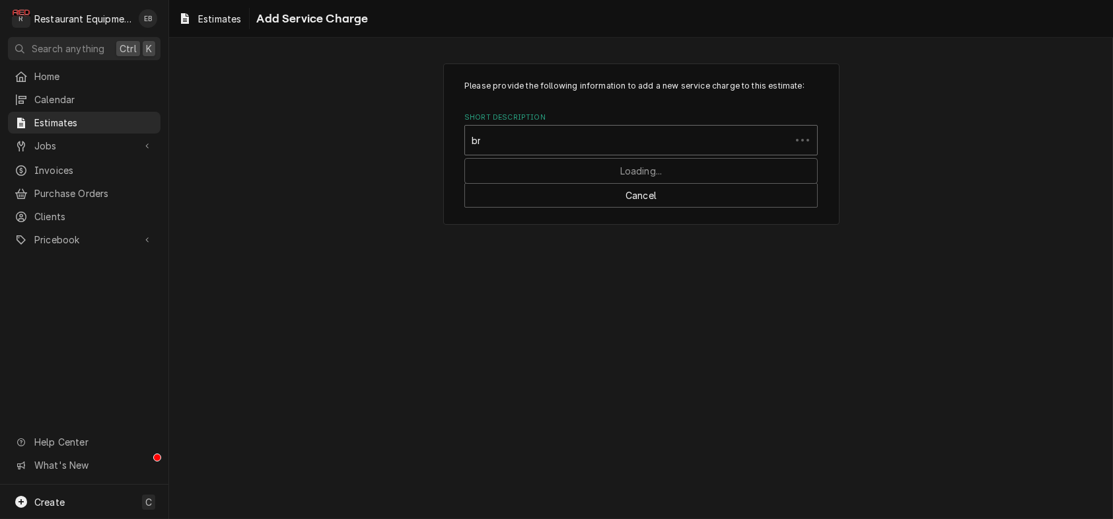
type input "bre"
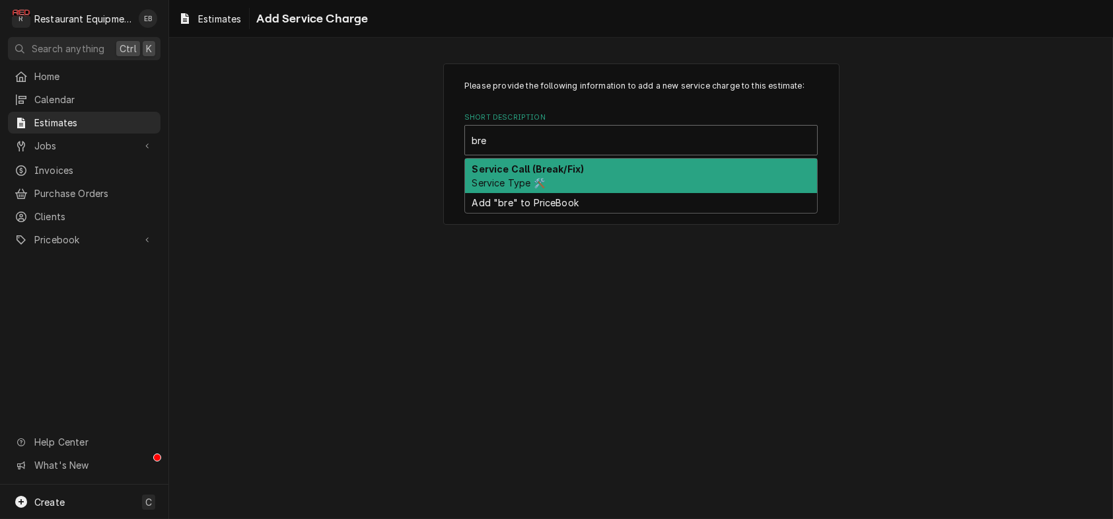
click at [552, 174] on strong "Service Call (Break/Fix)" at bounding box center [528, 168] width 112 height 11
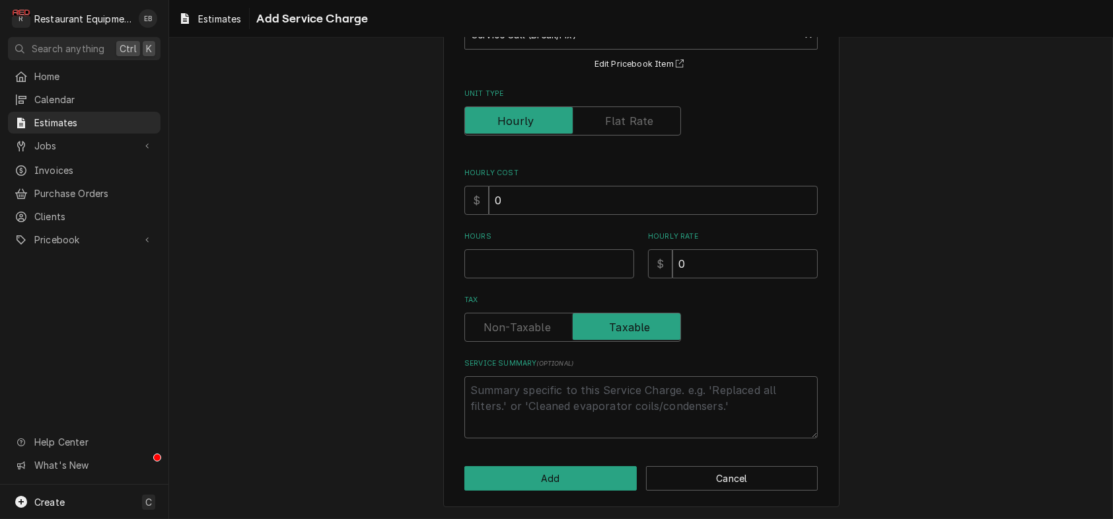
scroll to position [176, 0]
click at [738, 482] on button "Cancel" at bounding box center [732, 478] width 172 height 24
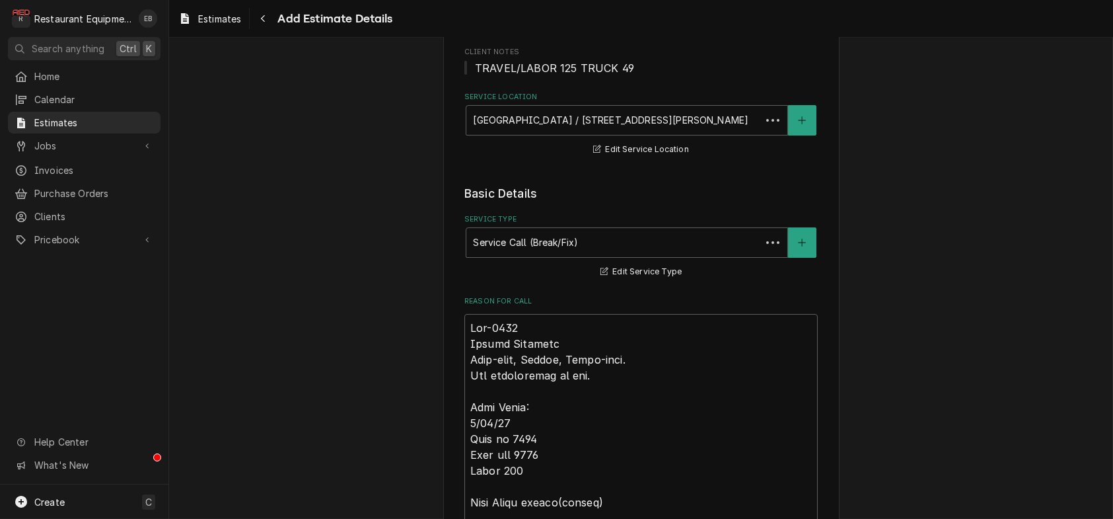
scroll to position [2174, 0]
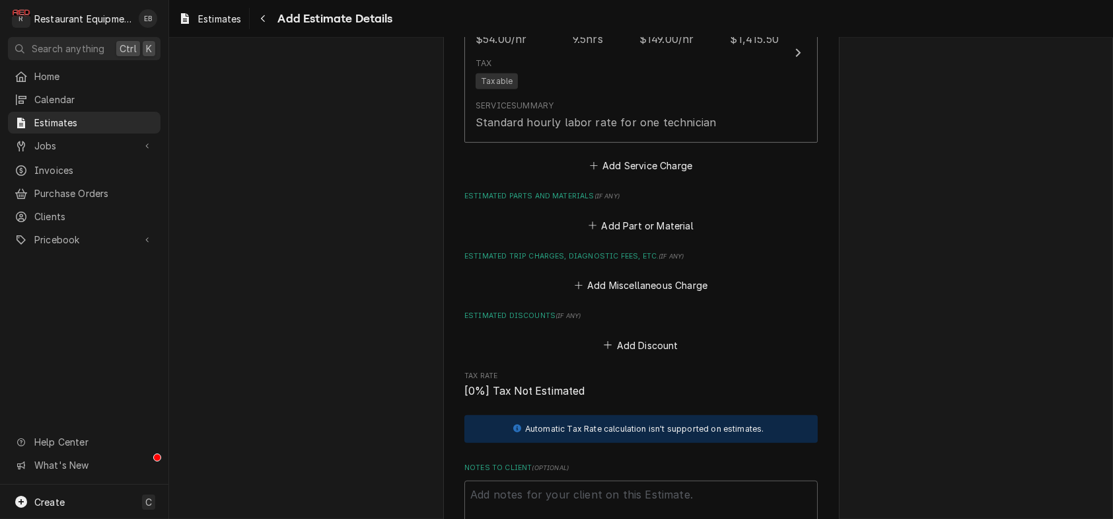
type textarea "x"
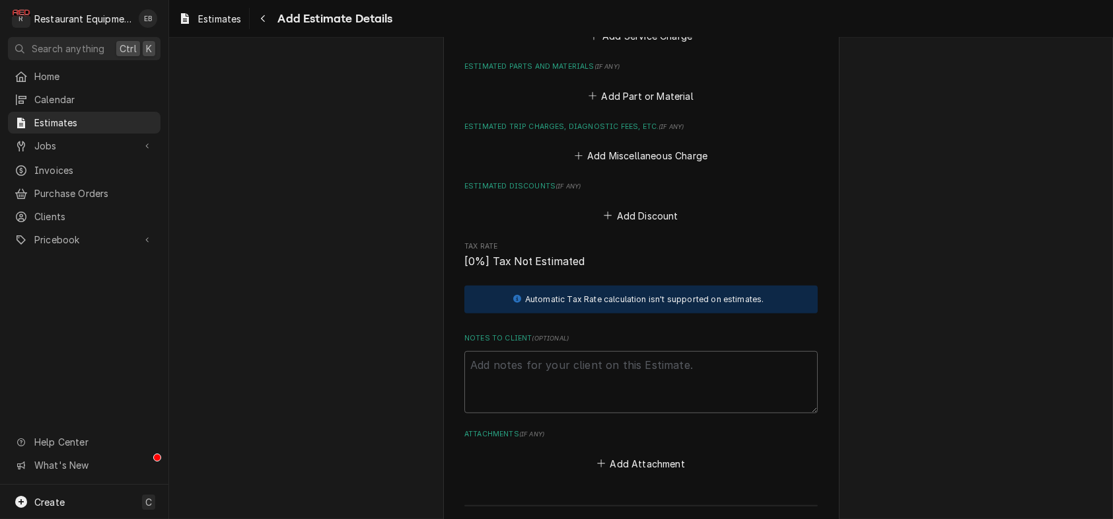
scroll to position [2306, 0]
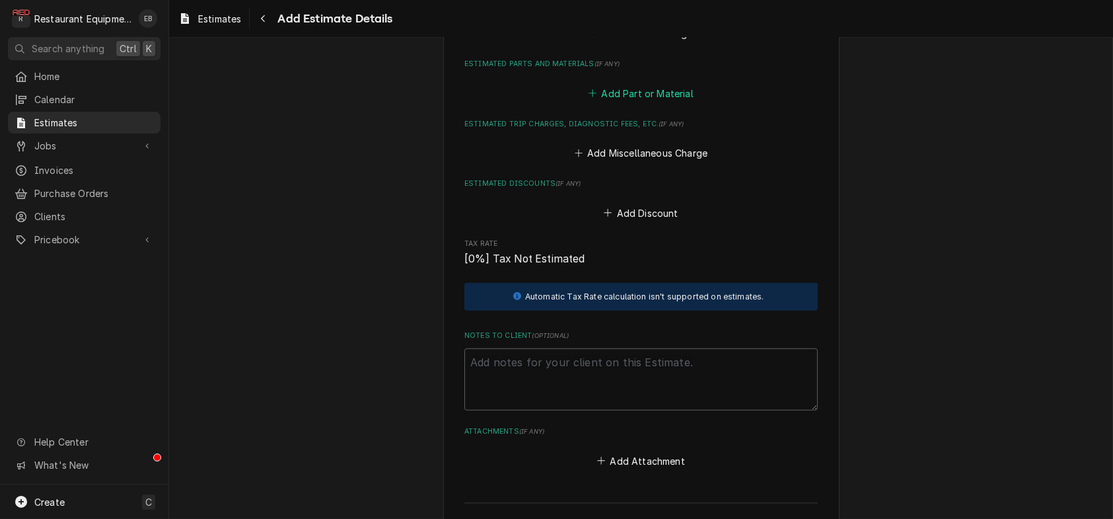
click at [625, 102] on button "Add Part or Material" at bounding box center [641, 93] width 109 height 19
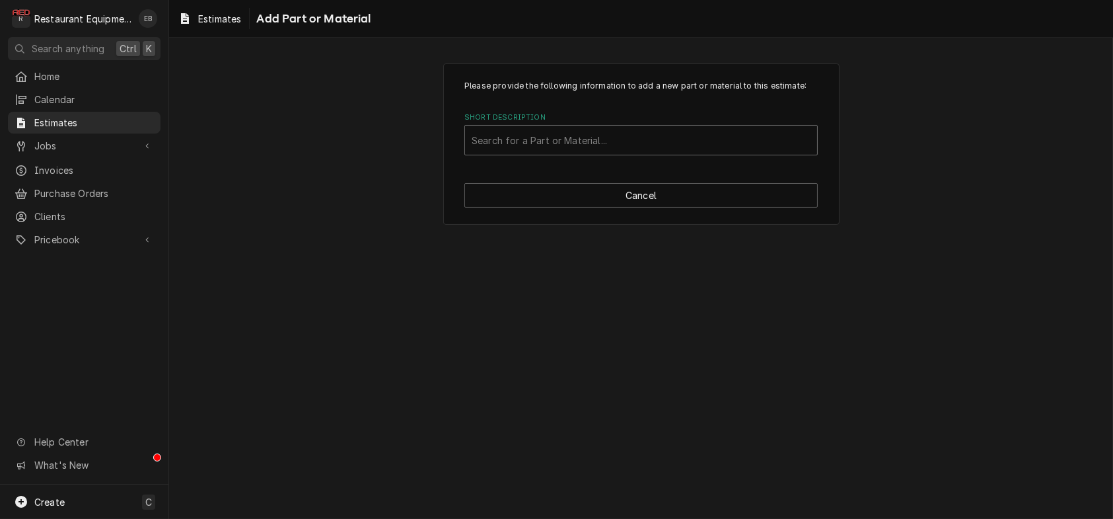
click at [566, 152] on div "Short Description" at bounding box center [641, 140] width 339 height 24
click at [643, 152] on div "Short Description" at bounding box center [641, 140] width 339 height 24
type input "cn-3052"
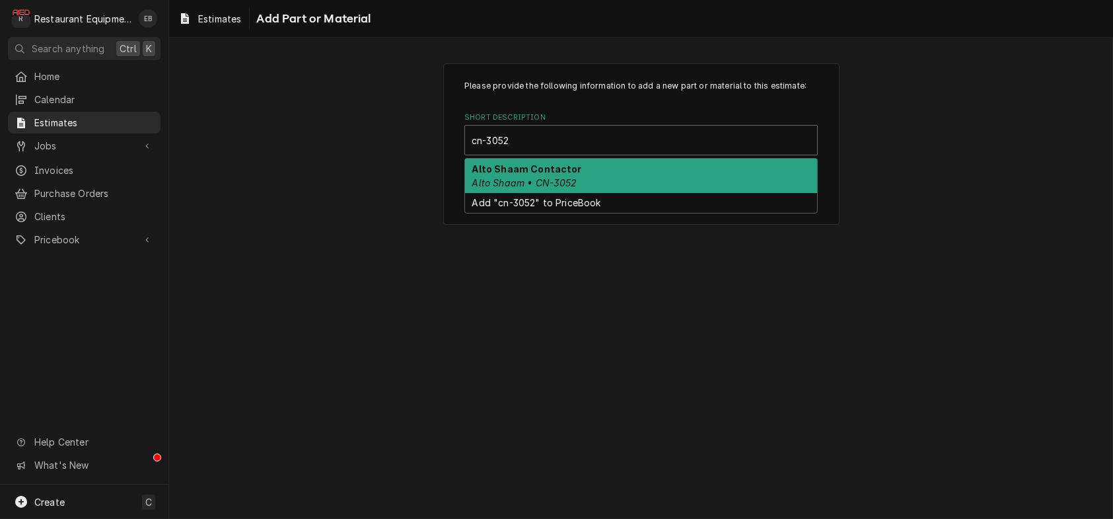
click at [604, 193] on div "Alto Shaam Contactor Alto Shaam • CN-3052" at bounding box center [641, 176] width 352 height 34
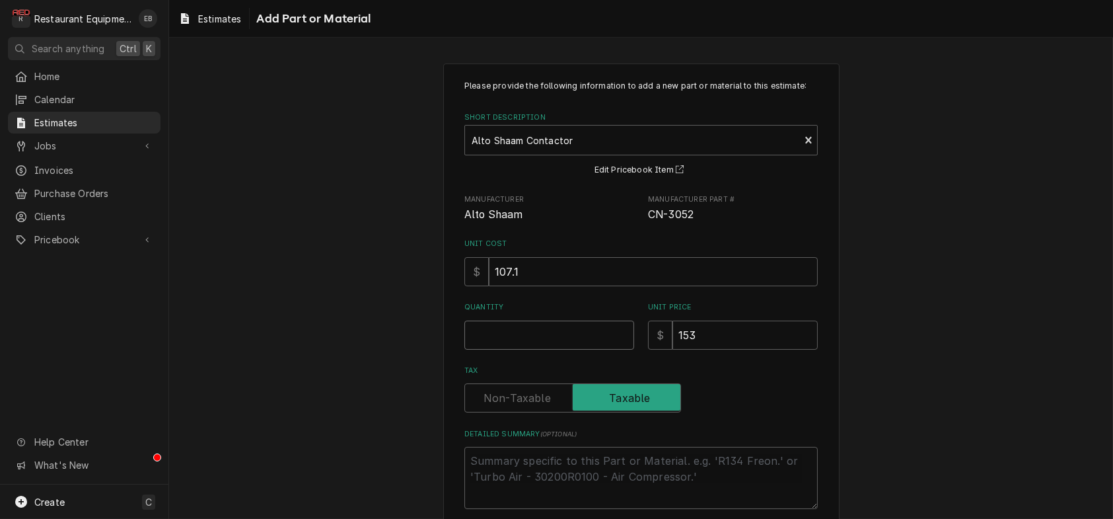
click at [519, 350] on input "Quantity" at bounding box center [550, 334] width 170 height 29
type textarea "x"
type input "1"
type textarea "x"
type input "1"
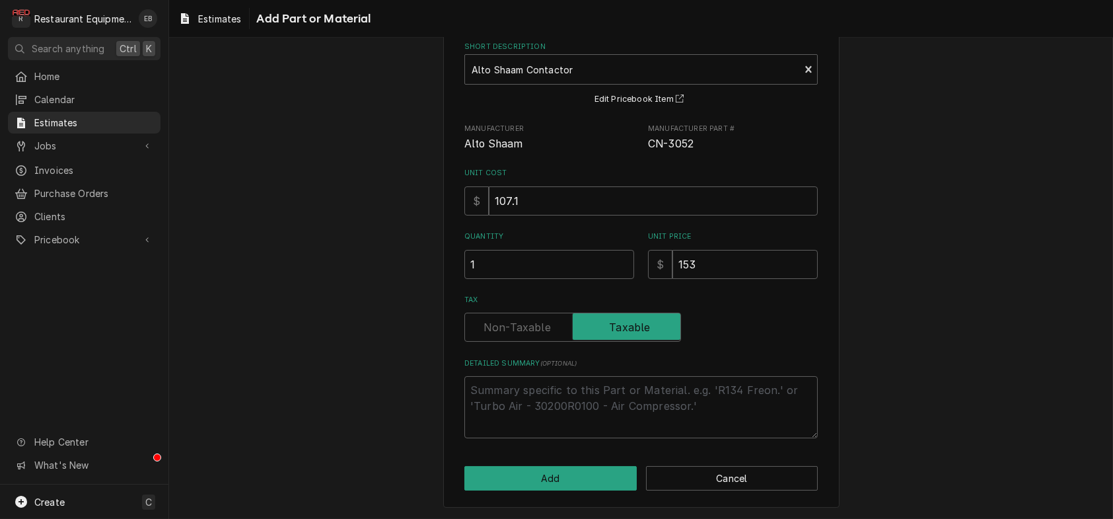
scroll to position [143, 0]
click at [574, 476] on button "Add" at bounding box center [551, 478] width 172 height 24
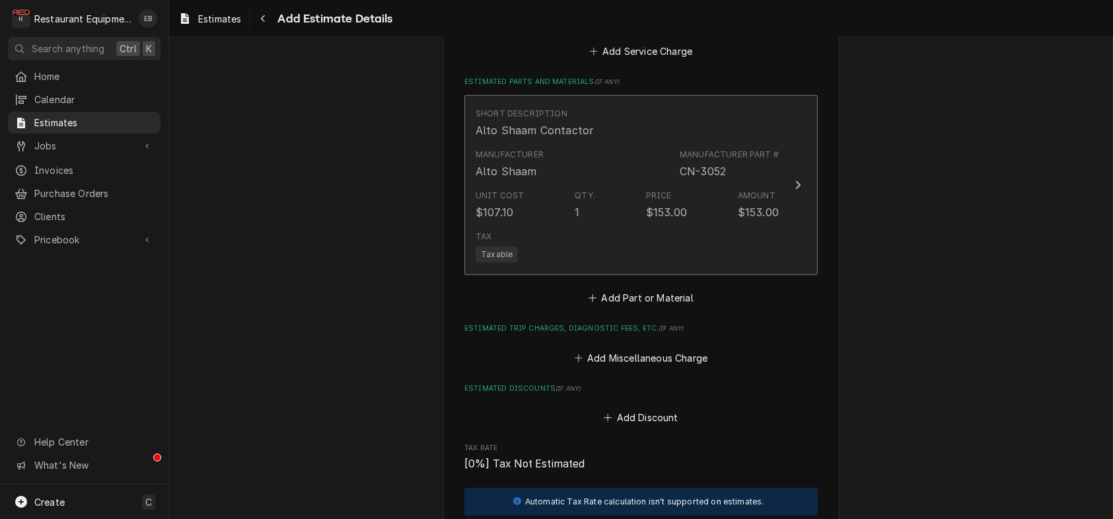
type textarea "x"
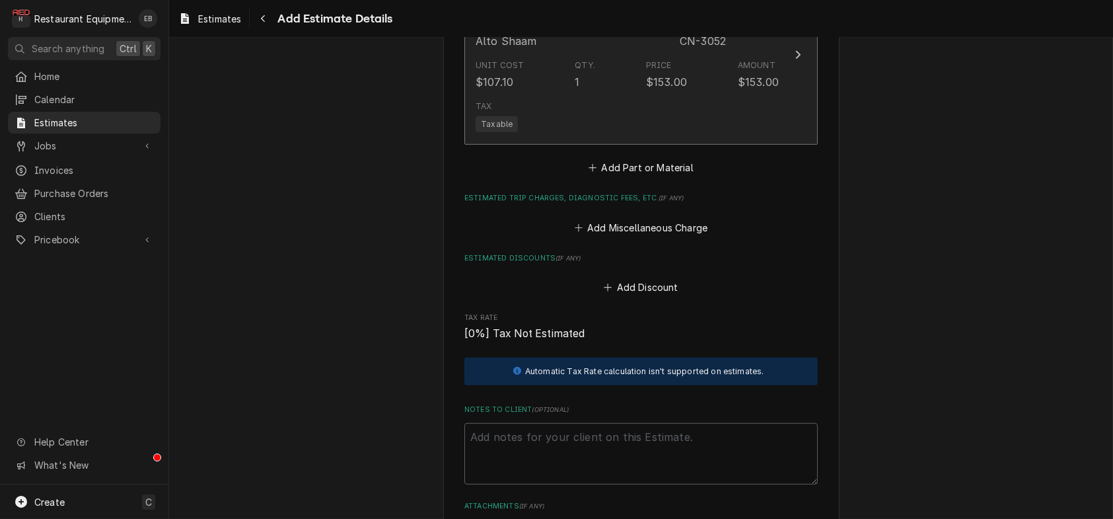
scroll to position [2420, 0]
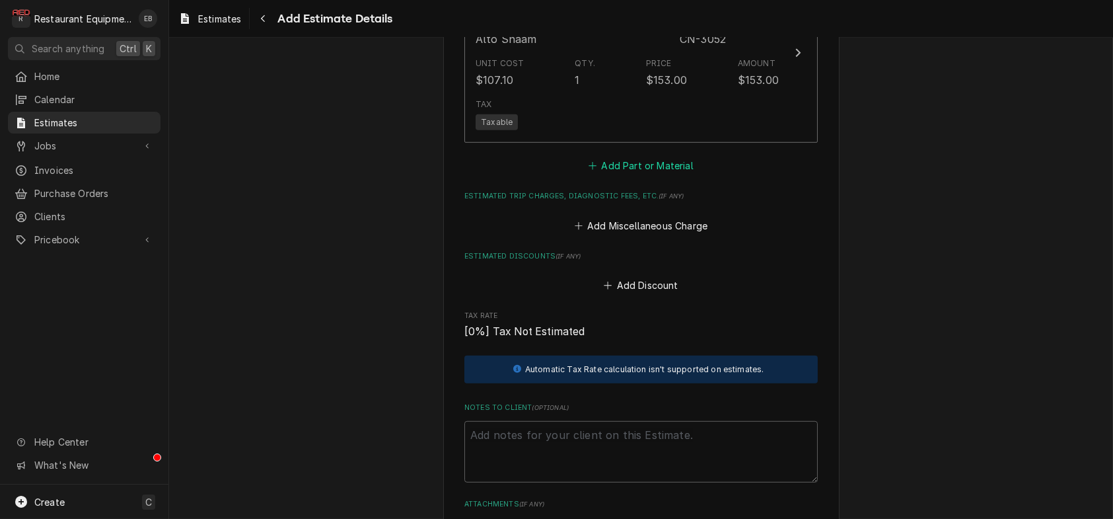
click at [651, 175] on button "Add Part or Material" at bounding box center [641, 166] width 109 height 19
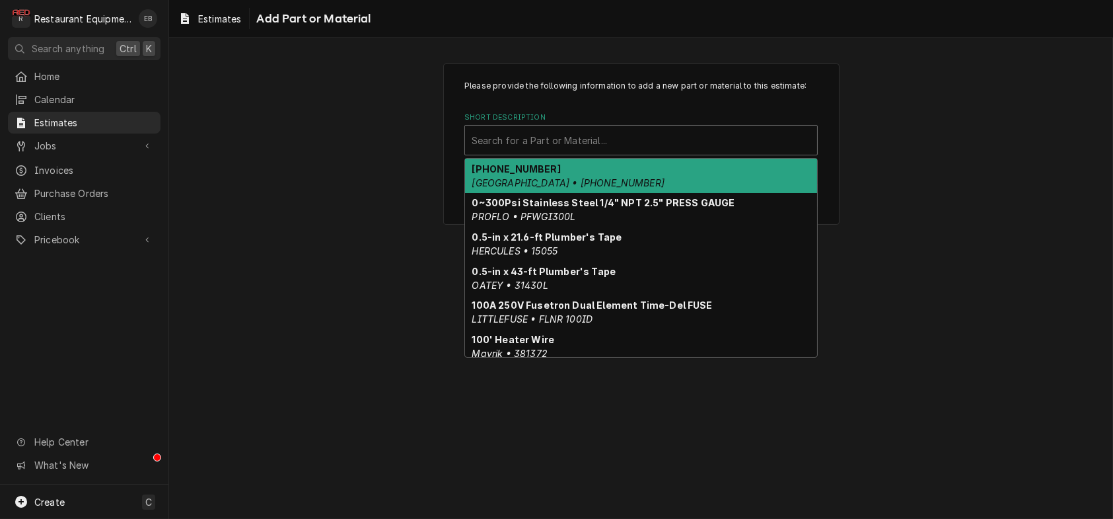
click at [609, 152] on div "Short Description" at bounding box center [641, 140] width 339 height 24
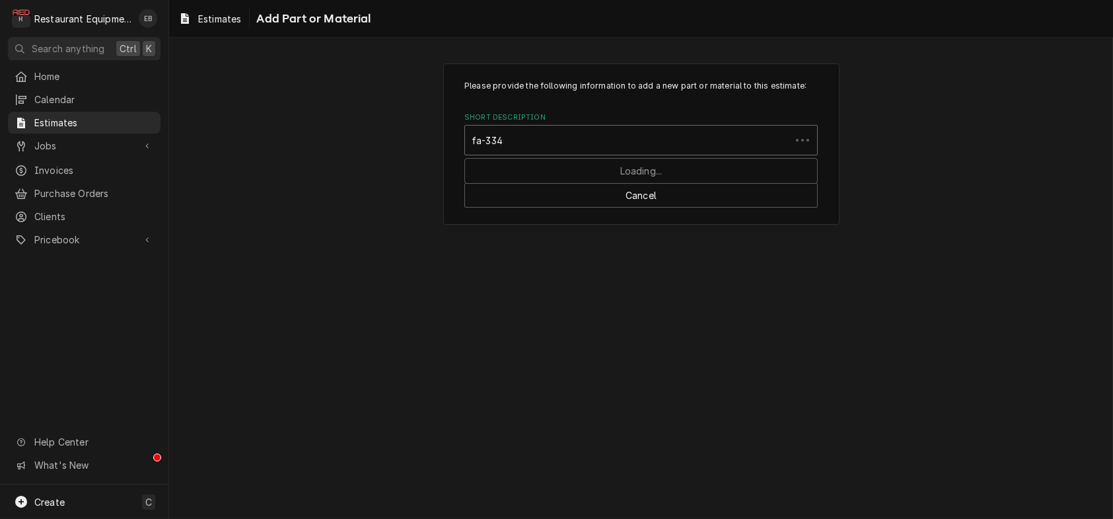
type input "fa-3343"
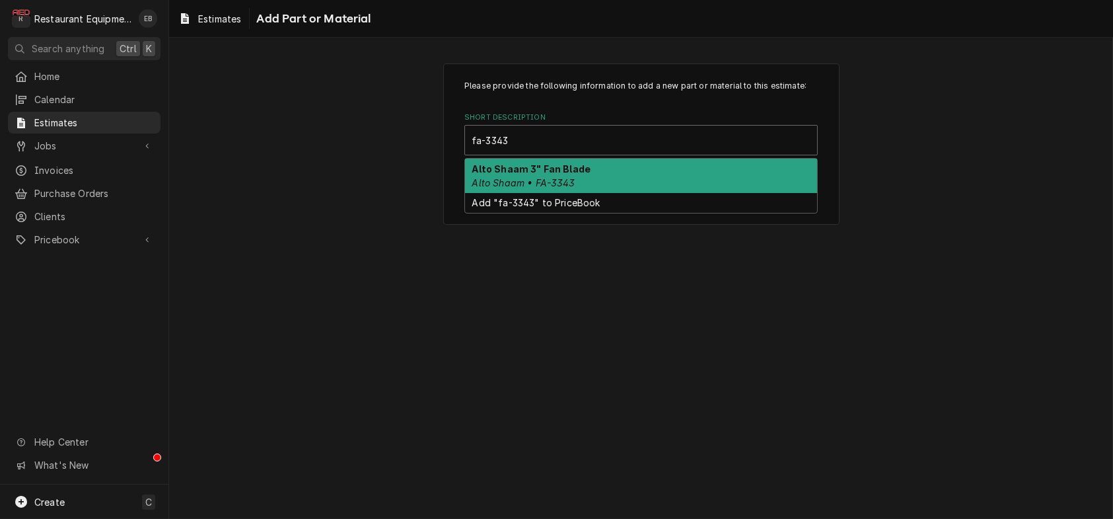
click at [589, 193] on div "Alto Shaam 3" Fan Blade Alto Shaam • FA-3343" at bounding box center [641, 176] width 352 height 34
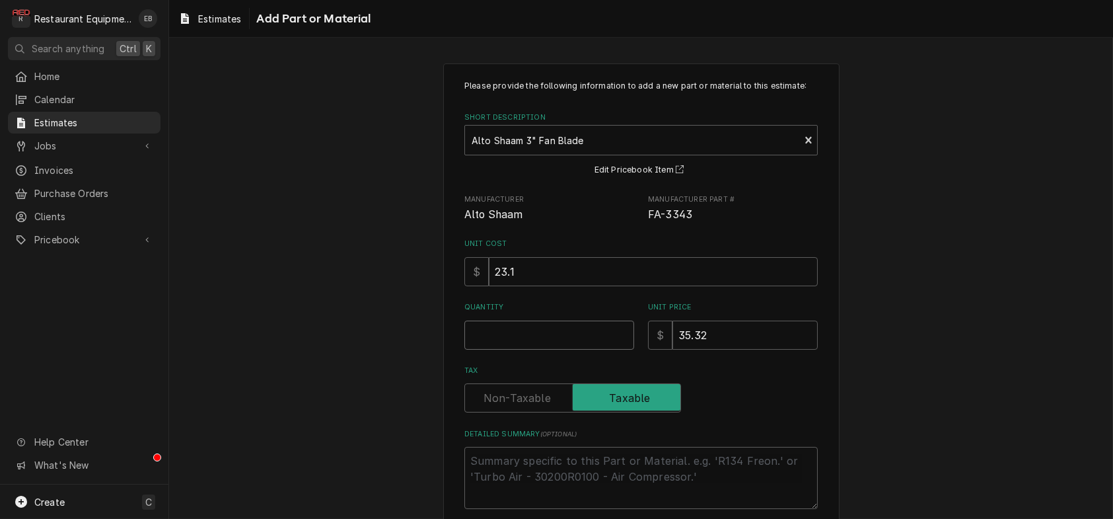
click at [545, 350] on input "Quantity" at bounding box center [550, 334] width 170 height 29
type textarea "x"
type input "1"
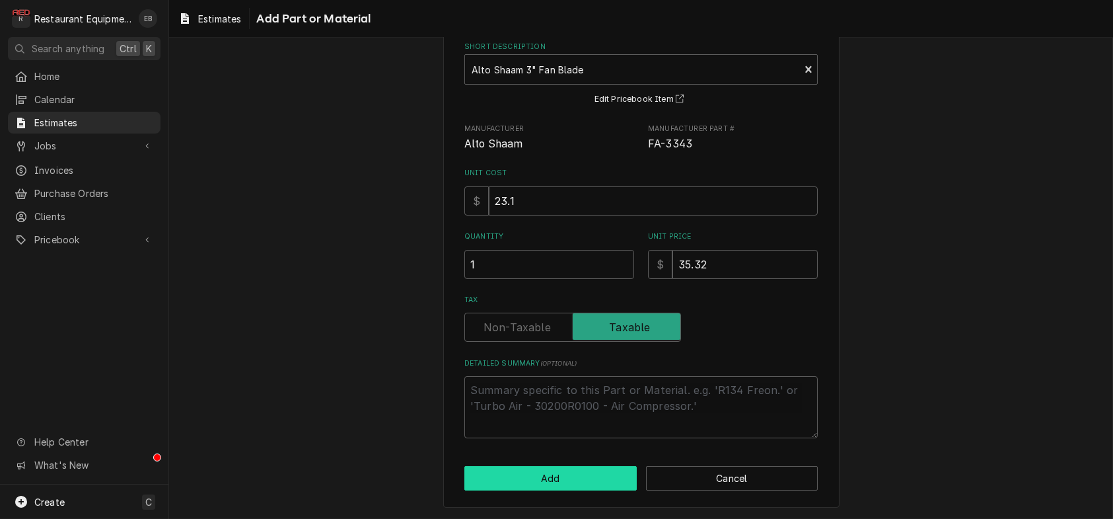
click at [575, 477] on button "Add" at bounding box center [551, 478] width 172 height 24
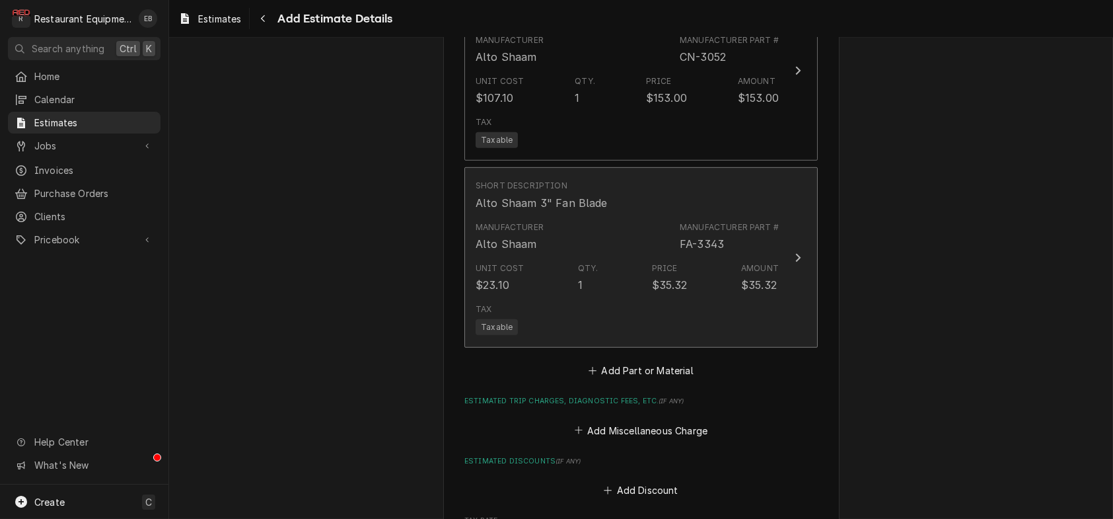
type textarea "x"
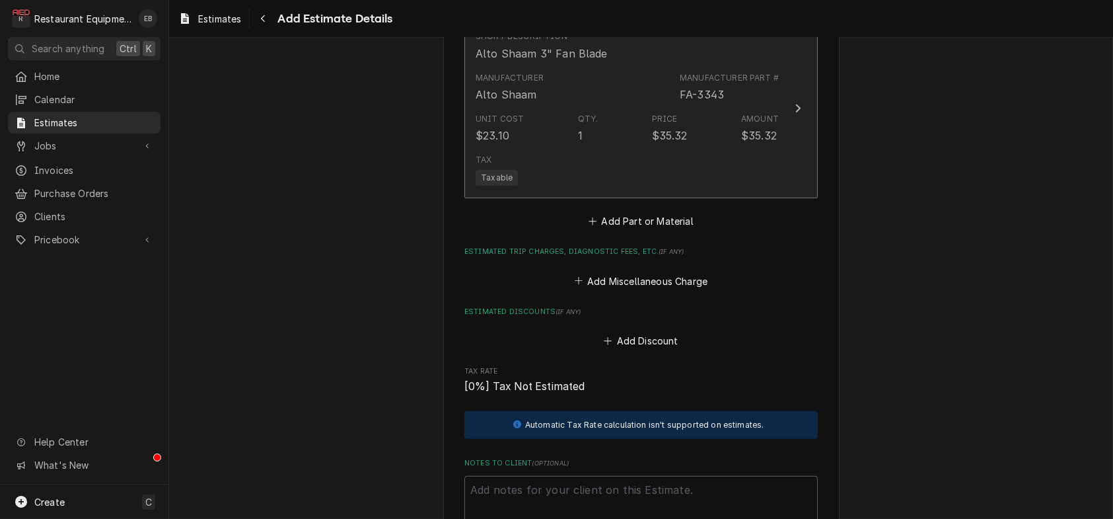
scroll to position [2579, 0]
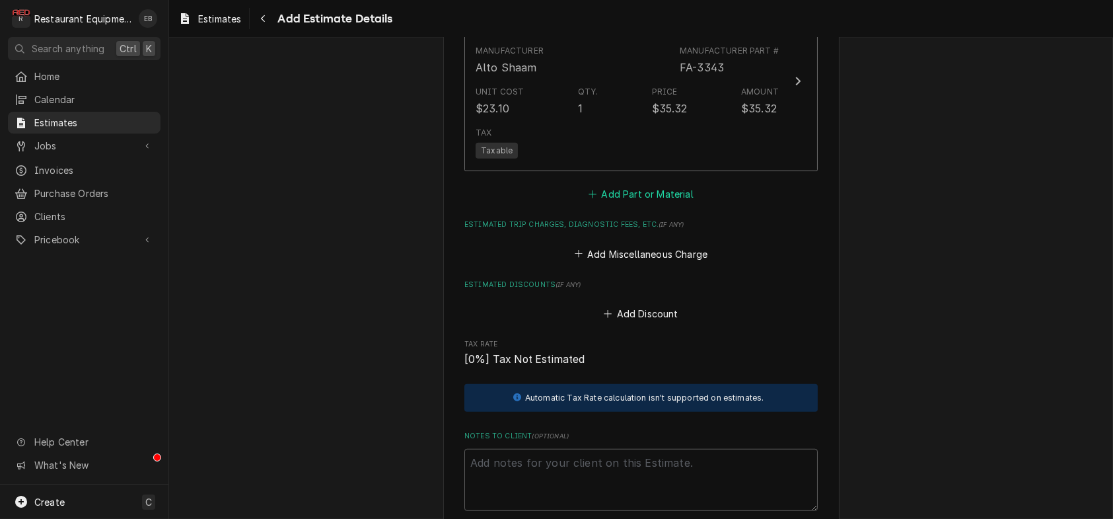
click at [618, 204] on button "Add Part or Material" at bounding box center [641, 194] width 109 height 19
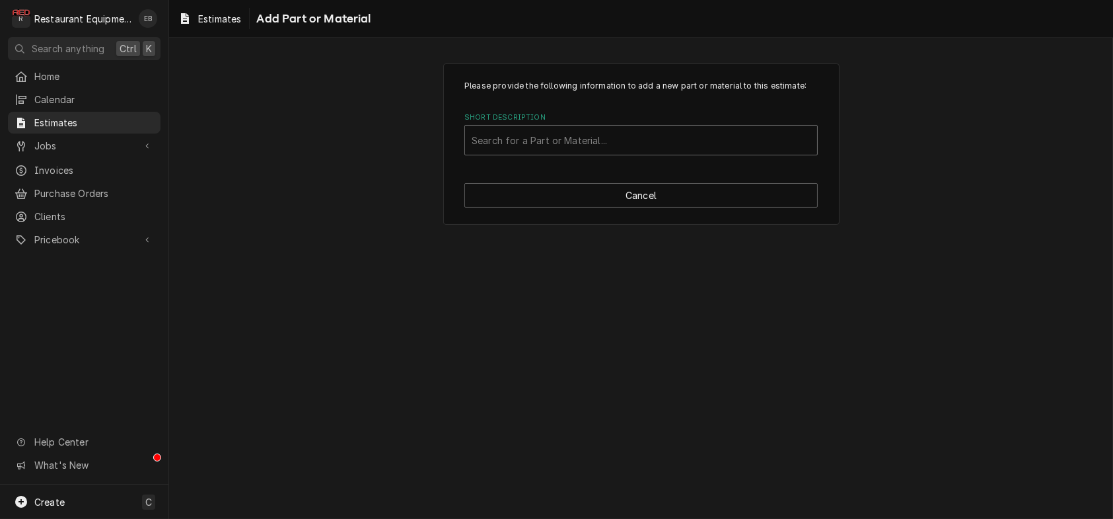
click at [537, 152] on div "Short Description" at bounding box center [641, 140] width 339 height 24
type input "4881"
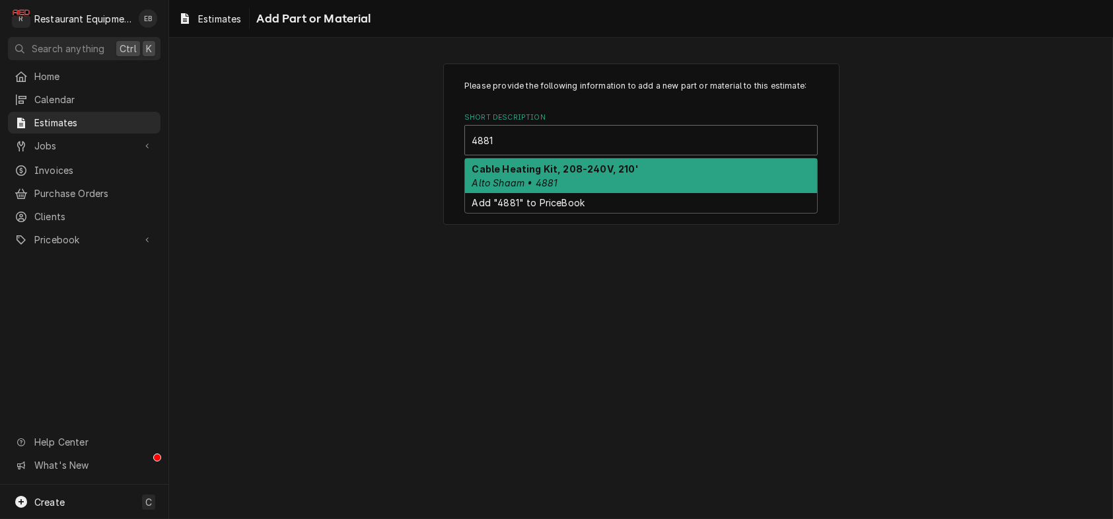
click at [556, 174] on strong "Cable Heating Kit, 208-240V, 210'" at bounding box center [555, 168] width 167 height 11
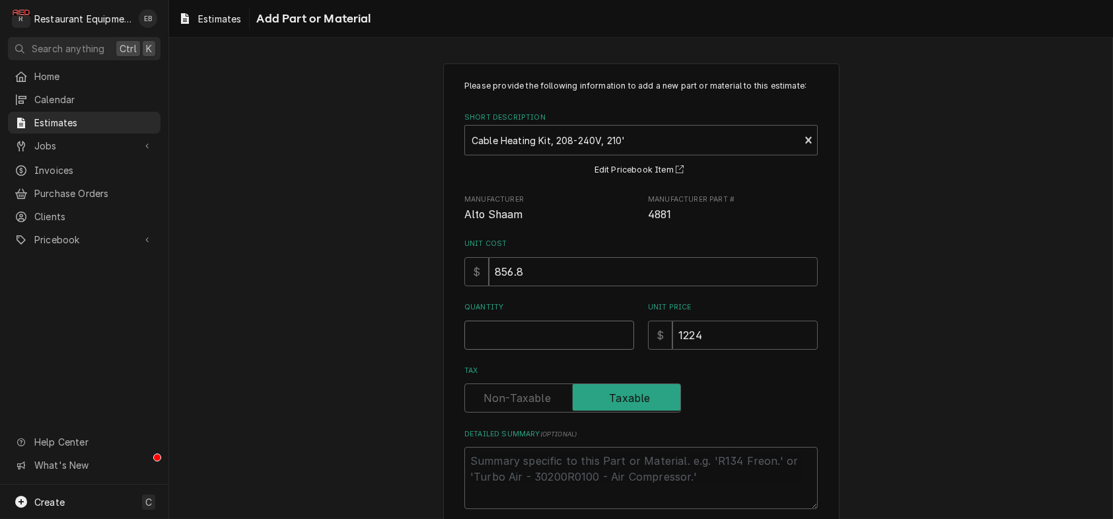
click at [571, 350] on input "Quantity" at bounding box center [550, 334] width 170 height 29
type textarea "x"
type input "1"
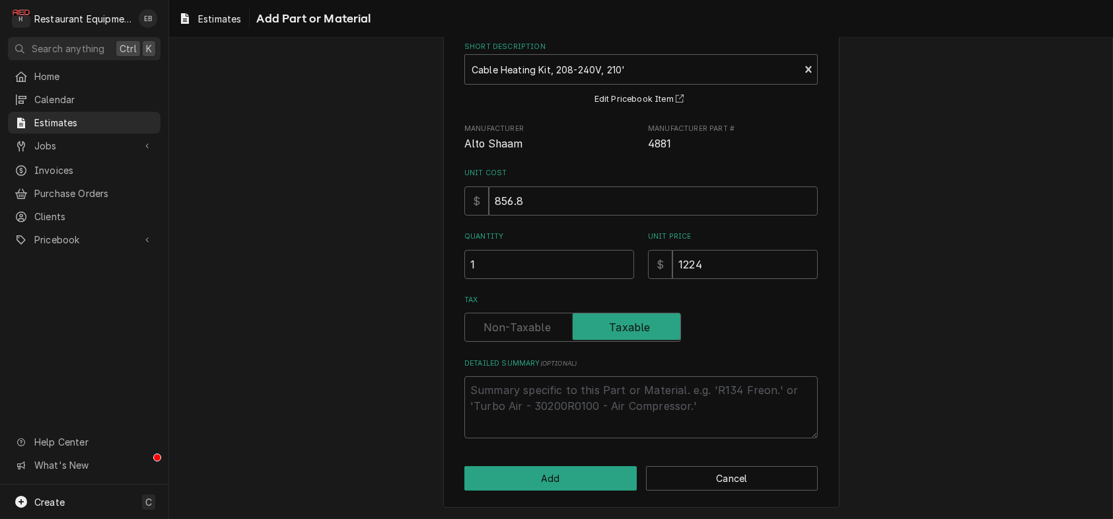
scroll to position [143, 0]
click at [576, 478] on button "Add" at bounding box center [551, 478] width 172 height 24
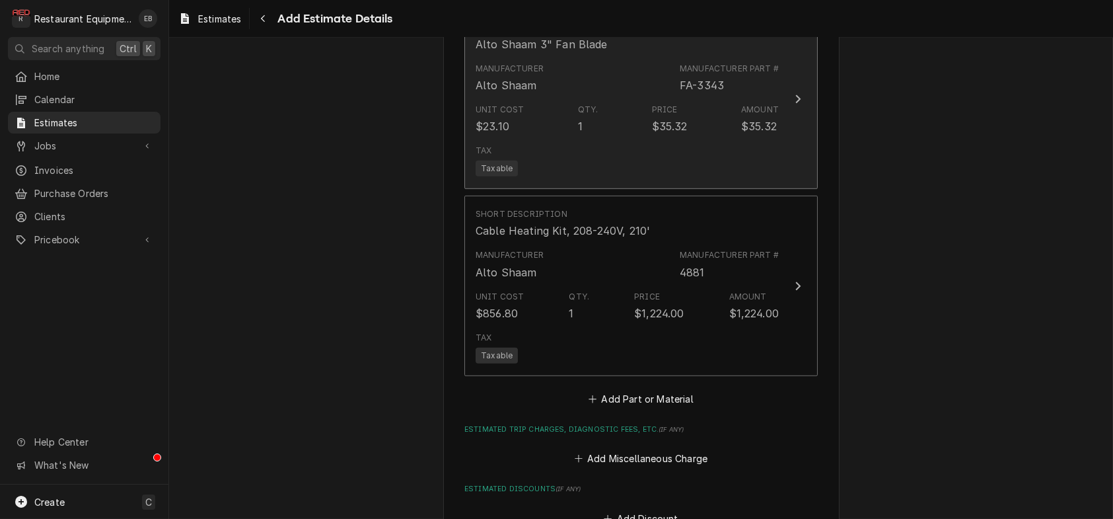
type textarea "x"
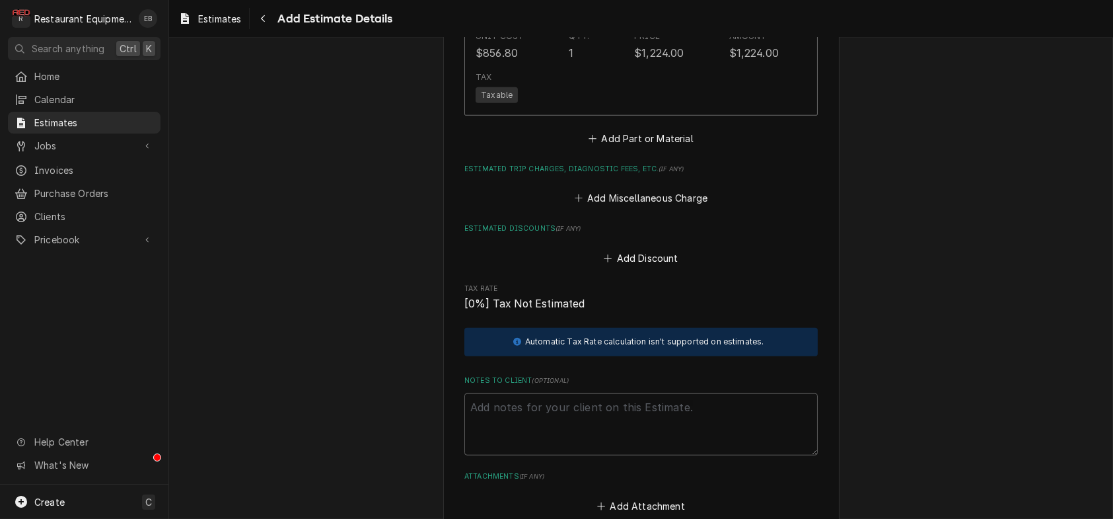
scroll to position [2825, 0]
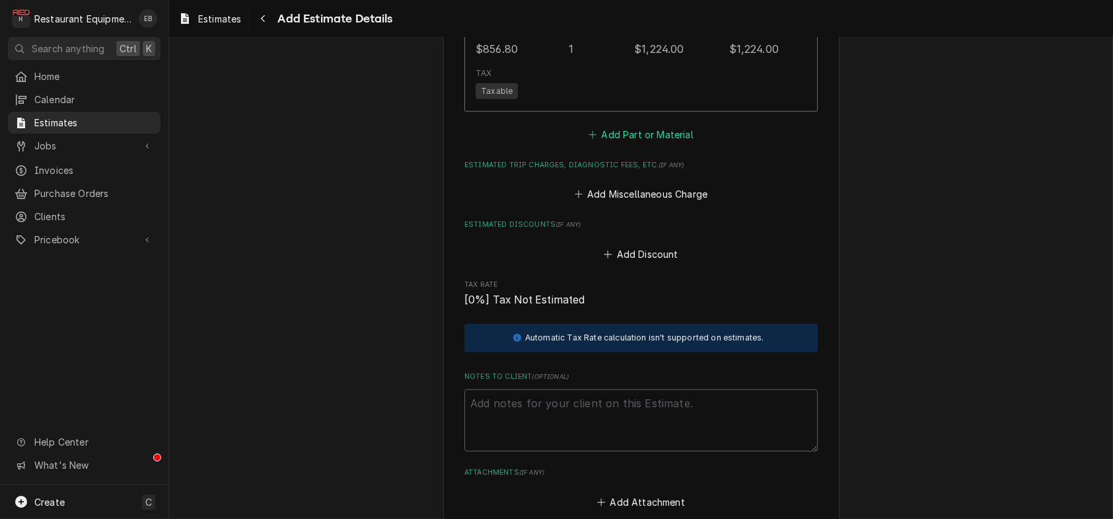
click at [634, 143] on button "Add Part or Material" at bounding box center [641, 134] width 109 height 19
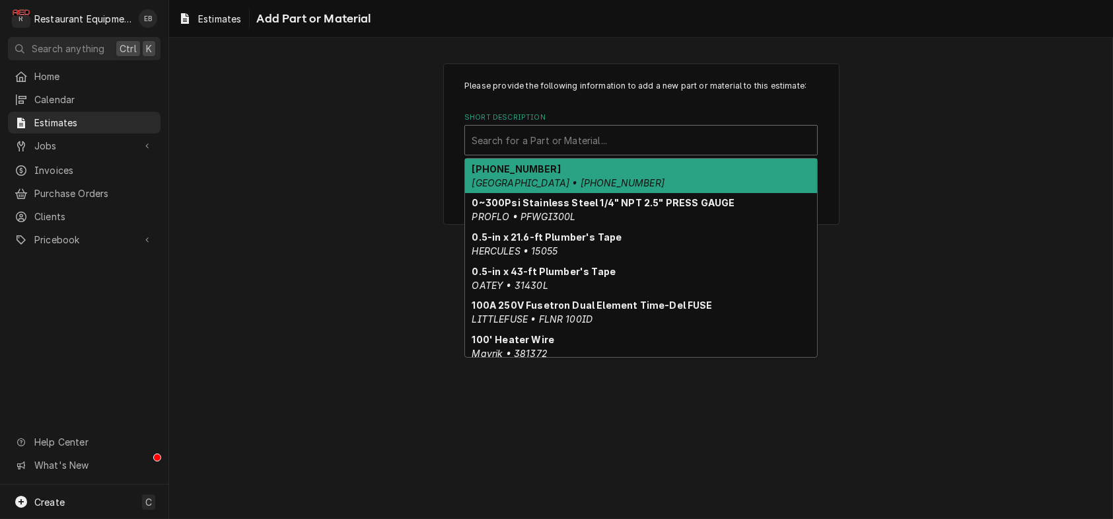
click at [617, 152] on div "Short Description" at bounding box center [641, 140] width 339 height 24
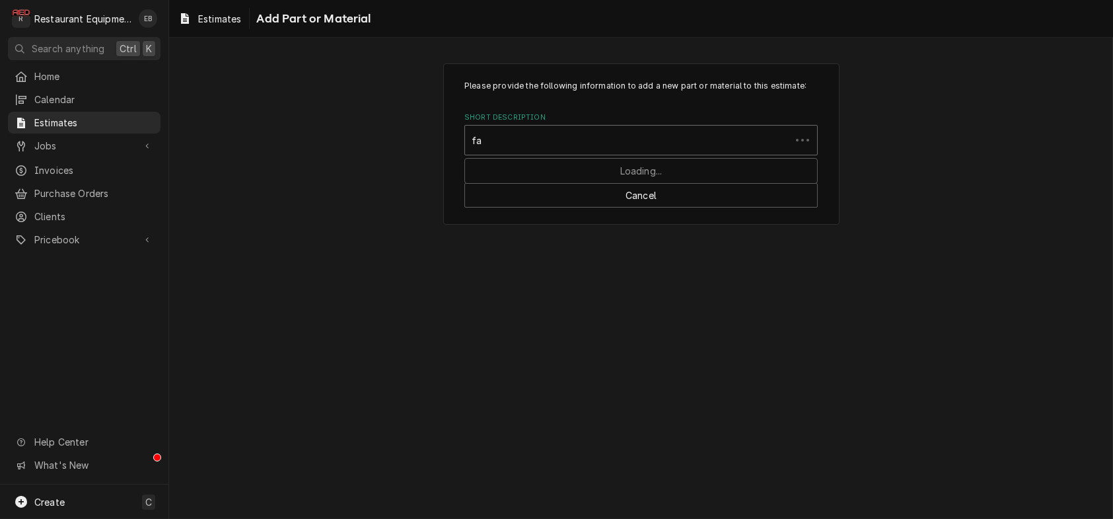
type input "f"
click at [639, 152] on div "Short Description" at bounding box center [641, 140] width 339 height 24
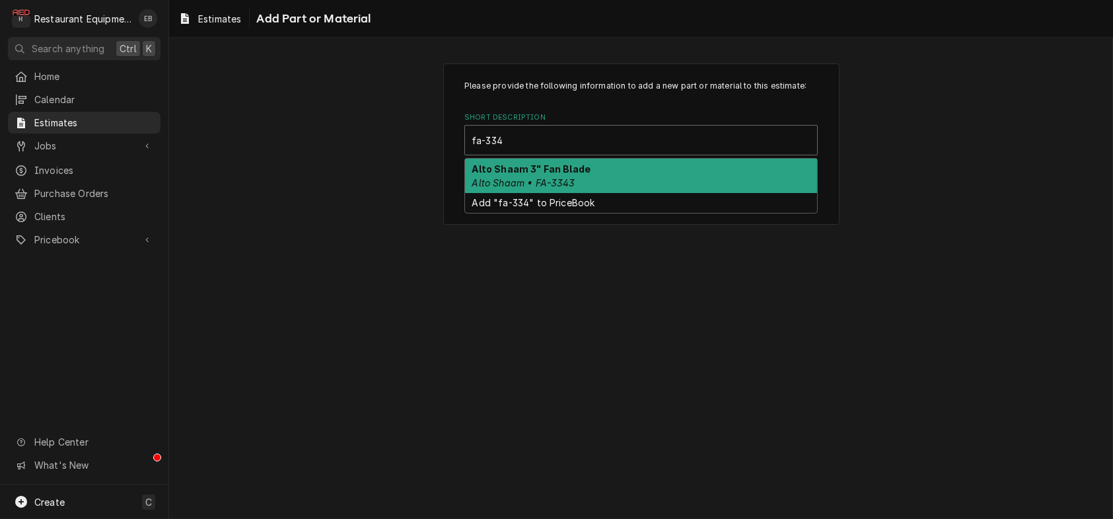
type input "fa-334"
click at [915, 142] on div "Please provide the following information to add a new part or material to this …" at bounding box center [641, 144] width 944 height 184
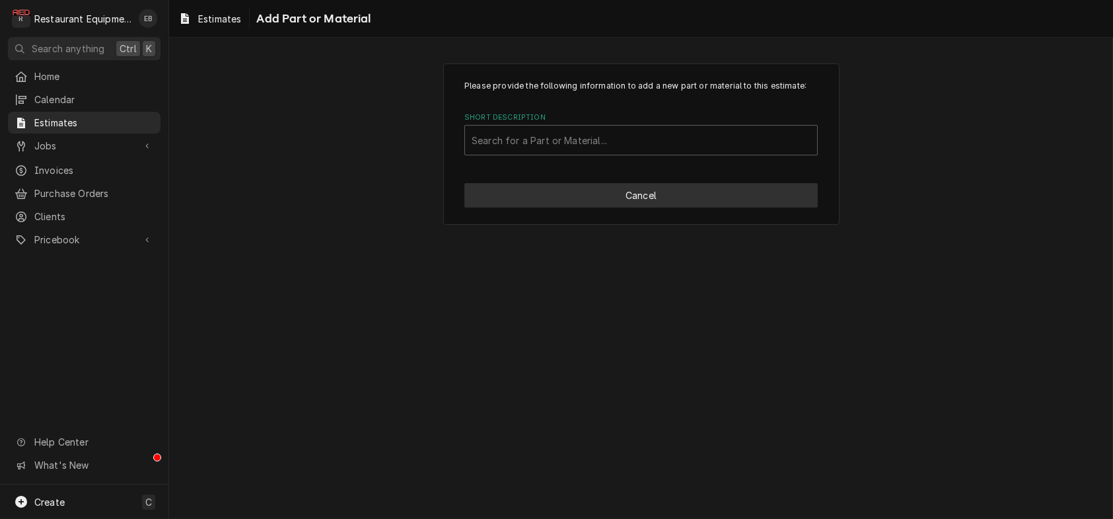
click at [647, 207] on button "Cancel" at bounding box center [642, 195] width 354 height 24
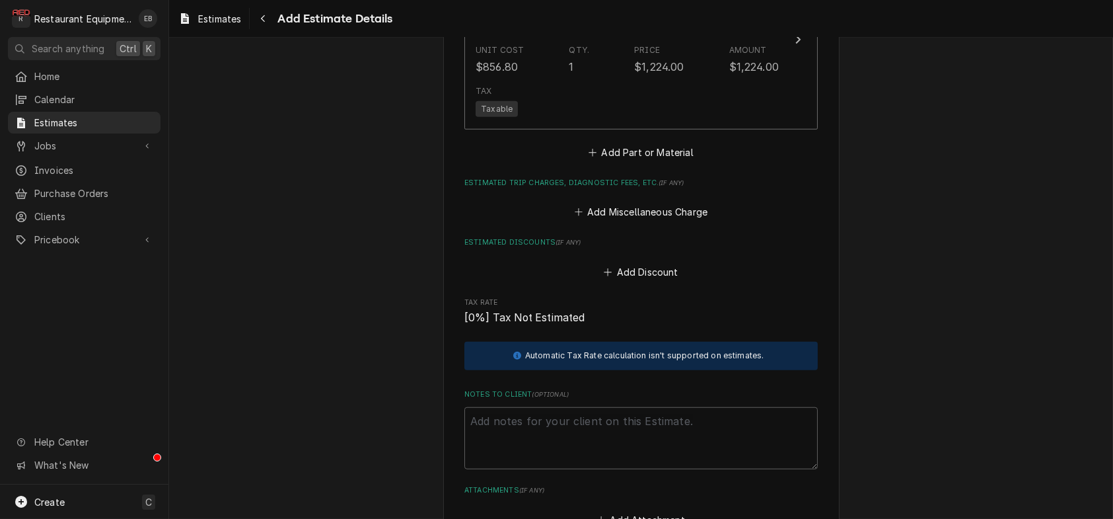
type textarea "x"
click at [643, 161] on button "Add Part or Material" at bounding box center [641, 152] width 109 height 19
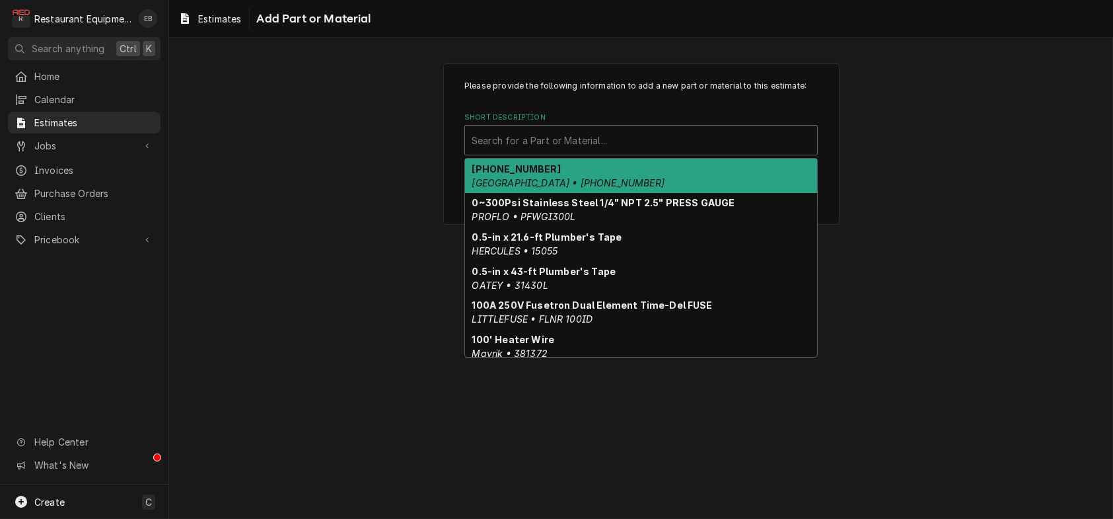
click at [548, 152] on div "Short Description" at bounding box center [641, 140] width 339 height 24
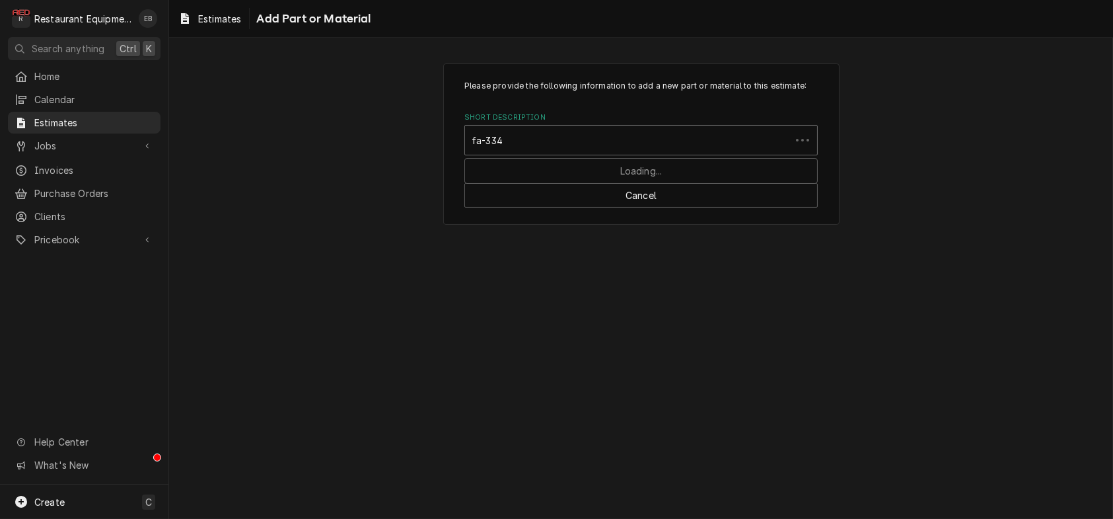
type input "fa-3342"
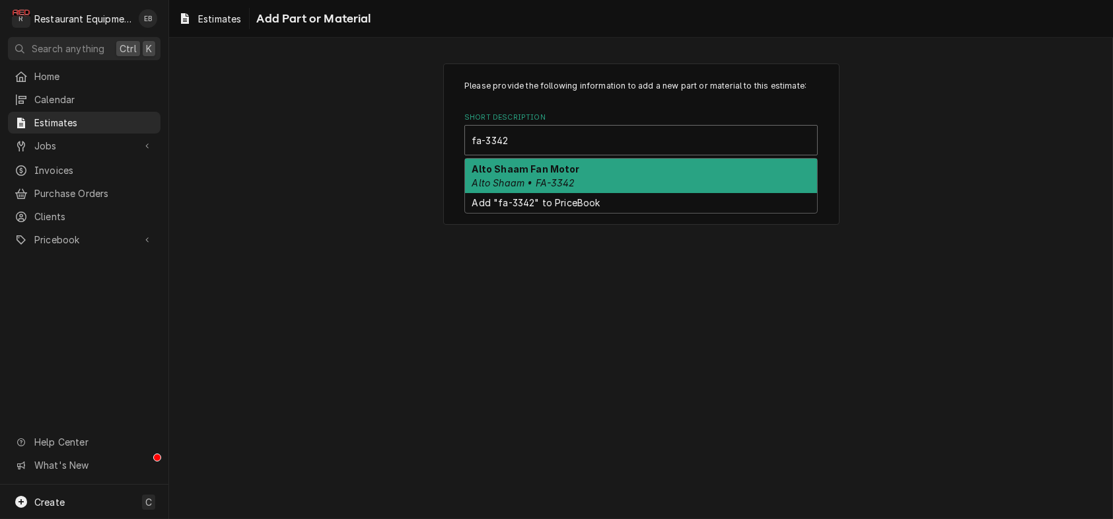
click at [594, 193] on div "Alto Shaam Fan Motor Alto Shaam • FA-3342" at bounding box center [641, 176] width 352 height 34
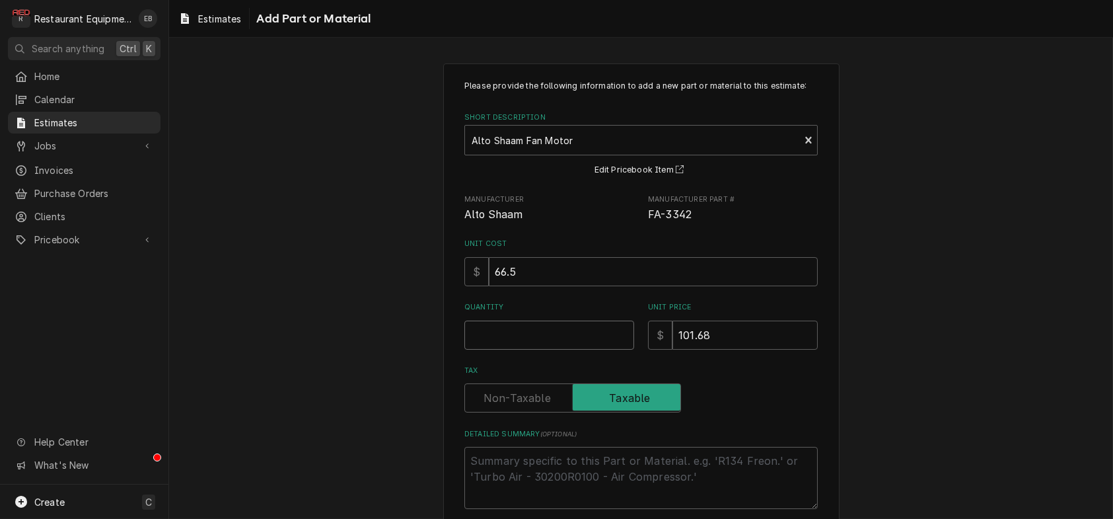
click at [551, 350] on input "Quantity" at bounding box center [550, 334] width 170 height 29
type textarea "x"
type input "1"
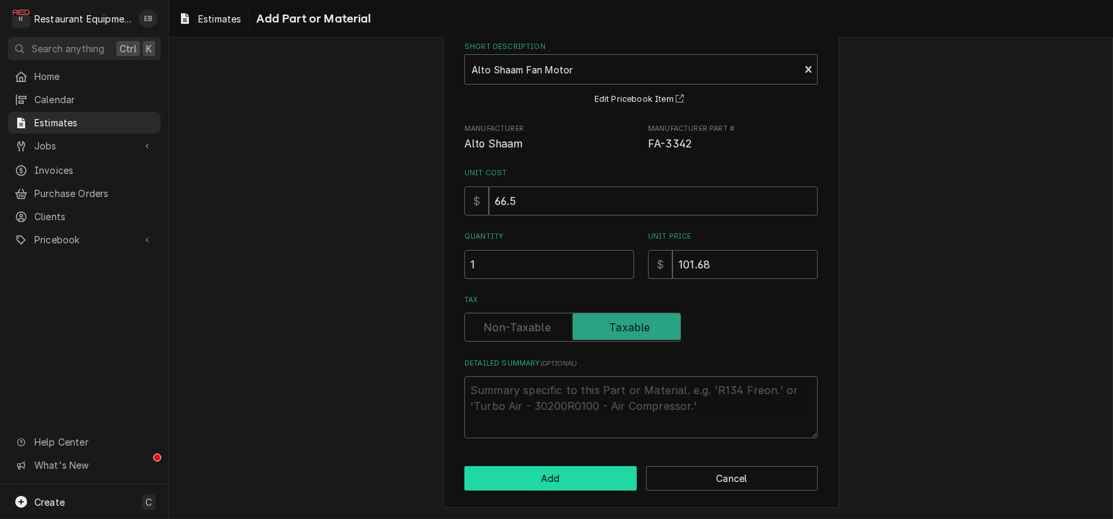
click at [570, 480] on button "Add" at bounding box center [551, 478] width 172 height 24
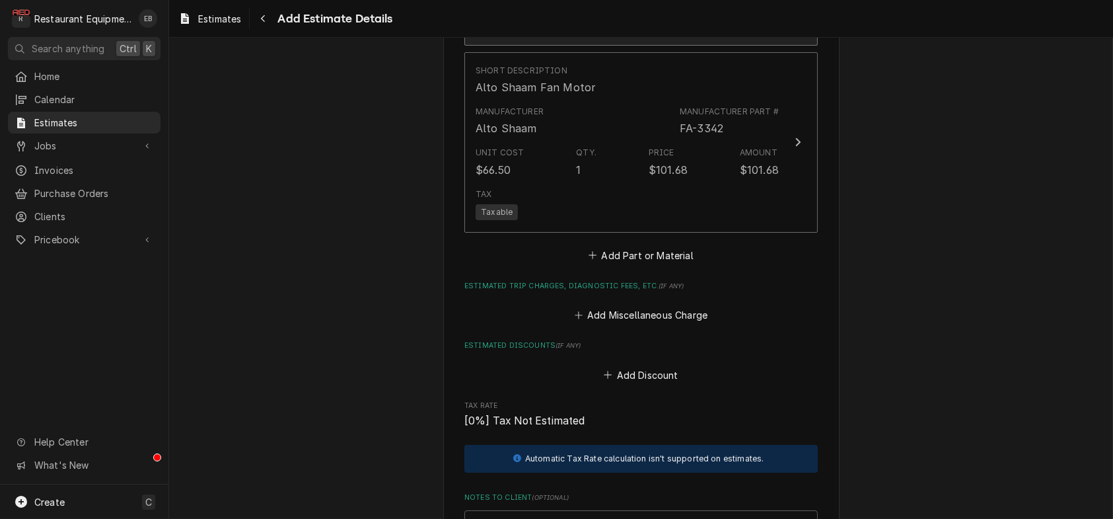
scroll to position [3010, 0]
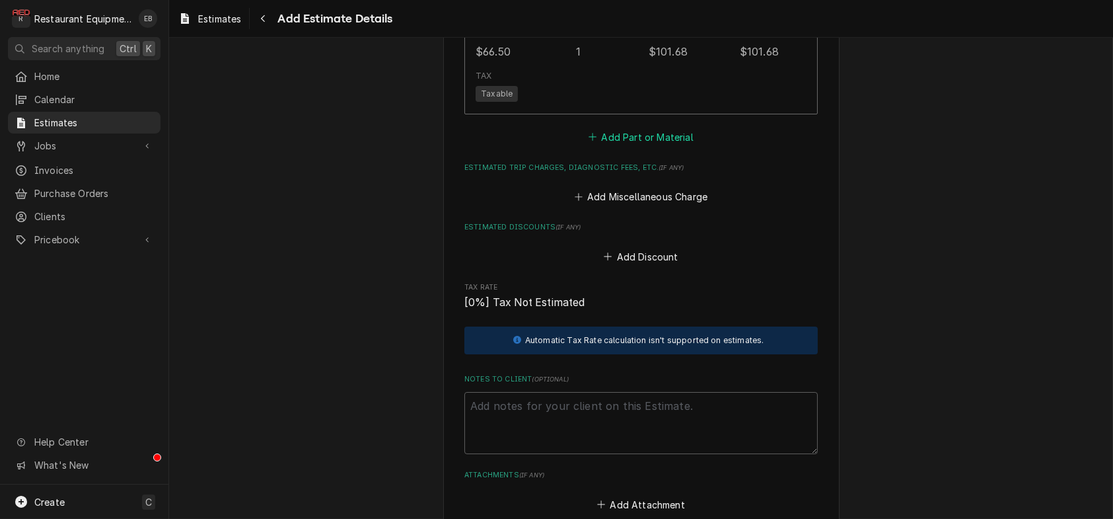
click at [685, 146] on button "Add Part or Material" at bounding box center [641, 137] width 109 height 19
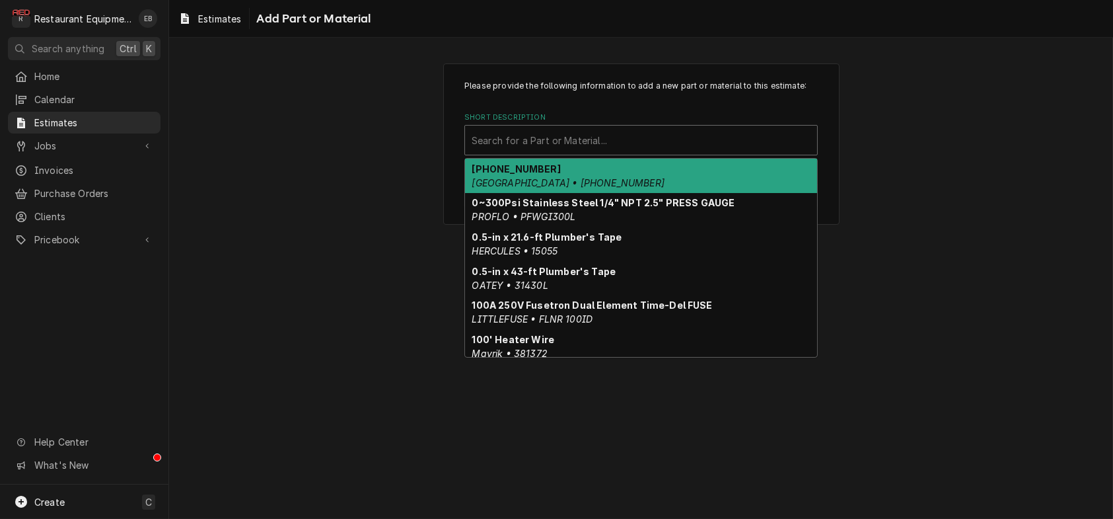
click at [562, 152] on div "Short Description" at bounding box center [641, 140] width 339 height 24
click at [1058, 236] on div "Please provide the following information to add a new part or material to this …" at bounding box center [641, 144] width 944 height 184
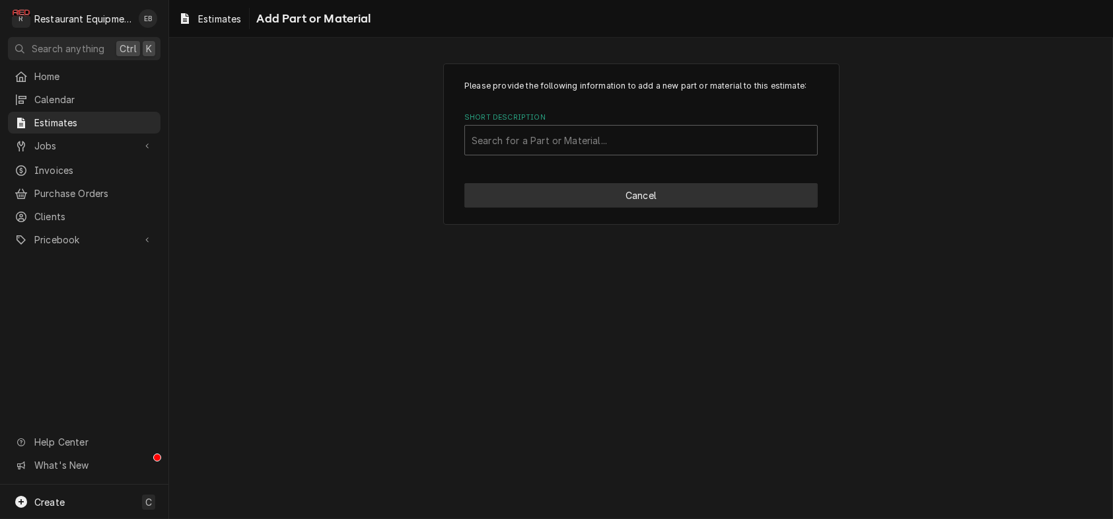
click at [719, 207] on button "Cancel" at bounding box center [642, 195] width 354 height 24
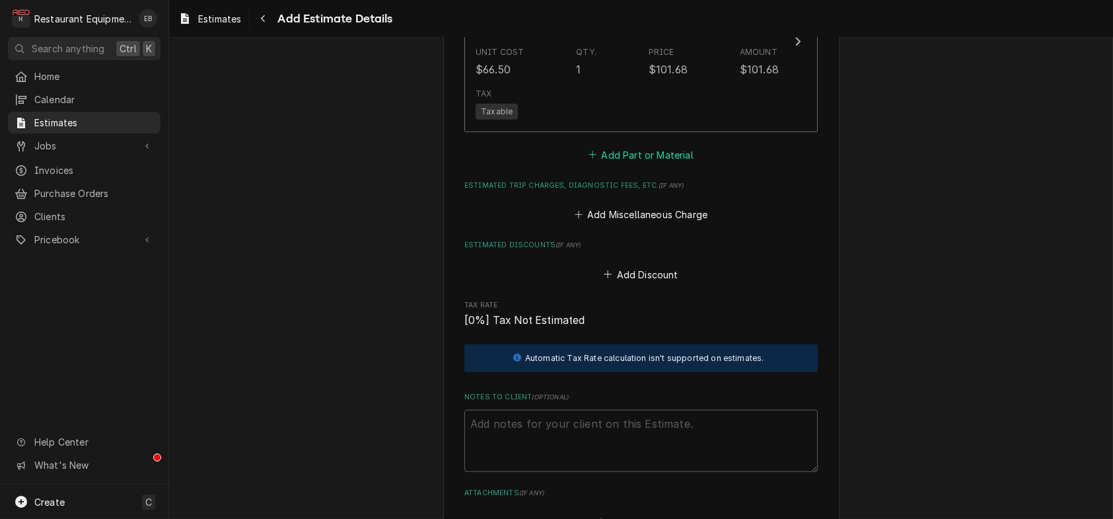
type textarea "x"
click at [637, 164] on button "Add Part or Material" at bounding box center [641, 154] width 109 height 19
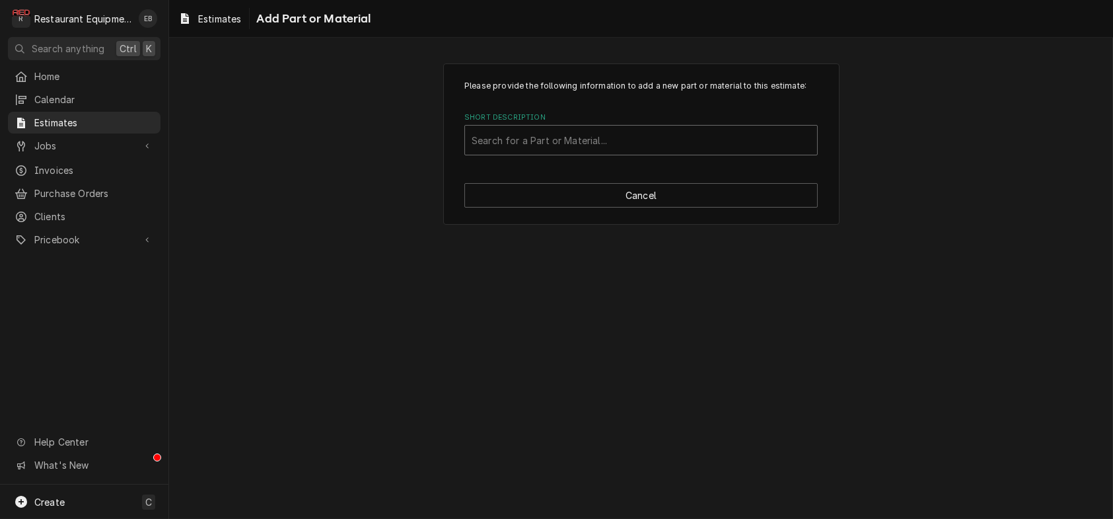
click at [587, 152] on div "Short Description" at bounding box center [641, 140] width 339 height 24
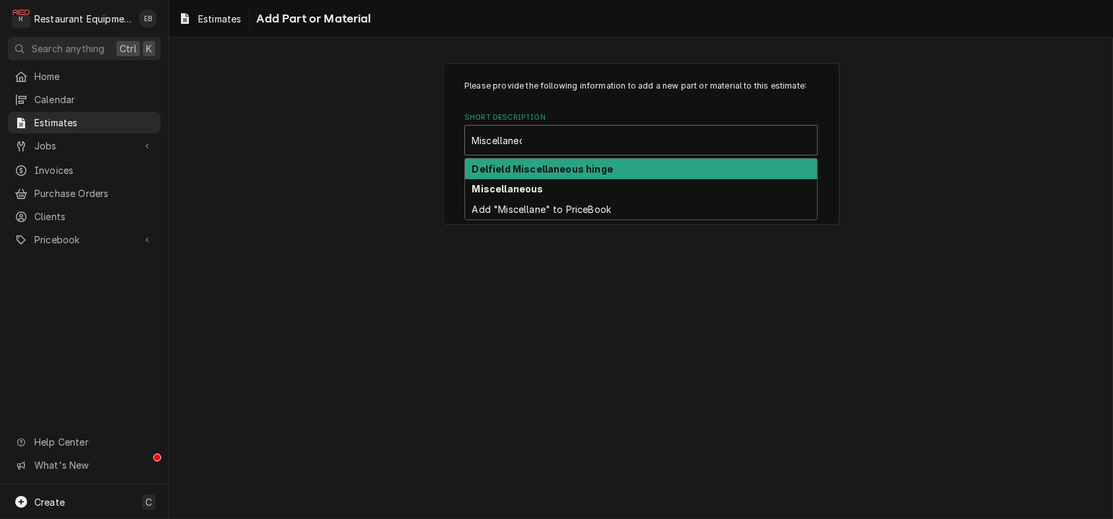
type input "Miscellaneous"
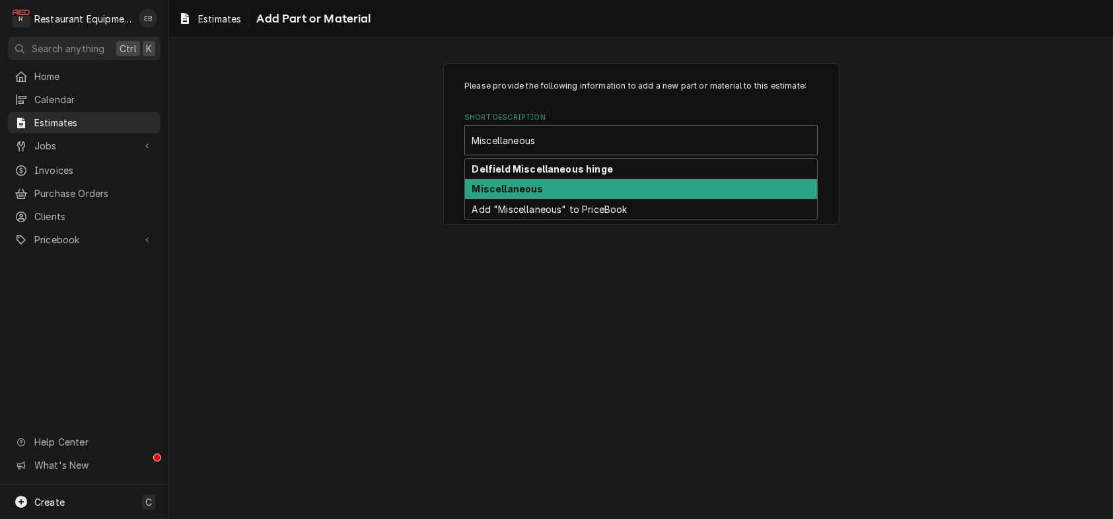
click at [554, 200] on div "Miscellaneous" at bounding box center [641, 189] width 352 height 20
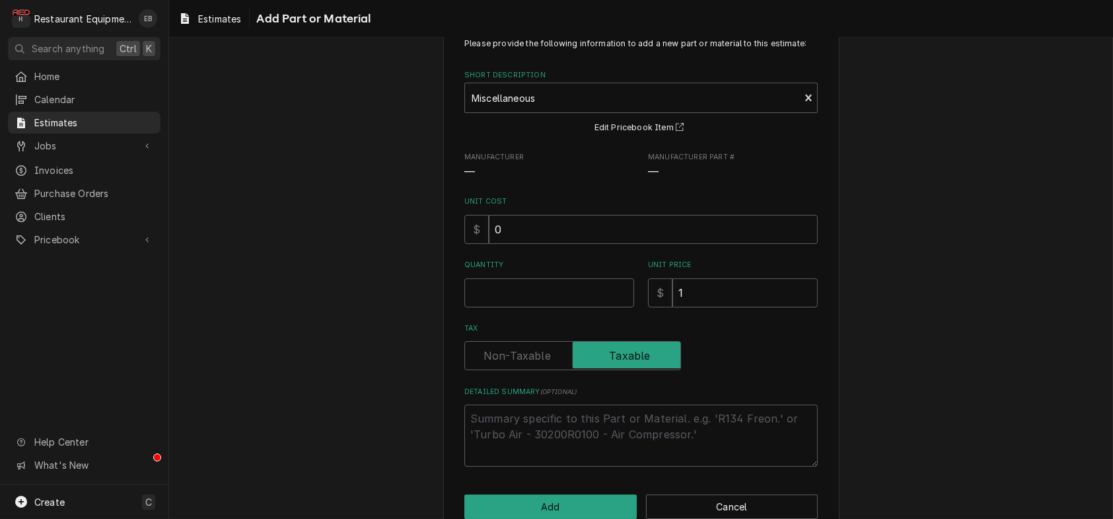
scroll to position [44, 0]
click at [538, 243] on input "0" at bounding box center [653, 227] width 329 height 29
type textarea "x"
type input "8"
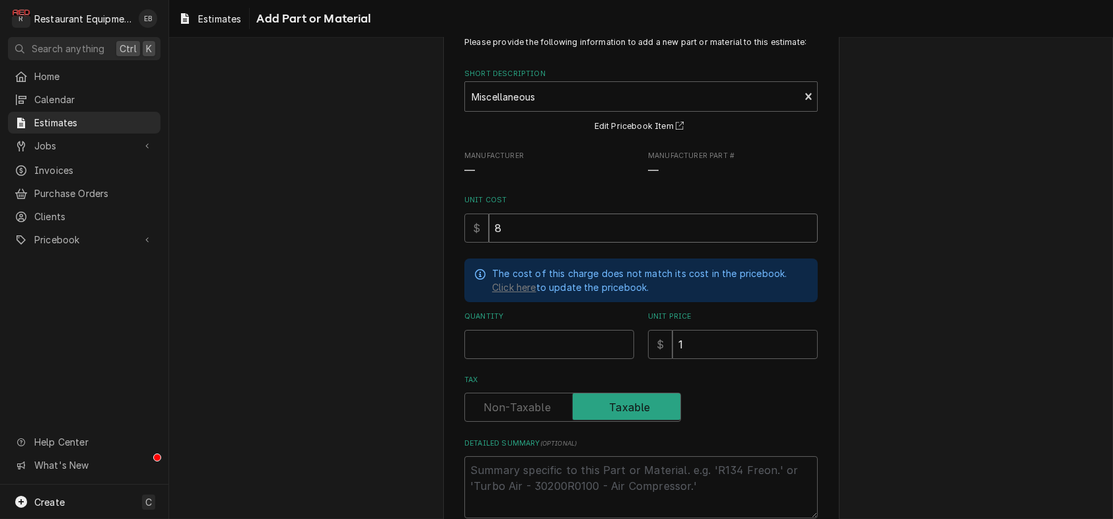
type textarea "x"
type input "87"
type textarea "x"
type input "876"
type textarea "x"
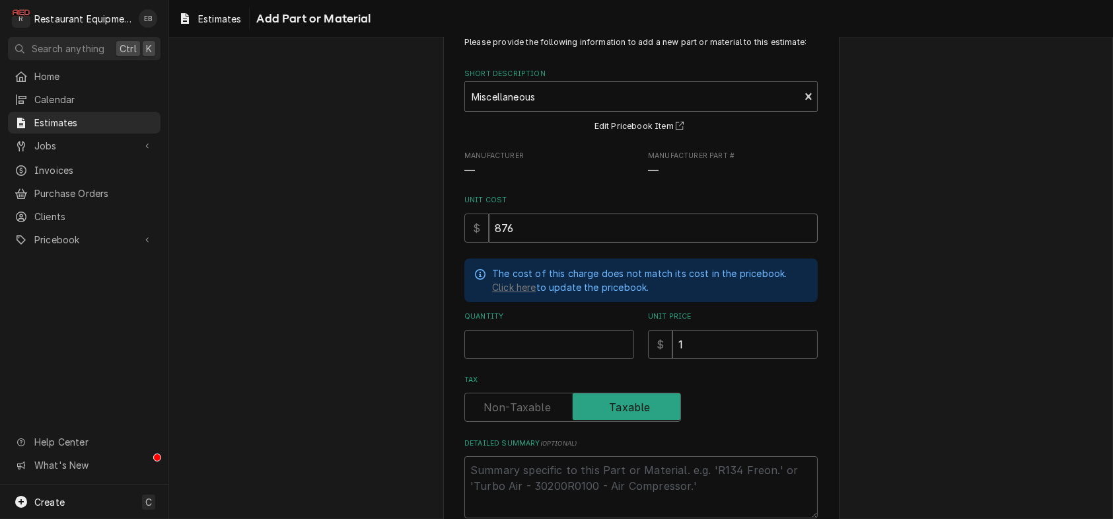
type input "87"
type textarea "x"
type input "8"
type textarea "x"
type input "8.8"
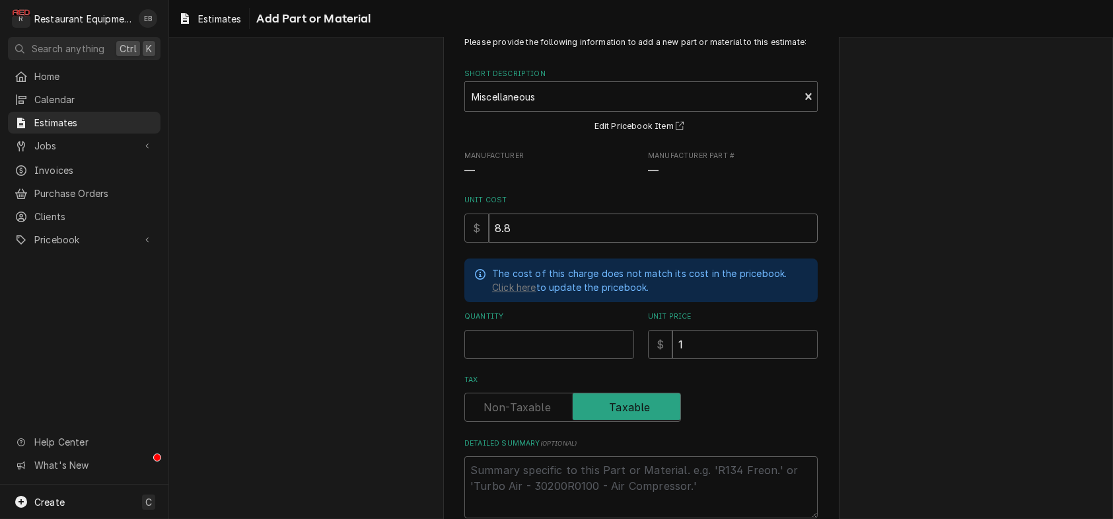
type textarea "x"
type input "8.87"
type textarea "x"
type input "8.87"
click at [554, 359] on input "Quantity" at bounding box center [550, 344] width 170 height 29
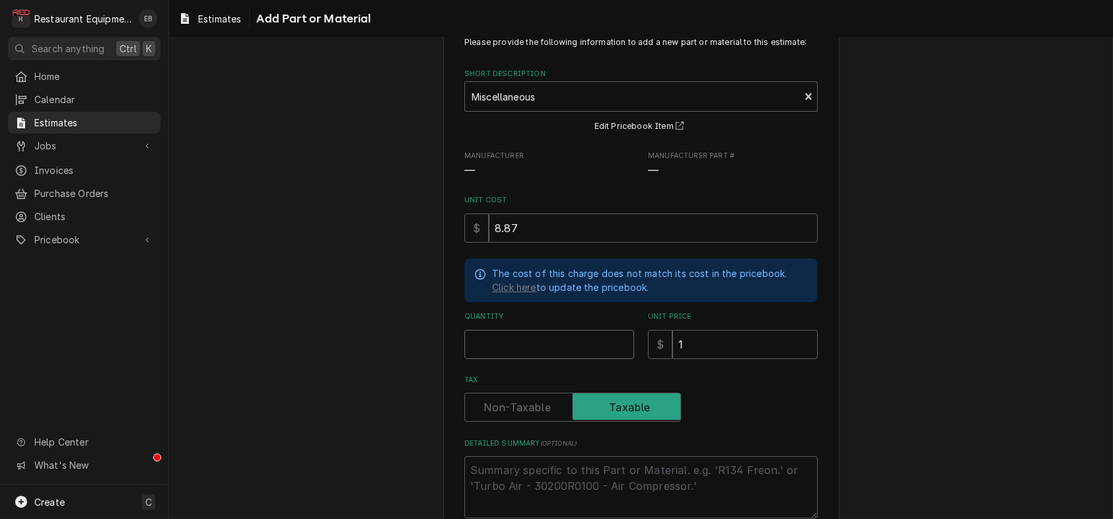
type textarea "x"
type input "1"
type textarea "x"
type input "1"
click at [690, 359] on input "1" at bounding box center [745, 344] width 145 height 29
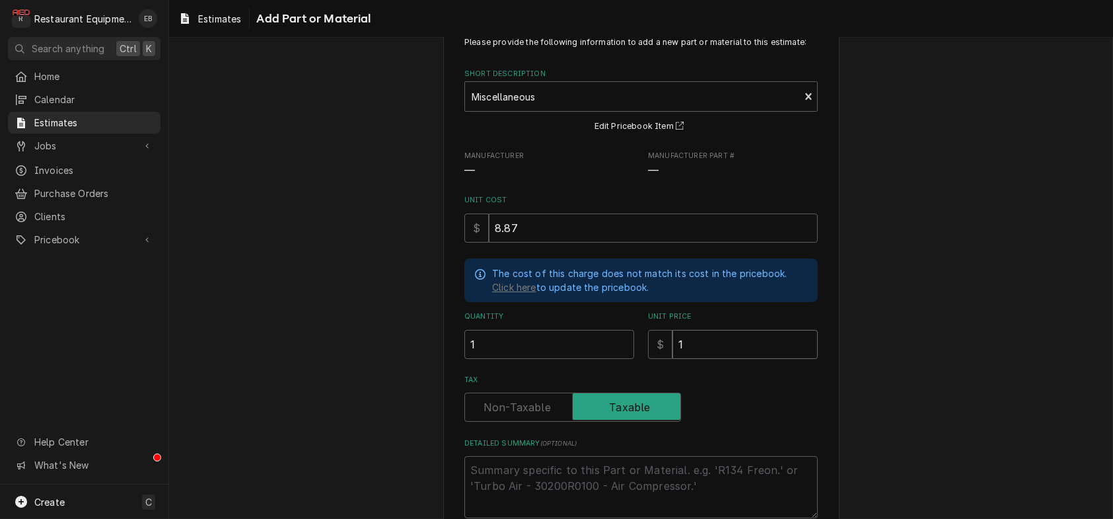
type textarea "x"
click at [692, 359] on input "Unit Price" at bounding box center [745, 344] width 145 height 29
type textarea "x"
type input "1"
type textarea "x"
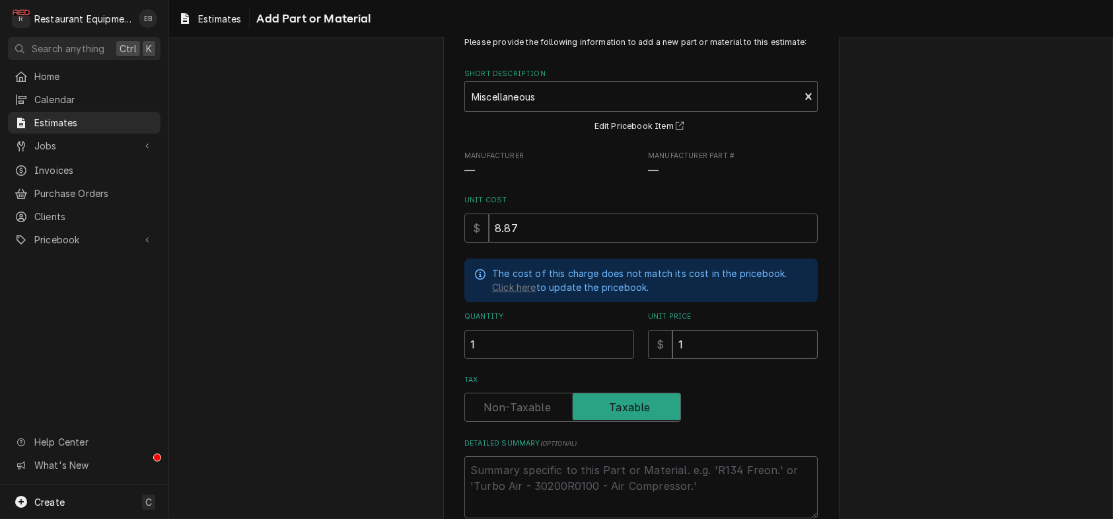
type input "13"
type textarea "x"
type input "13.5"
type textarea "x"
type input "13.56"
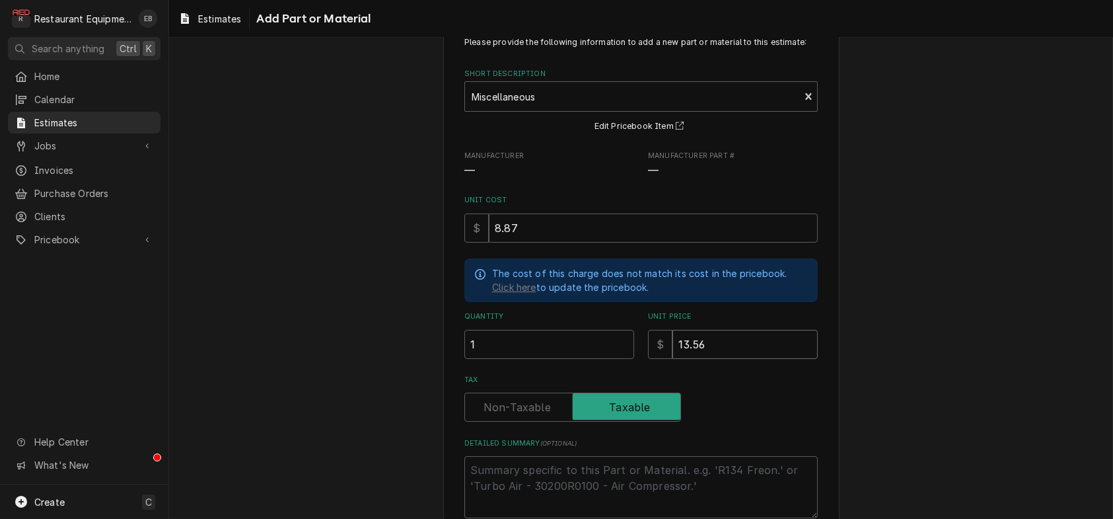
type textarea "x"
type input "13.56"
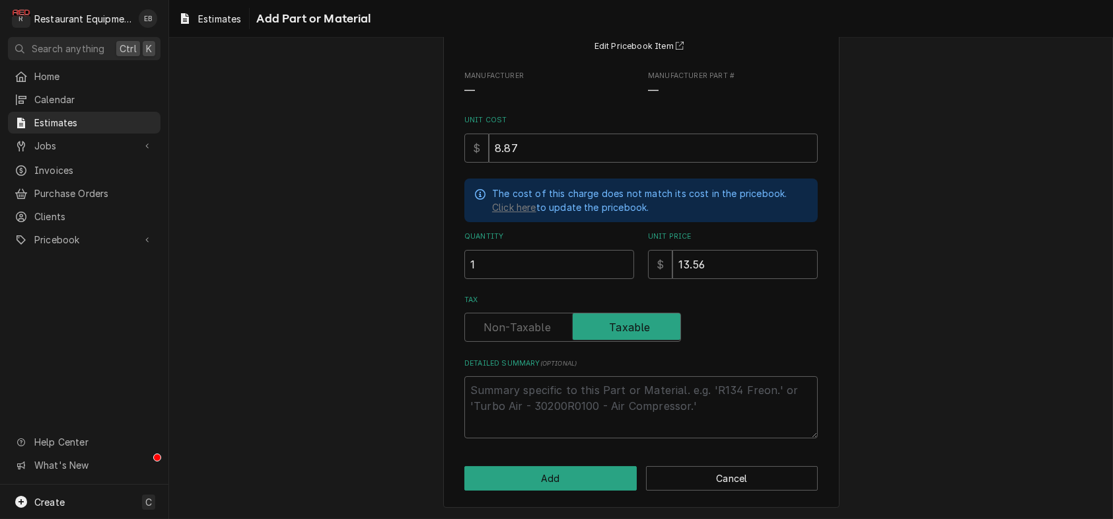
scroll to position [198, 0]
click at [566, 472] on button "Add" at bounding box center [551, 478] width 172 height 24
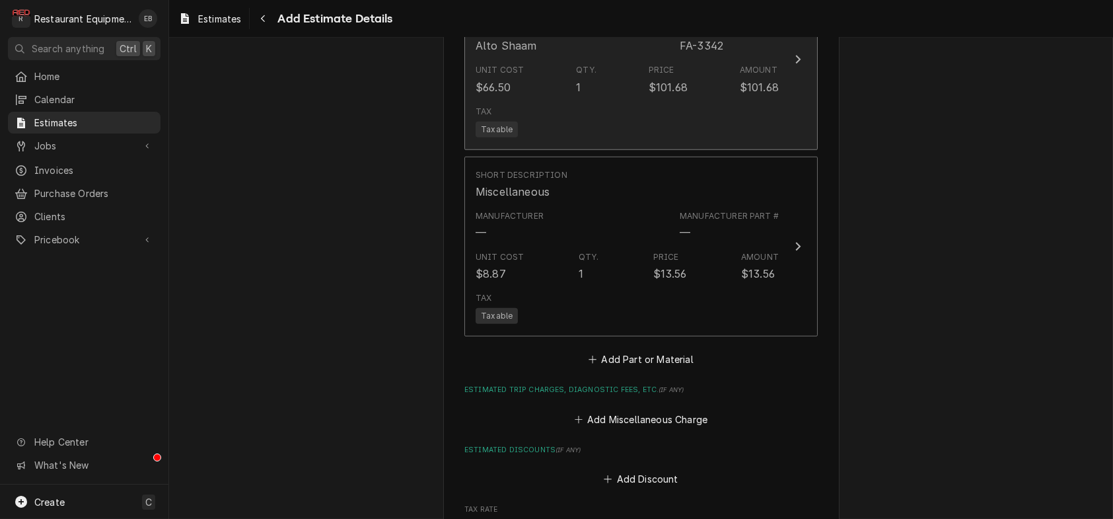
type textarea "x"
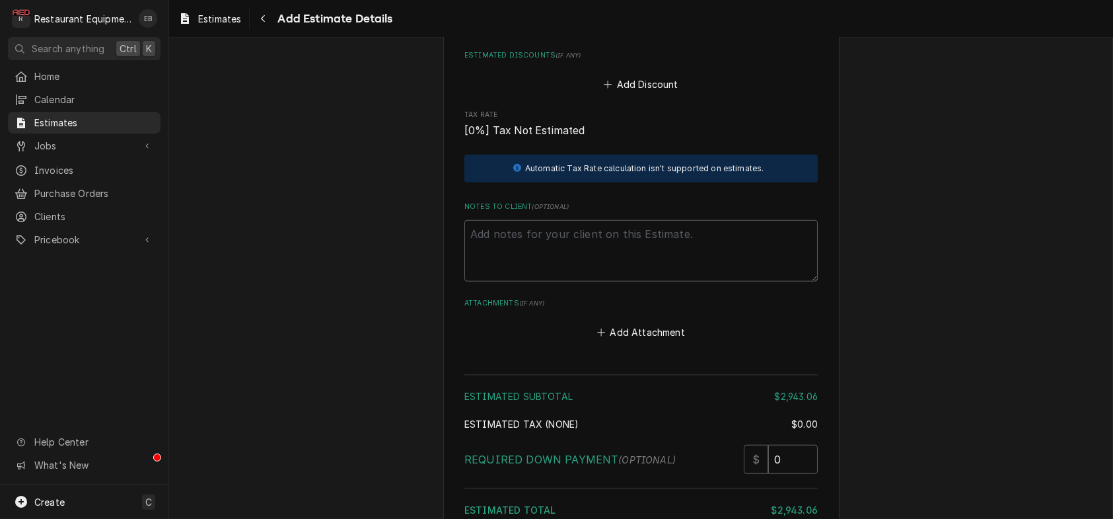
scroll to position [3371, 0]
click at [644, 32] on button "Add Miscellaneous Charge" at bounding box center [640, 22] width 137 height 19
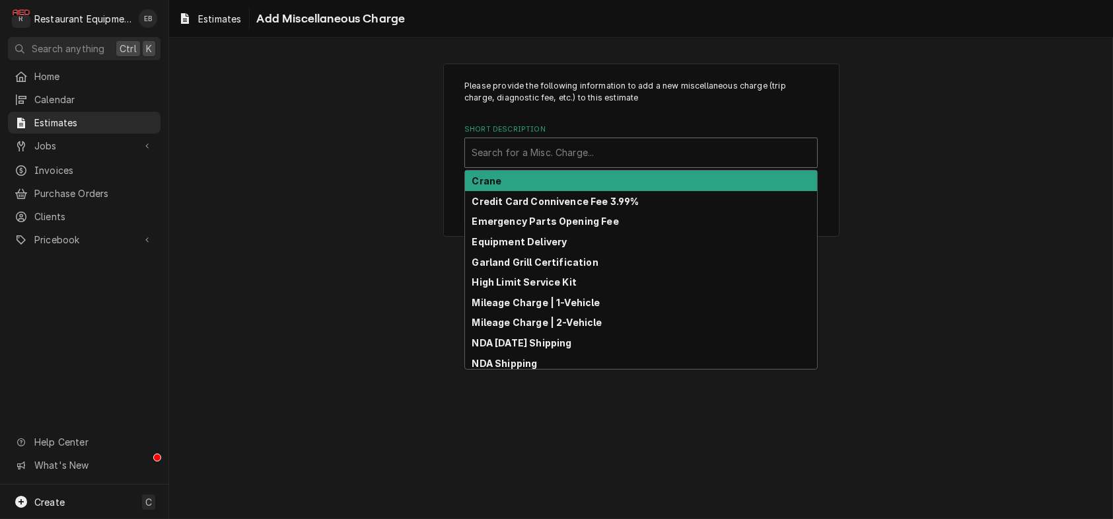
click at [630, 163] on div "Short Description" at bounding box center [641, 153] width 339 height 24
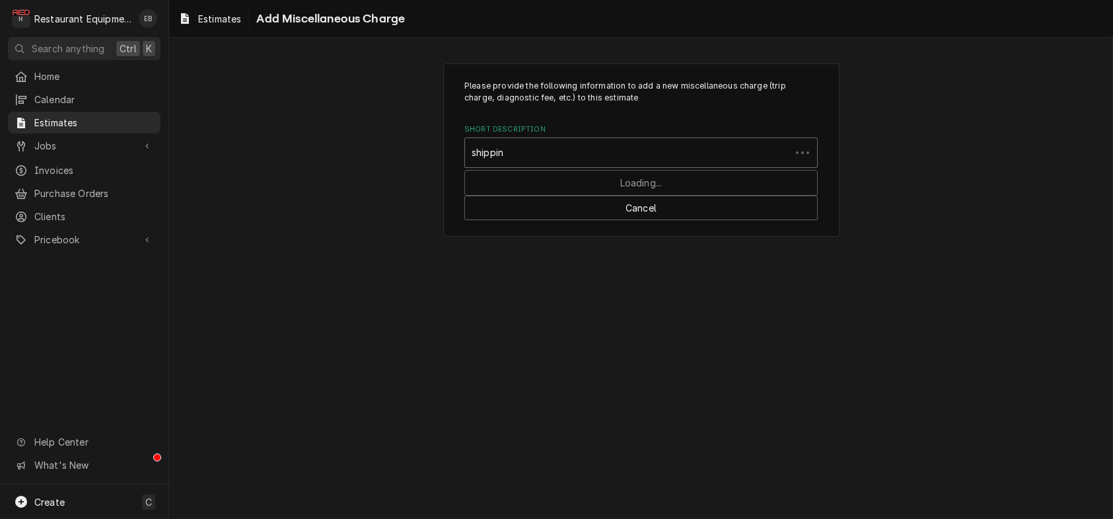
type input "shipping"
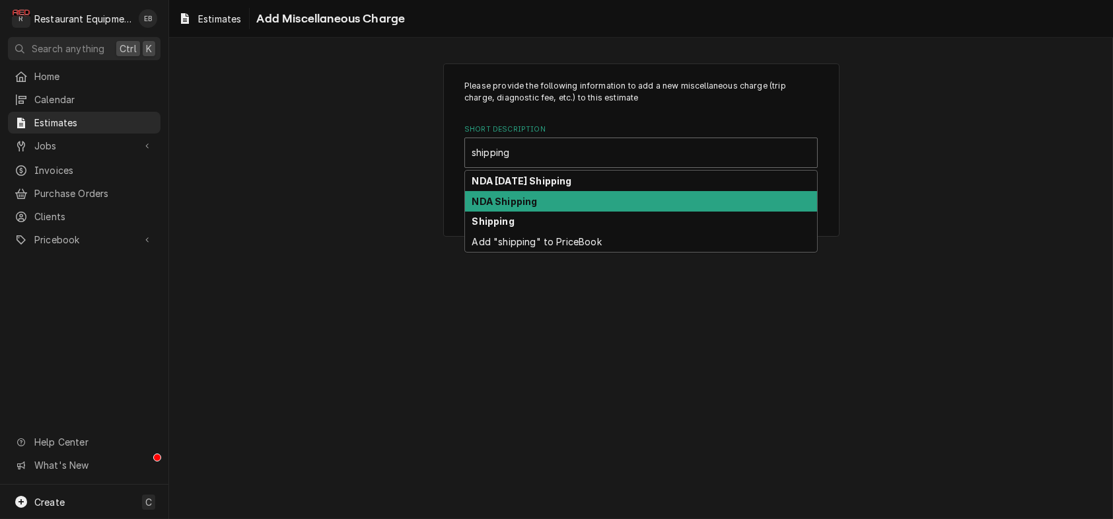
click at [556, 211] on div "NDA Shipping" at bounding box center [641, 201] width 352 height 20
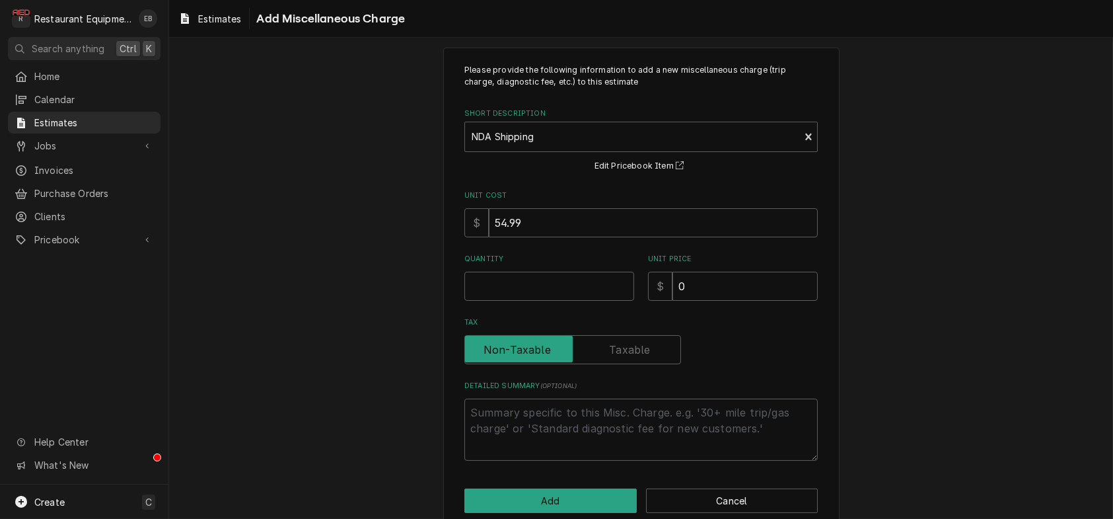
scroll to position [44, 0]
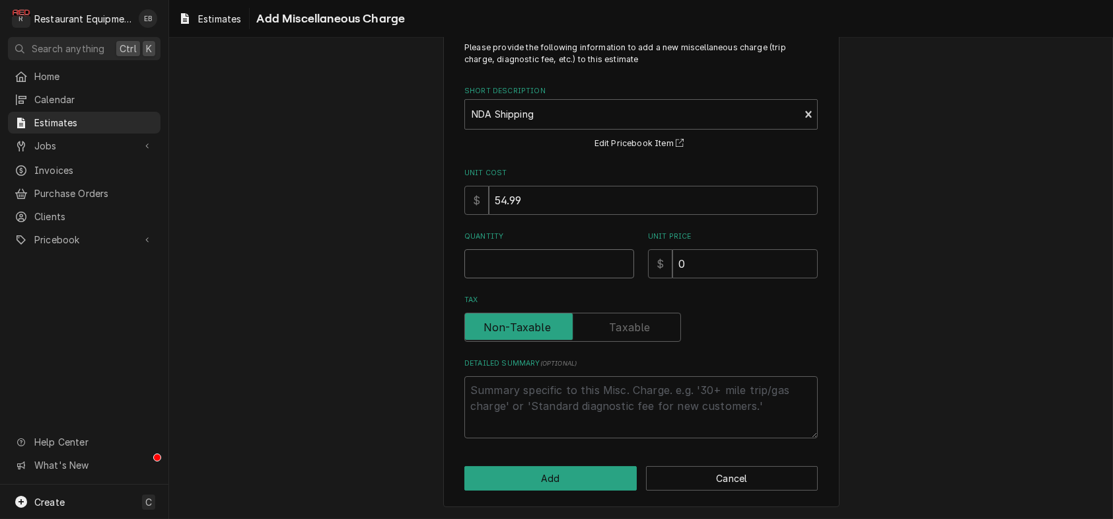
click at [534, 278] on input "Quantity" at bounding box center [550, 263] width 170 height 29
type textarea "x"
type input "1"
click at [721, 278] on input "0" at bounding box center [745, 263] width 145 height 29
type textarea "x"
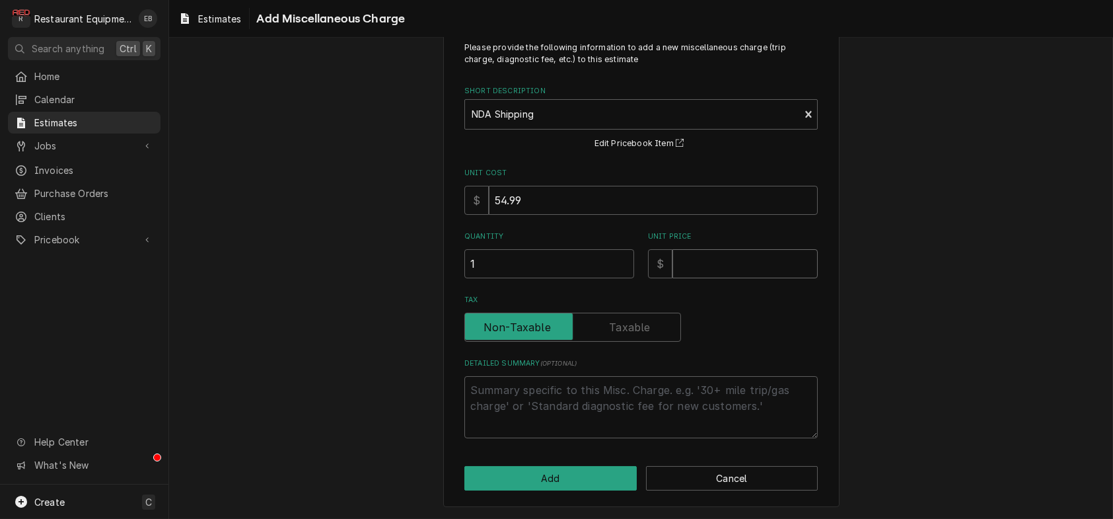
type textarea "x"
type input "8"
type textarea "x"
type input "84"
type textarea "x"
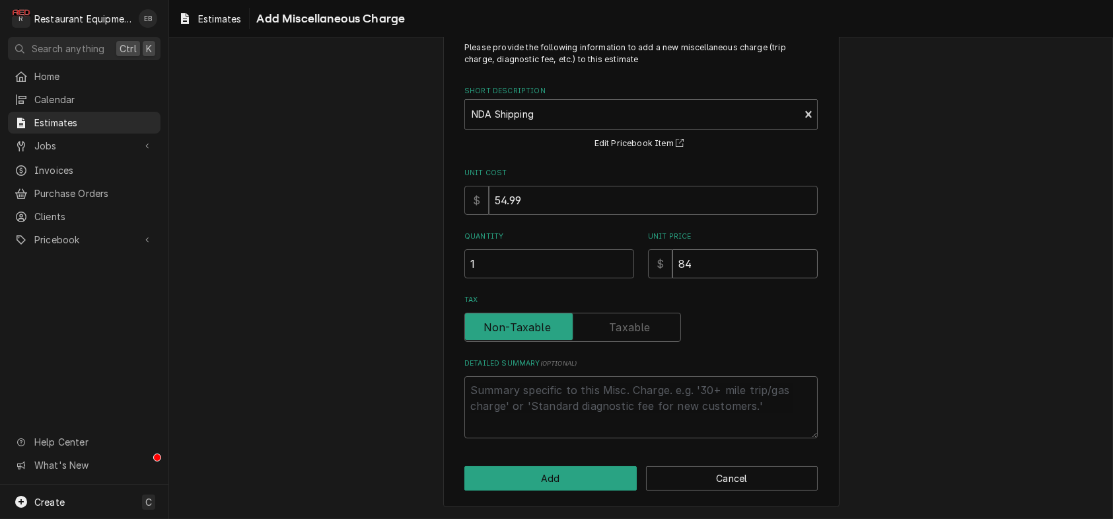
type input "84.0"
type textarea "x"
type input "84.08"
type textarea "x"
type input "84.08"
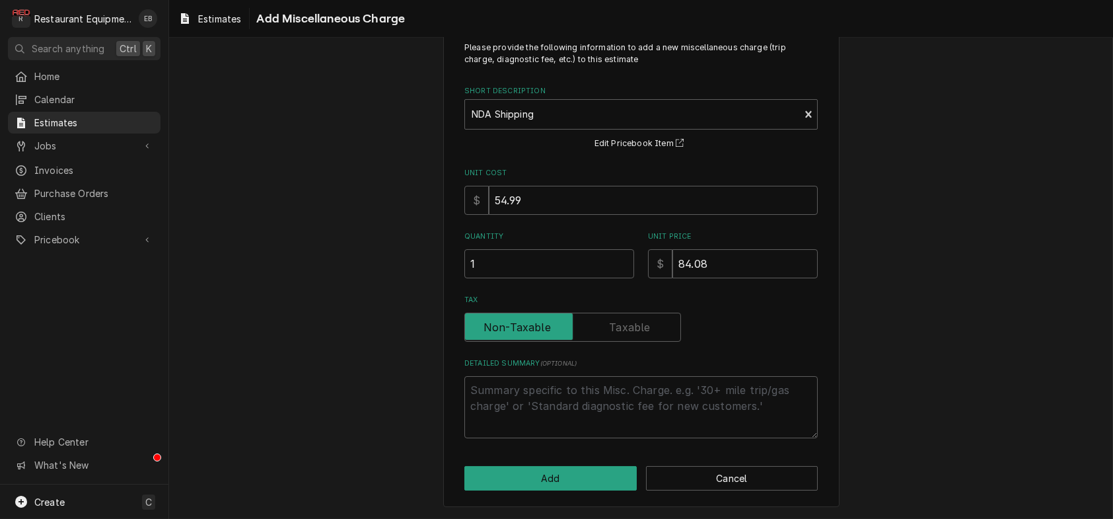
scroll to position [93, 0]
click at [585, 476] on button "Add" at bounding box center [551, 478] width 172 height 24
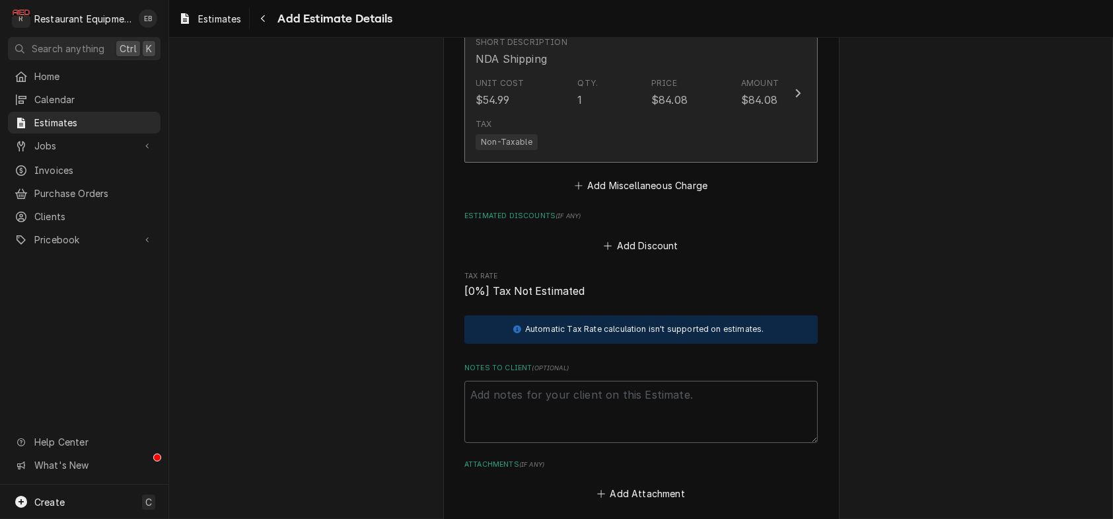
type textarea "x"
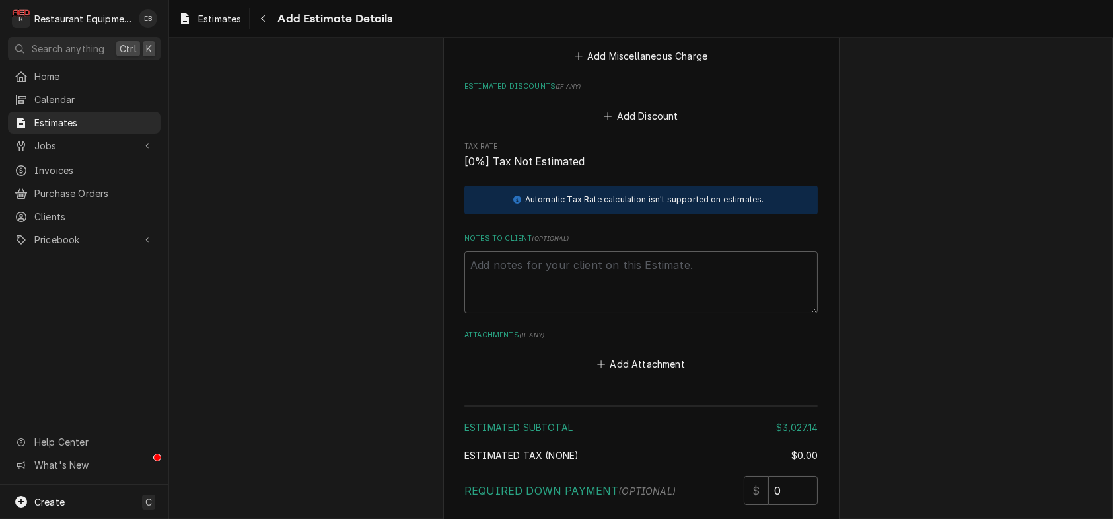
scroll to position [3486, 0]
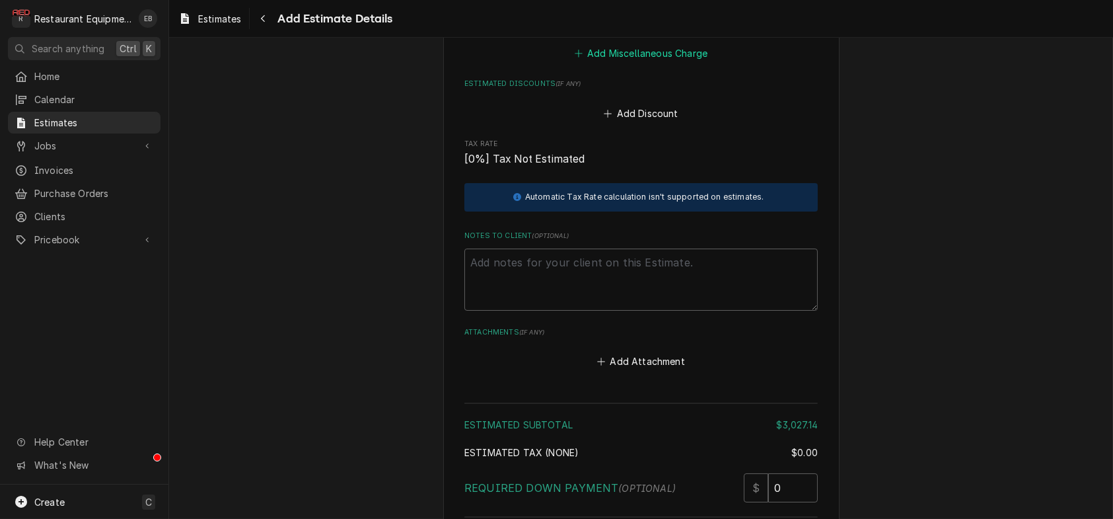
click at [685, 63] on button "Add Miscellaneous Charge" at bounding box center [640, 53] width 137 height 19
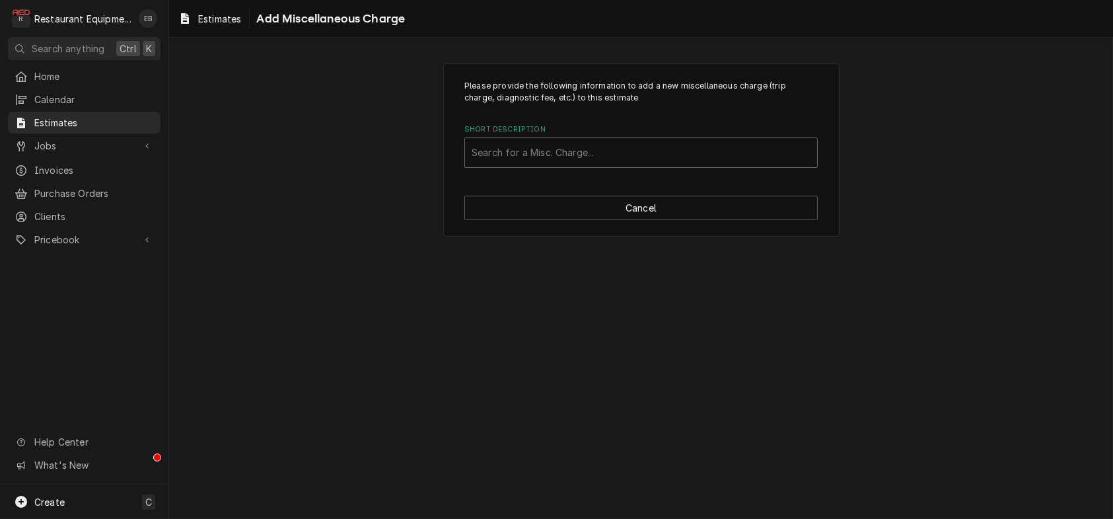
click at [634, 165] on div "Short Description" at bounding box center [641, 153] width 339 height 24
type input "Taxes"
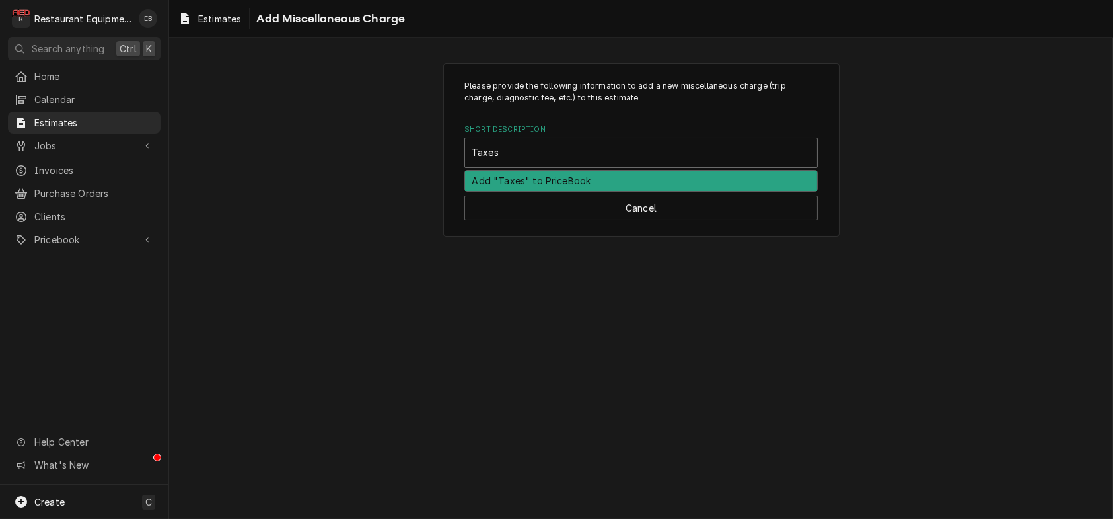
click at [583, 191] on div "Add "Taxes" to PriceBook" at bounding box center [641, 180] width 352 height 20
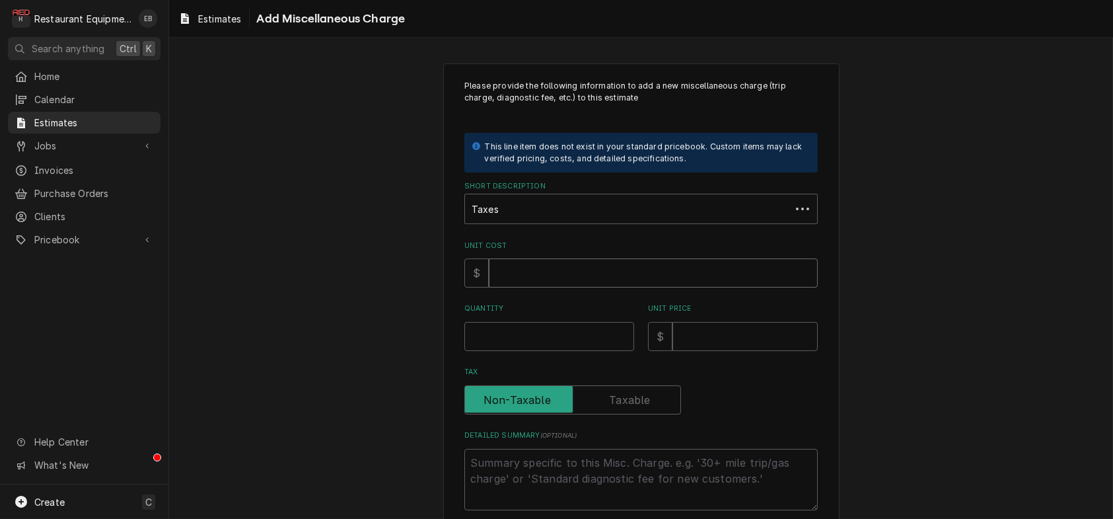
click at [561, 287] on input "Unit Cost" at bounding box center [653, 272] width 329 height 29
type textarea "x"
type input "2"
type textarea "x"
type input "20"
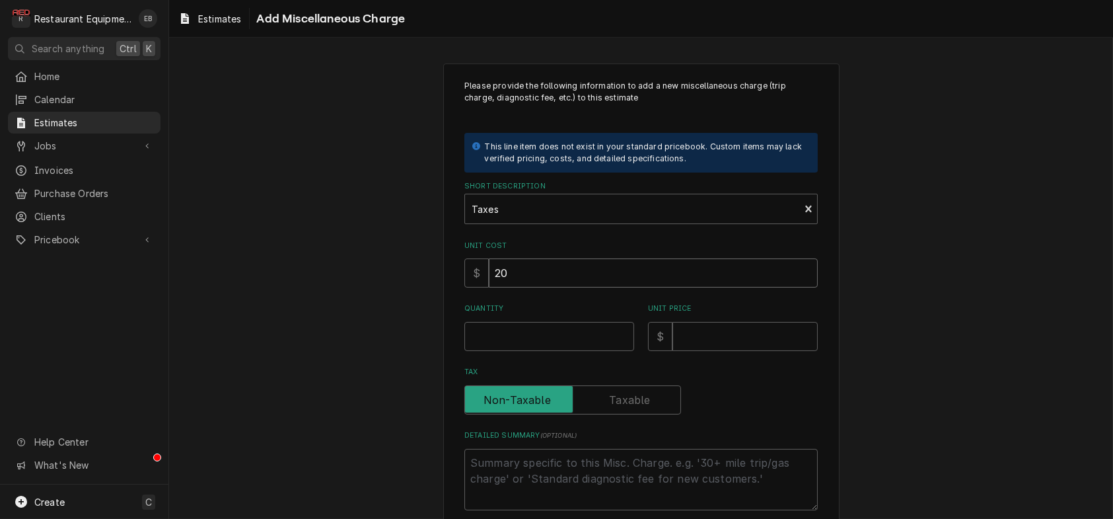
type textarea "x"
type input "206"
type textarea "x"
type input "206.0"
type textarea "x"
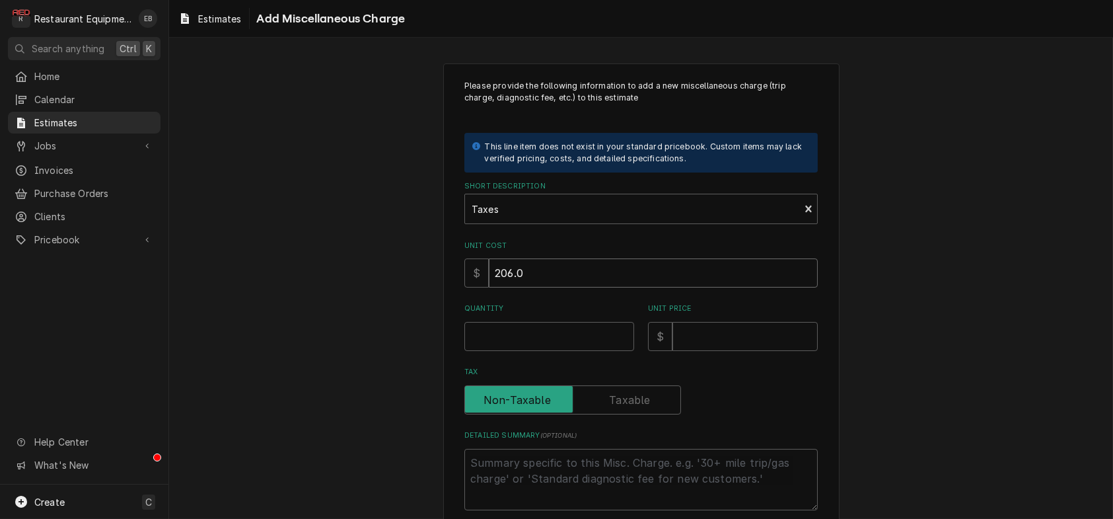
type input "206.01"
type textarea "x"
type input "206.01"
click at [566, 351] on input "Quantity" at bounding box center [550, 336] width 170 height 29
type textarea "x"
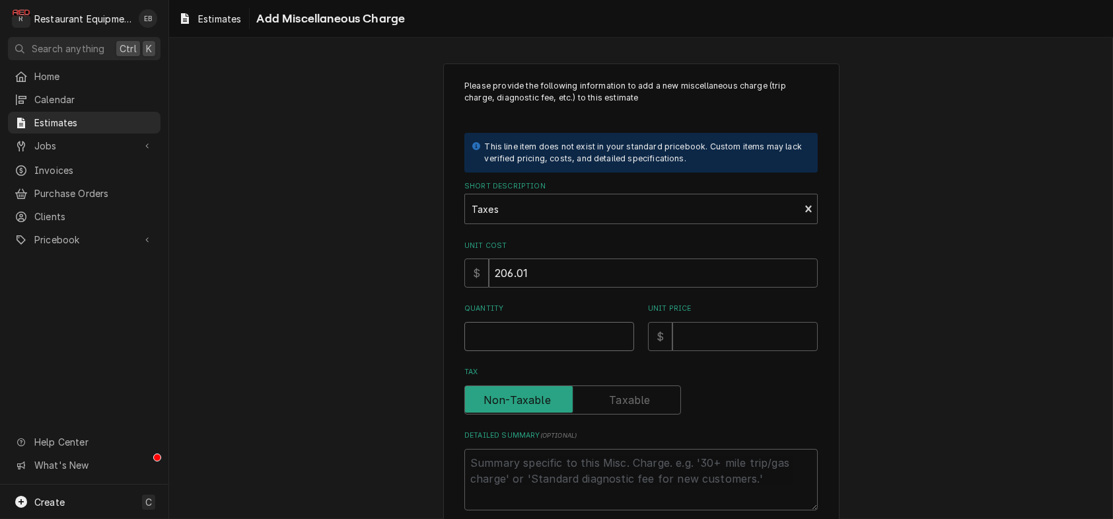
type input "1"
type textarea "x"
type input "1"
click at [741, 351] on input "Unit Price" at bounding box center [745, 336] width 145 height 29
type textarea "x"
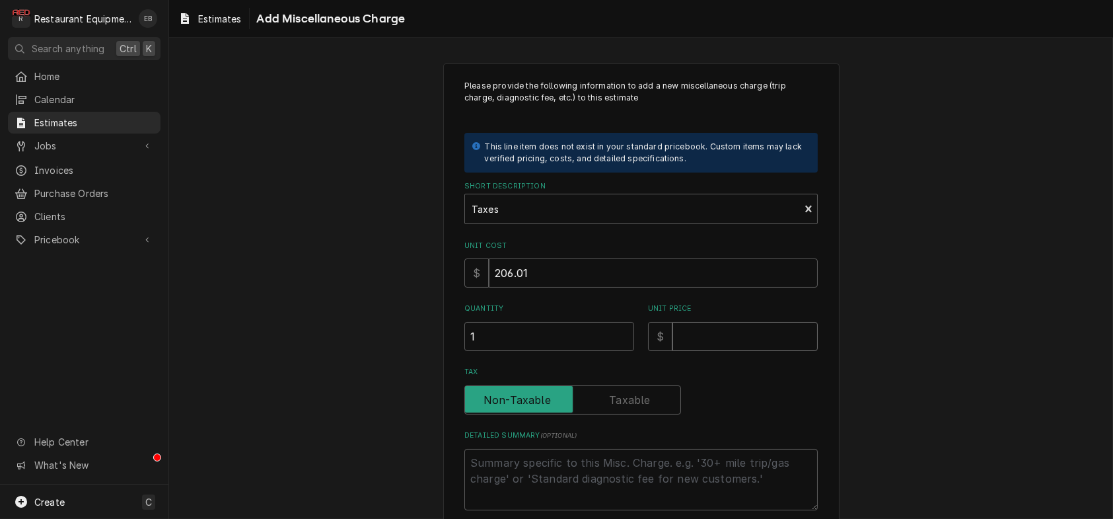
type input "2"
type textarea "x"
type input "20"
type textarea "x"
type input "206"
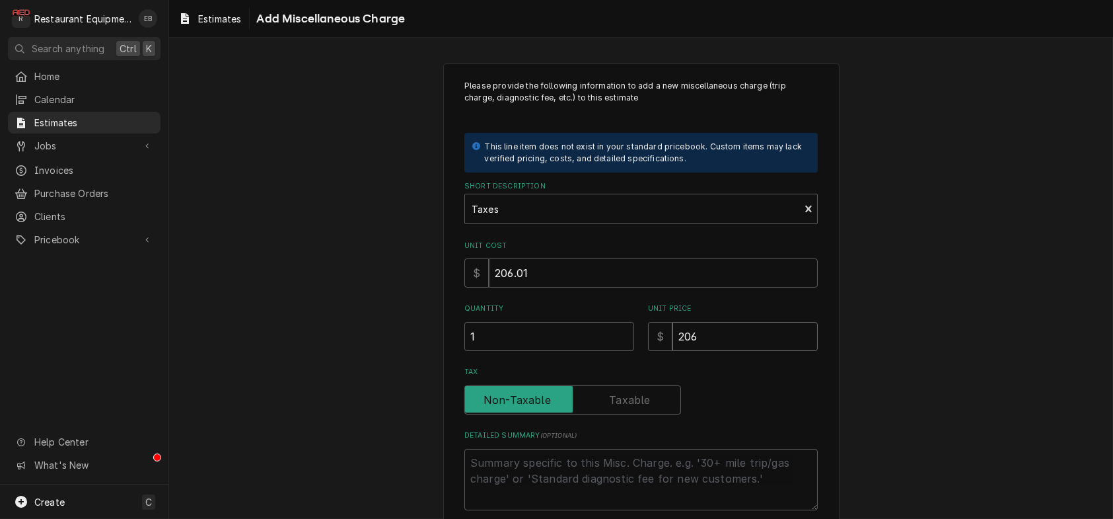
type textarea "x"
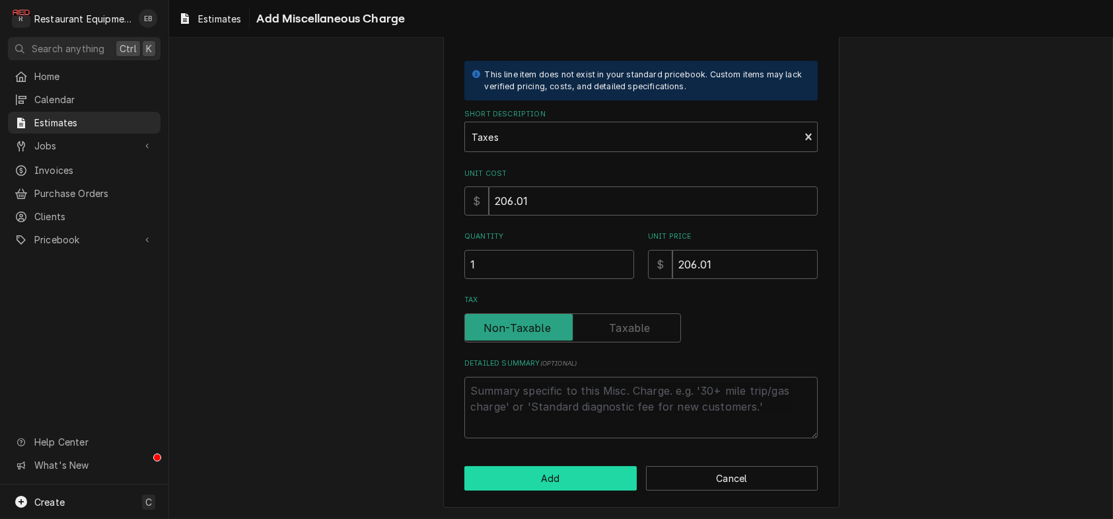
click at [584, 478] on button "Add" at bounding box center [551, 478] width 172 height 24
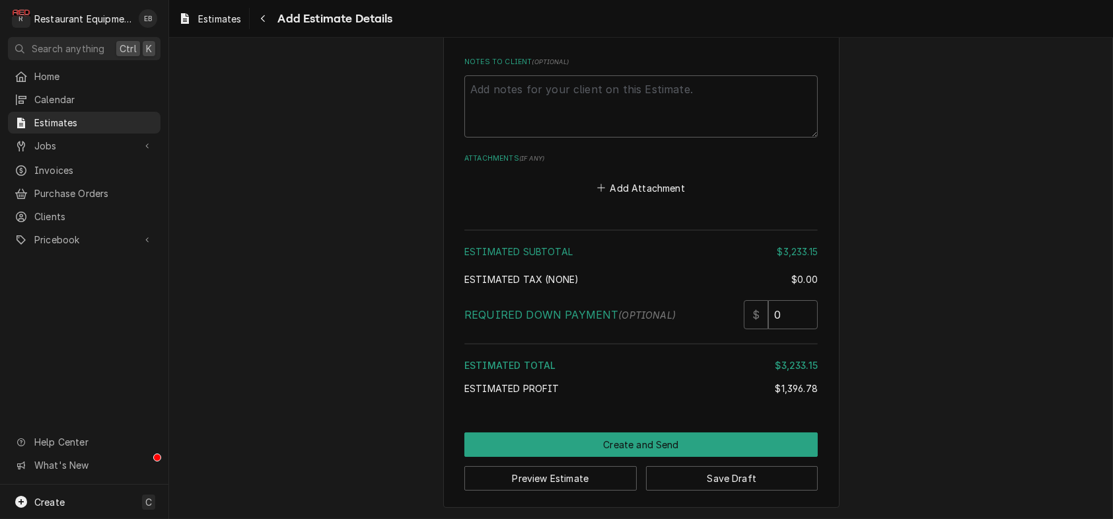
scroll to position [4280, 0]
click at [761, 474] on button "Save Draft" at bounding box center [732, 478] width 172 height 24
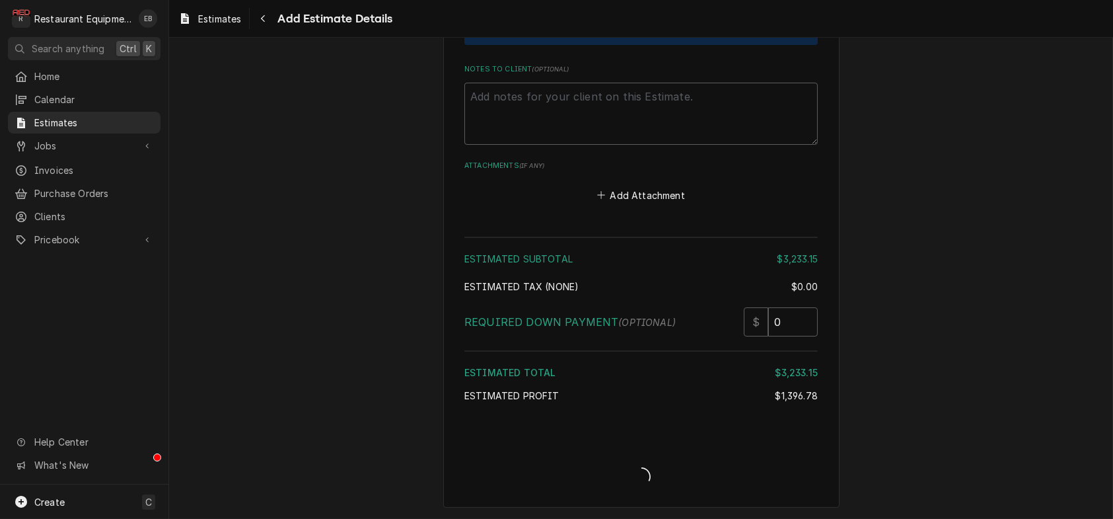
scroll to position [4272, 0]
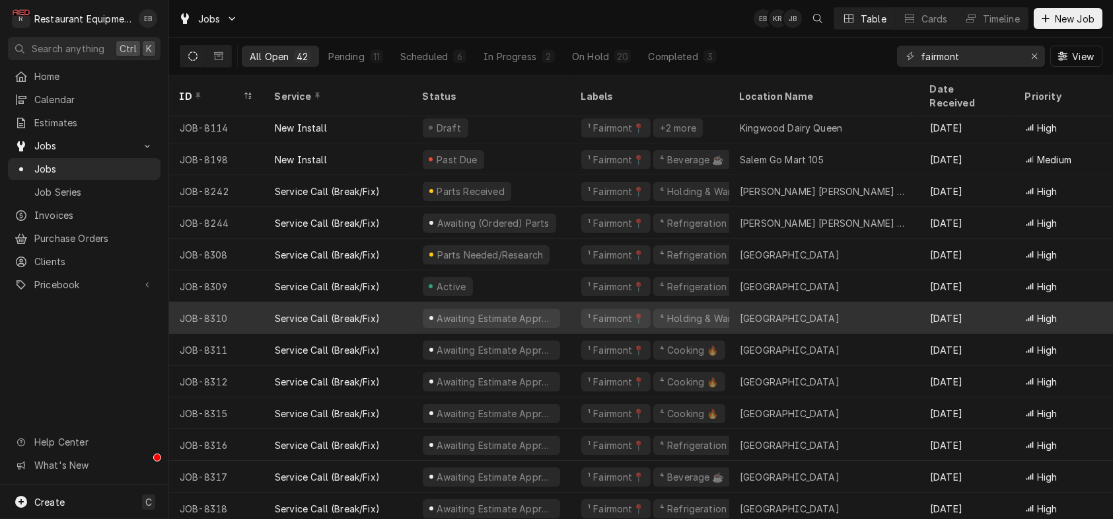
scroll to position [168, 0]
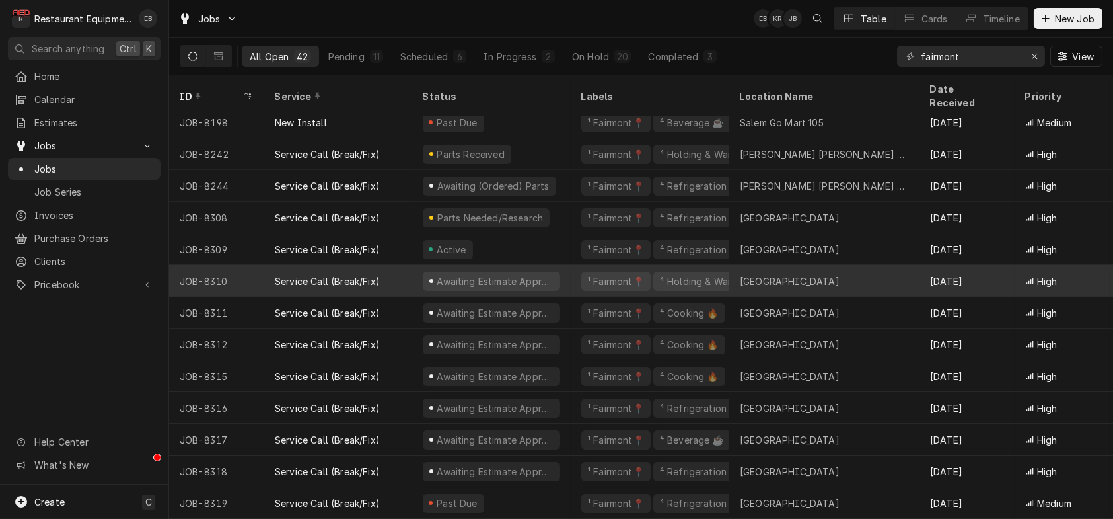
click at [380, 274] on div "Service Call (Break/Fix)" at bounding box center [327, 281] width 105 height 14
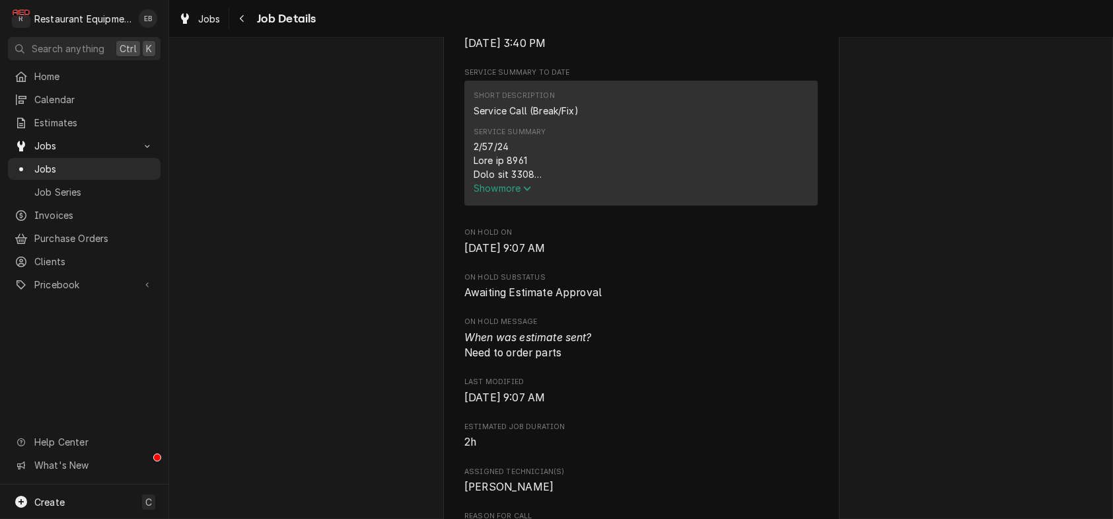
scroll to position [484, 0]
click at [515, 192] on span "Show more" at bounding box center [503, 186] width 58 height 11
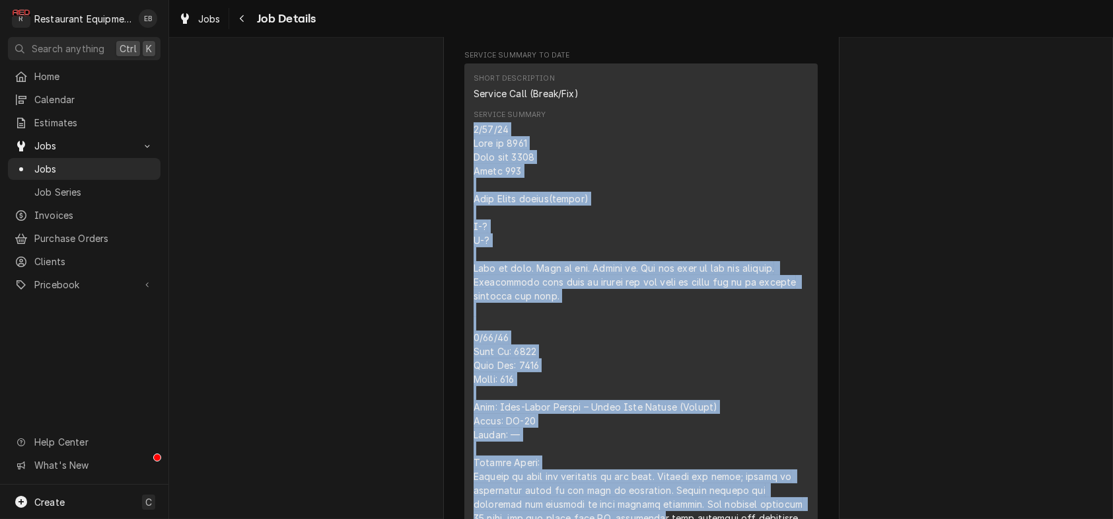
scroll to position [827, 0]
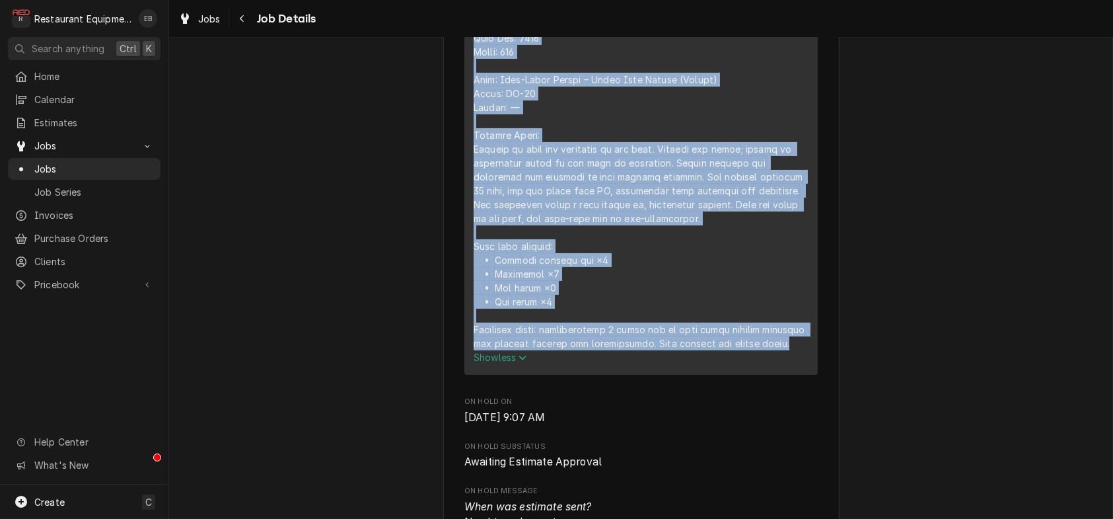
drag, startPoint x: 465, startPoint y: 246, endPoint x: 782, endPoint y: 491, distance: 400.9
click at [782, 364] on div "Show less" at bounding box center [641, 79] width 335 height 569
copy div "8/13/25 Time in 1530 Time out 1615 Truck 302 Alto Shamm bottom(resort) M-? S-? …"
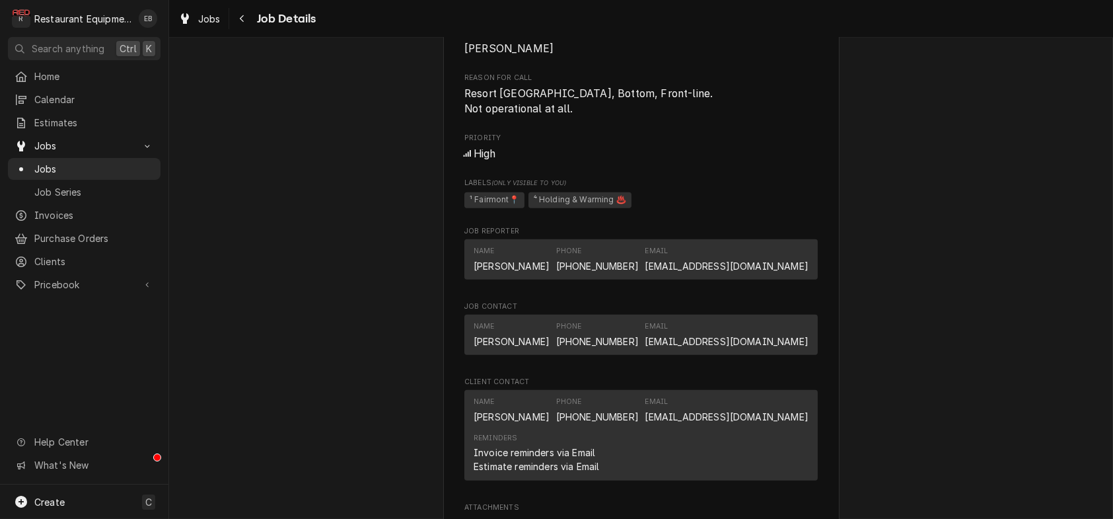
scroll to position [1444, 0]
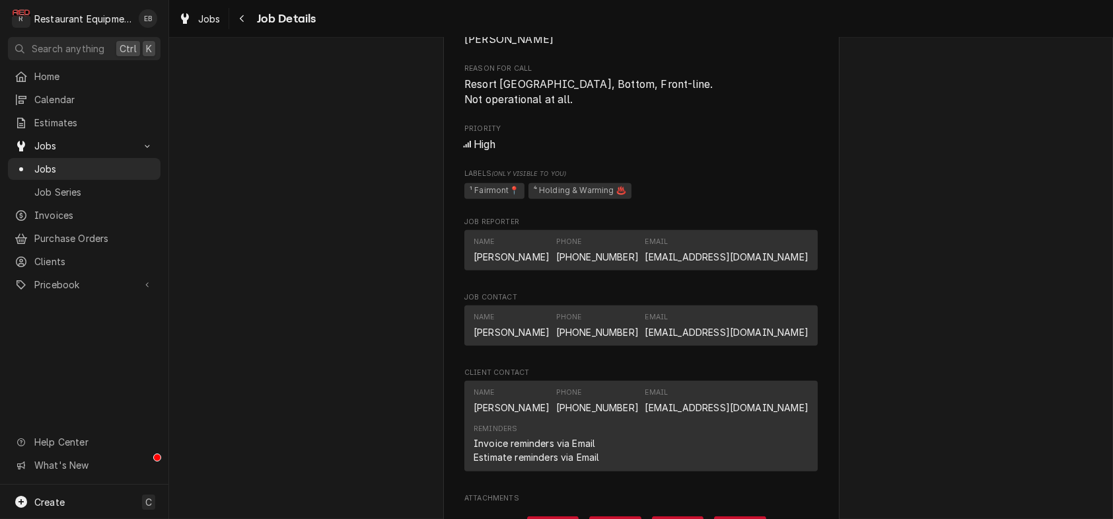
drag, startPoint x: 457, startPoint y: 277, endPoint x: 571, endPoint y: 310, distance: 119.0
click at [571, 108] on span "Resort Building Alto-sham, Bottom, Front-line. Not operational at all." at bounding box center [642, 92] width 354 height 31
copy span "Resort Building Alto-sham, Bottom, Front-line. Not operational at all."
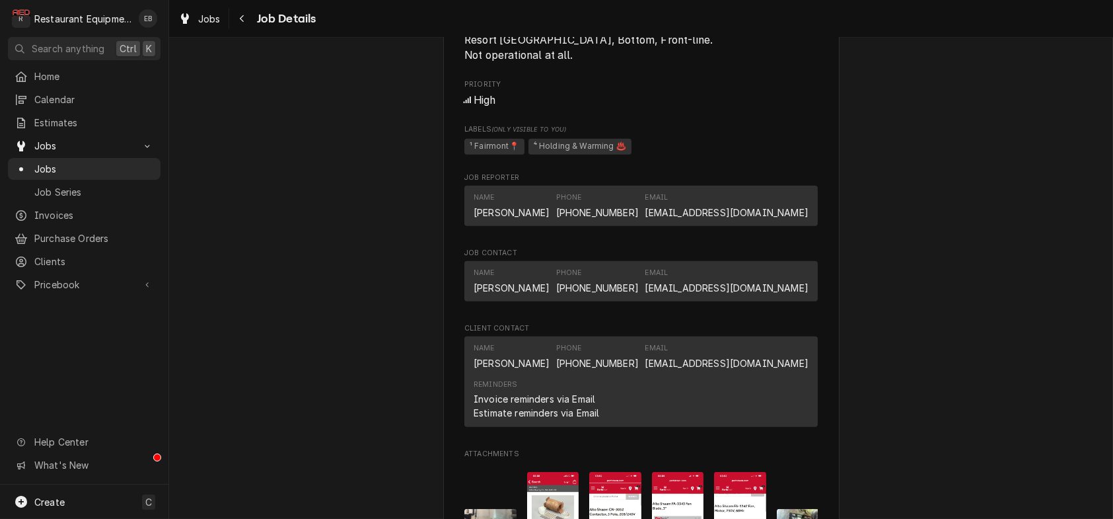
click at [814, 63] on span "Resort Building Alto-sham, Bottom, Front-line. Not operational at all." at bounding box center [642, 47] width 354 height 31
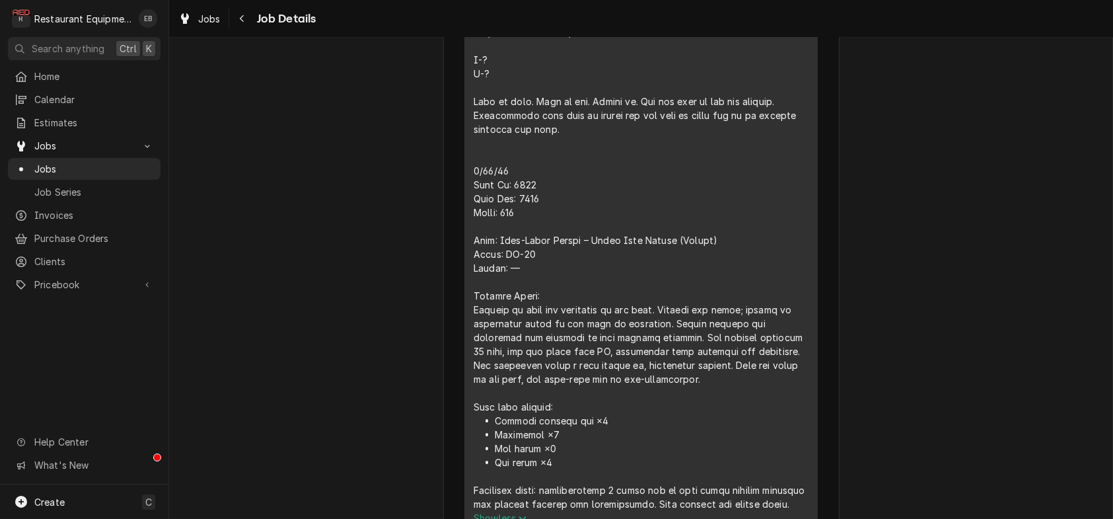
scroll to position [695, 0]
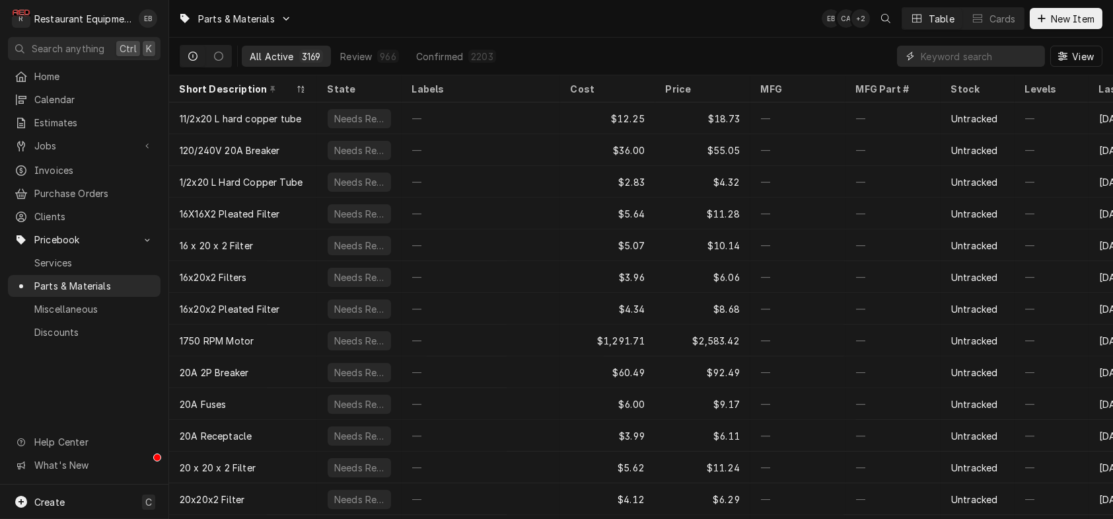
click at [959, 58] on input "Dynamic Content Wrapper" at bounding box center [980, 56] width 118 height 21
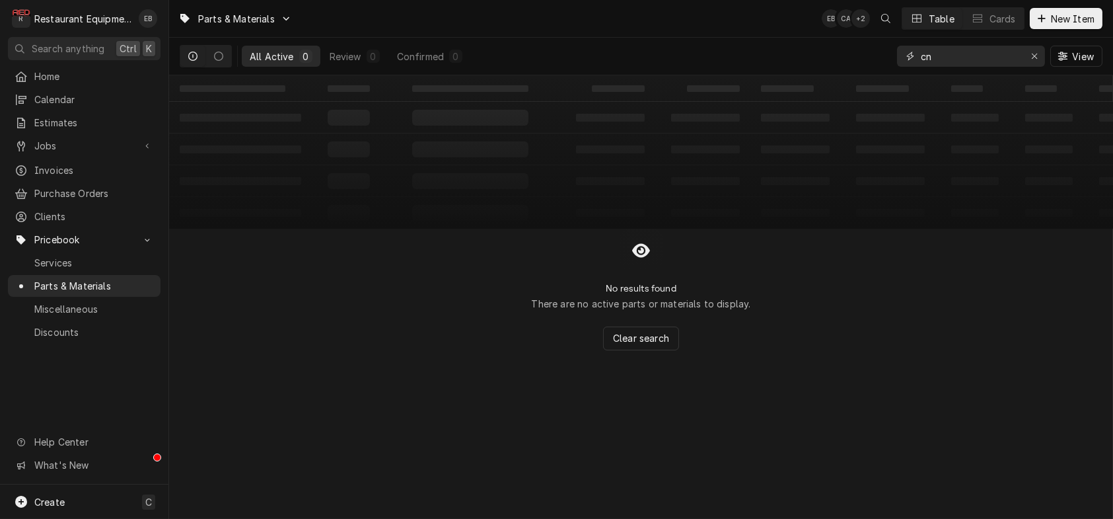
type input "c"
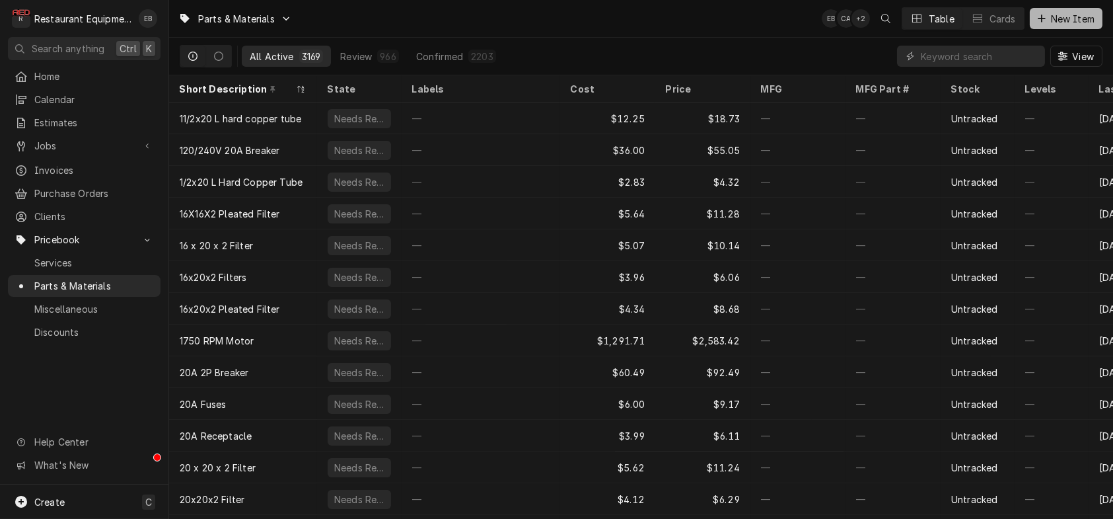
click at [1044, 11] on button "New Item" at bounding box center [1066, 18] width 73 height 21
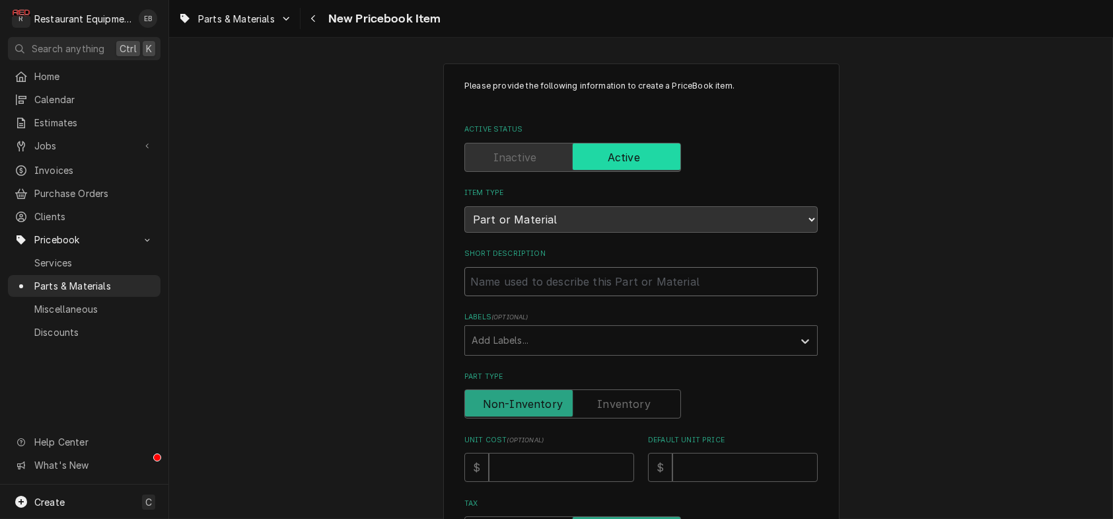
click at [572, 296] on input "Short Description" at bounding box center [642, 281] width 354 height 29
type textarea "x"
type input "A"
type textarea "x"
type input "Al"
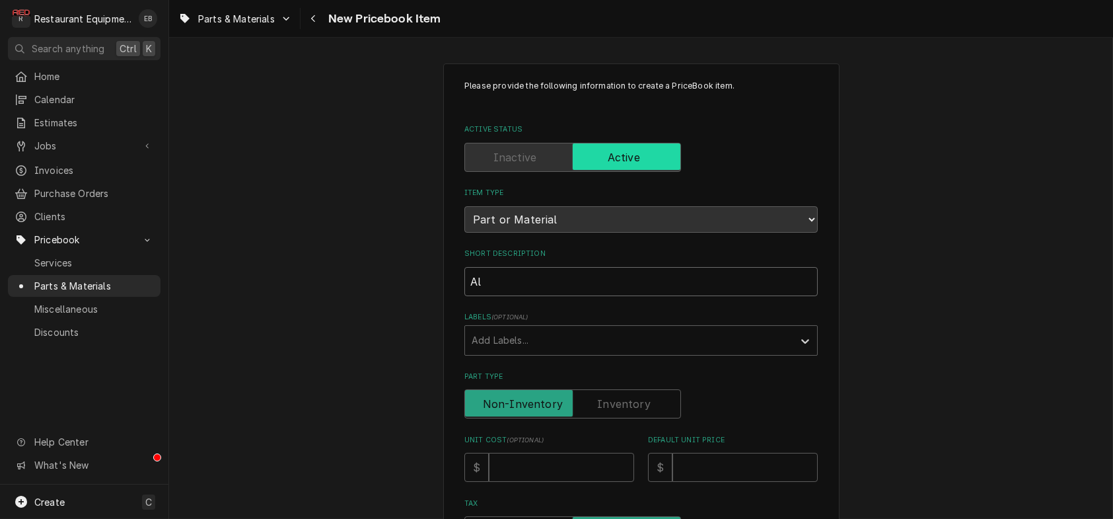
type textarea "x"
type input "Alt"
type textarea "x"
type input "Alto"
type textarea "x"
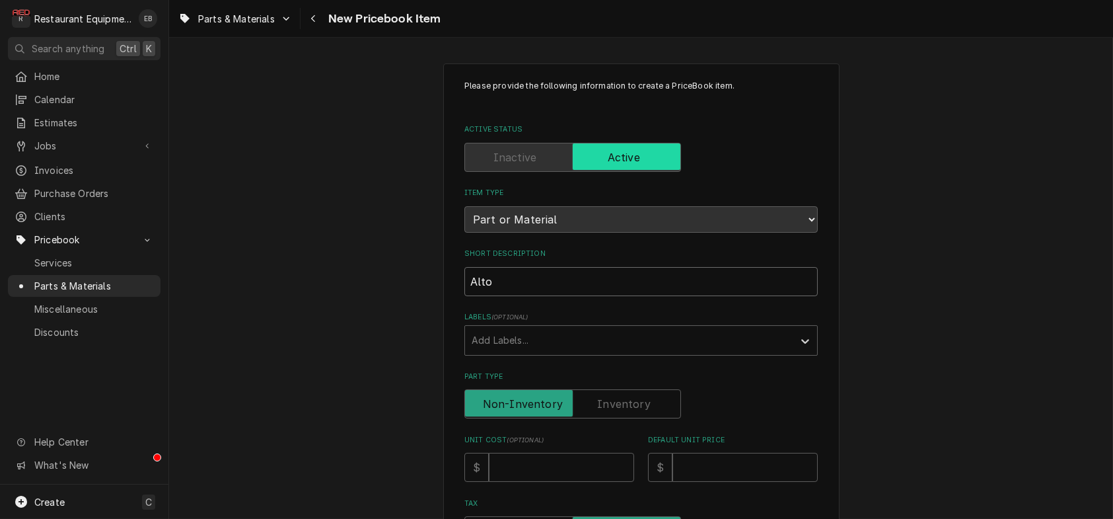
type input "Alto"
type textarea "x"
type input "Alto S"
type textarea "x"
type input "Alto Sh"
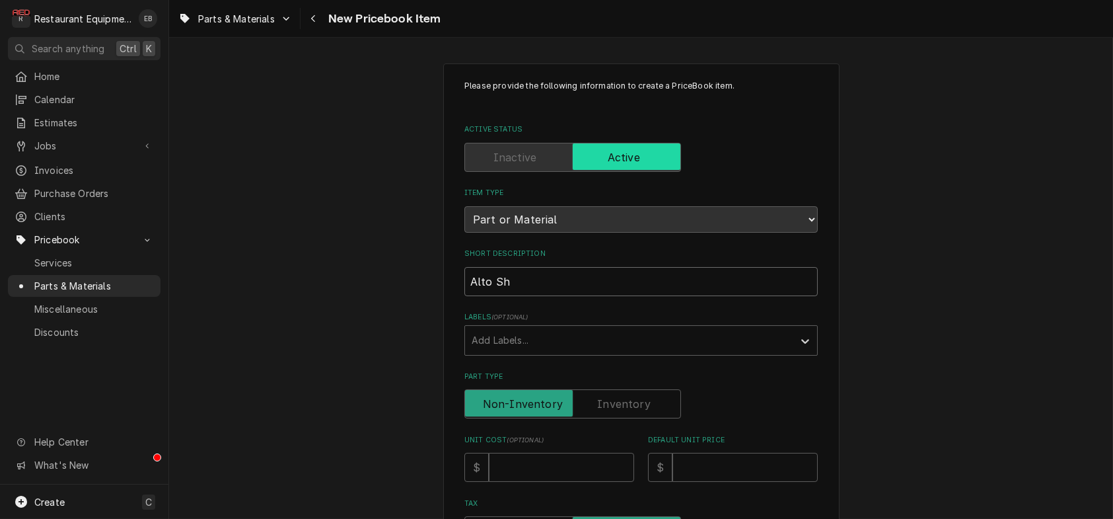
type textarea "x"
type input "Alto Sha"
type textarea "x"
type input "Alto Shaa"
type textarea "x"
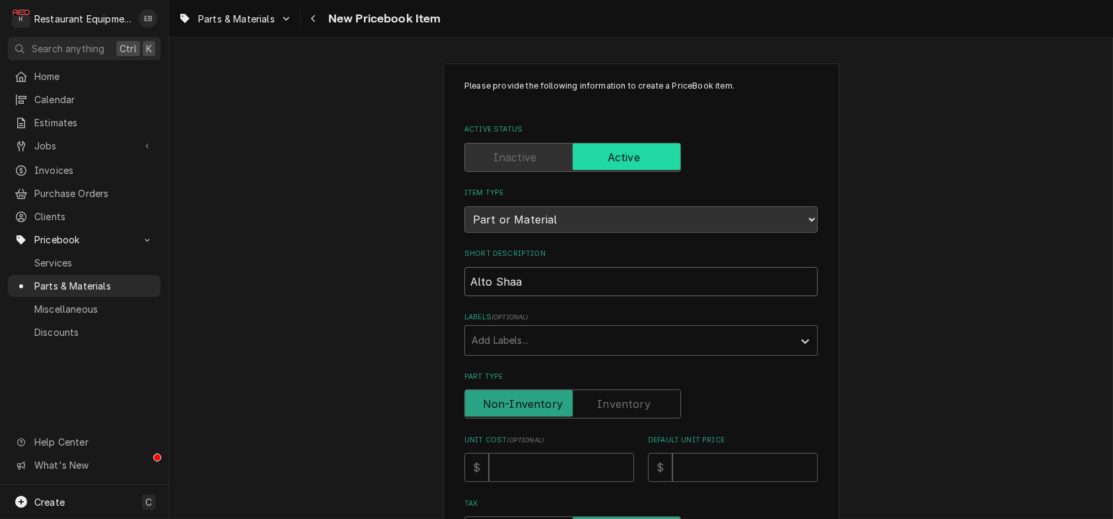
type input "Alto Shaam"
type textarea "x"
type input "Alto Shaam"
type textarea "x"
type input "Alto Shaam C"
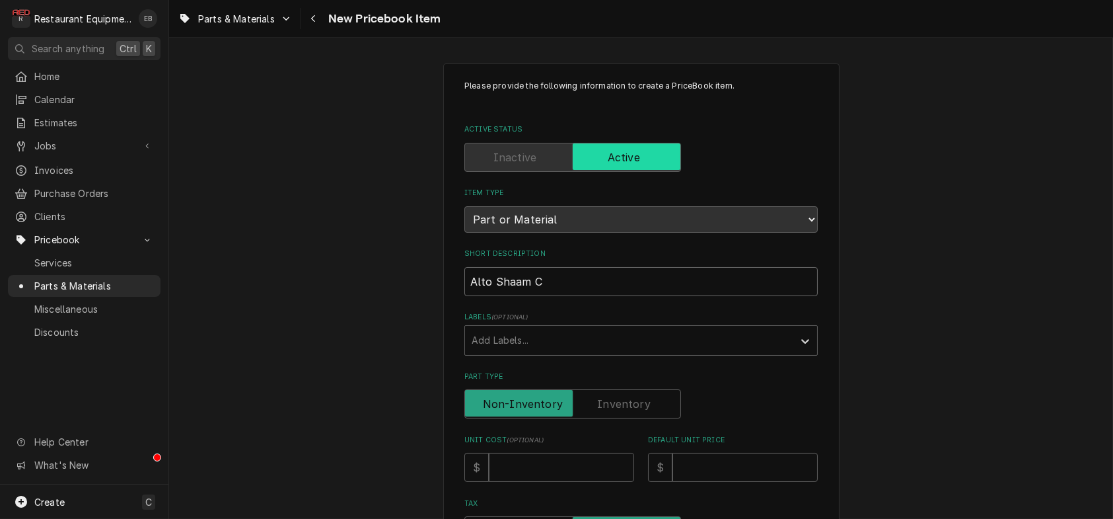
type textarea "x"
type input "Alto Shaam Co"
type textarea "x"
type input "Alto Shaam Con"
type textarea "x"
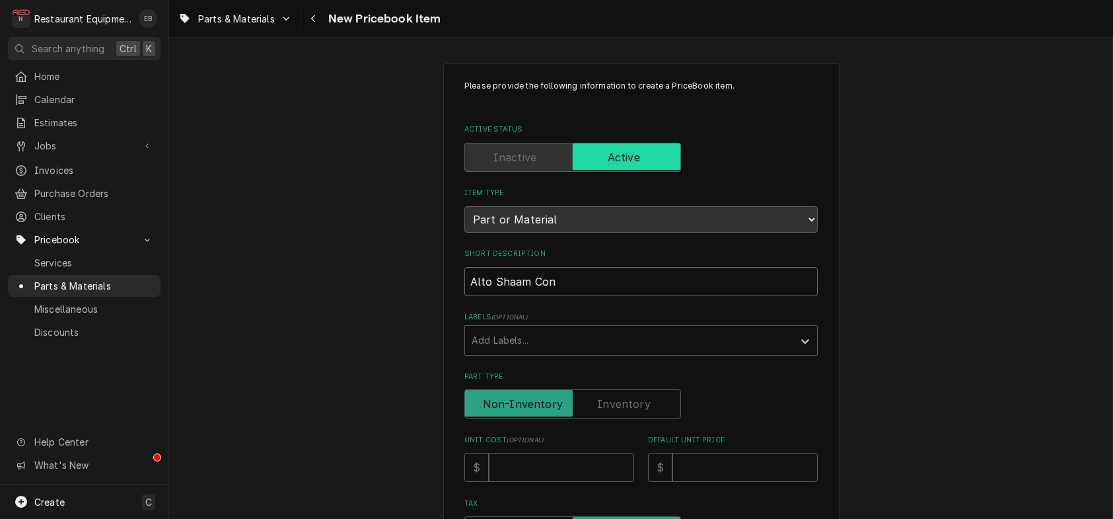
type input "Alto Shaam Cont"
type textarea "x"
type input "Alto Shaam Conta"
type textarea "x"
type input "Alto Shaam Contac"
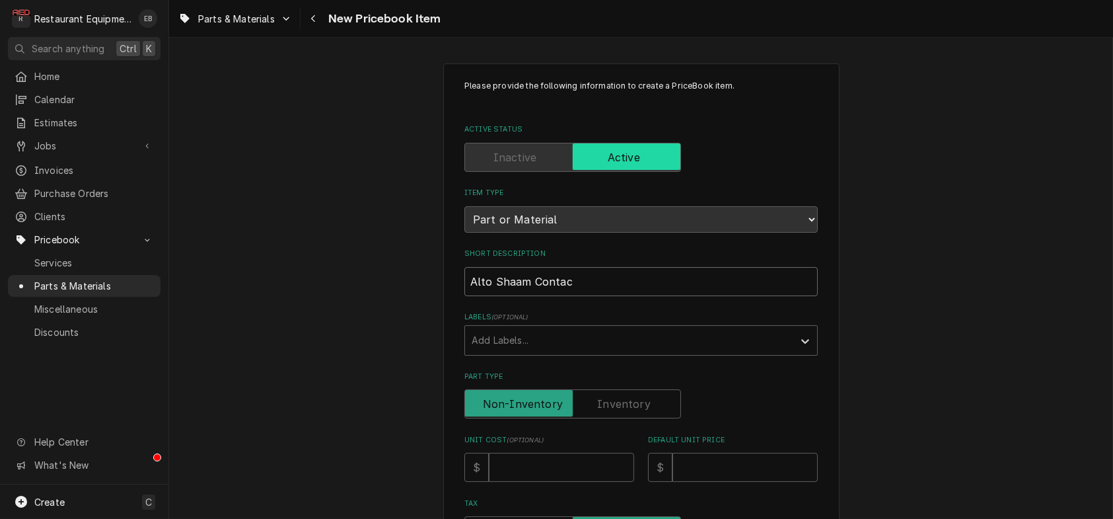
type textarea "x"
type input "Alto Shaam Contact"
type textarea "x"
type input "Alto Shaam Contacto"
type textarea "x"
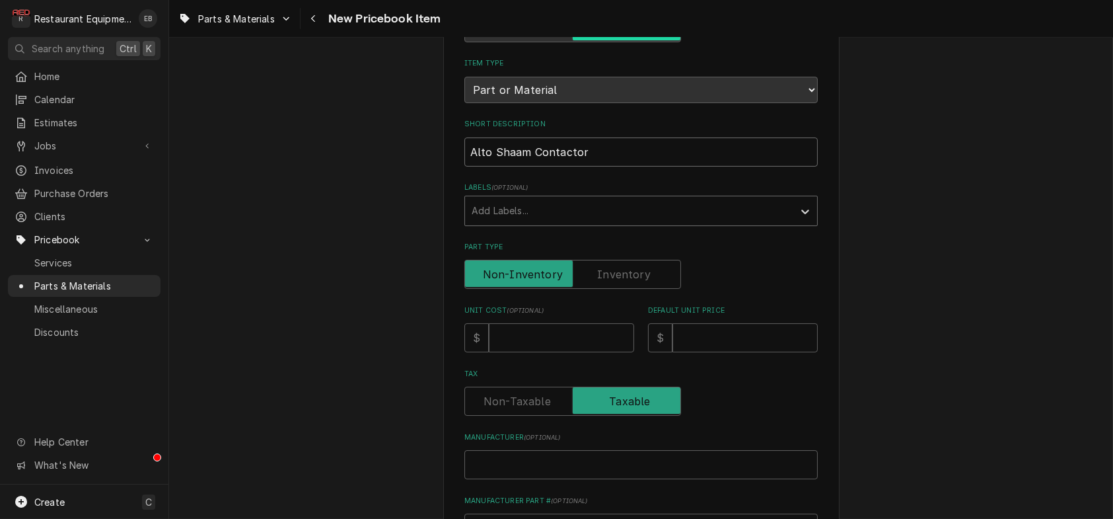
scroll to position [132, 0]
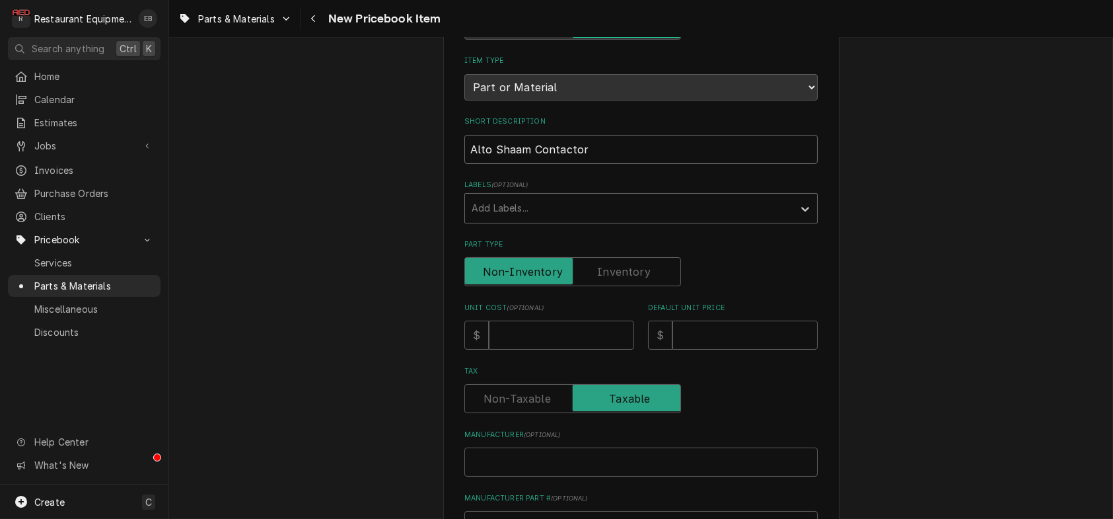
type input "Alto Shaam Contactor"
click at [570, 220] on div "Labels" at bounding box center [629, 208] width 315 height 24
click at [572, 220] on div "Labels" at bounding box center [629, 208] width 315 height 24
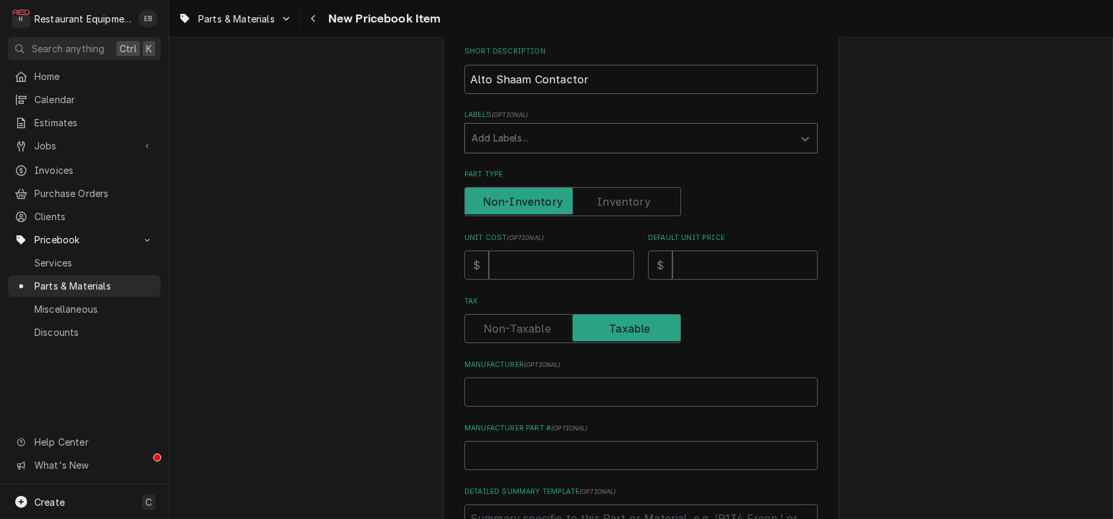
scroll to position [264, 0]
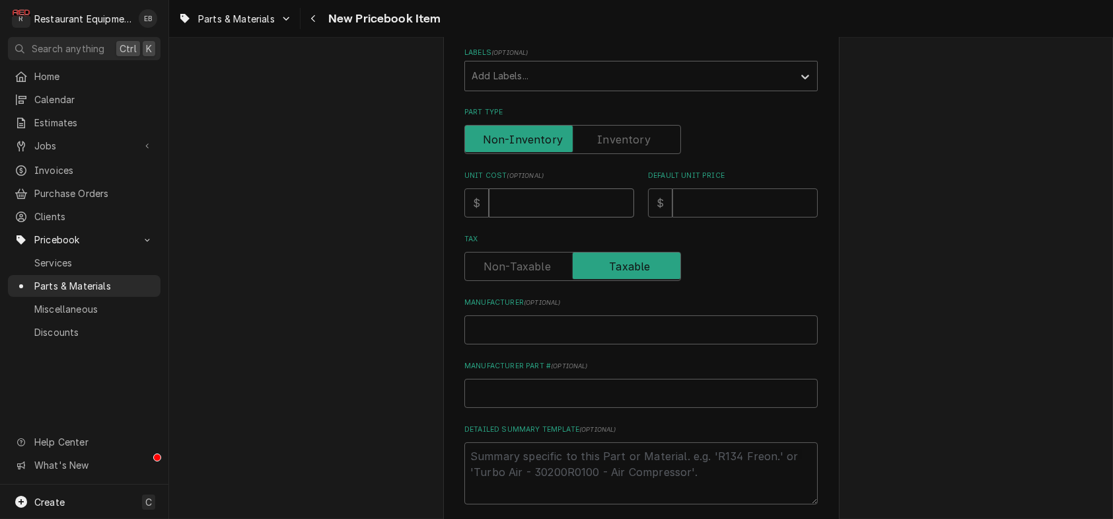
click at [562, 217] on input "Unit Cost ( optional )" at bounding box center [561, 202] width 145 height 29
type textarea "x"
type input "1"
type textarea "x"
type input "10"
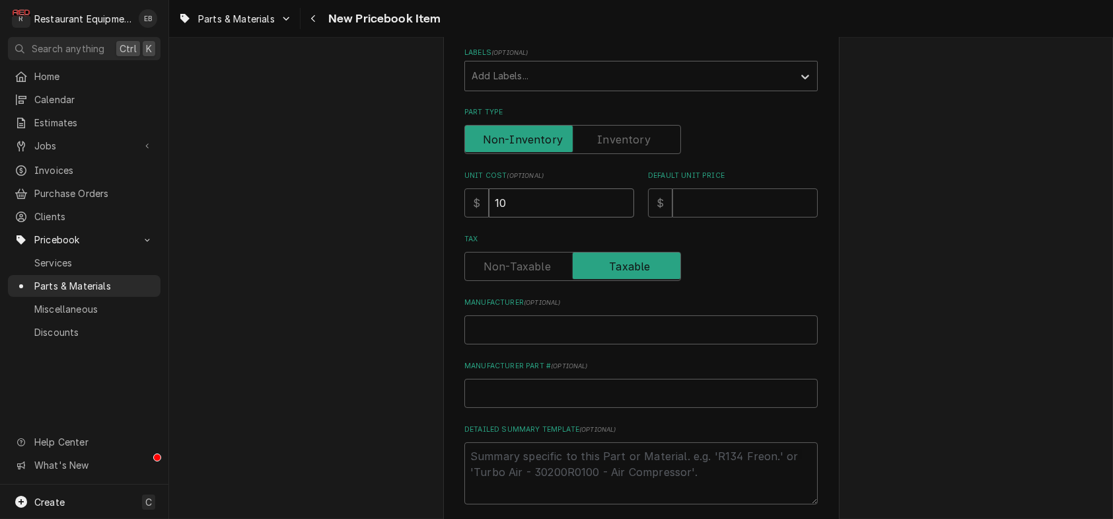
type textarea "x"
type input "107"
type textarea "x"
type input "107.1"
type textarea "x"
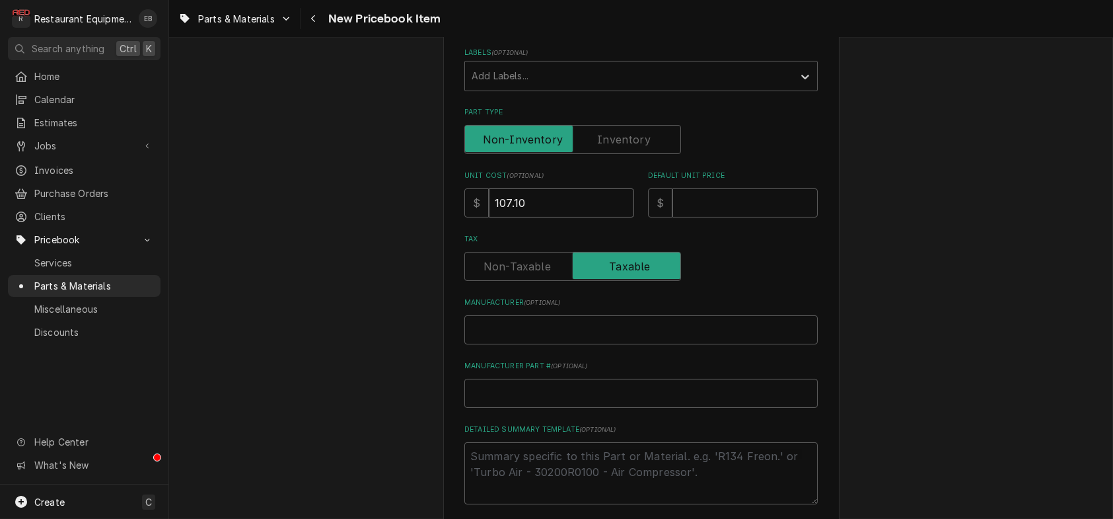
type input "107.10"
click at [736, 217] on input "Default Unit Price" at bounding box center [745, 202] width 145 height 29
type textarea "x"
type input "1"
type textarea "x"
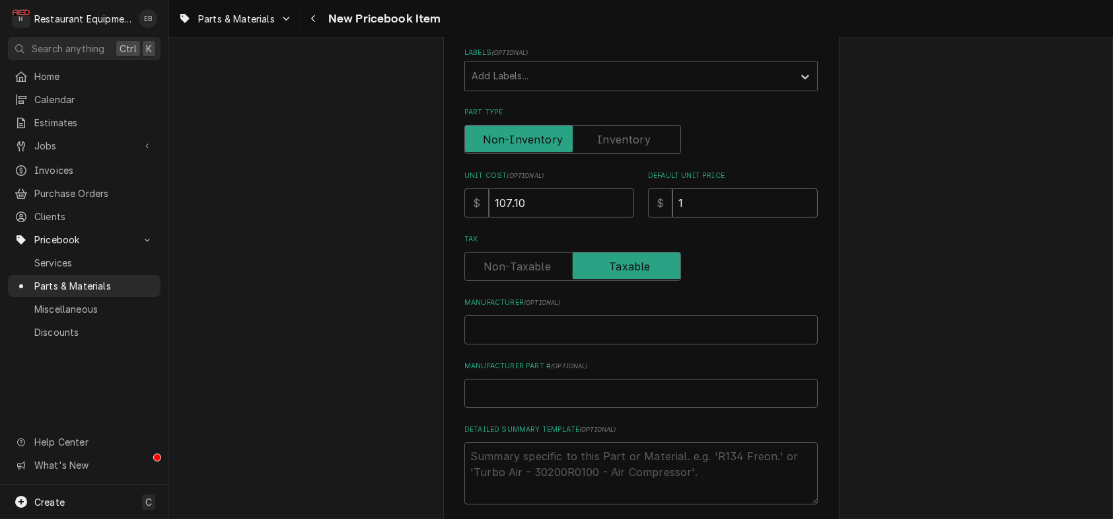
type input "15"
type textarea "x"
type input "153"
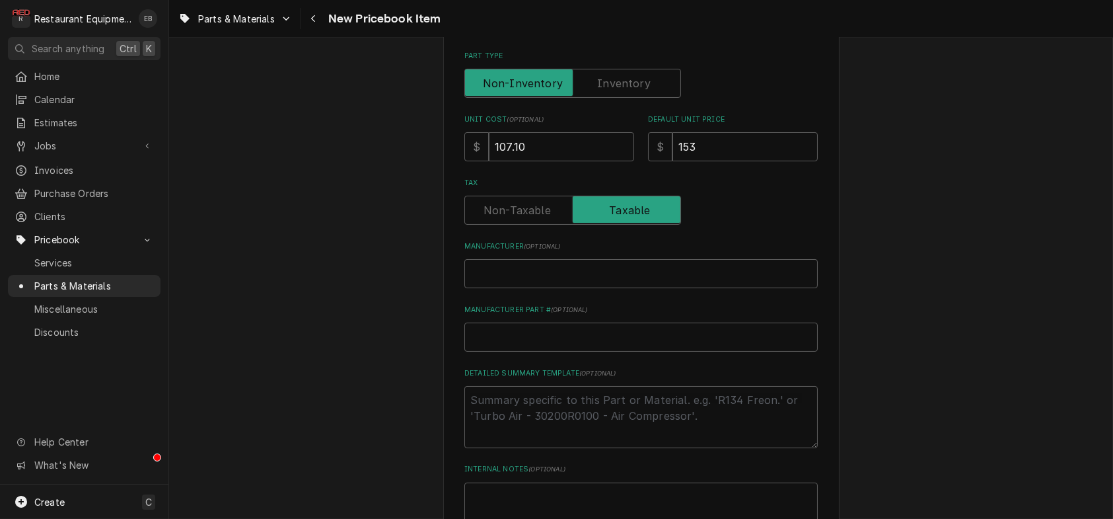
scroll to position [352, 0]
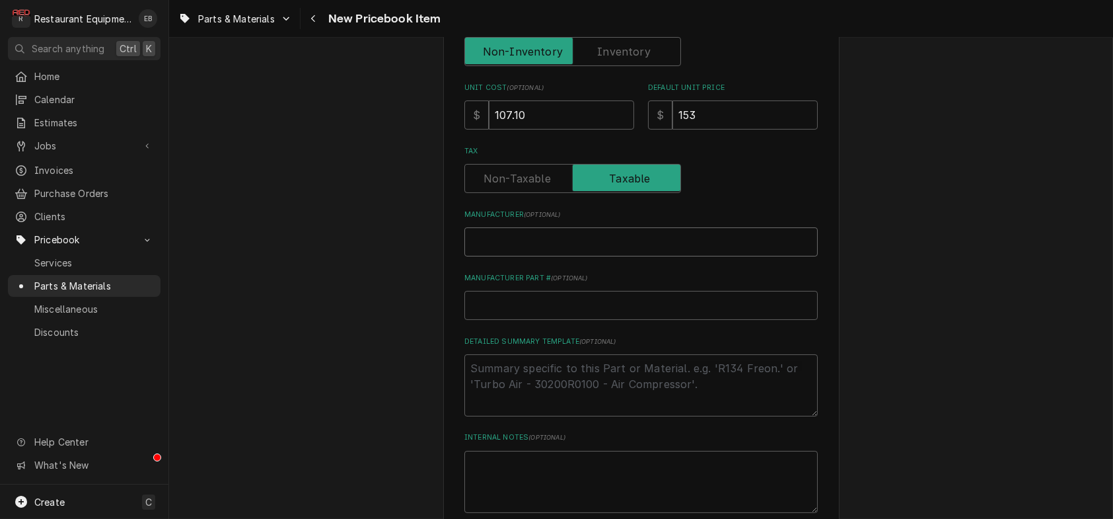
click at [560, 256] on input "Manufacturer ( optional )" at bounding box center [642, 241] width 354 height 29
type textarea "x"
type input "A"
type textarea "x"
type input "Al"
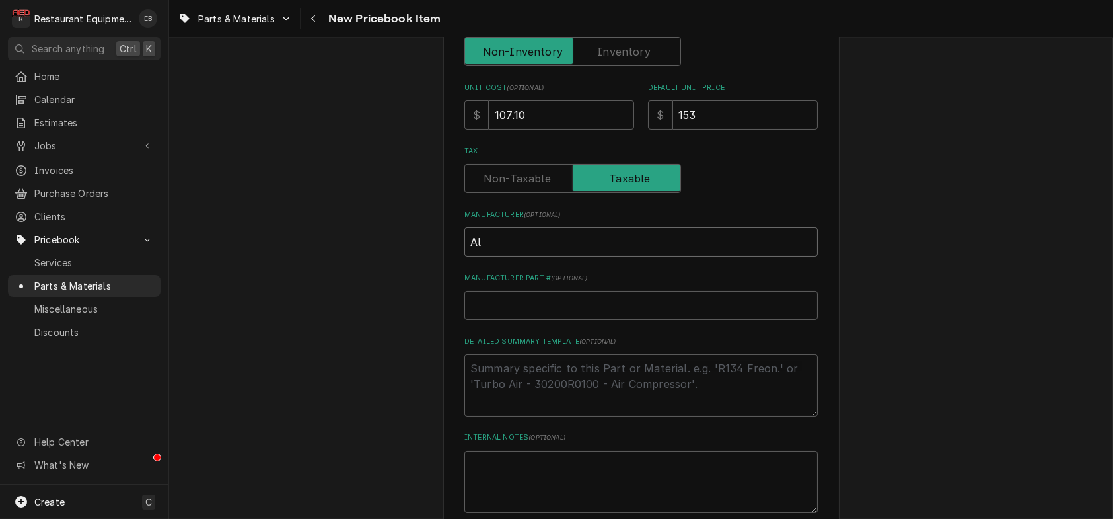
type textarea "x"
type input "Alt"
type textarea "x"
type input "Alto"
type textarea "x"
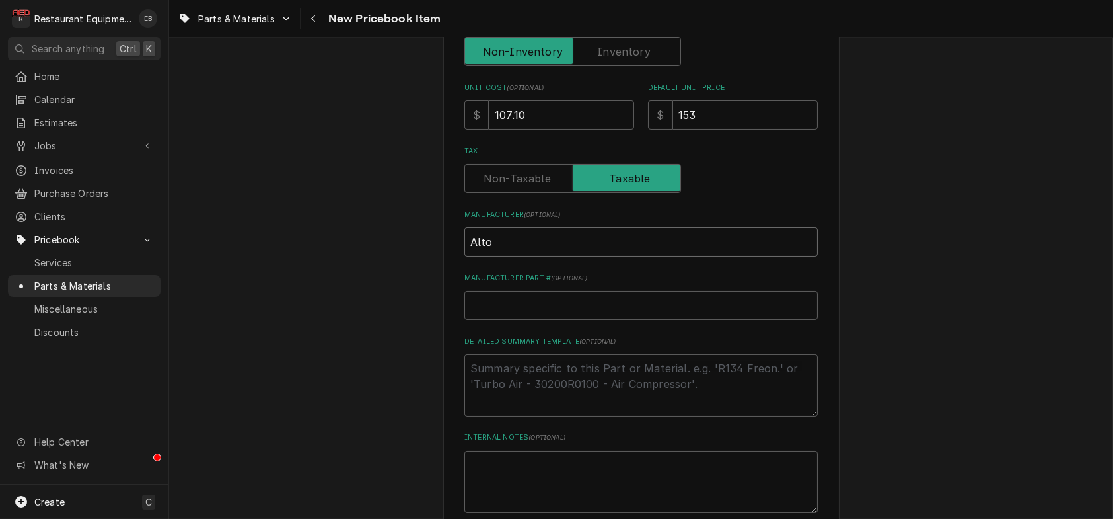
type input "Alto"
type textarea "x"
type input "Alto S"
type textarea "x"
type input "Alto SH"
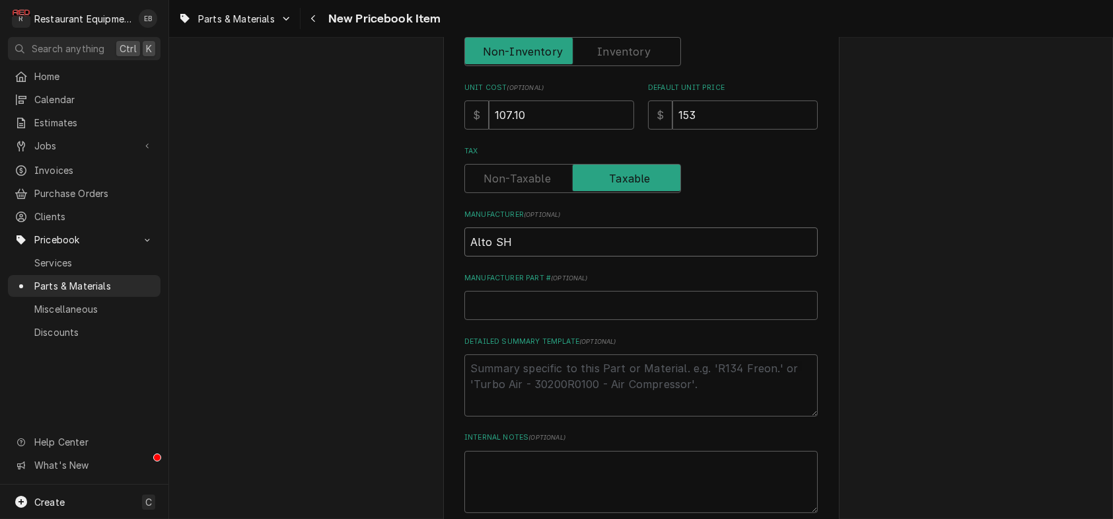
type textarea "x"
type input "Alto SHa"
type textarea "x"
type input "Alto SH"
type textarea "x"
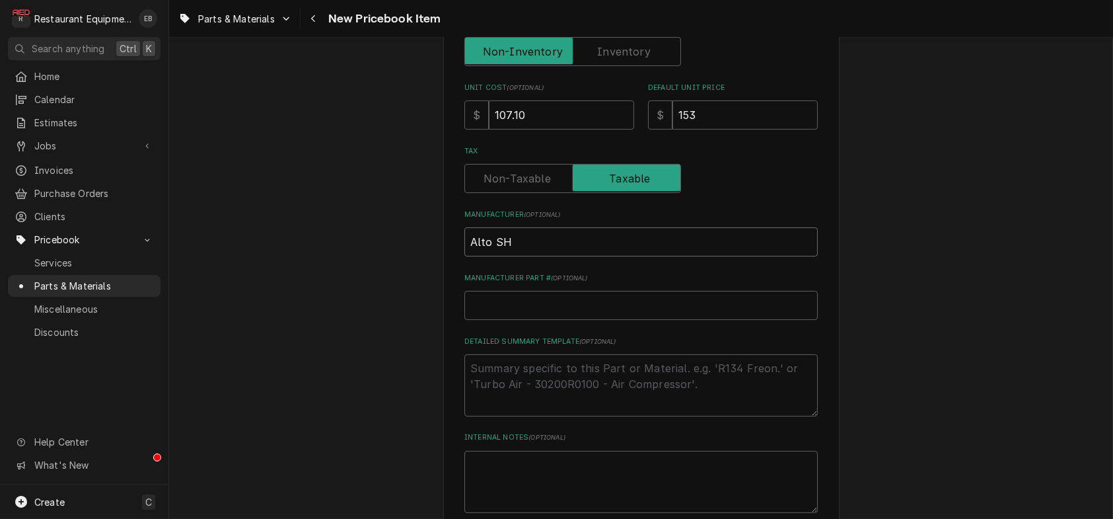
type input "Alto S"
type textarea "x"
type input "Alto Sh"
type textarea "x"
type input "Alto Sha"
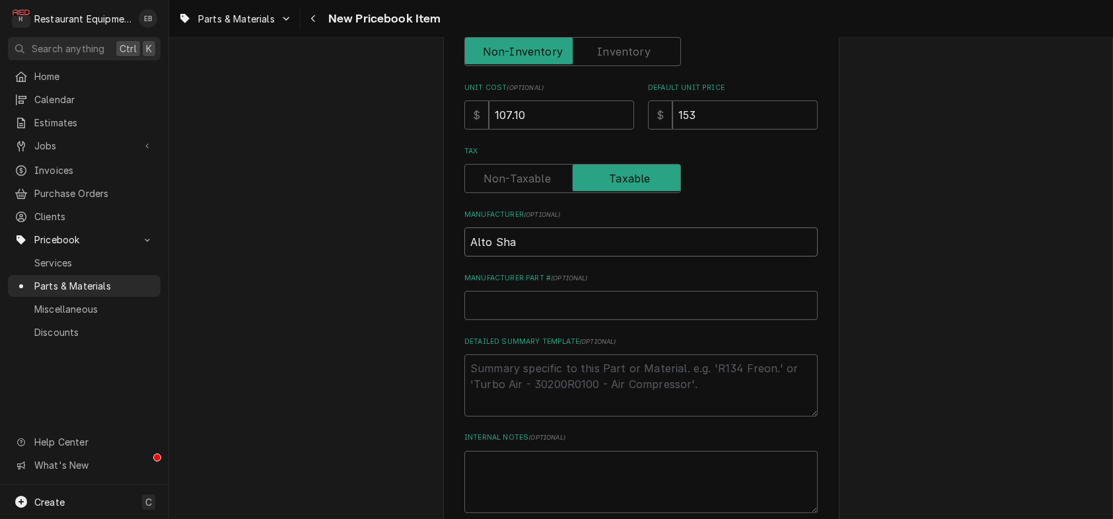
type textarea "x"
type input "Alto Shaa"
type textarea "x"
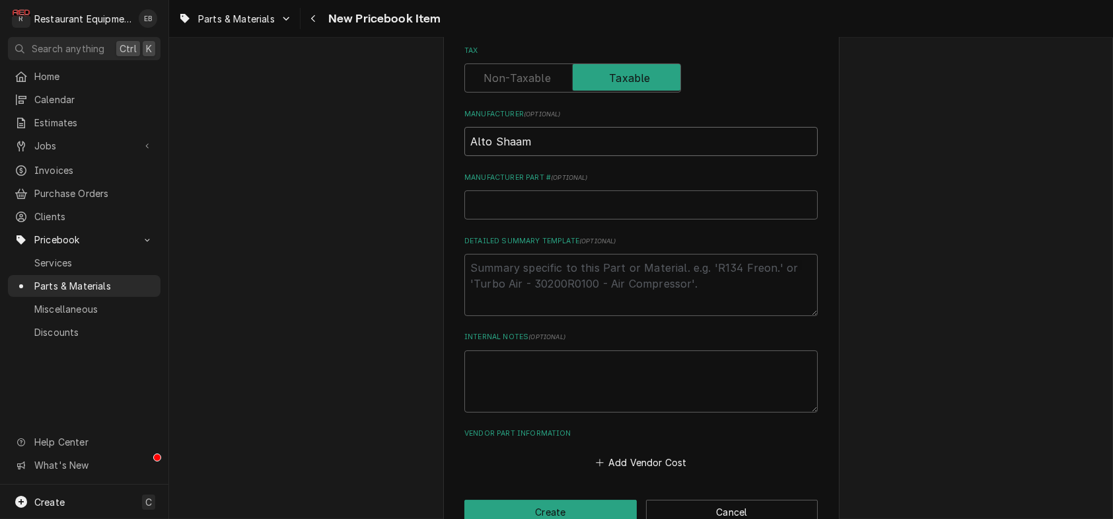
scroll to position [484, 0]
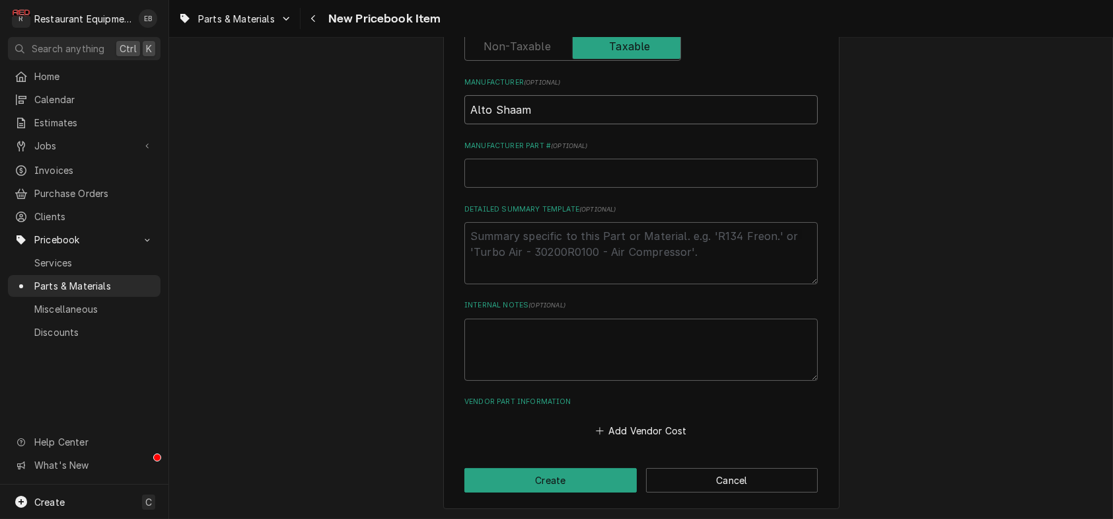
type input "Alto Shaam"
click at [585, 188] on input "Manufacturer Part # ( optional )" at bounding box center [642, 173] width 354 height 29
click at [541, 188] on input "Manufacturer Part # ( optional )" at bounding box center [642, 173] width 354 height 29
paste input "CN-3052"
type textarea "x"
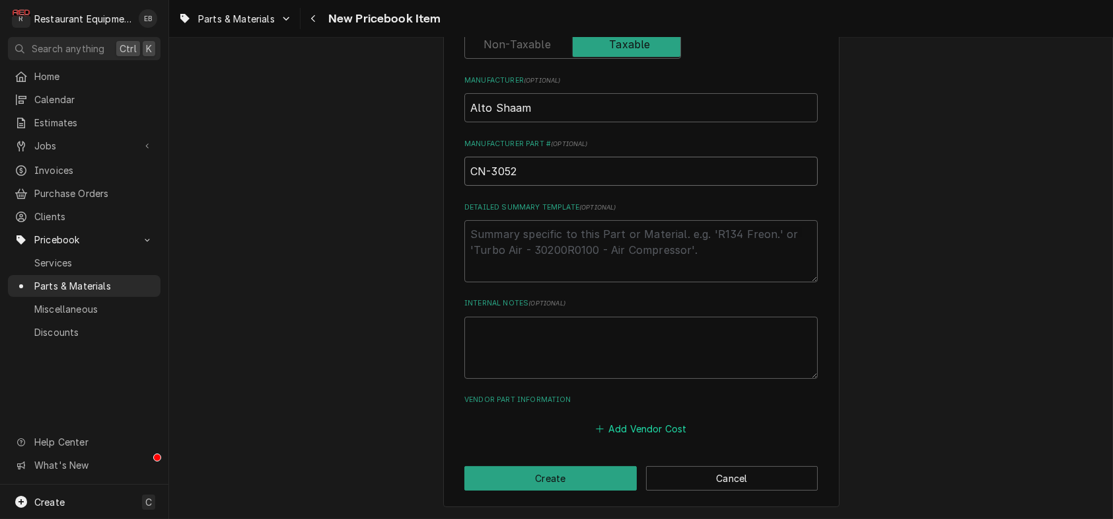
type input "CN-3052"
click at [649, 420] on button "Add Vendor Cost" at bounding box center [641, 429] width 96 height 19
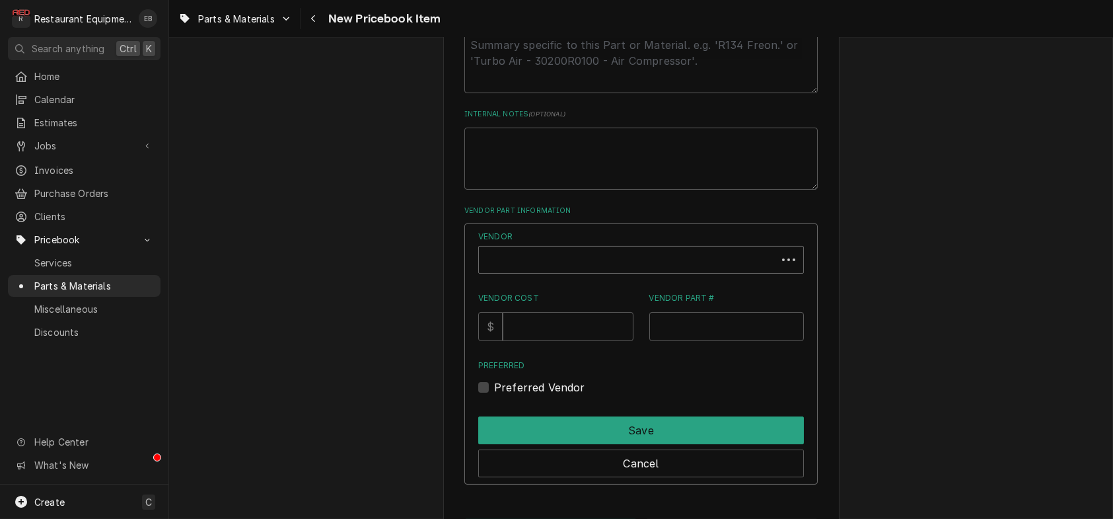
scroll to position [721, 0]
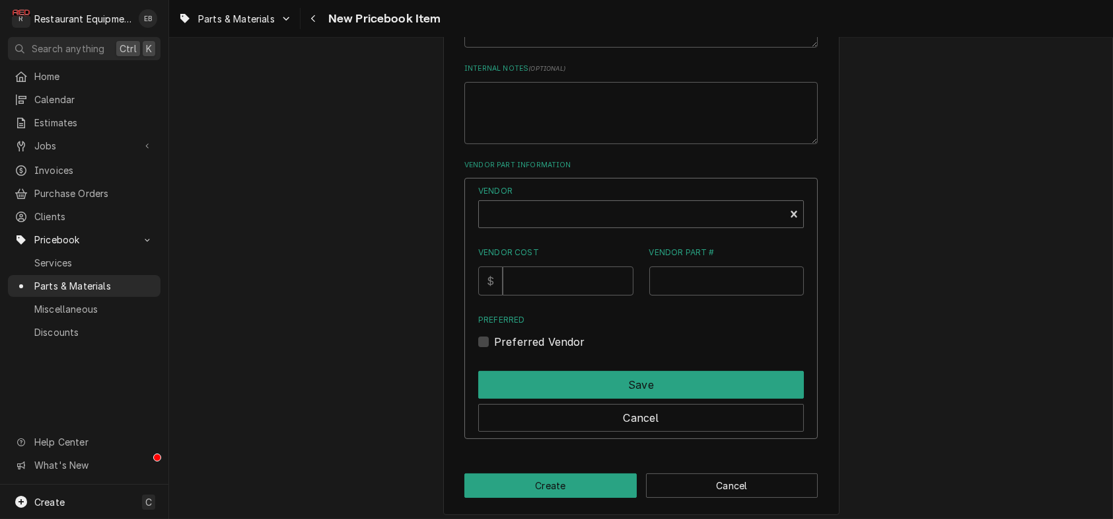
type textarea "x"
click at [571, 235] on div "Vendor" at bounding box center [632, 220] width 293 height 32
type input "parts town"
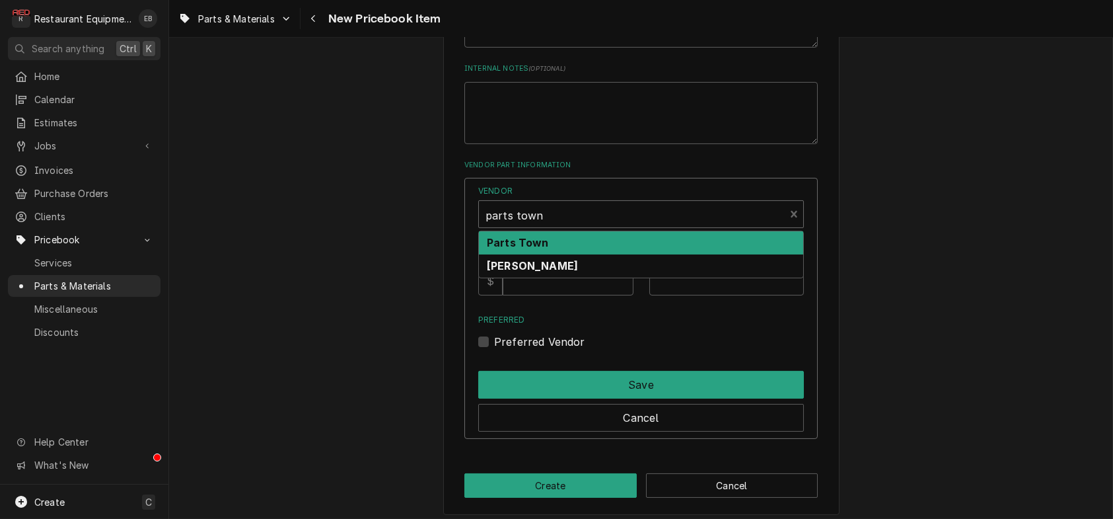
click at [591, 254] on div "Parts Town" at bounding box center [641, 242] width 324 height 23
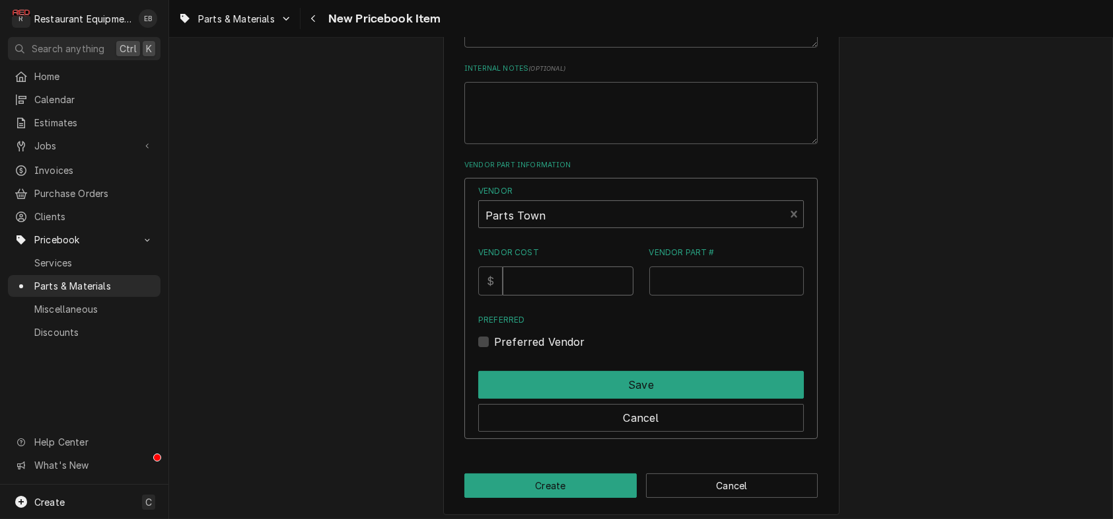
click at [560, 295] on input "Vendor Cost" at bounding box center [568, 280] width 130 height 29
type input "107.1"
click at [729, 295] on input "Vendor Part #" at bounding box center [727, 280] width 155 height 29
paste input "CN-3052"
click at [659, 295] on input "CN-3052" at bounding box center [727, 280] width 155 height 29
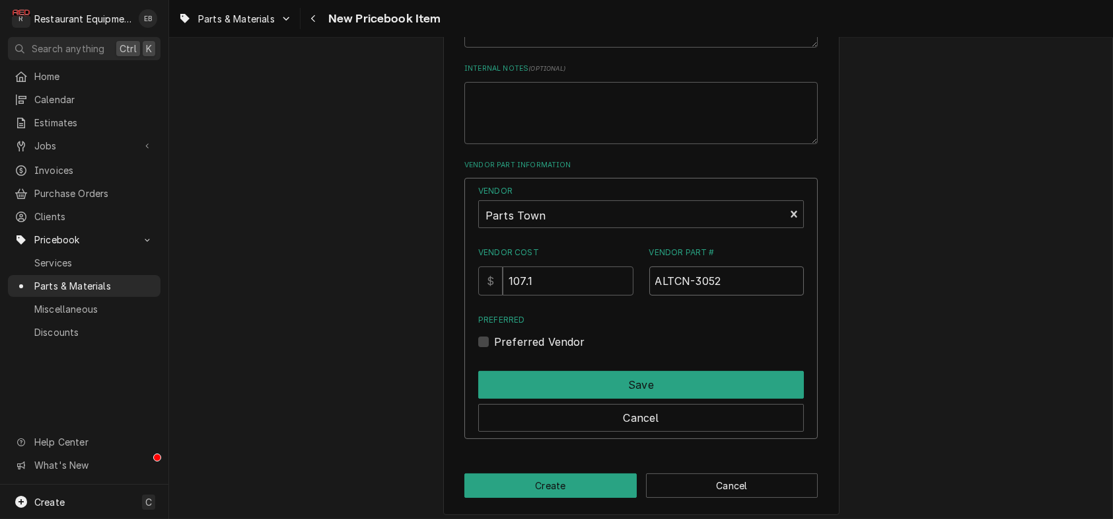
type input "ALTCN-3052"
click at [494, 350] on label "Preferred Vendor" at bounding box center [539, 342] width 91 height 16
click at [494, 363] on input "Preferred" at bounding box center [657, 348] width 326 height 29
checkbox input "true"
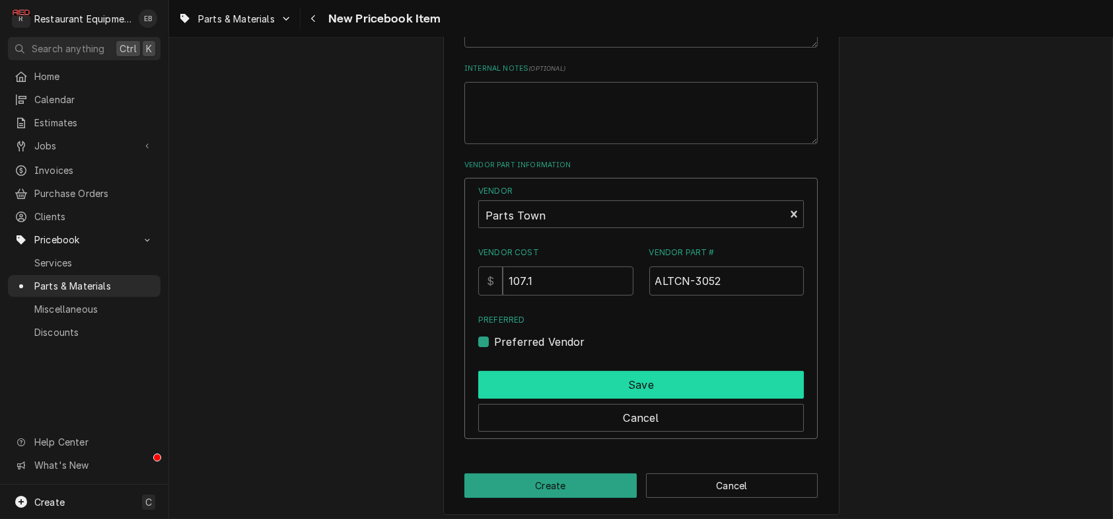
click at [523, 398] on button "Save" at bounding box center [641, 385] width 326 height 28
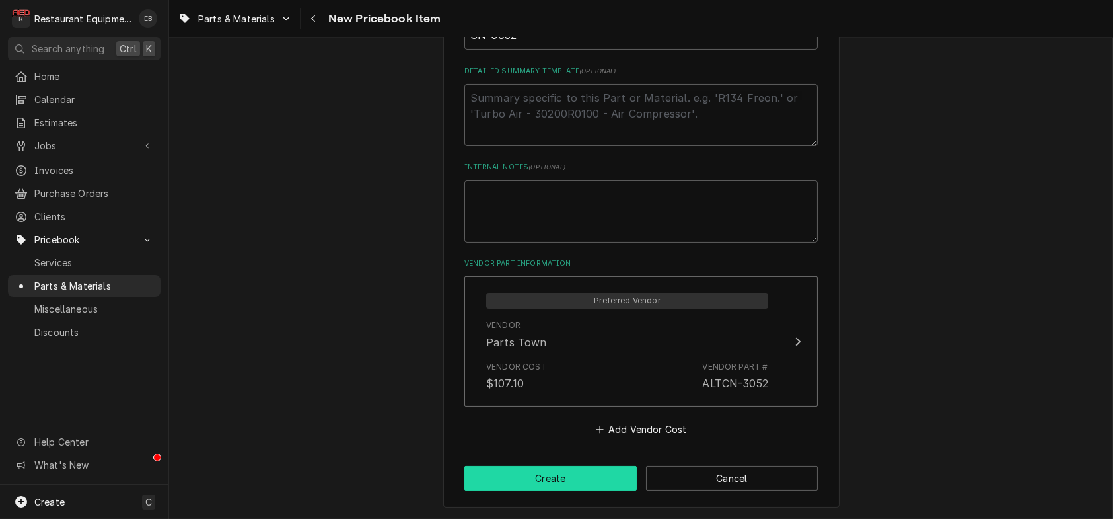
click at [573, 488] on button "Create" at bounding box center [551, 478] width 172 height 24
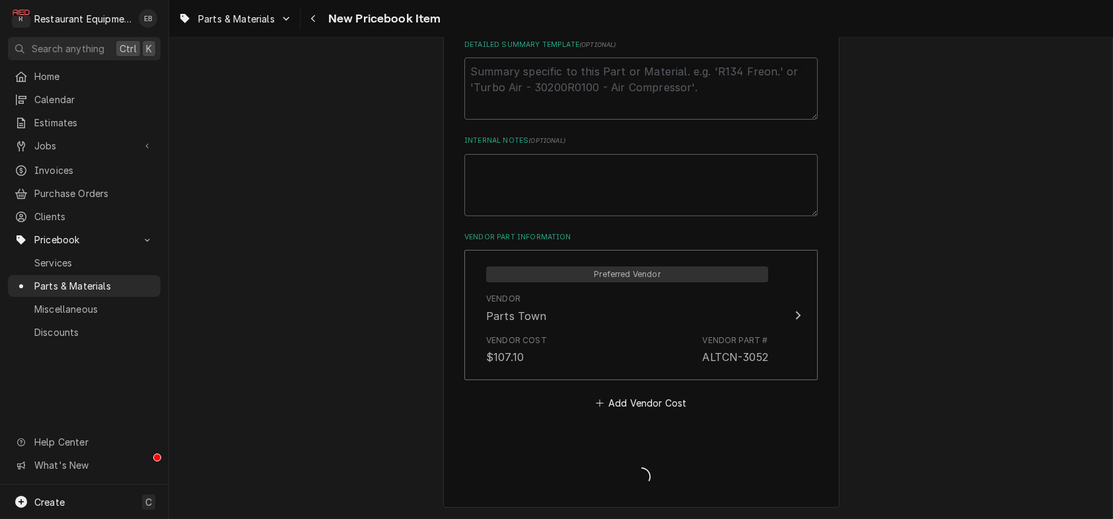
type textarea "x"
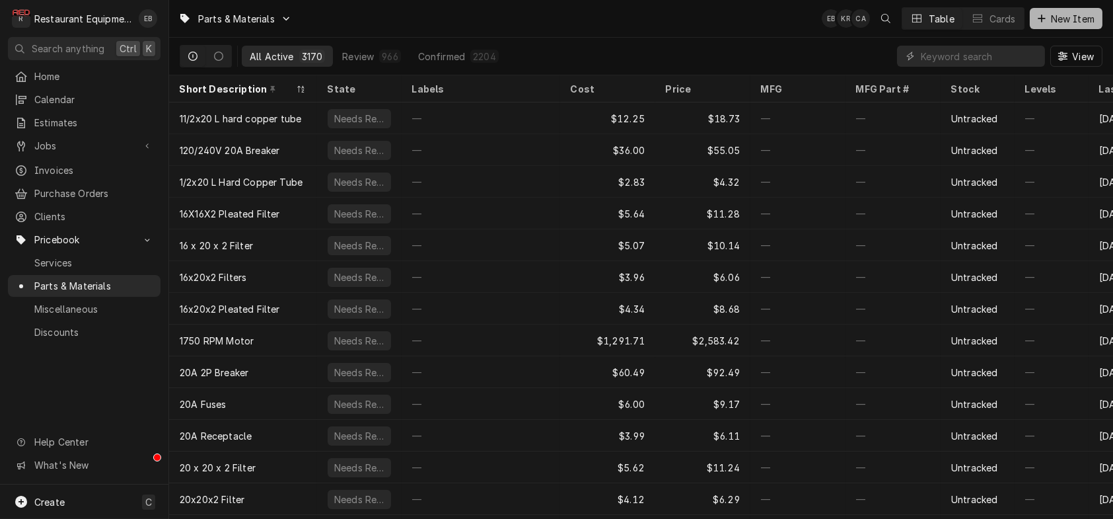
click at [1061, 19] on span "New Item" at bounding box center [1073, 19] width 49 height 14
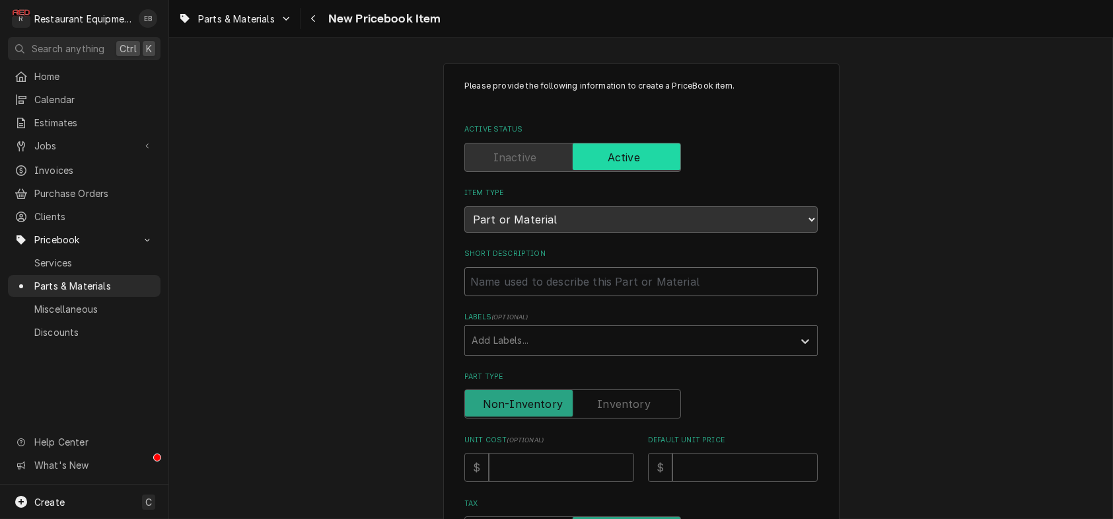
click at [570, 296] on input "Short Description" at bounding box center [642, 281] width 354 height 29
type textarea "x"
type input "#"
type textarea "x"
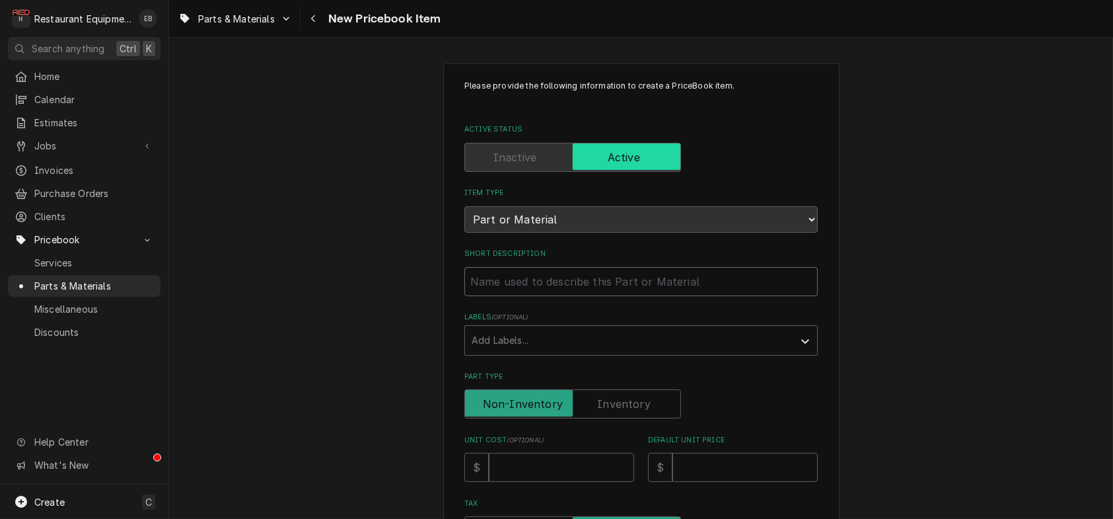
type input "3"
type textarea "x"
type input "3""
type textarea "x"
type input "3""
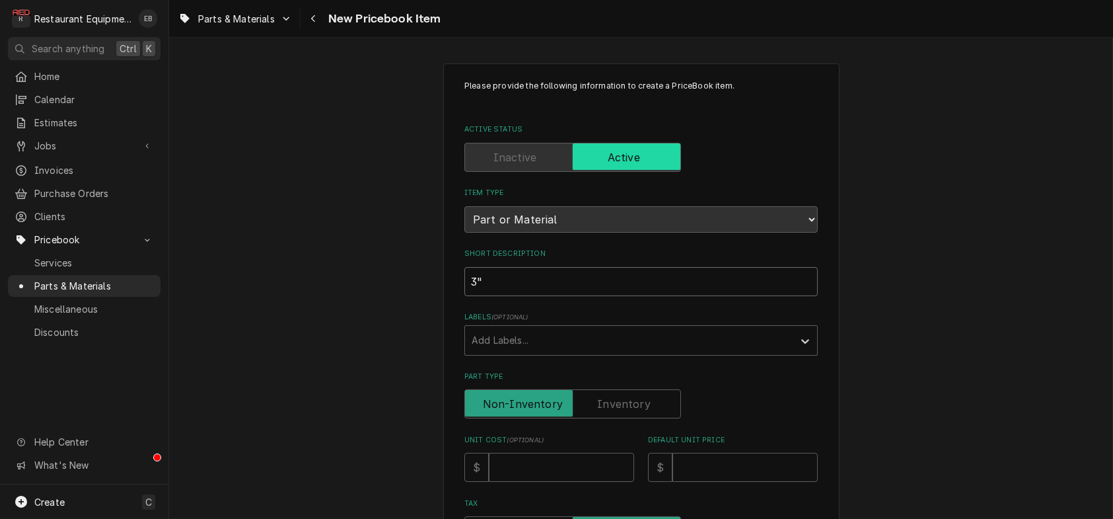
type textarea "x"
type input "3" F"
type textarea "x"
type input "3" Fa"
type textarea "x"
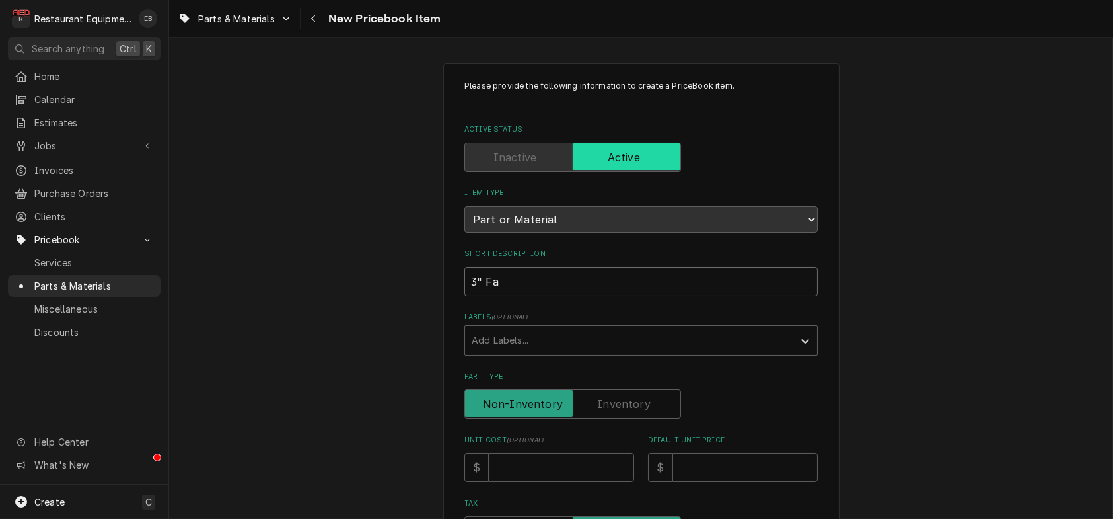
type input "3" Fan"
type textarea "x"
type input "3" Fan"
type textarea "x"
type input "3" Fan B"
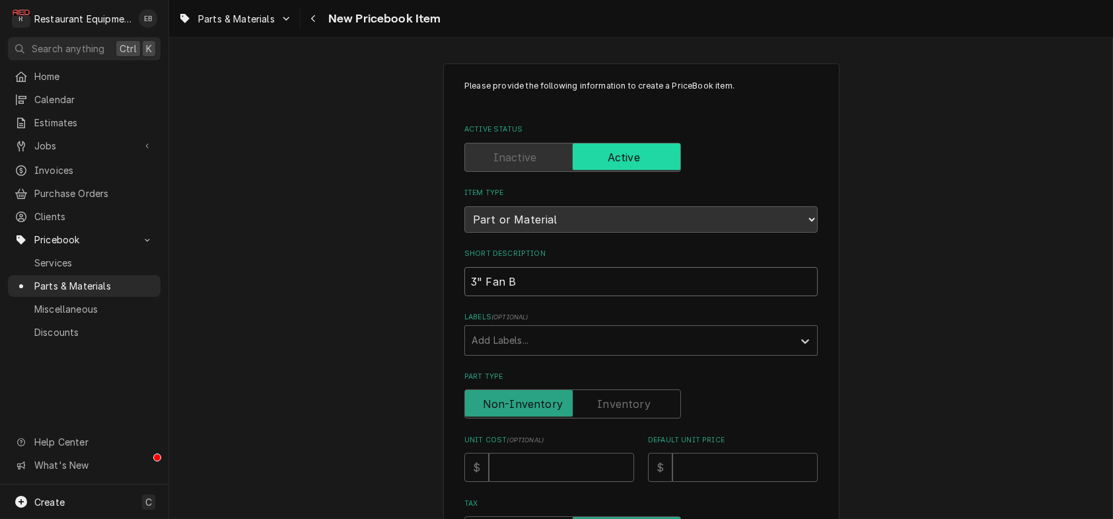
type textarea "x"
type input "3" Fan Bl"
type textarea "x"
type input "3" Fan Bla"
type textarea "x"
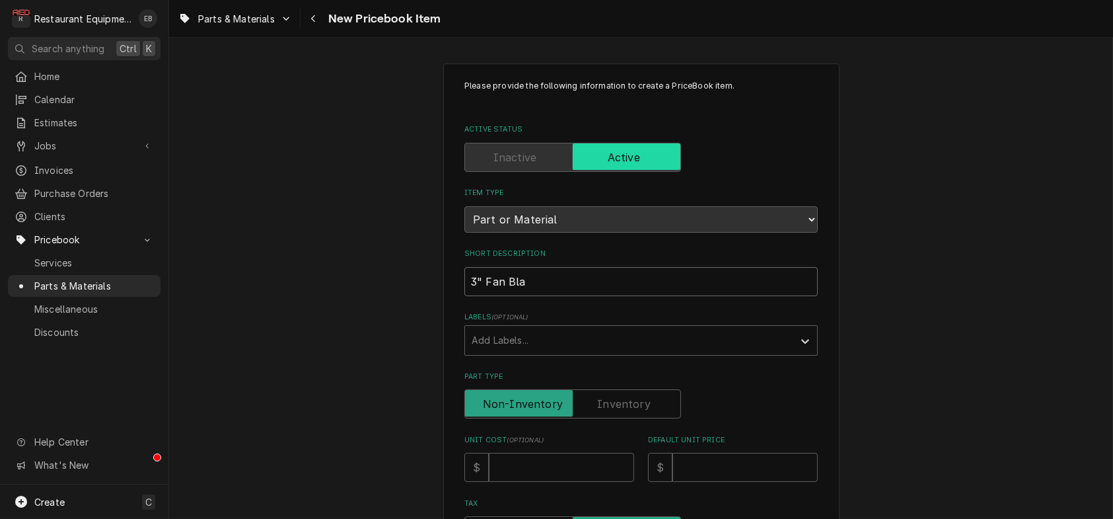
type input "3" Fan Blad"
type textarea "x"
type input "3" Fan Blade"
click at [465, 296] on input "3" Fan Blade" at bounding box center [642, 281] width 354 height 29
type textarea "x"
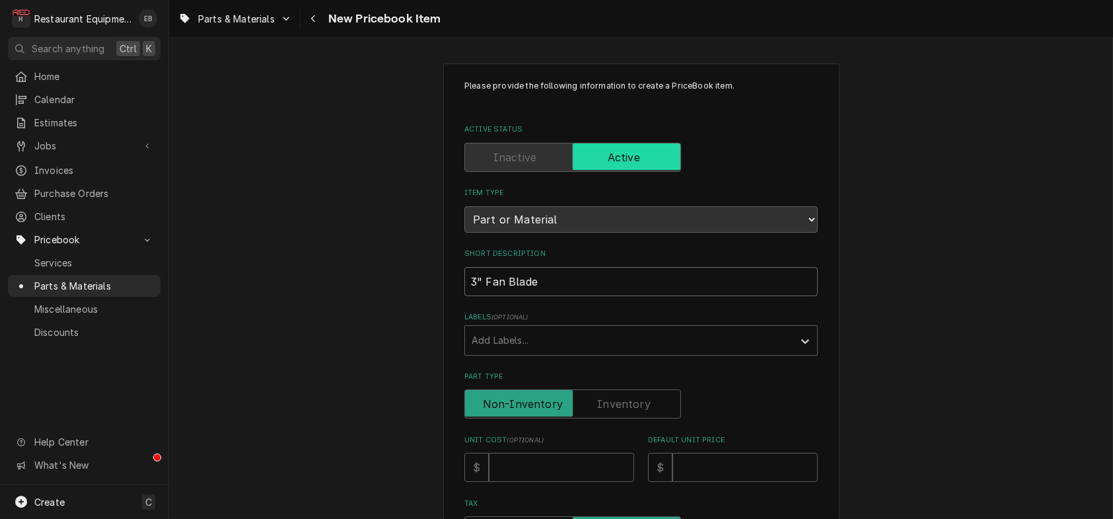
type input "A3" Fan Blade"
type textarea "x"
type input "Al3" Fan Blade"
type textarea "x"
type input "Alt3" Fan Blade"
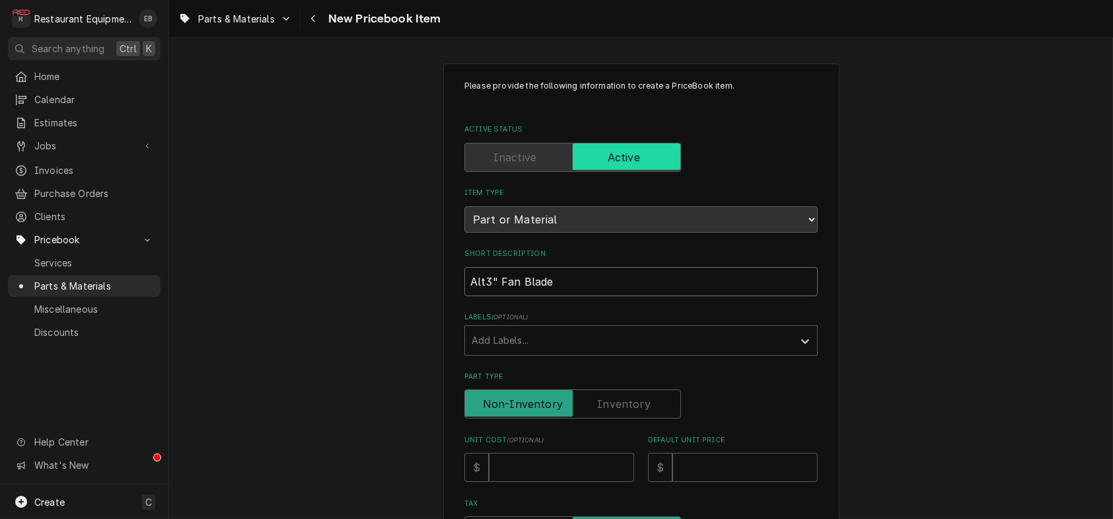
type textarea "x"
type input "Alto3" Fan Blade"
type textarea "x"
type input "Alto 3" Fan Blade"
type textarea "x"
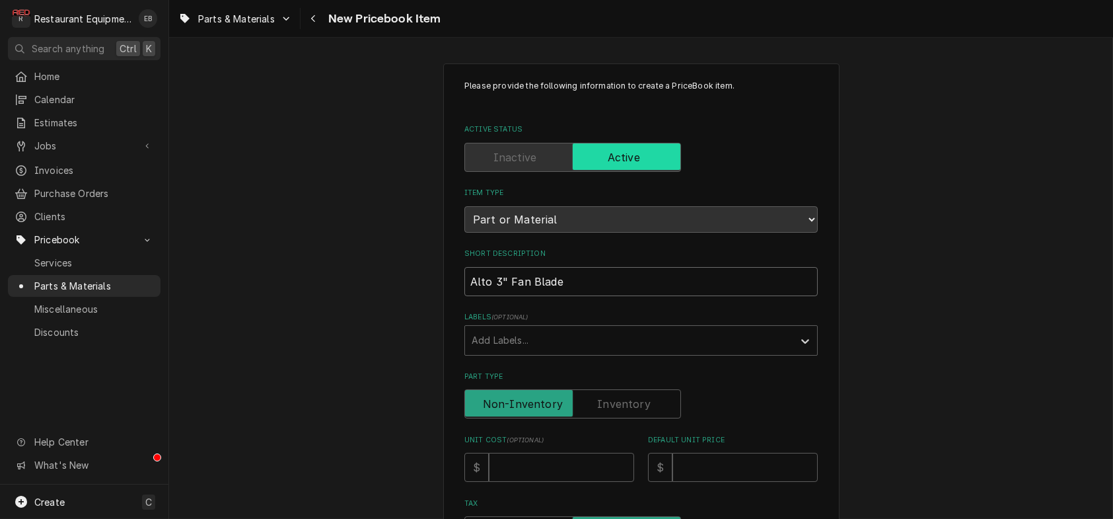
type input "Alto S3" Fan Blade"
type textarea "x"
type input "Alto Sh3" Fan Blade"
type textarea "x"
type input "Alto Sha3" Fan Blade"
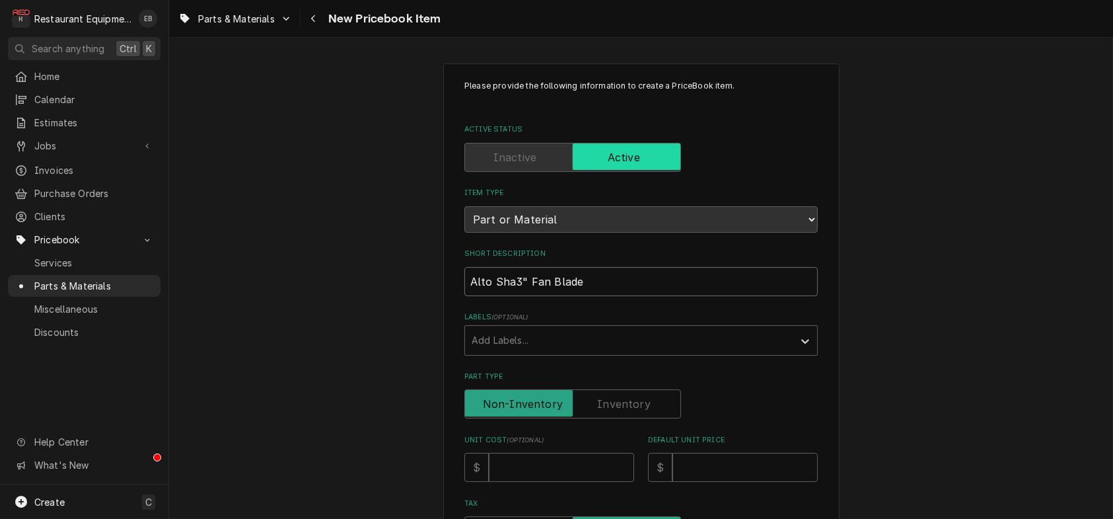
type textarea "x"
type input "Alto Shaa3" Fan Blade"
type textarea "x"
type input "Alto Shaam3" Fan Blade"
type textarea "x"
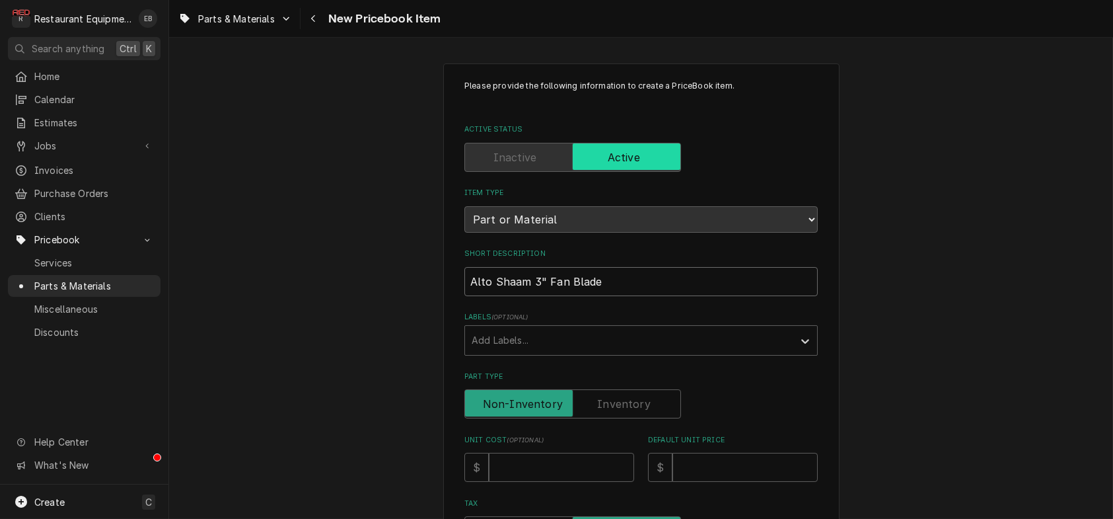
type input "Alto Shaam 3" Fan Blade"
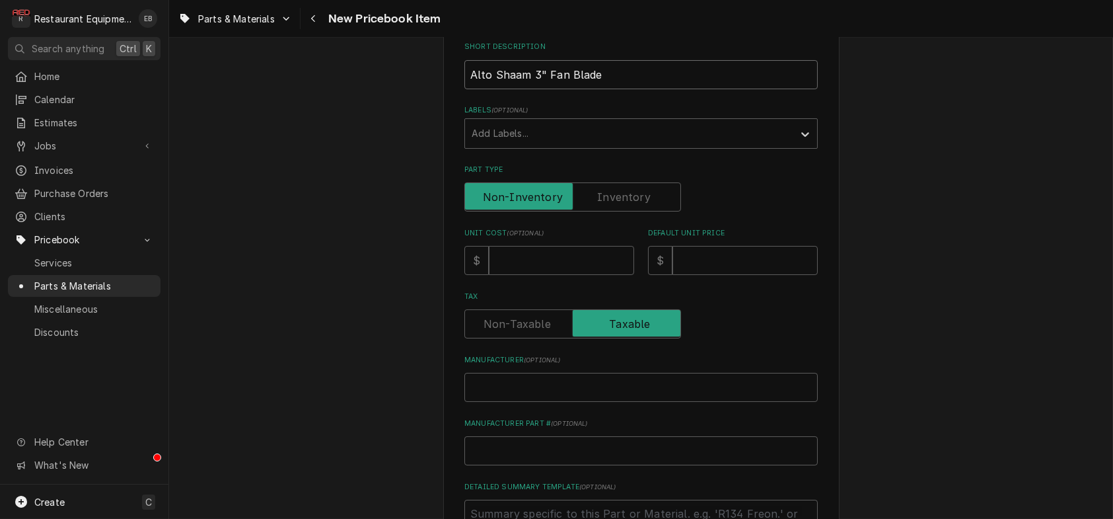
scroll to position [220, 0]
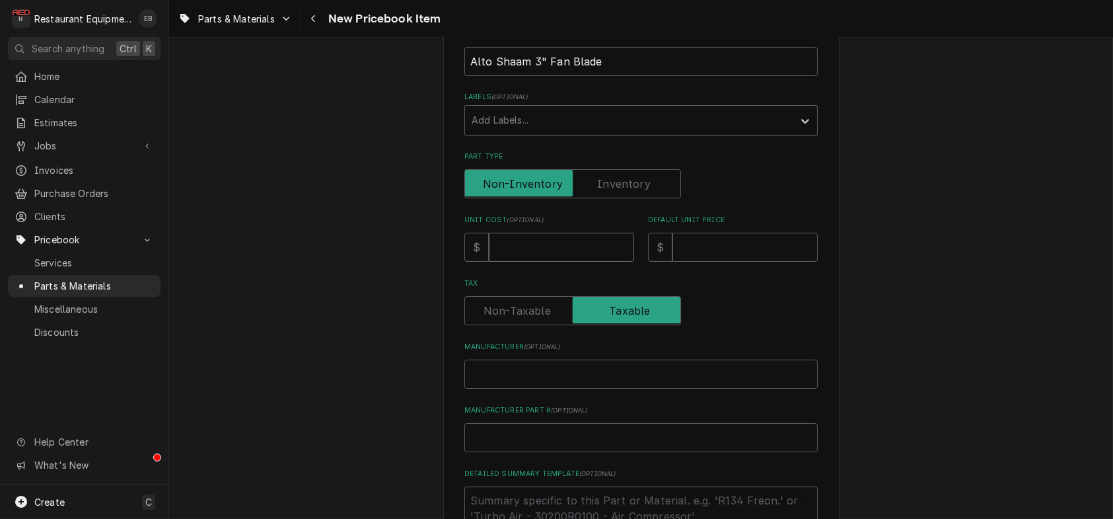
click at [520, 262] on input "Unit Cost ( optional )" at bounding box center [561, 247] width 145 height 29
type textarea "x"
type input "2"
type textarea "x"
type input "23"
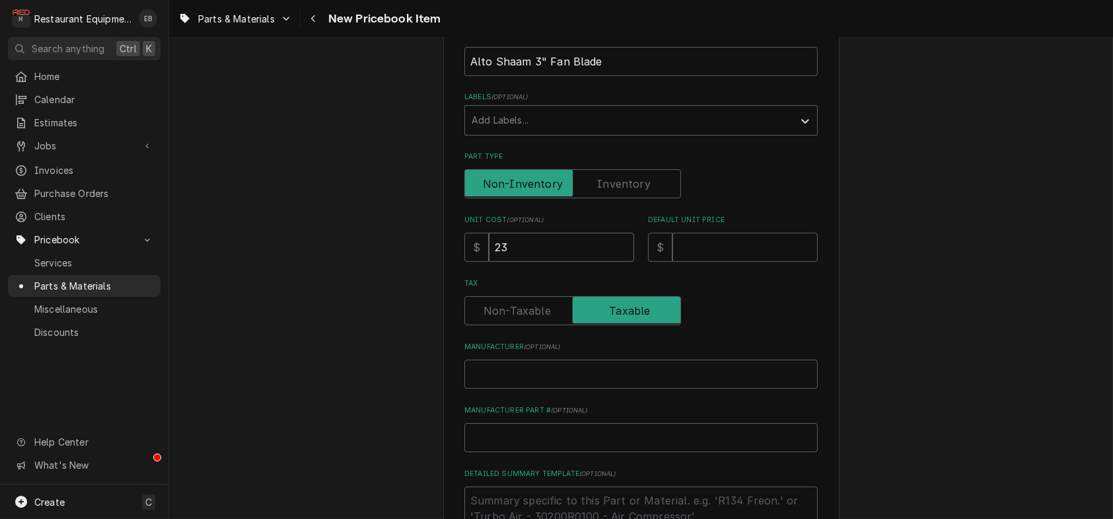
type textarea "x"
type input "23.1"
click at [716, 262] on input "Default Unit Price" at bounding box center [745, 247] width 145 height 29
type textarea "x"
type input "3"
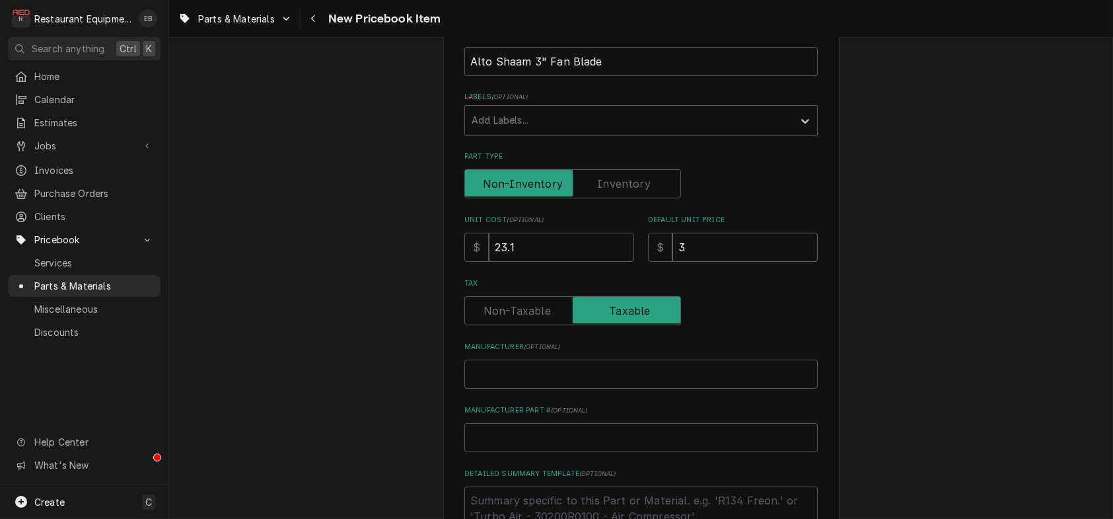
type textarea "x"
type input "35"
type textarea "x"
type input "35.3"
type textarea "x"
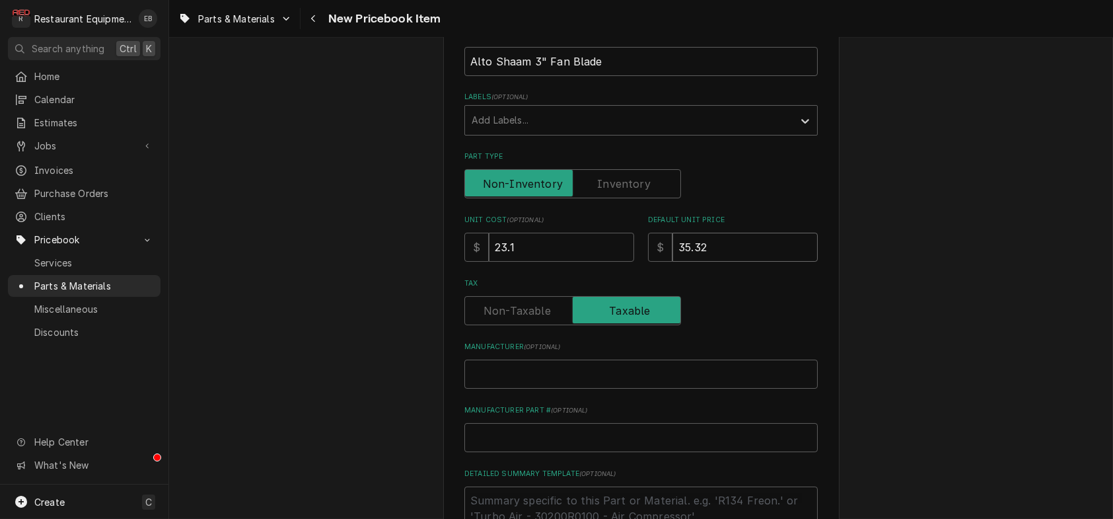
type input "35.32"
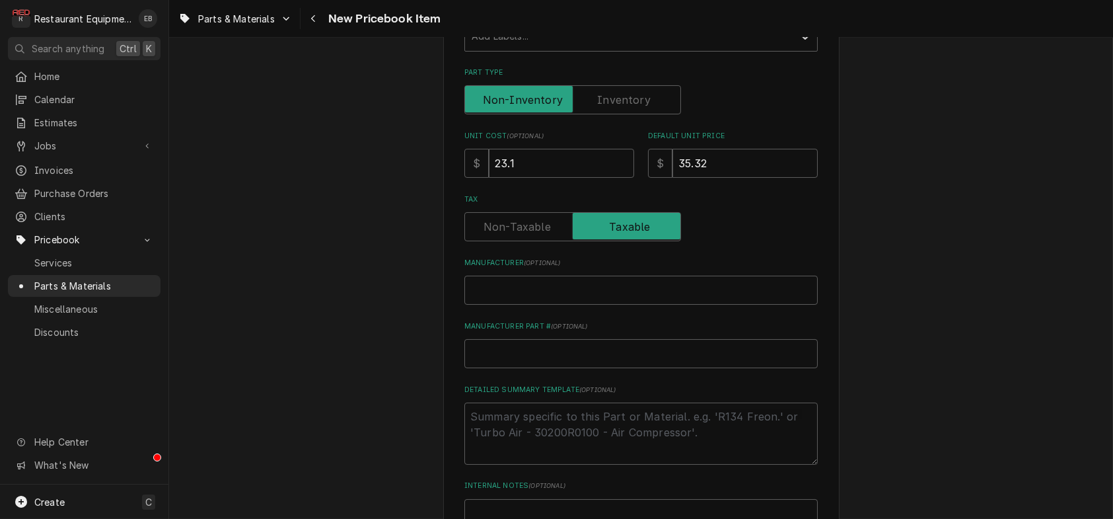
scroll to position [308, 0]
click at [621, 301] on input "Manufacturer ( optional )" at bounding box center [642, 286] width 354 height 29
type textarea "x"
type input "A"
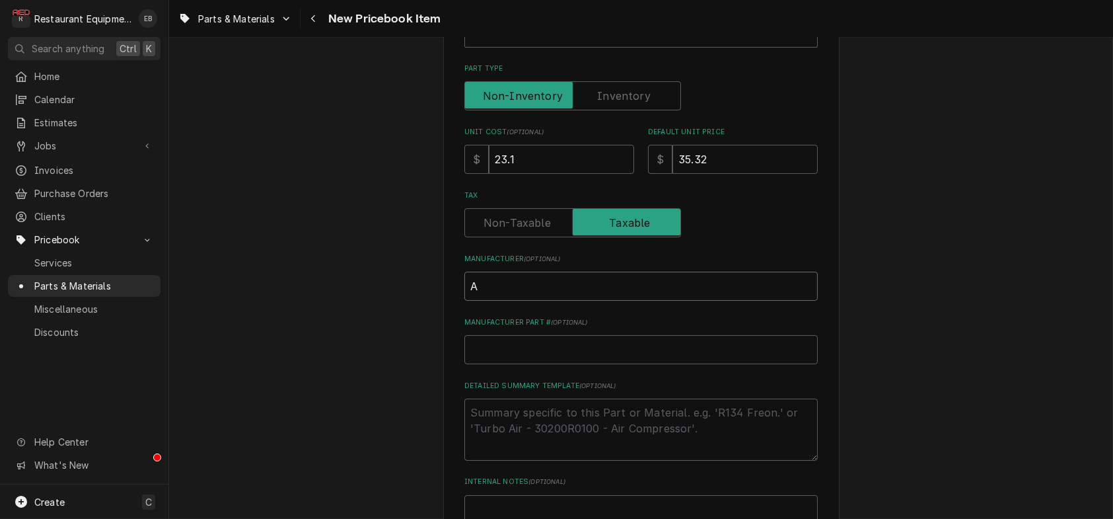
type textarea "x"
type input "Al"
type textarea "x"
type input "Alt"
type textarea "x"
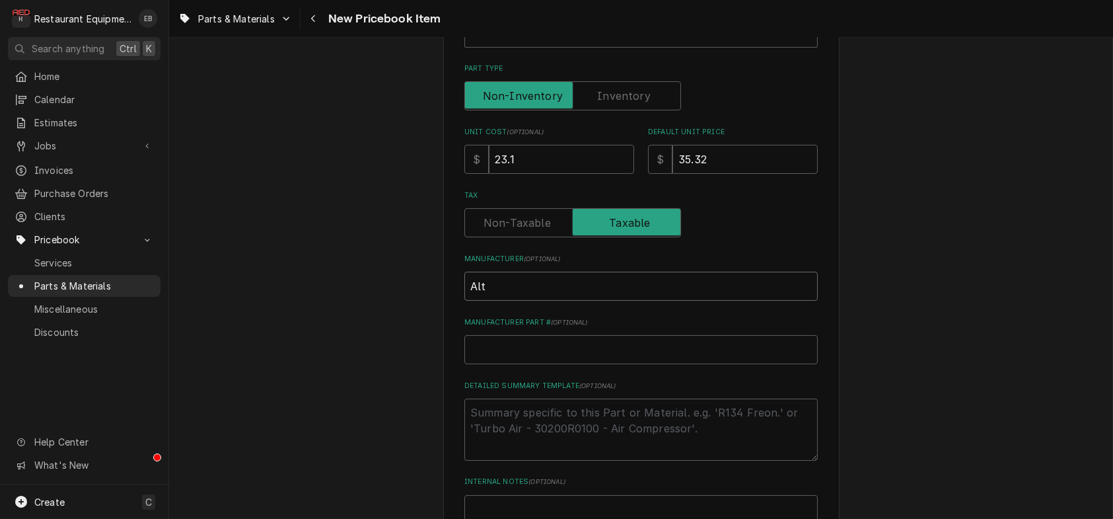
type input "Alto"
type textarea "x"
type input "Alto"
type textarea "x"
type input "Alto S"
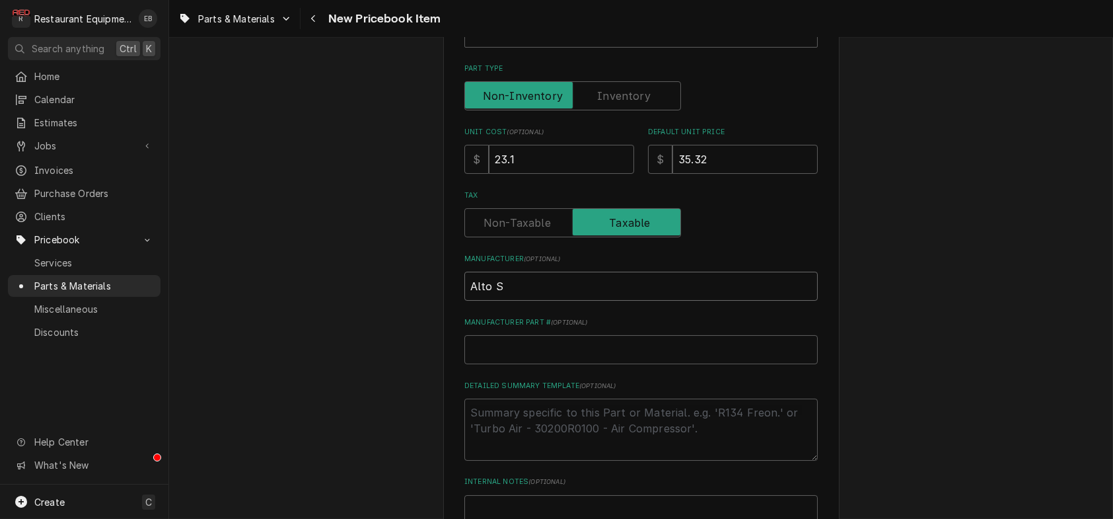
type textarea "x"
type input "Alto Sh"
type textarea "x"
type input "Alto Sha"
type textarea "x"
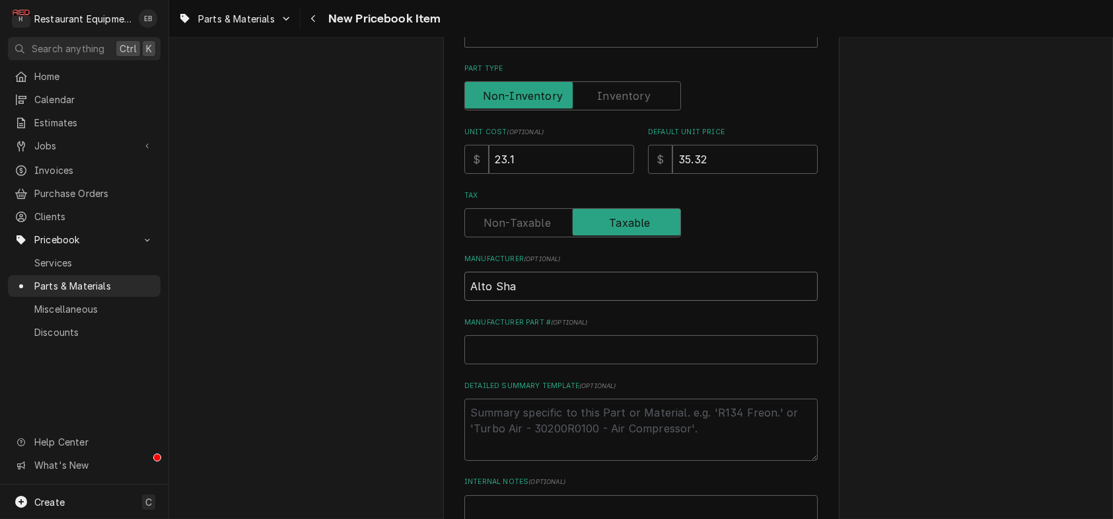
type input "Alto Sham"
type textarea "x"
type input "Alto Shamm"
type textarea "x"
type input "Alto Sham"
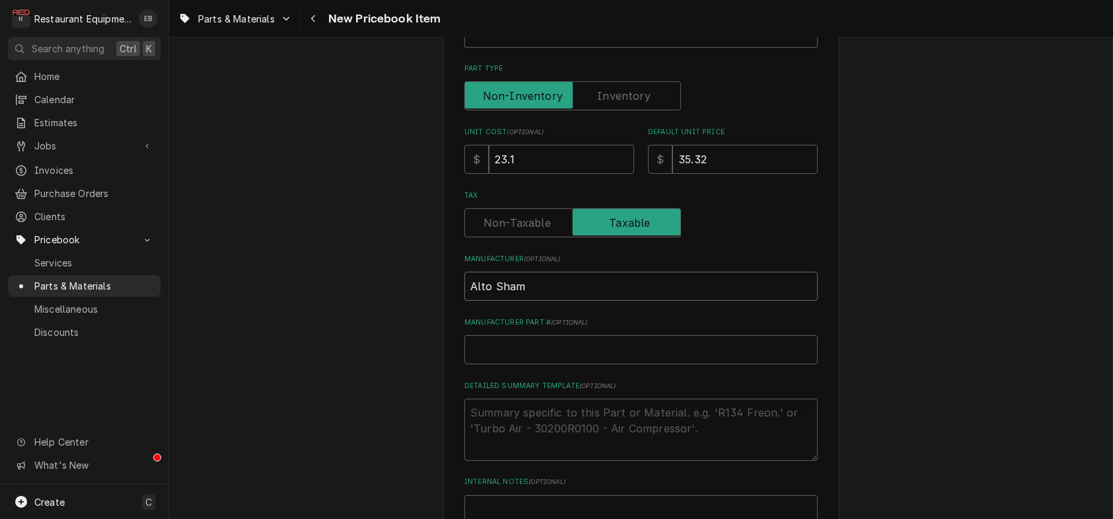
type textarea "x"
type input "Alto Sha"
type textarea "x"
type input "Alto Shaa"
type textarea "x"
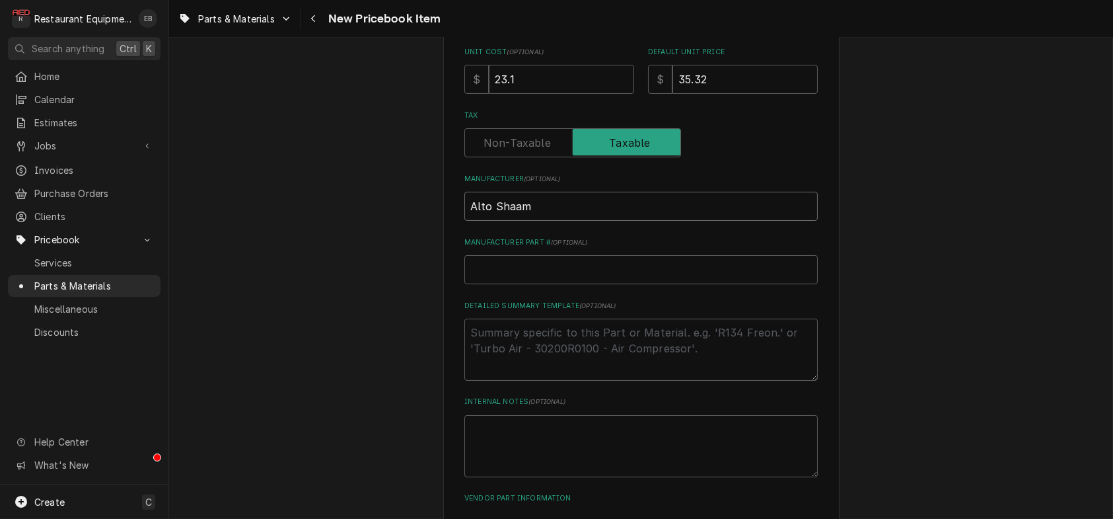
scroll to position [396, 0]
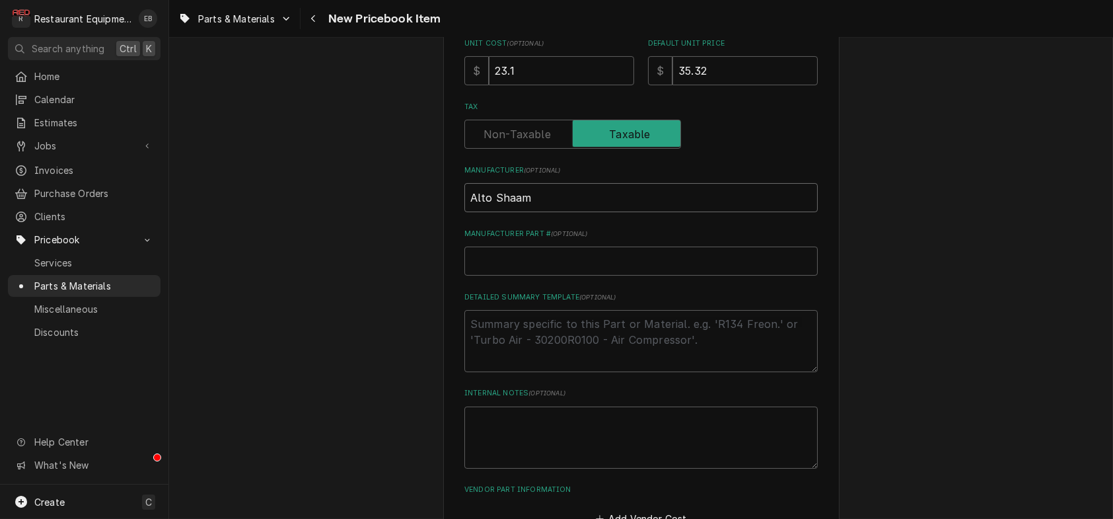
type input "Alto Shaam"
click at [618, 276] on input "Manufacturer Part # ( optional )" at bounding box center [642, 260] width 354 height 29
paste input "FA-3343"
type textarea "x"
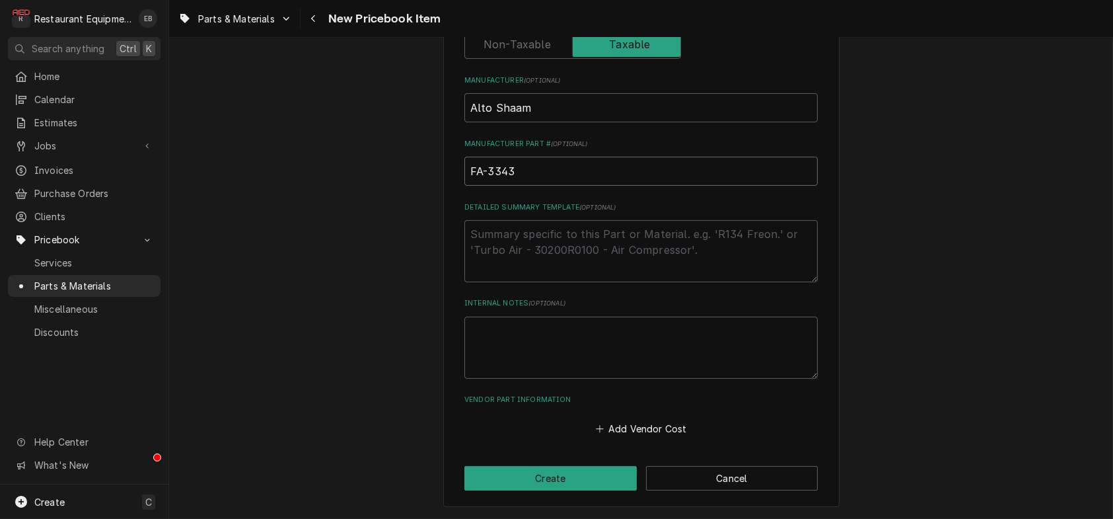
scroll to position [589, 0]
type input "FA-3343"
click at [653, 429] on button "Add Vendor Cost" at bounding box center [641, 429] width 96 height 19
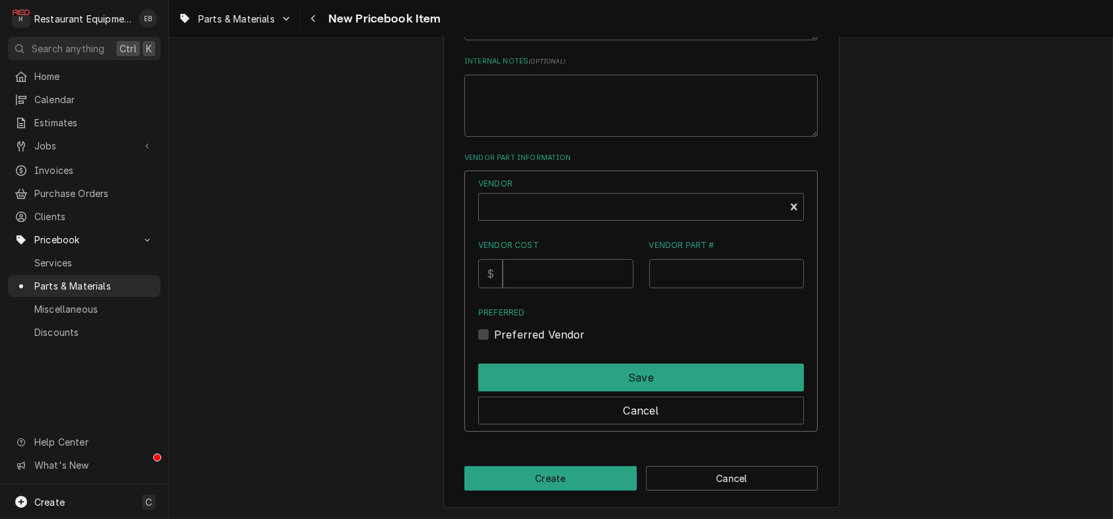
scroll to position [809, 0]
click at [593, 226] on div "Vendor" at bounding box center [632, 212] width 293 height 32
type textarea "x"
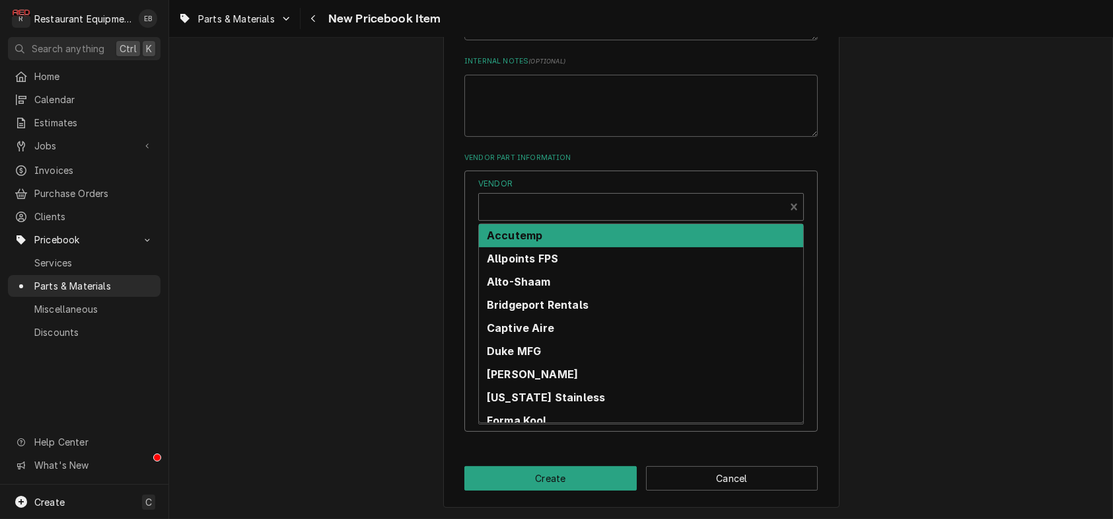
scroll to position [4, 0]
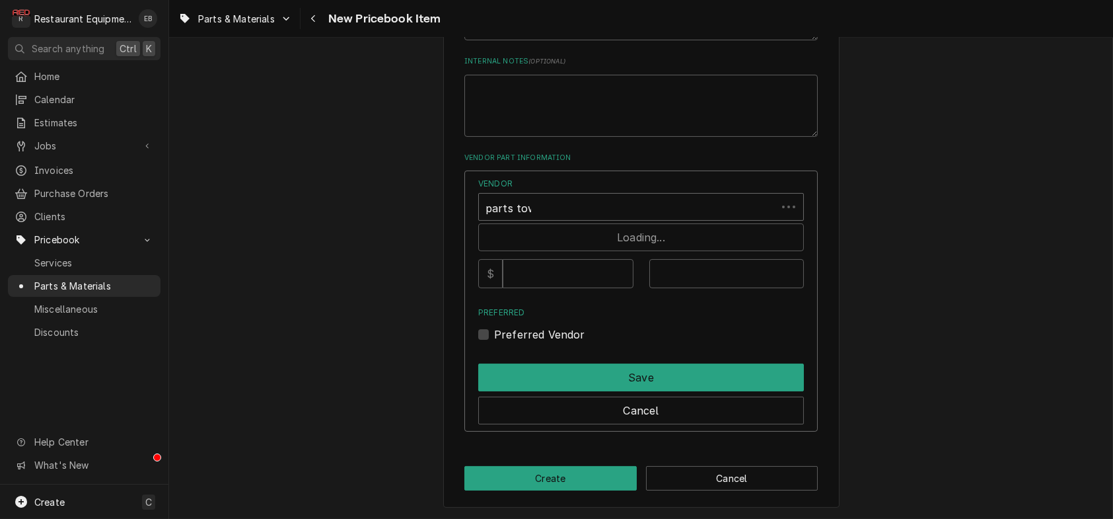
type input "parts town"
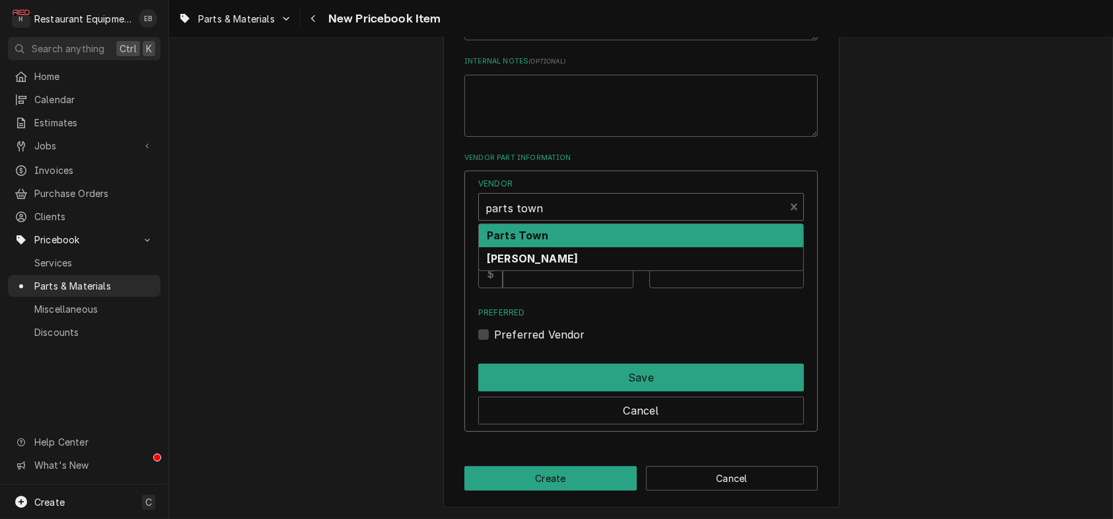
click at [578, 247] on div "Parts Town" at bounding box center [641, 235] width 324 height 23
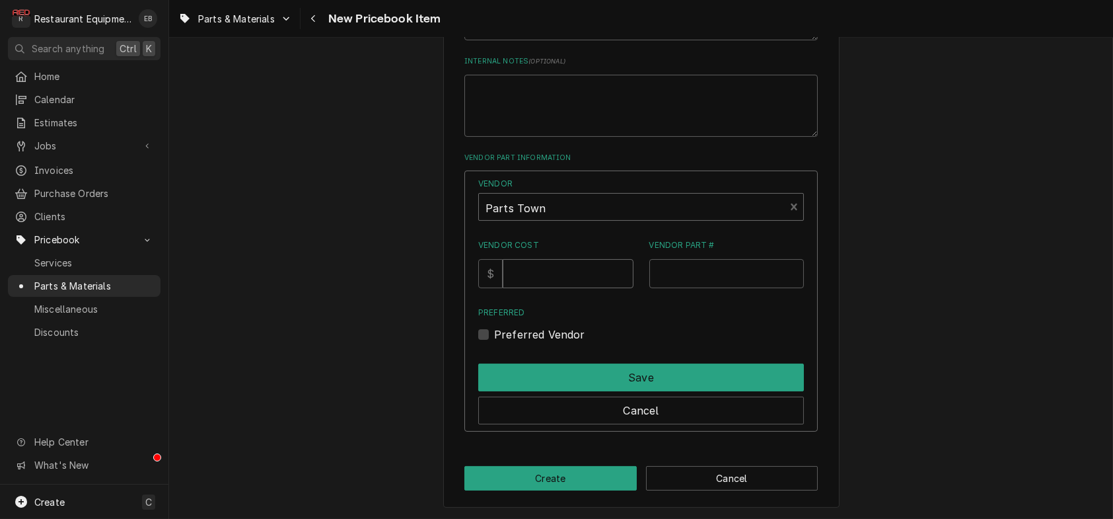
click at [572, 288] on input "Vendor Cost" at bounding box center [568, 273] width 130 height 29
type input "23.1"
click at [708, 288] on input "Vendor Part #" at bounding box center [727, 273] width 155 height 29
paste input "FA-3343"
click at [673, 288] on input "FA-3343" at bounding box center [727, 273] width 155 height 29
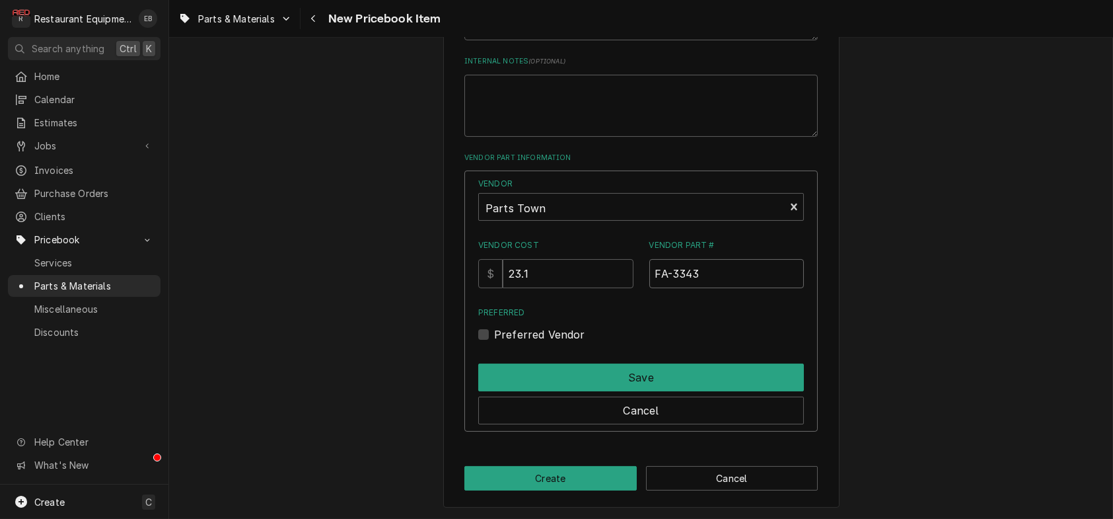
click at [655, 288] on input "FA-3343" at bounding box center [727, 273] width 155 height 29
type input "ALTFA-3343"
click at [494, 342] on label "Preferred Vendor" at bounding box center [539, 334] width 91 height 16
click at [494, 355] on input "Preferred" at bounding box center [657, 340] width 326 height 29
checkbox input "true"
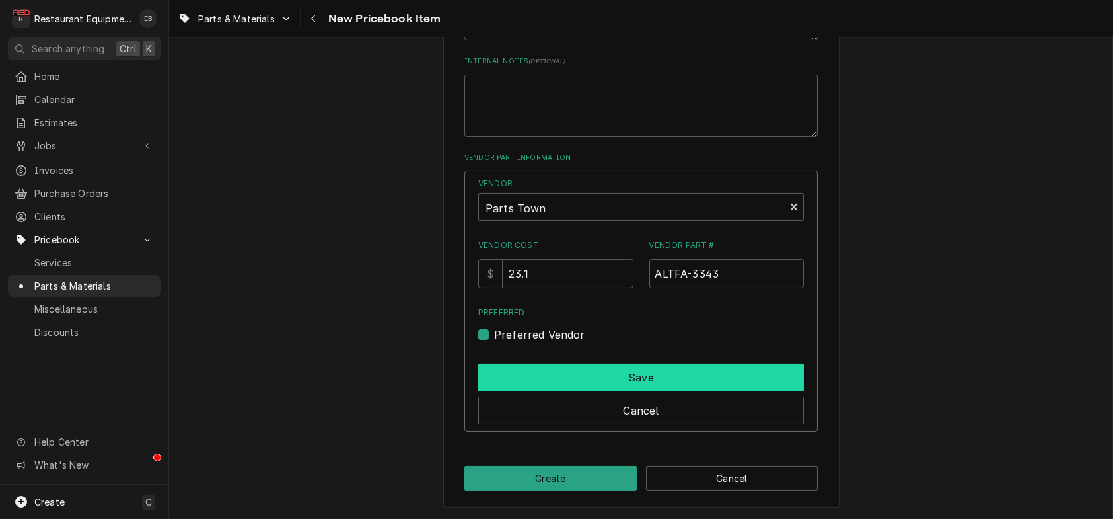
click at [514, 391] on button "Save" at bounding box center [641, 377] width 326 height 28
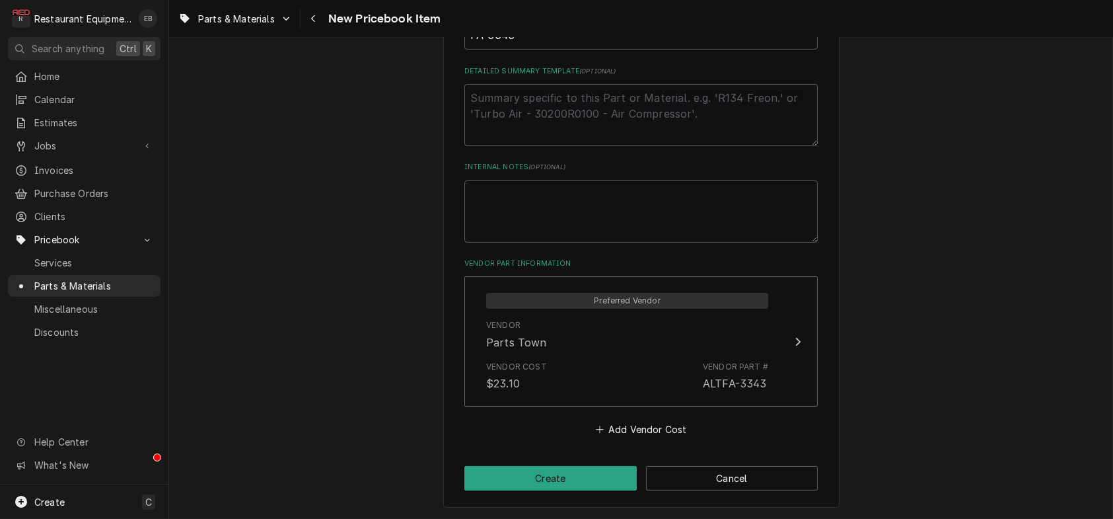
scroll to position [739, 0]
click at [547, 483] on button "Create" at bounding box center [551, 478] width 172 height 24
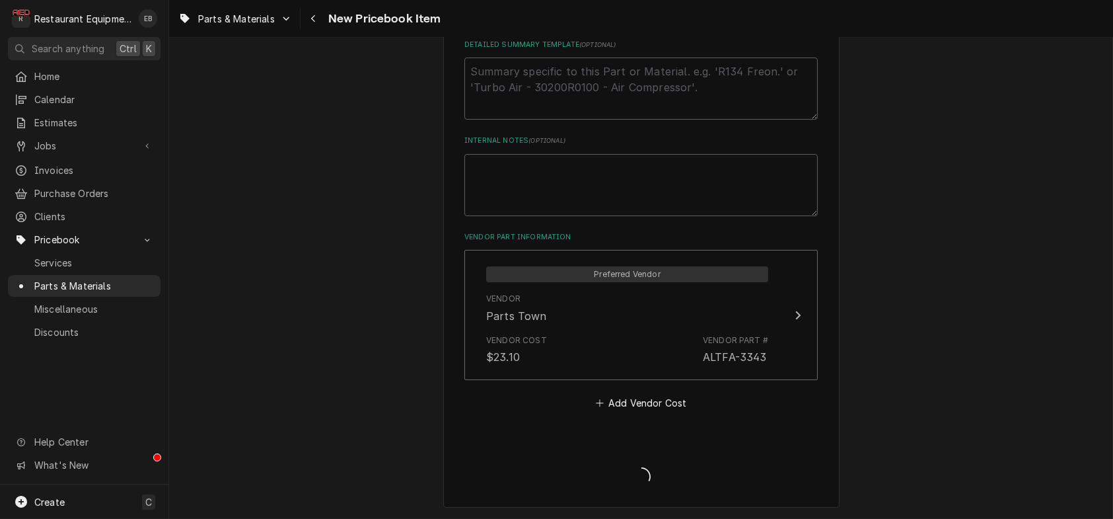
type textarea "x"
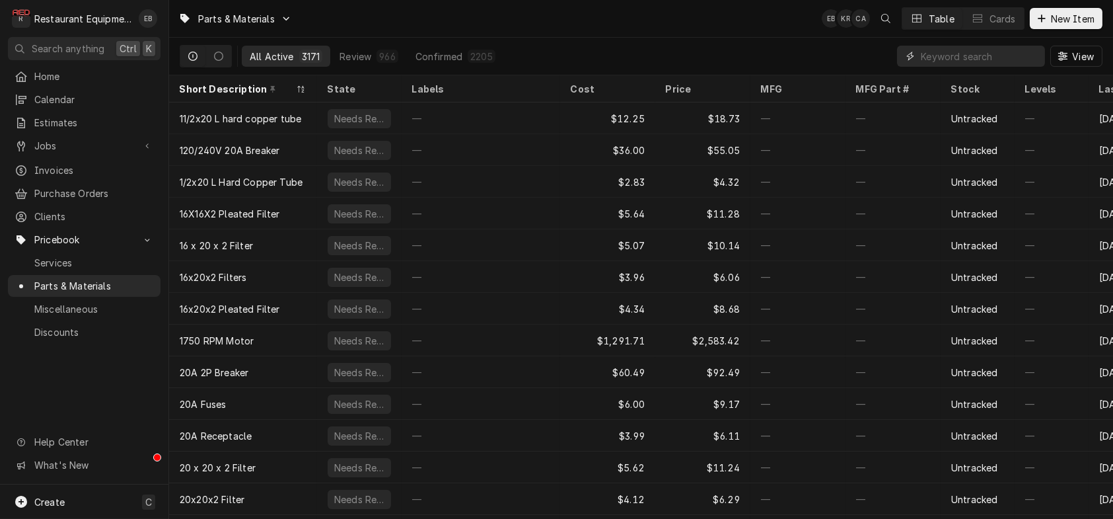
click at [964, 67] on input "Dynamic Content Wrapper" at bounding box center [980, 56] width 118 height 21
paste input "4881"
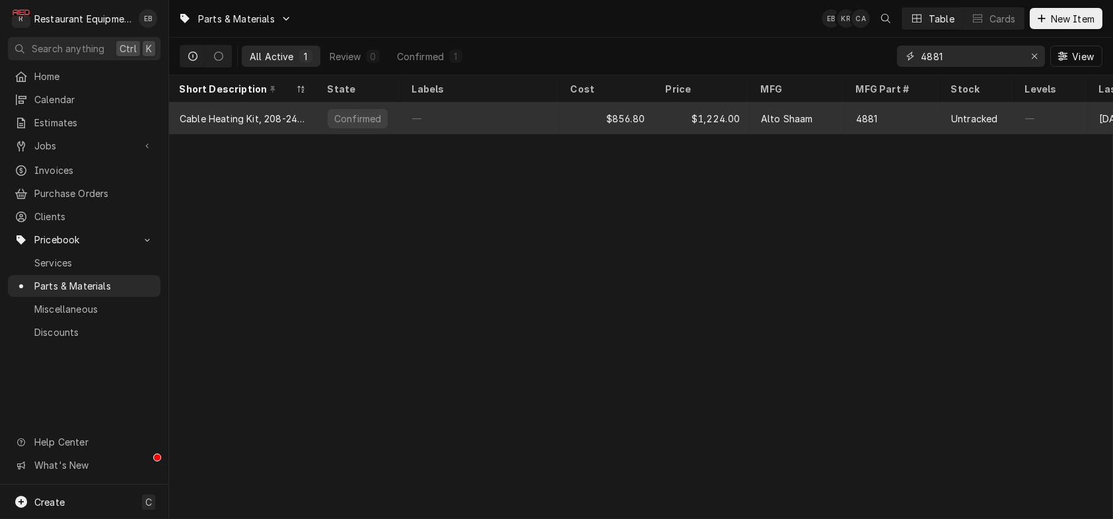
type input "4881"
click at [484, 124] on div "—" at bounding box center [481, 118] width 159 height 32
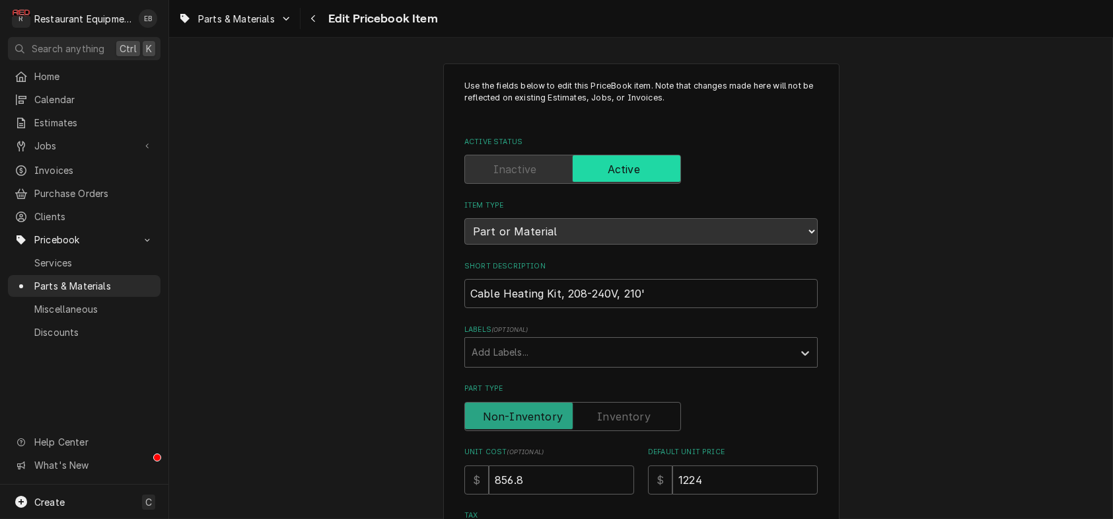
type textarea "x"
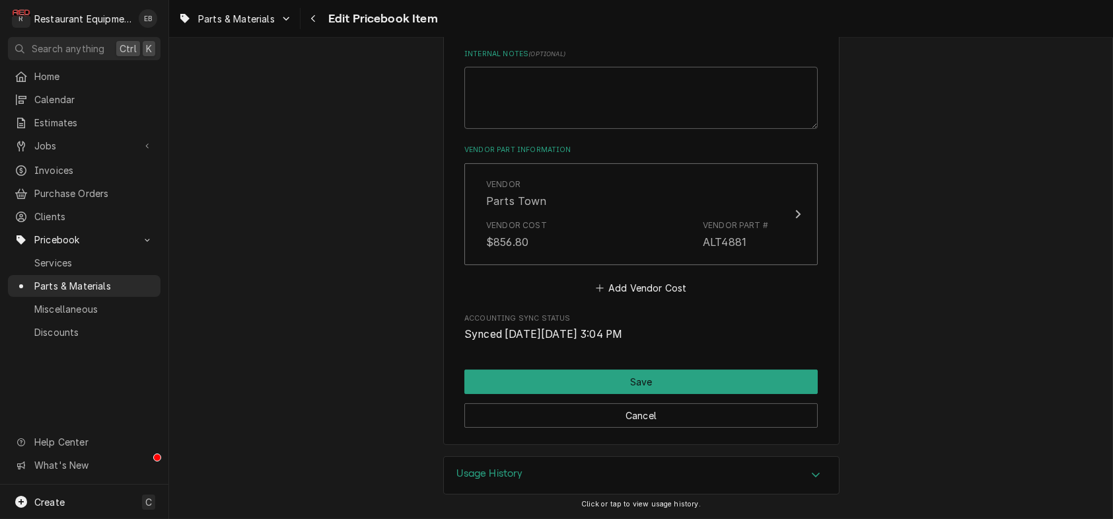
scroll to position [879, 0]
click at [685, 410] on button "Cancel" at bounding box center [642, 415] width 354 height 24
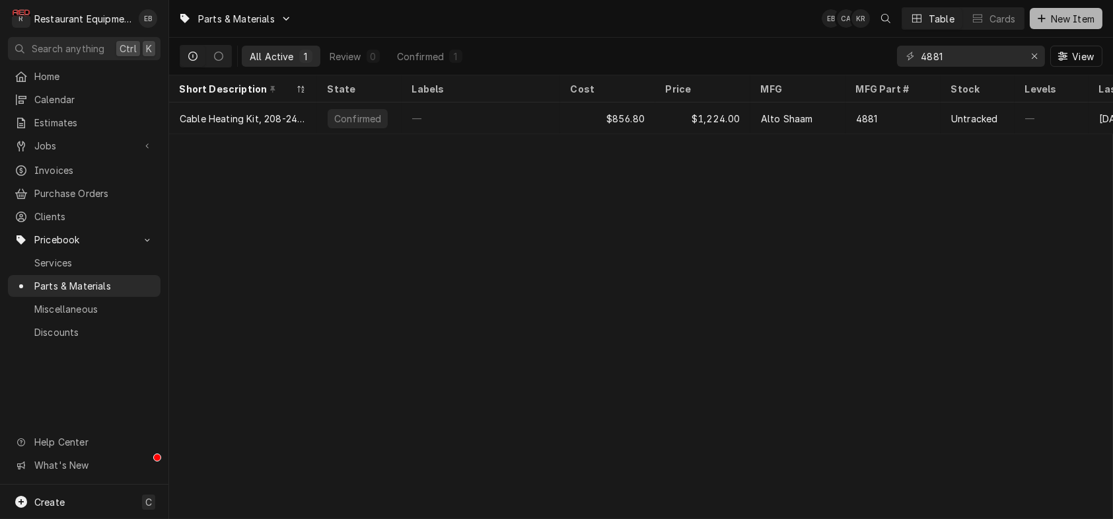
click at [1091, 28] on button "New Item" at bounding box center [1066, 18] width 73 height 21
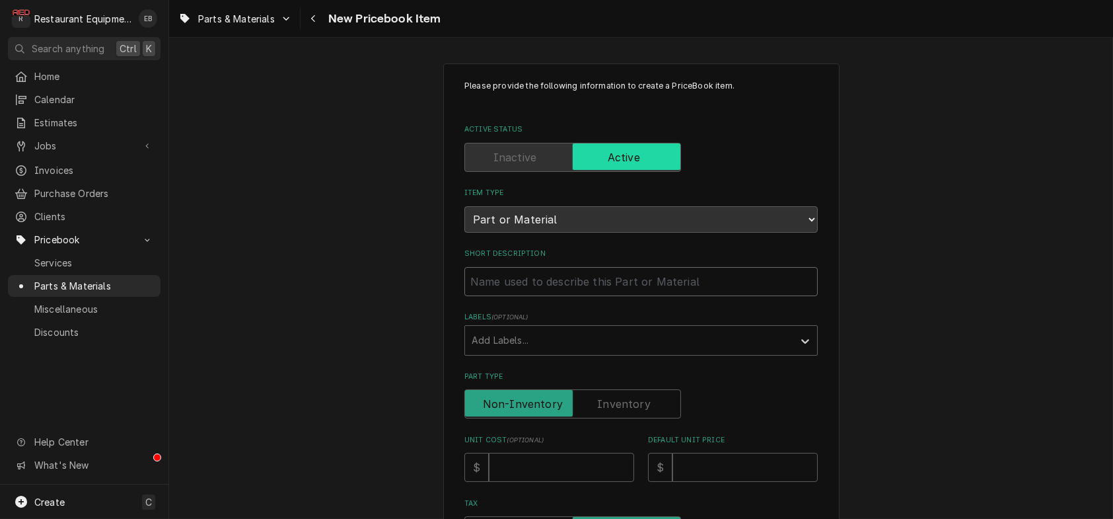
click at [556, 296] on input "Short Description" at bounding box center [642, 281] width 354 height 29
type textarea "x"
type input "A"
type textarea "x"
type input "Al"
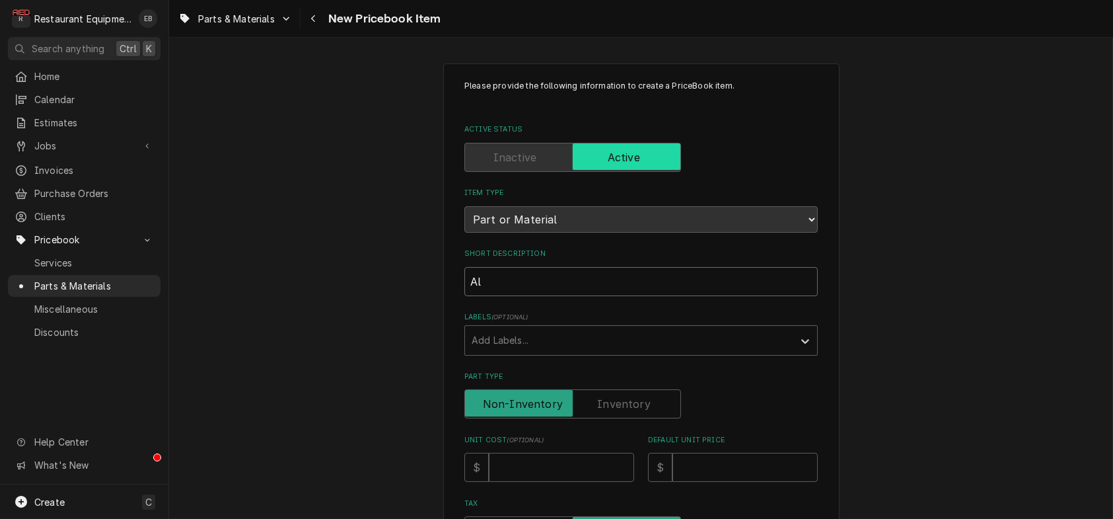
type textarea "x"
type input "Alt"
type textarea "x"
type input "Alto"
type textarea "x"
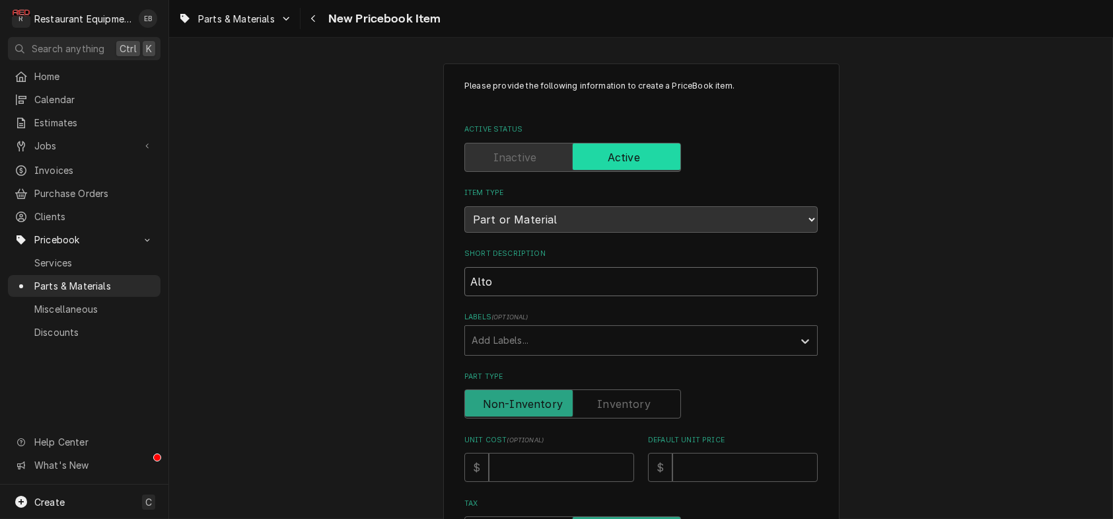
type input "Alto"
type textarea "x"
type input "Alto S"
type textarea "x"
type input "Alto Sh"
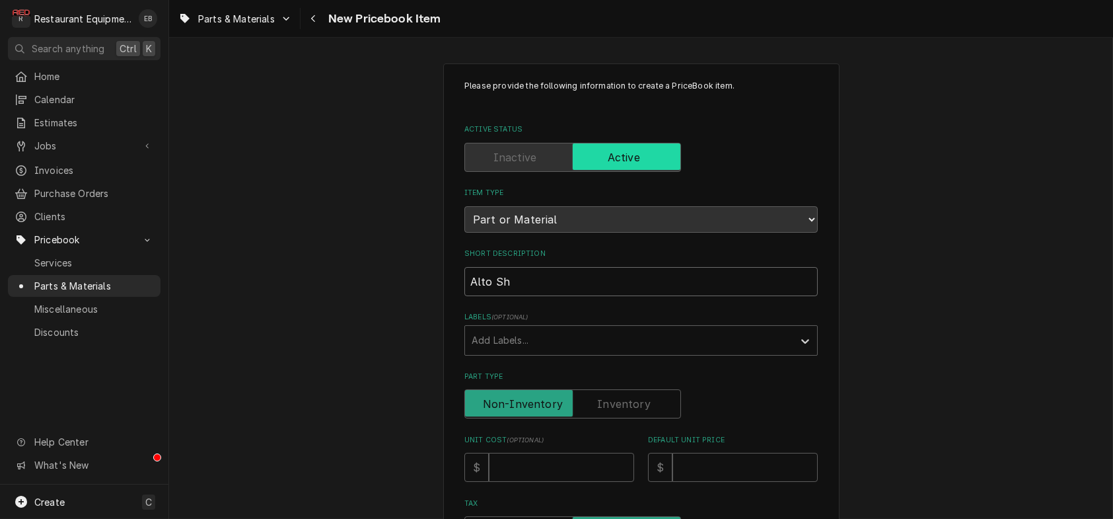
type textarea "x"
type input "Alto Sha"
type textarea "x"
type input "Alto Shaa"
type textarea "x"
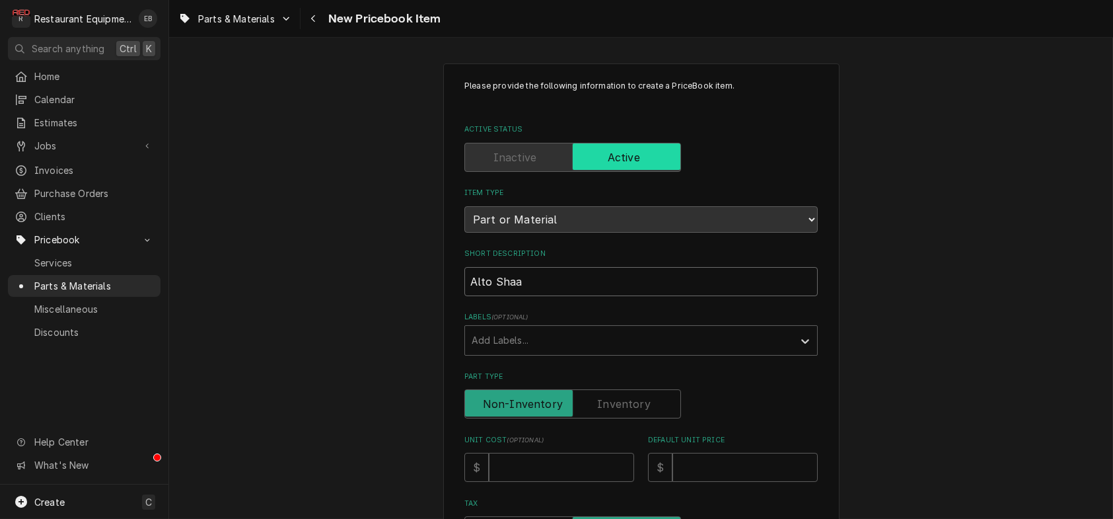
type input "Alto Shaam"
type textarea "x"
type input "Alto Shaam"
type textarea "x"
type input "Alto Shaam F"
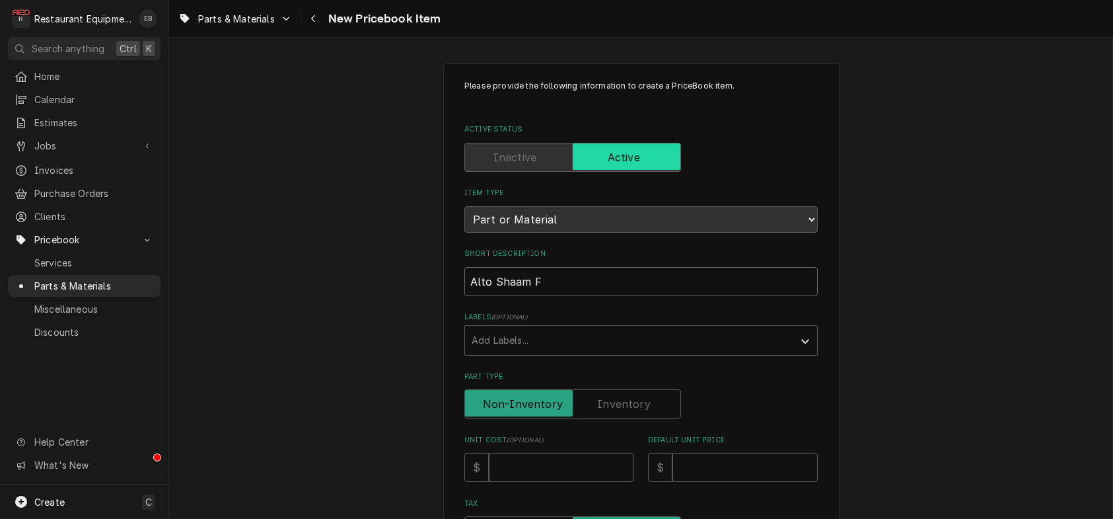
type textarea "x"
type input "Alto Shaam Fa"
type textarea "x"
type input "Alto Shaam Fan"
type textarea "x"
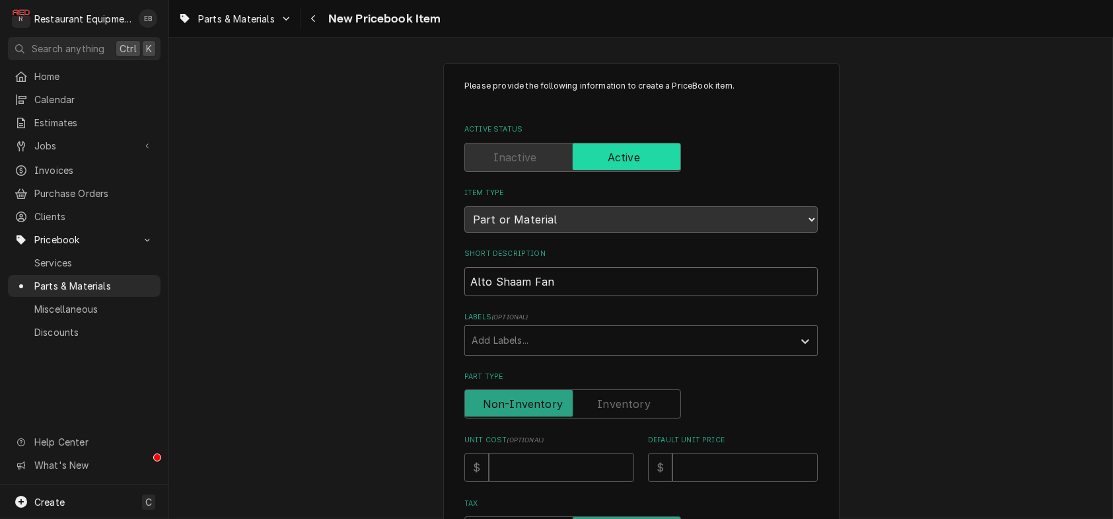
type input "Alto Shaam Fan"
type textarea "x"
type input "Alto Shaam Fan M"
type textarea "x"
type input "Alto Shaam Fan Mo"
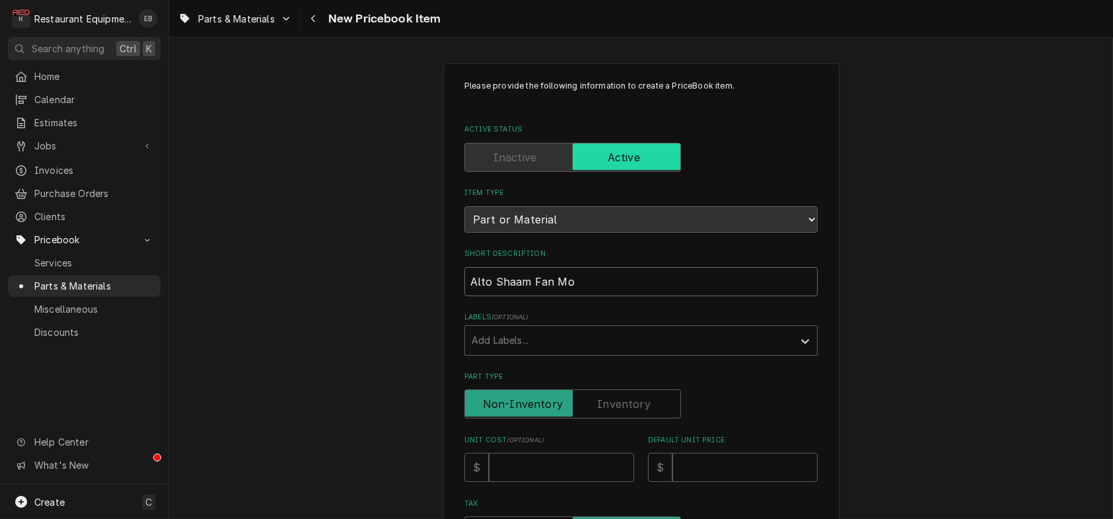
type textarea "x"
type input "Alto Shaam Fan Mot"
type textarea "x"
type input "Alto Shaam Fan Moto"
type textarea "x"
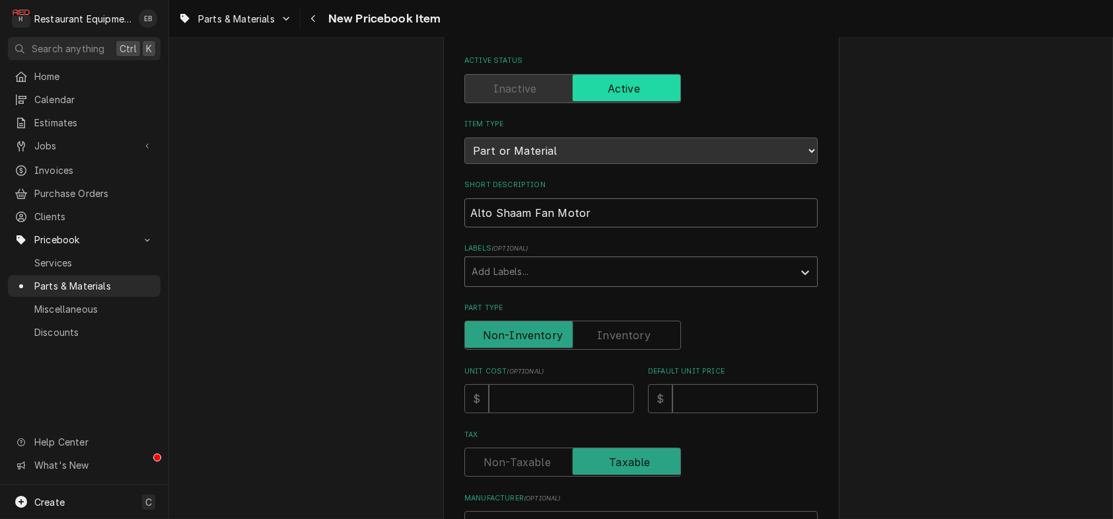
scroll to position [88, 0]
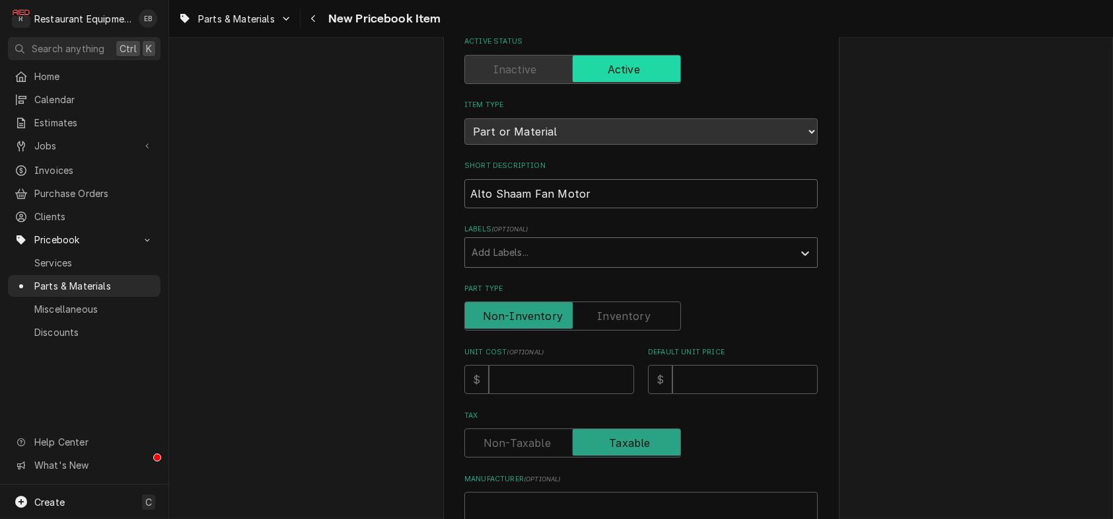
type input "Alto Shaam Fan Motor"
click at [589, 267] on div "Add Labels..." at bounding box center [629, 252] width 328 height 29
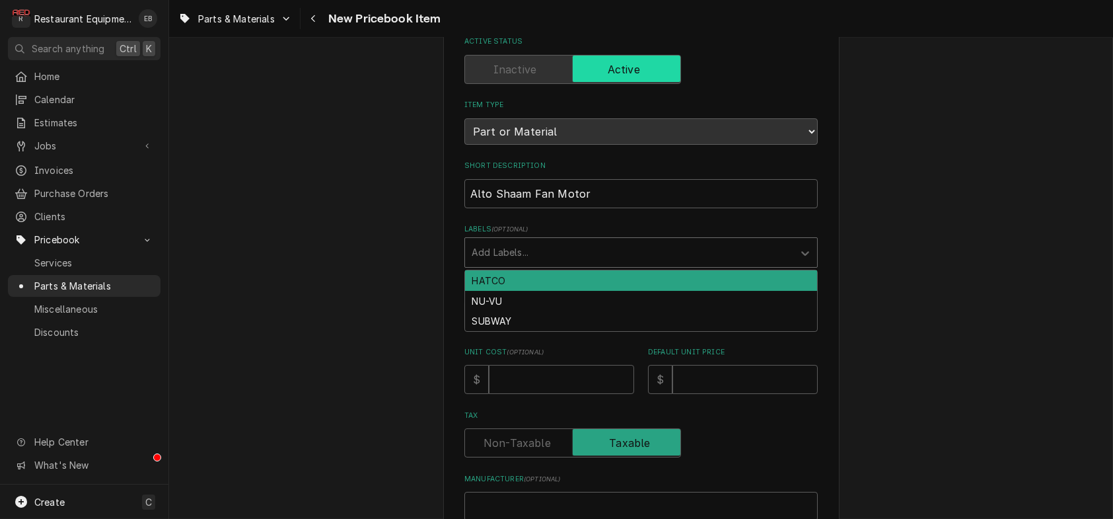
click at [599, 264] on div "Labels" at bounding box center [629, 253] width 315 height 24
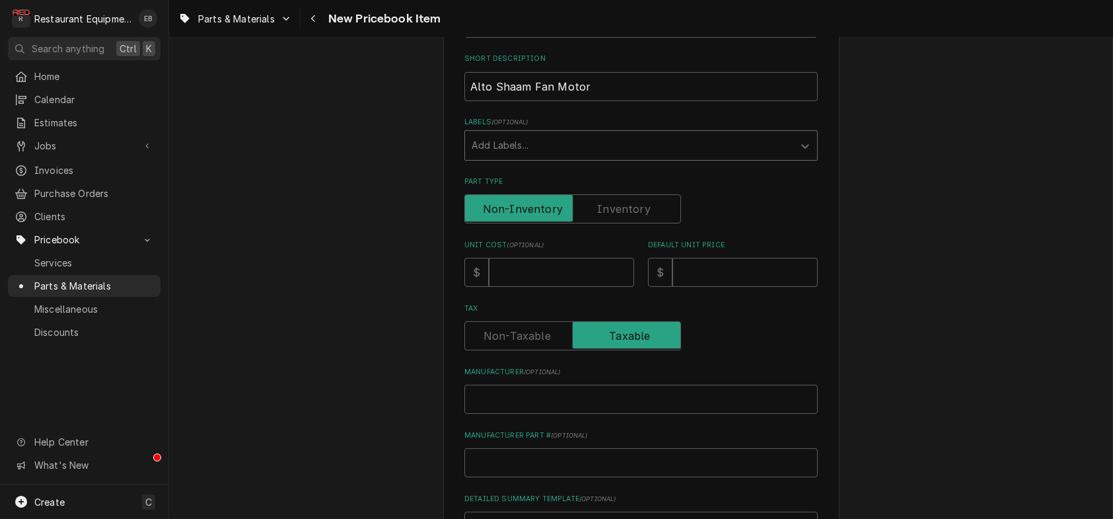
scroll to position [264, 0]
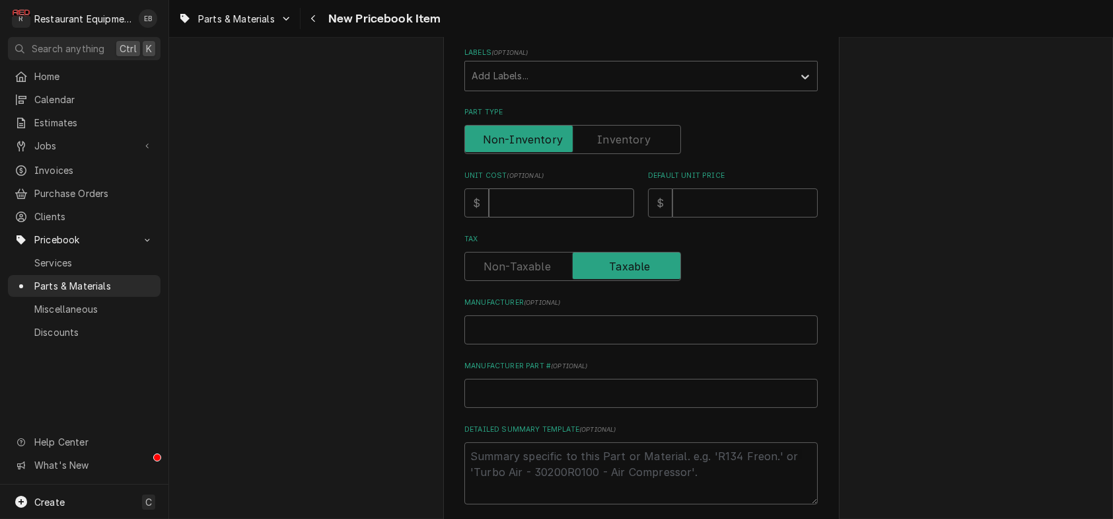
click at [570, 217] on input "Unit Cost ( optional )" at bounding box center [561, 202] width 145 height 29
type textarea "x"
type input "6"
type textarea "x"
type input "66"
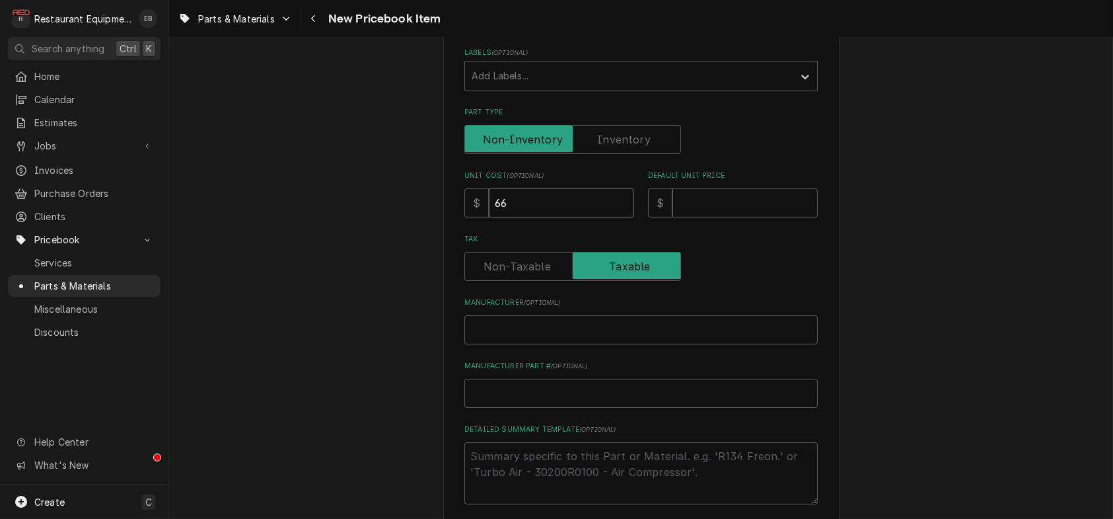
type textarea "x"
type input "66.5"
click at [712, 217] on input "Default Unit Price" at bounding box center [745, 202] width 145 height 29
click at [691, 217] on input "Default Unit Price" at bounding box center [745, 202] width 145 height 29
type textarea "x"
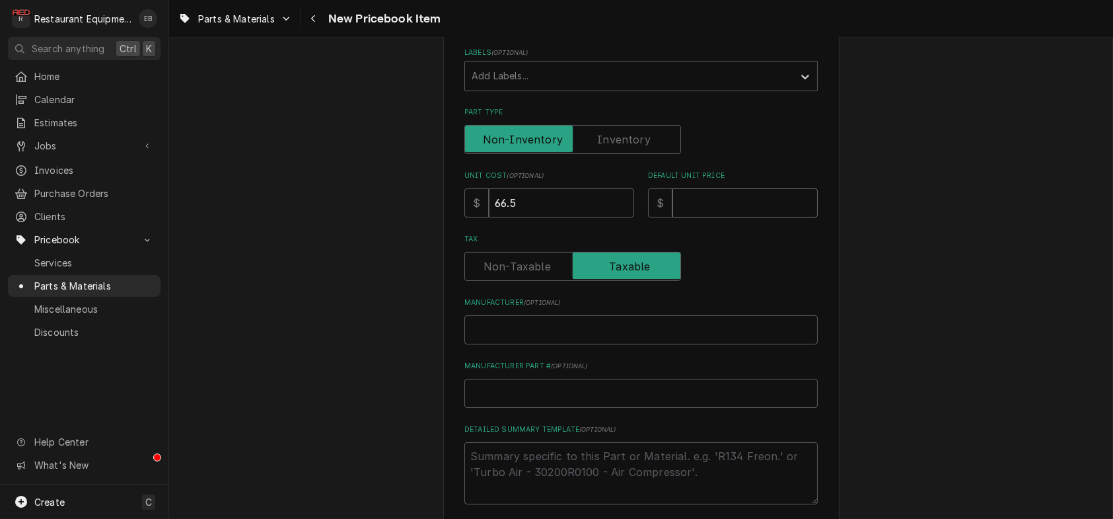
type input "1"
type textarea "x"
type input "10"
type textarea "x"
type input "101"
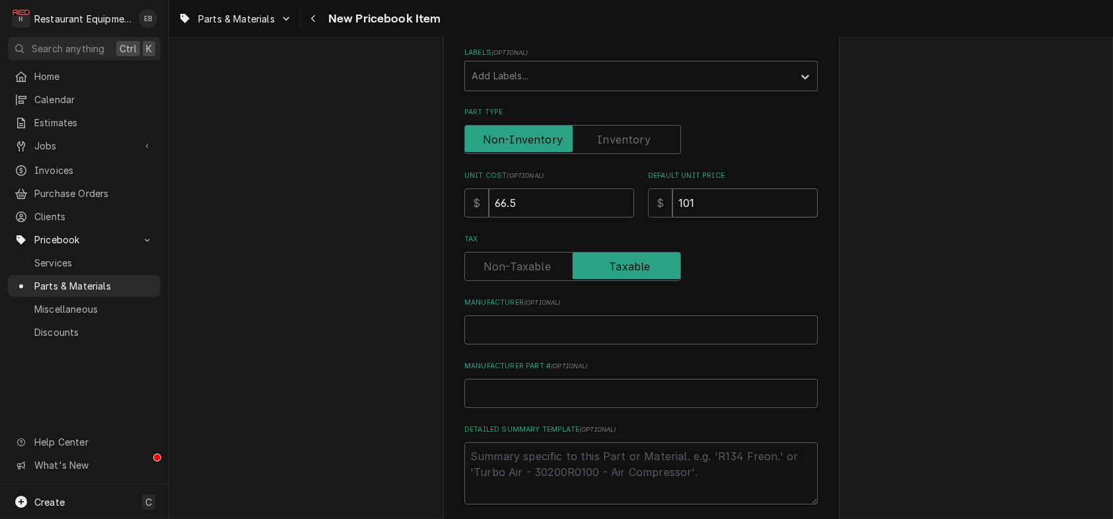
type textarea "x"
type input "101.6"
type textarea "x"
type input "101.67"
type textarea "x"
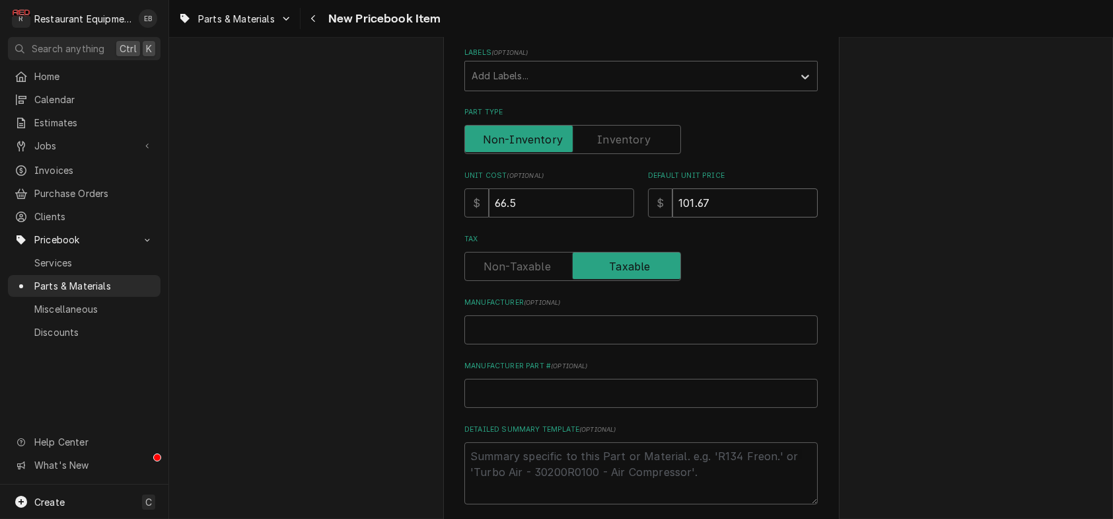
type input "101.678"
type textarea "x"
type input "101.67"
type textarea "x"
type input "101.6"
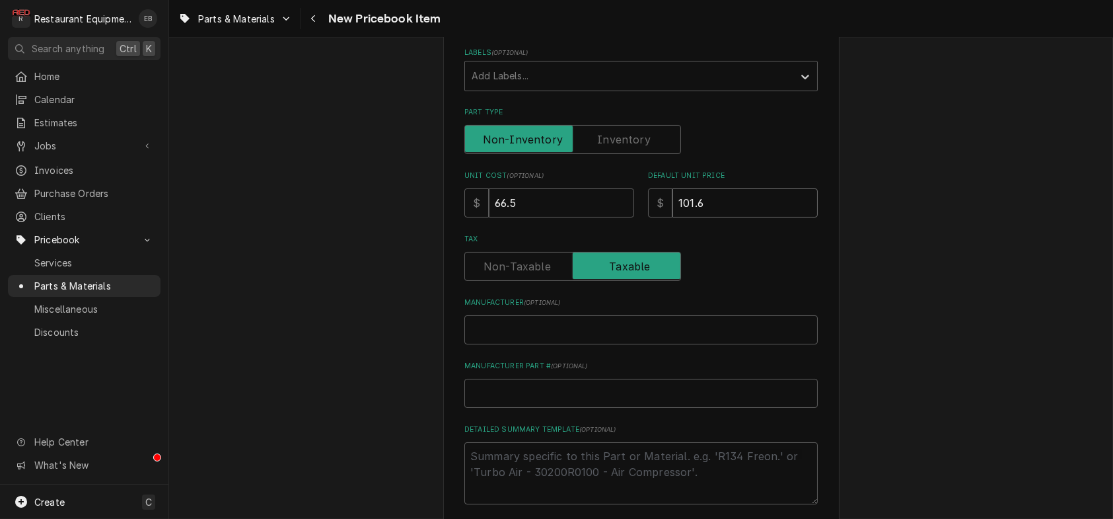
type textarea "x"
type input "101.68"
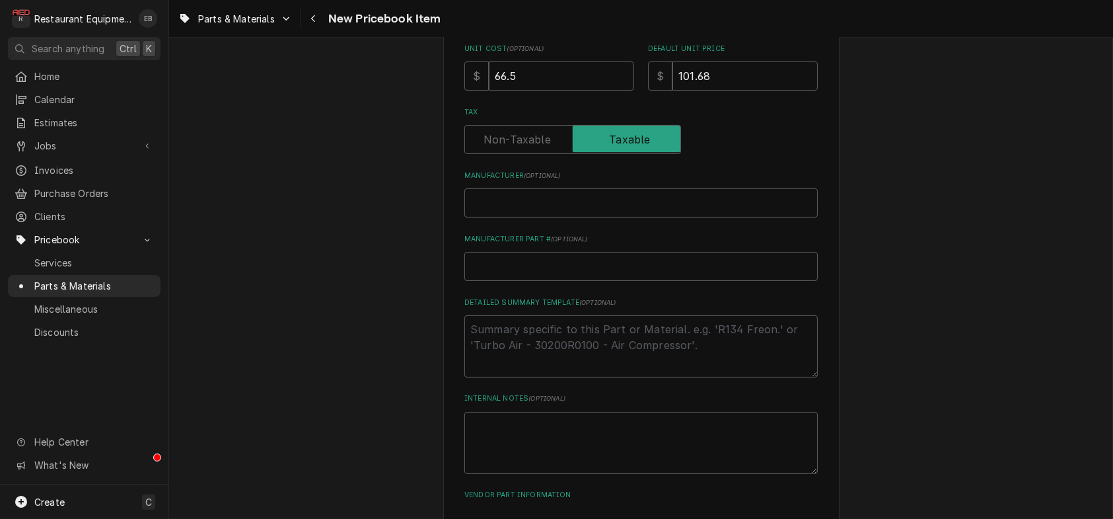
scroll to position [396, 0]
click at [592, 212] on input "Manufacturer ( optional )" at bounding box center [642, 197] width 354 height 29
type textarea "x"
type input "A"
type textarea "x"
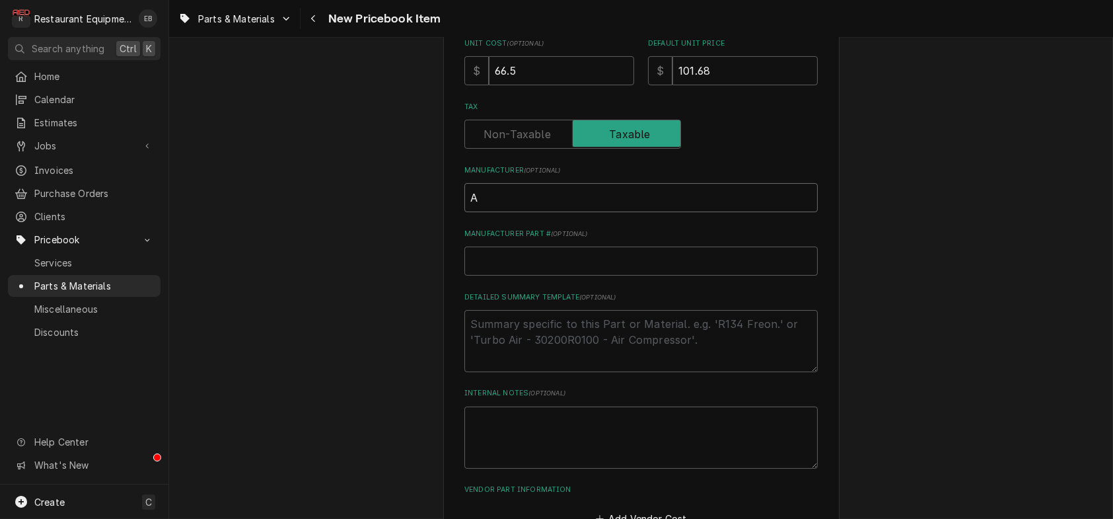
type input "Al"
type textarea "x"
type input "Alt"
type textarea "x"
type input "Alto"
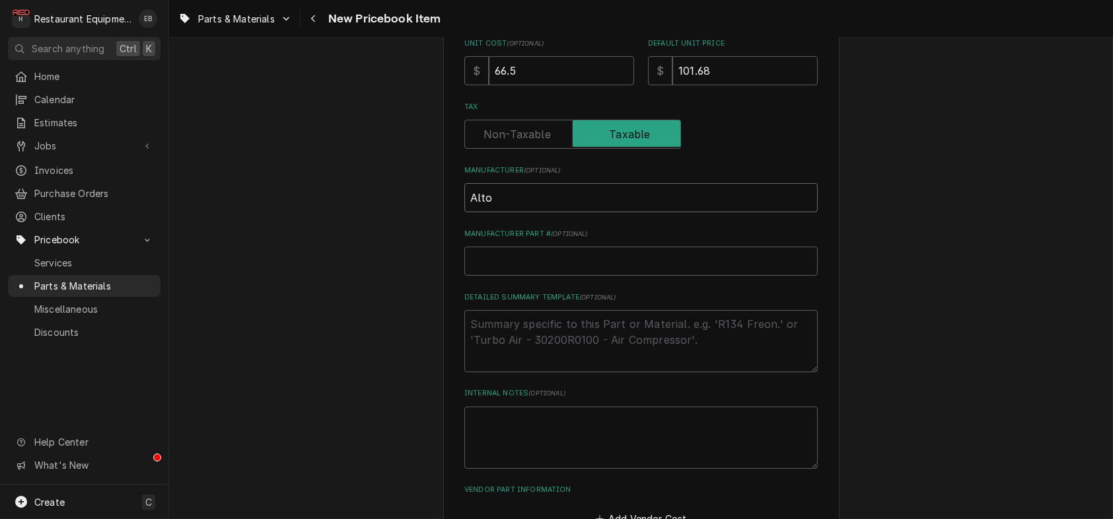
type textarea "x"
type input "Alto"
type textarea "x"
type input "Alto S"
type textarea "x"
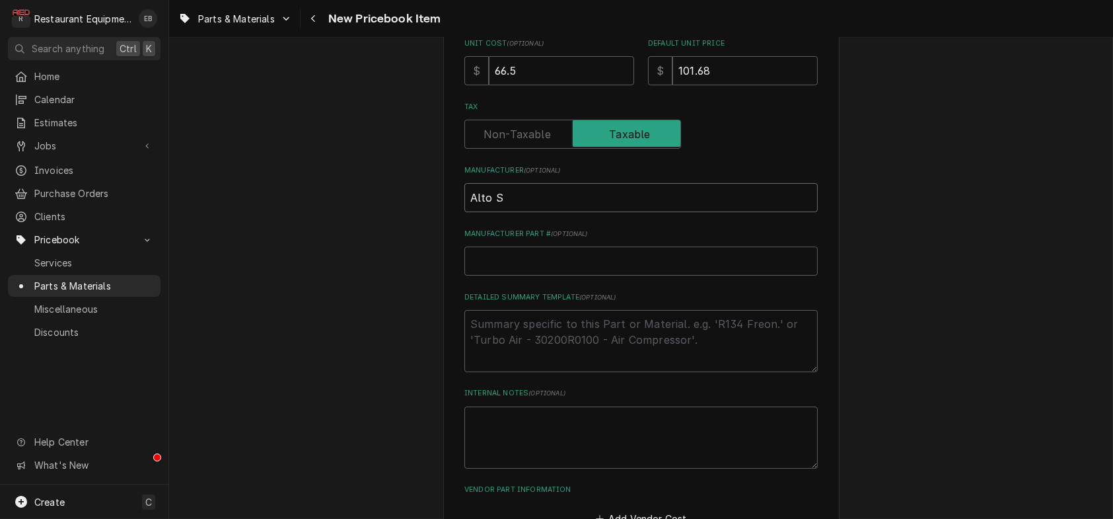
type input "Alto Sh"
type textarea "x"
type input "Alto Sha"
type textarea "x"
type input "Alto Shaa"
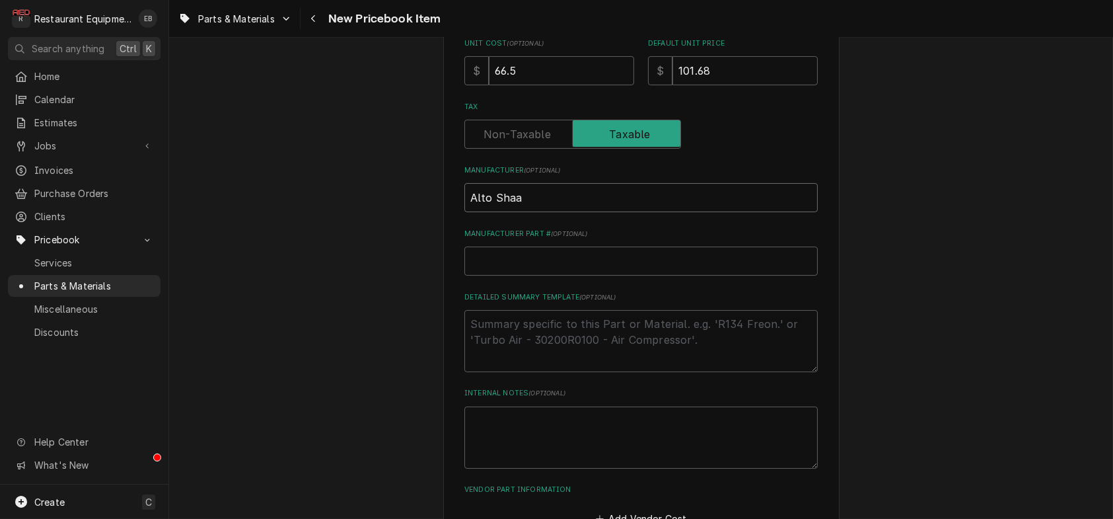
type textarea "x"
type input "Alto Shaam"
click at [566, 276] on input "Manufacturer Part # ( optional )" at bounding box center [642, 260] width 354 height 29
paste input "FA-3342"
type textarea "x"
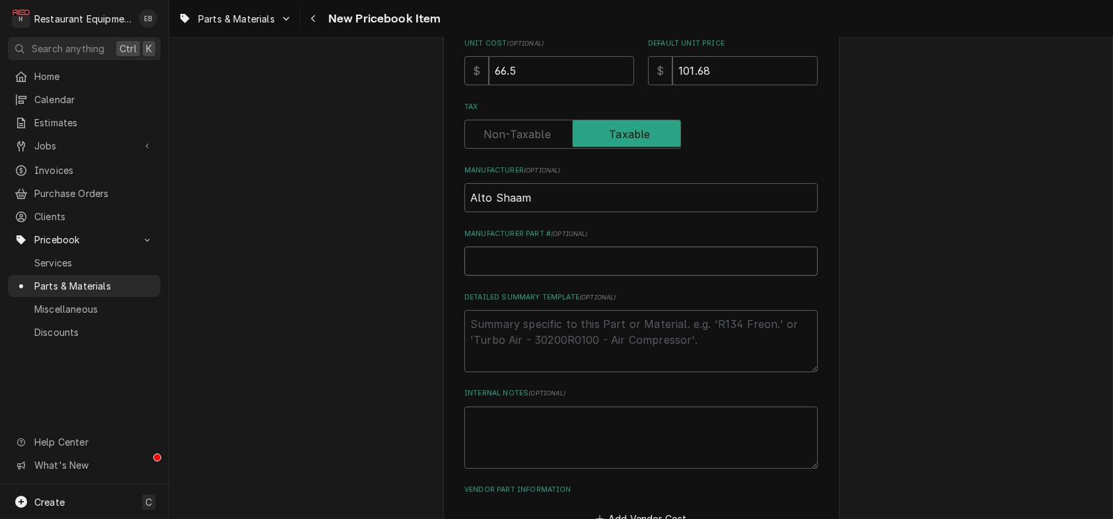
type input "FA-3342"
click at [529, 276] on input "FA-3342" at bounding box center [642, 260] width 354 height 29
drag, startPoint x: 530, startPoint y: 340, endPoint x: 451, endPoint y: 334, distance: 78.9
click at [443, 338] on div "Please provide the following information to create a PriceBook item. Active Sta…" at bounding box center [641, 132] width 396 height 930
type textarea "x"
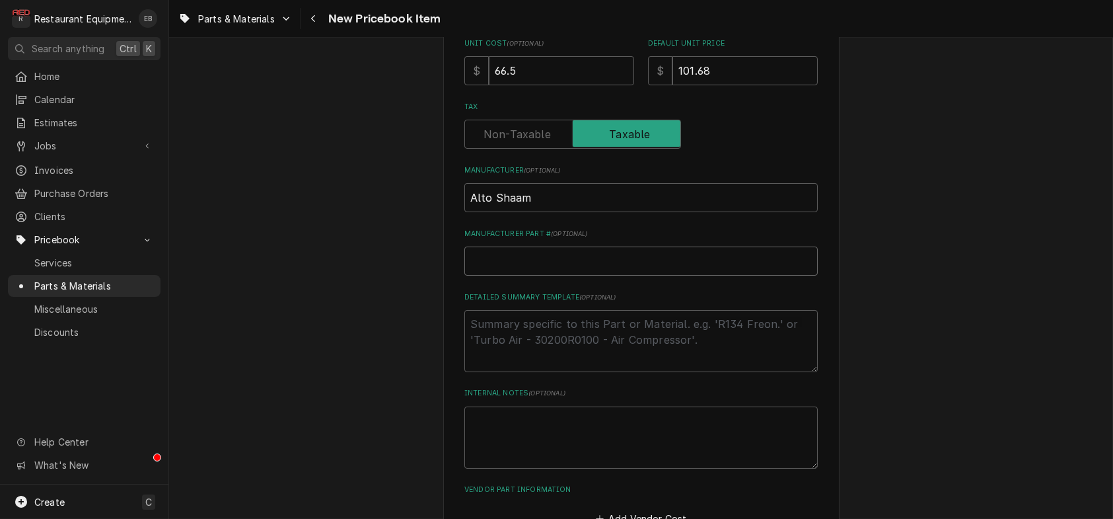
paste input "FA-3342"
type textarea "x"
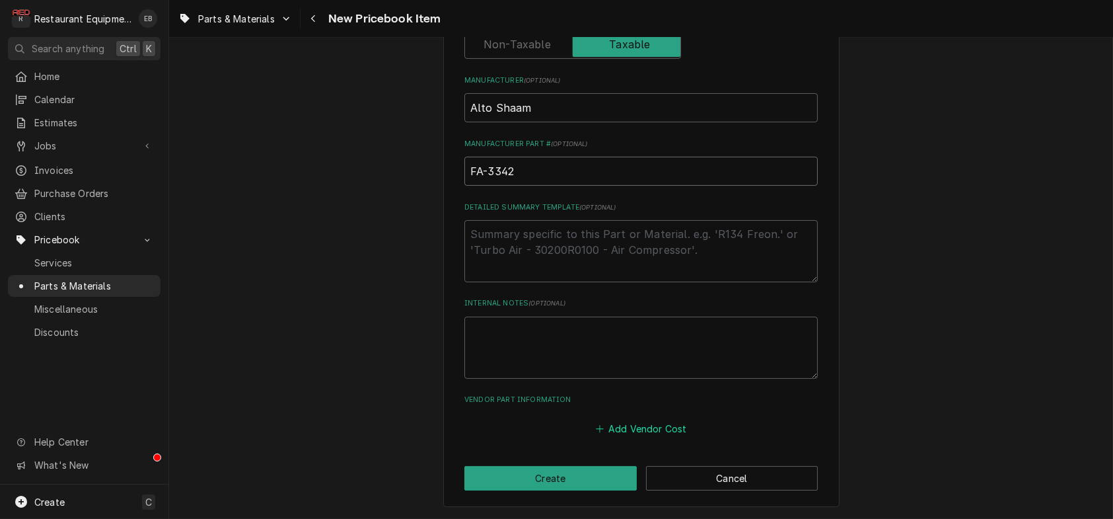
type input "FA-3342"
click at [661, 427] on button "Add Vendor Cost" at bounding box center [641, 429] width 96 height 19
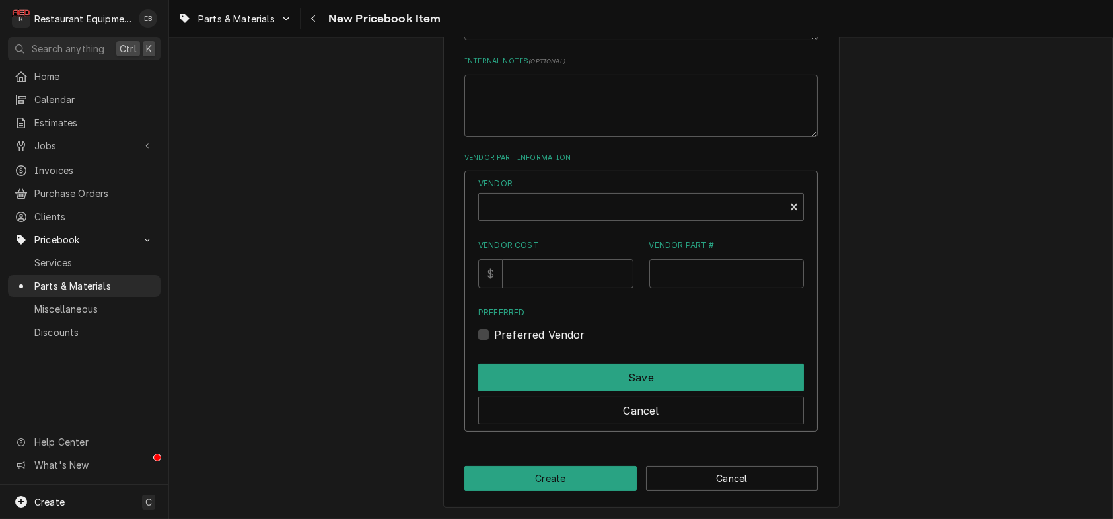
scroll to position [809, 0]
type textarea "x"
click at [565, 223] on div "Vendor" at bounding box center [632, 212] width 293 height 32
type input "parts town"
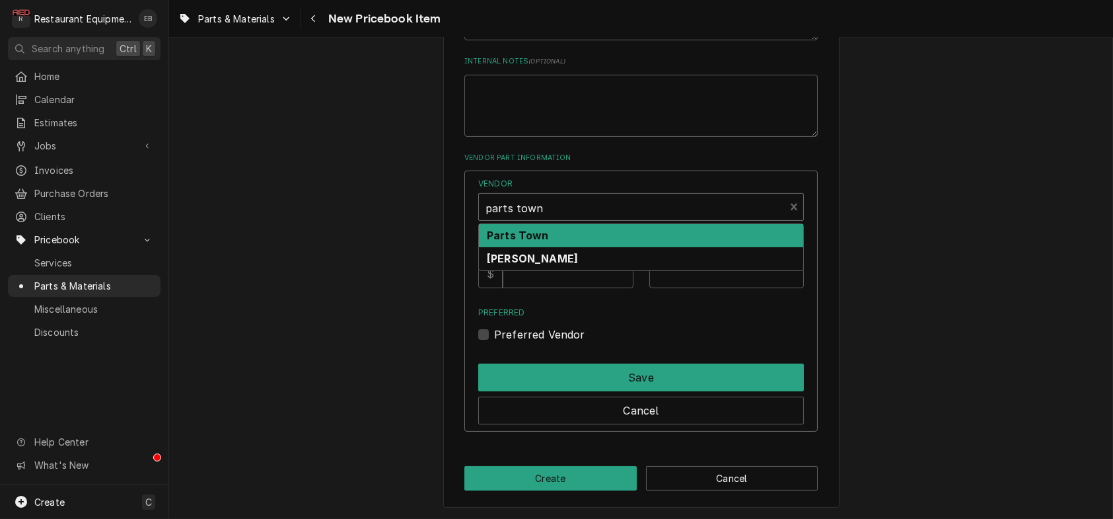
click at [571, 247] on div "Parts Town" at bounding box center [641, 235] width 324 height 23
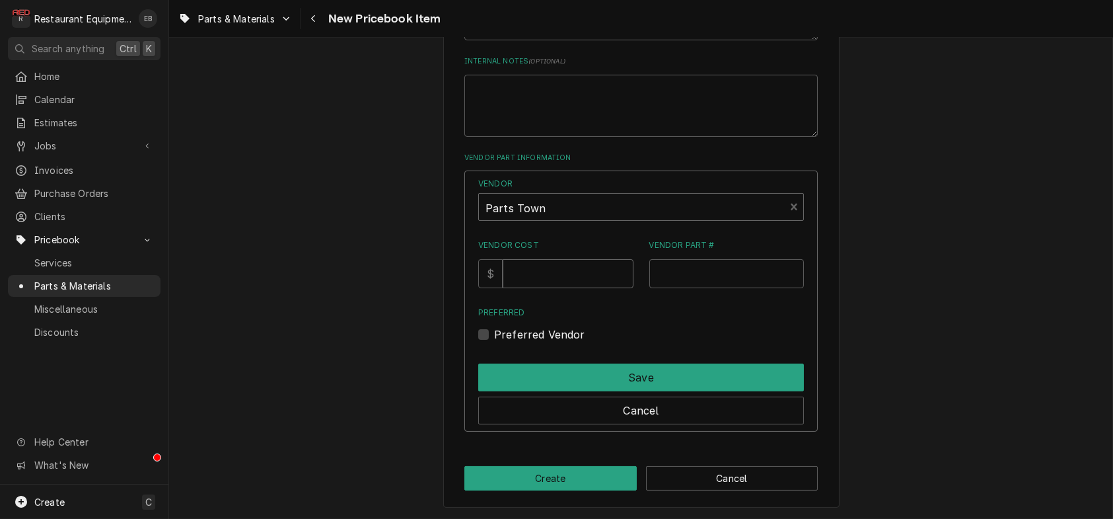
click at [552, 288] on input "Vendor Cost" at bounding box center [568, 273] width 130 height 29
type input "66.5"
click at [681, 288] on input "Vendor Part #" at bounding box center [727, 273] width 155 height 29
paste input "FA-3342"
click at [657, 288] on input "FA-3342" at bounding box center [727, 273] width 155 height 29
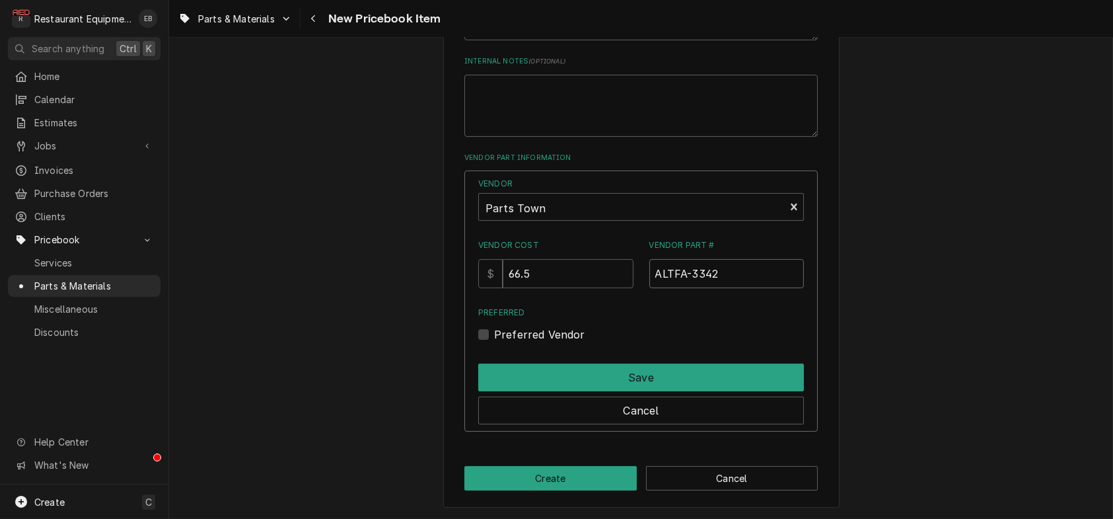
type input "ALTFA-3342"
click at [494, 342] on label "Preferred Vendor" at bounding box center [539, 334] width 91 height 16
click at [494, 355] on input "Preferred" at bounding box center [657, 340] width 326 height 29
checkbox input "true"
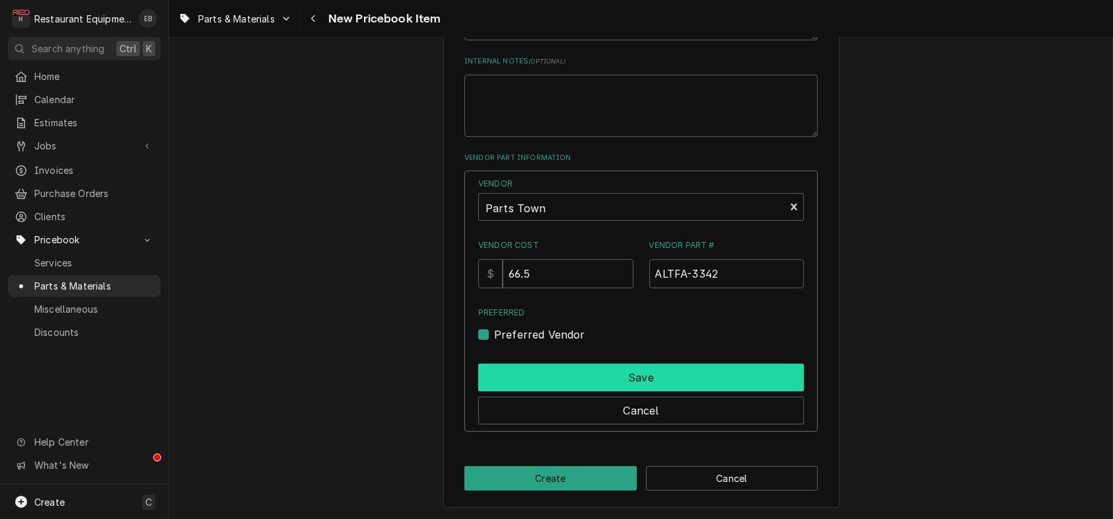
click at [513, 391] on button "Save" at bounding box center [641, 377] width 326 height 28
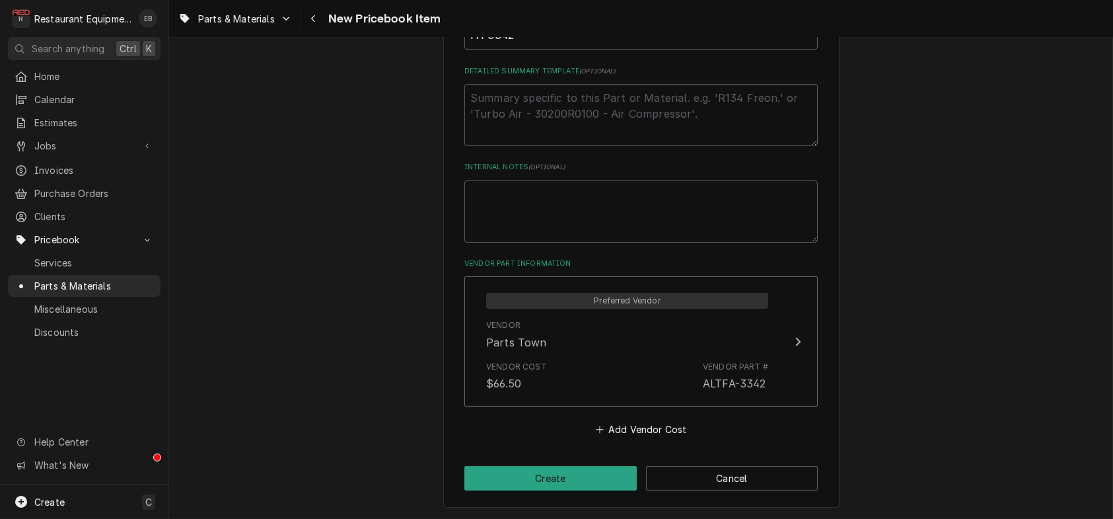
scroll to position [739, 0]
click at [557, 483] on button "Create" at bounding box center [551, 478] width 172 height 24
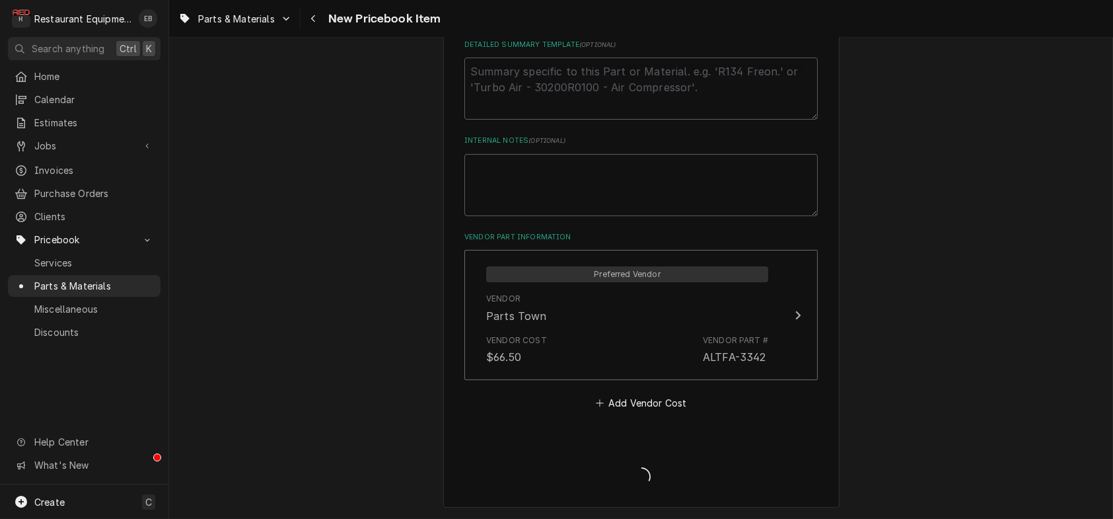
type textarea "x"
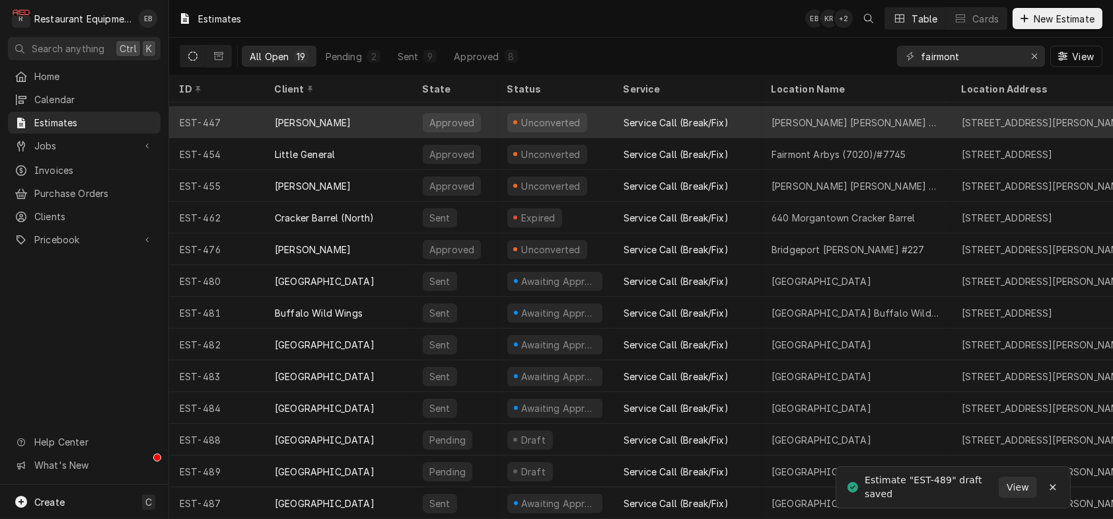
scroll to position [200, 0]
